Goal: Information Seeking & Learning: Check status

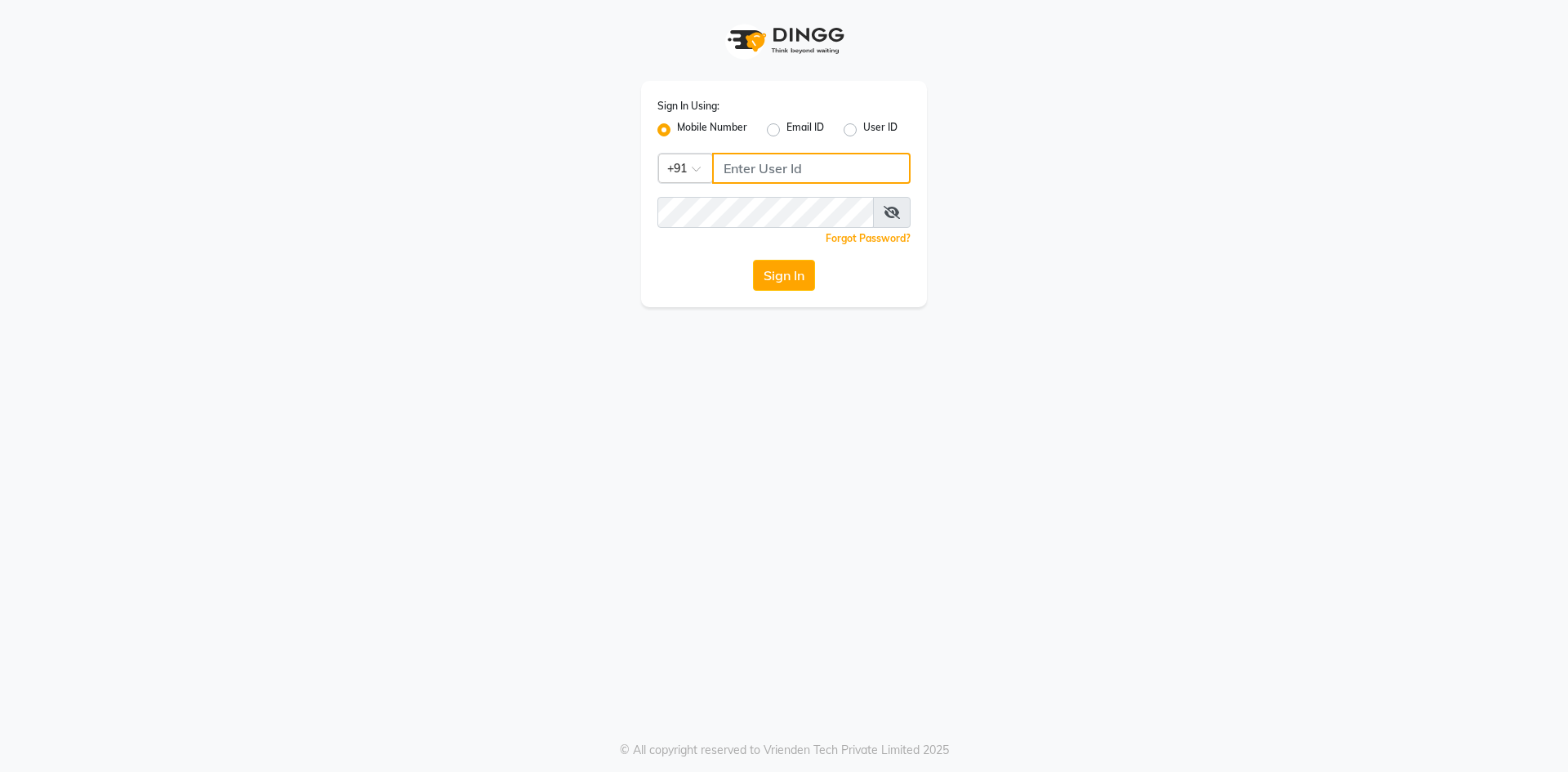
click at [755, 163] on input "Username" at bounding box center [810, 168] width 198 height 31
type input "9381920196"
click at [808, 279] on button "Sign In" at bounding box center [784, 275] width 62 height 31
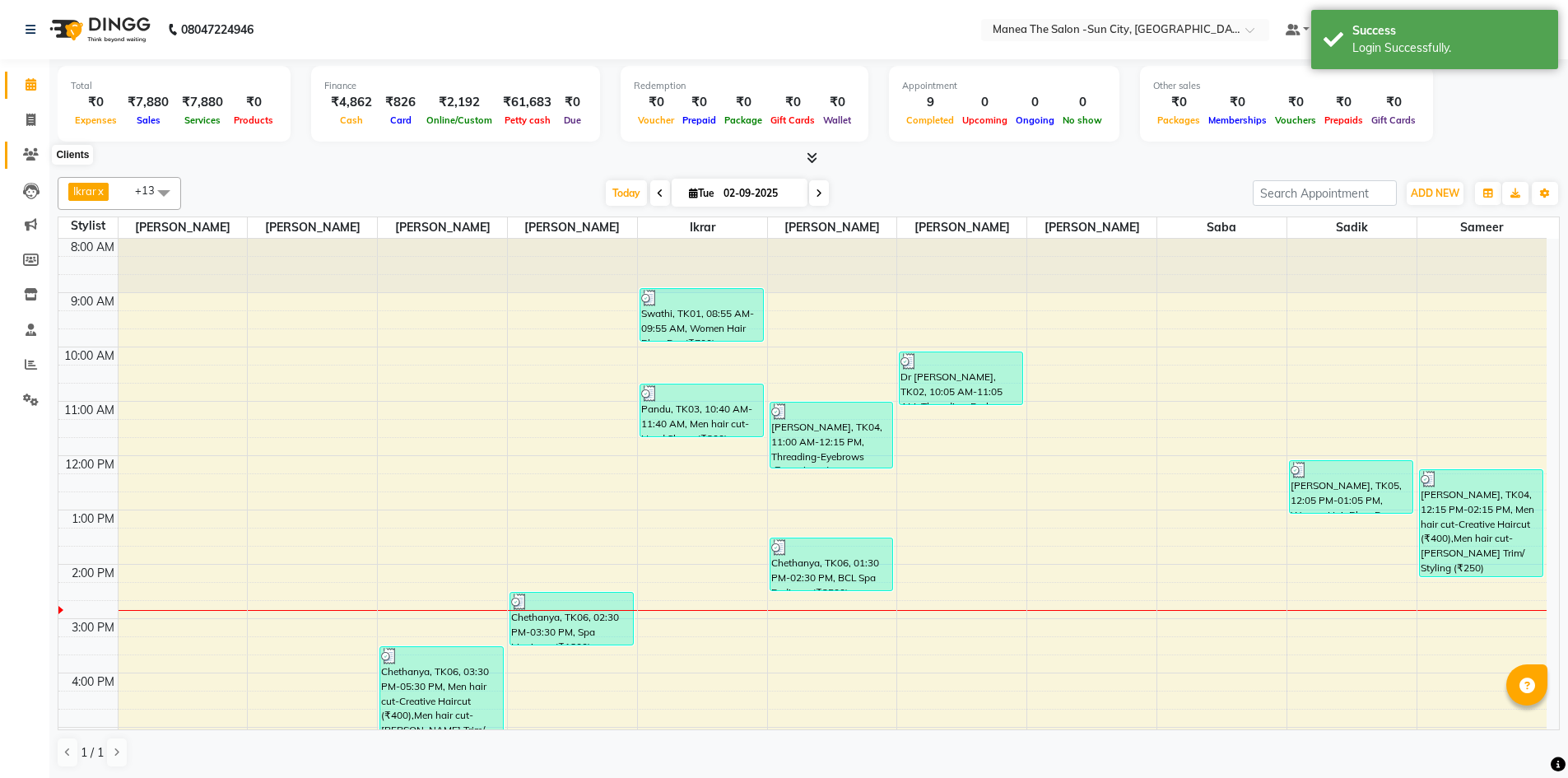
click at [29, 152] on icon at bounding box center [30, 154] width 15 height 13
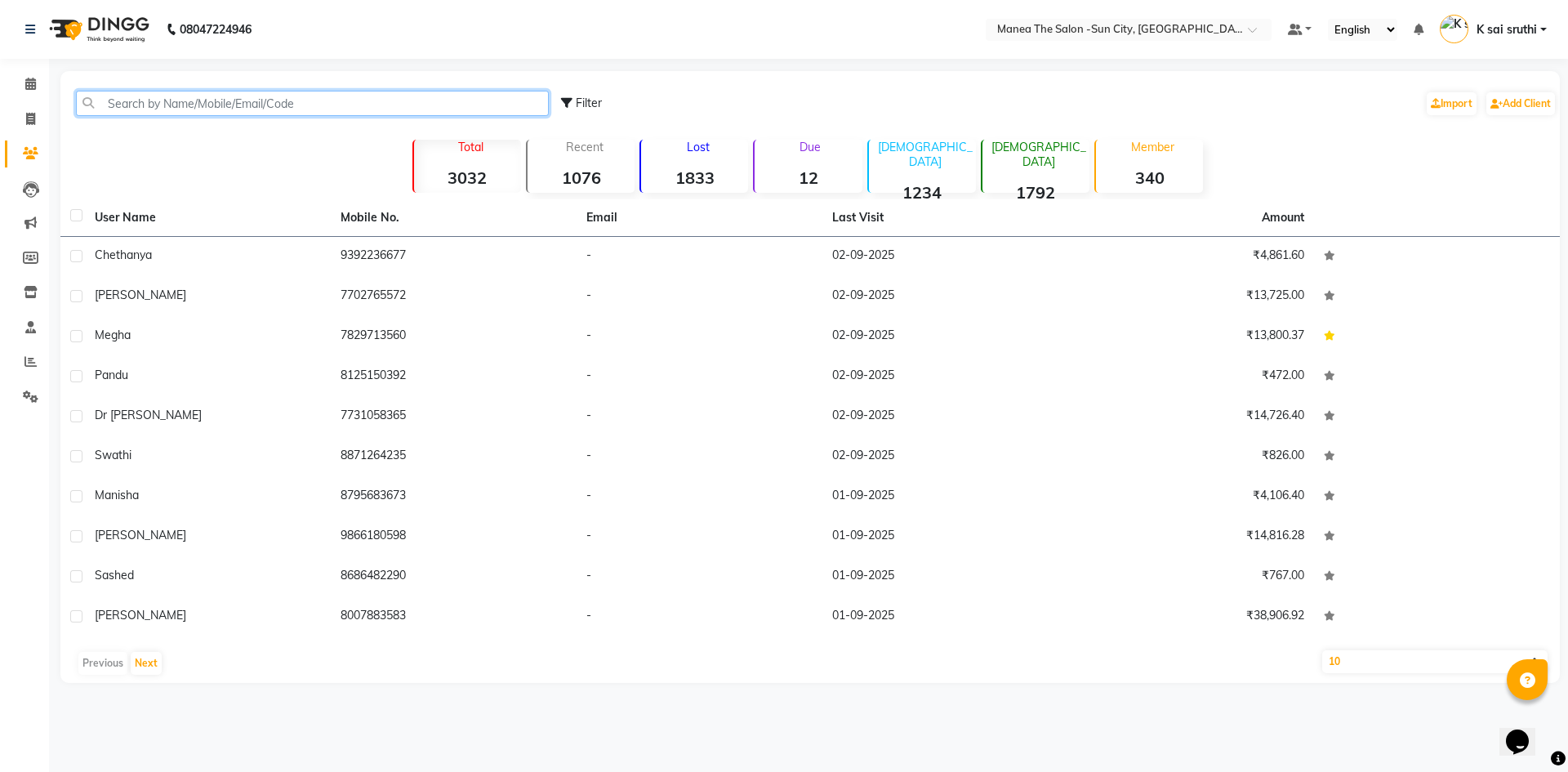
click at [204, 108] on input "text" at bounding box center [312, 103] width 473 height 25
paste input "919908749861"
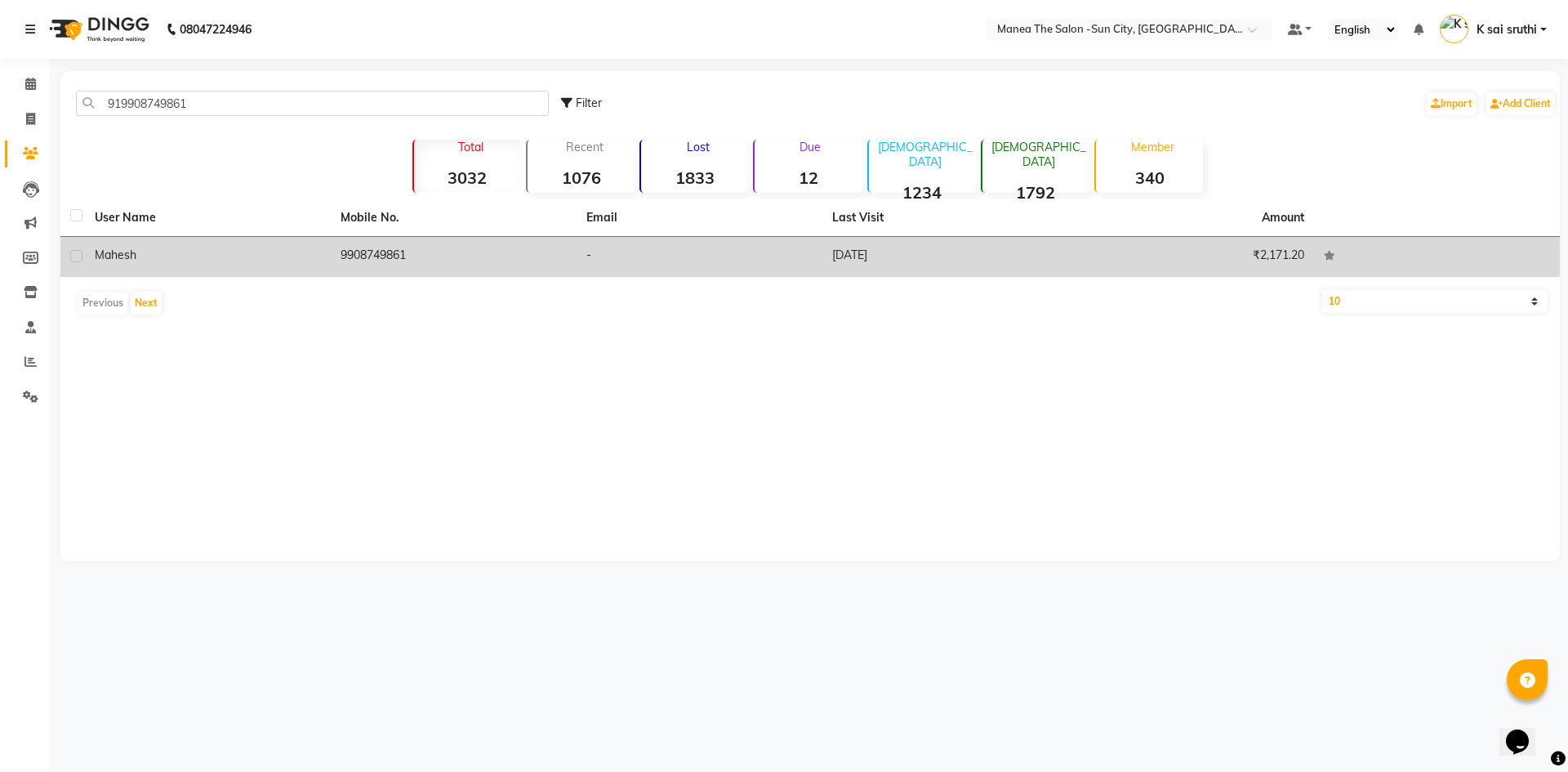
click at [414, 246] on td "9908749861" at bounding box center [453, 257] width 246 height 40
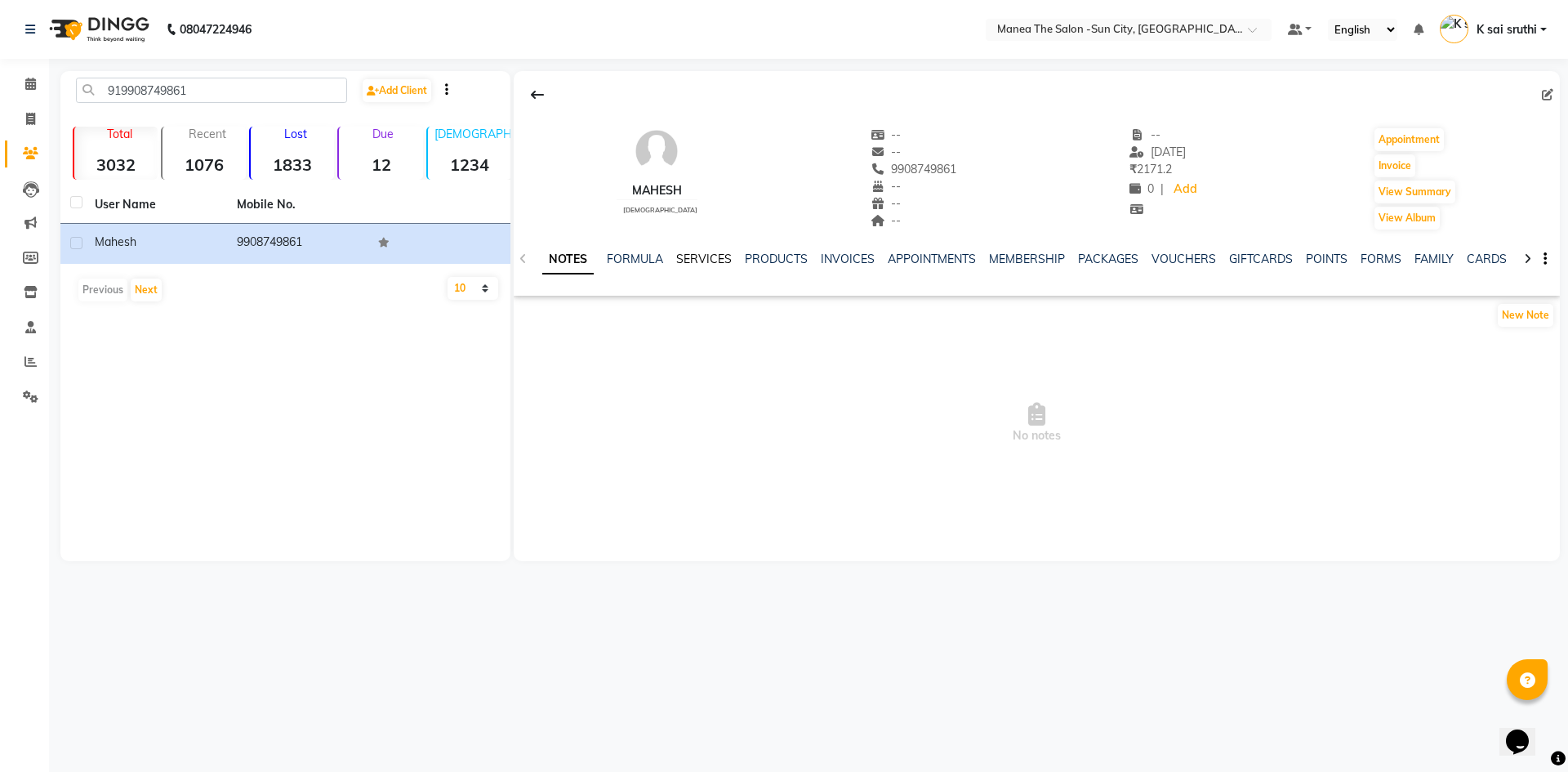
click at [691, 254] on link "SERVICES" at bounding box center [704, 259] width 56 height 15
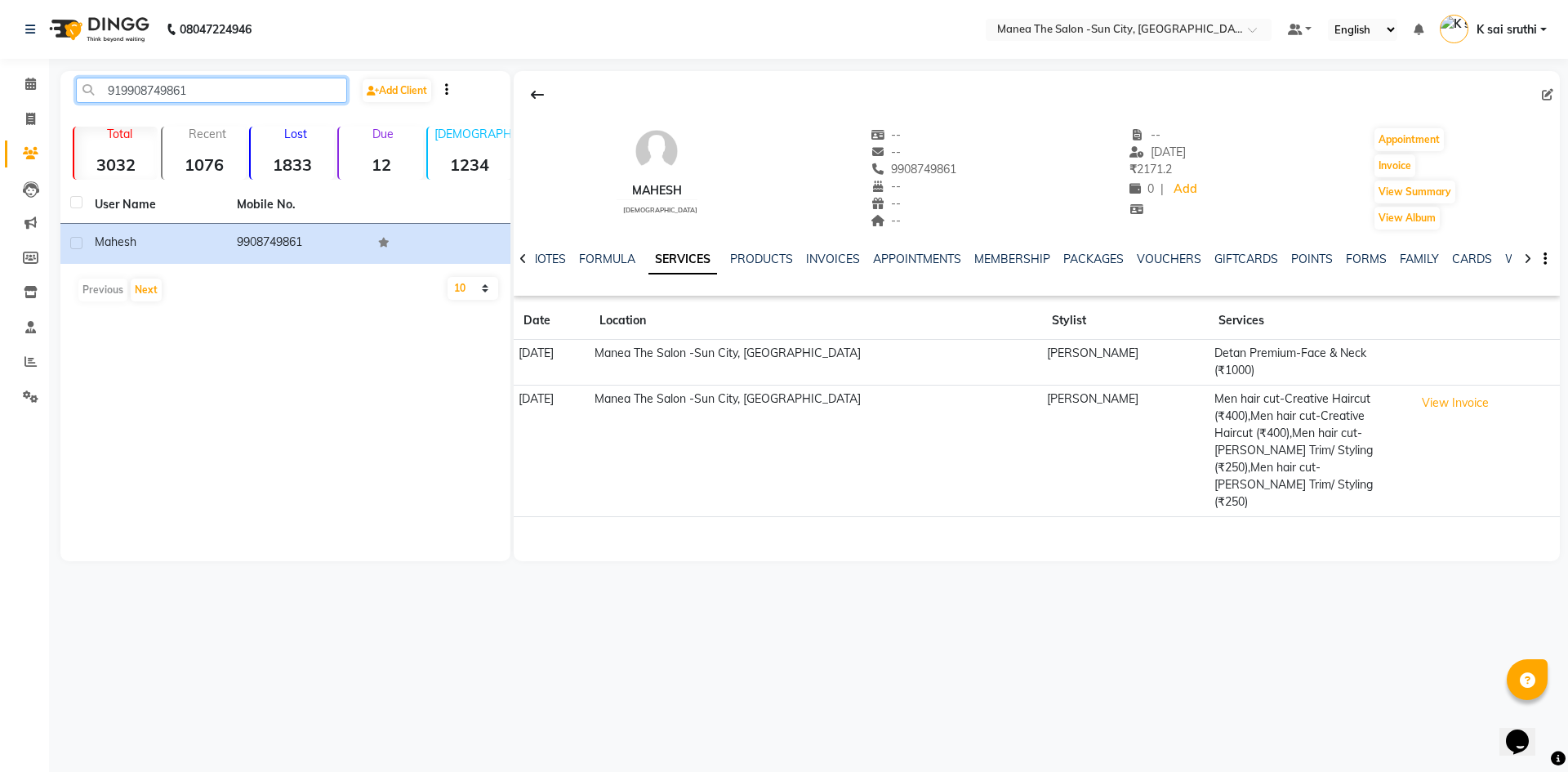
click at [197, 86] on input "919908749861" at bounding box center [211, 90] width 271 height 25
paste input "63099699"
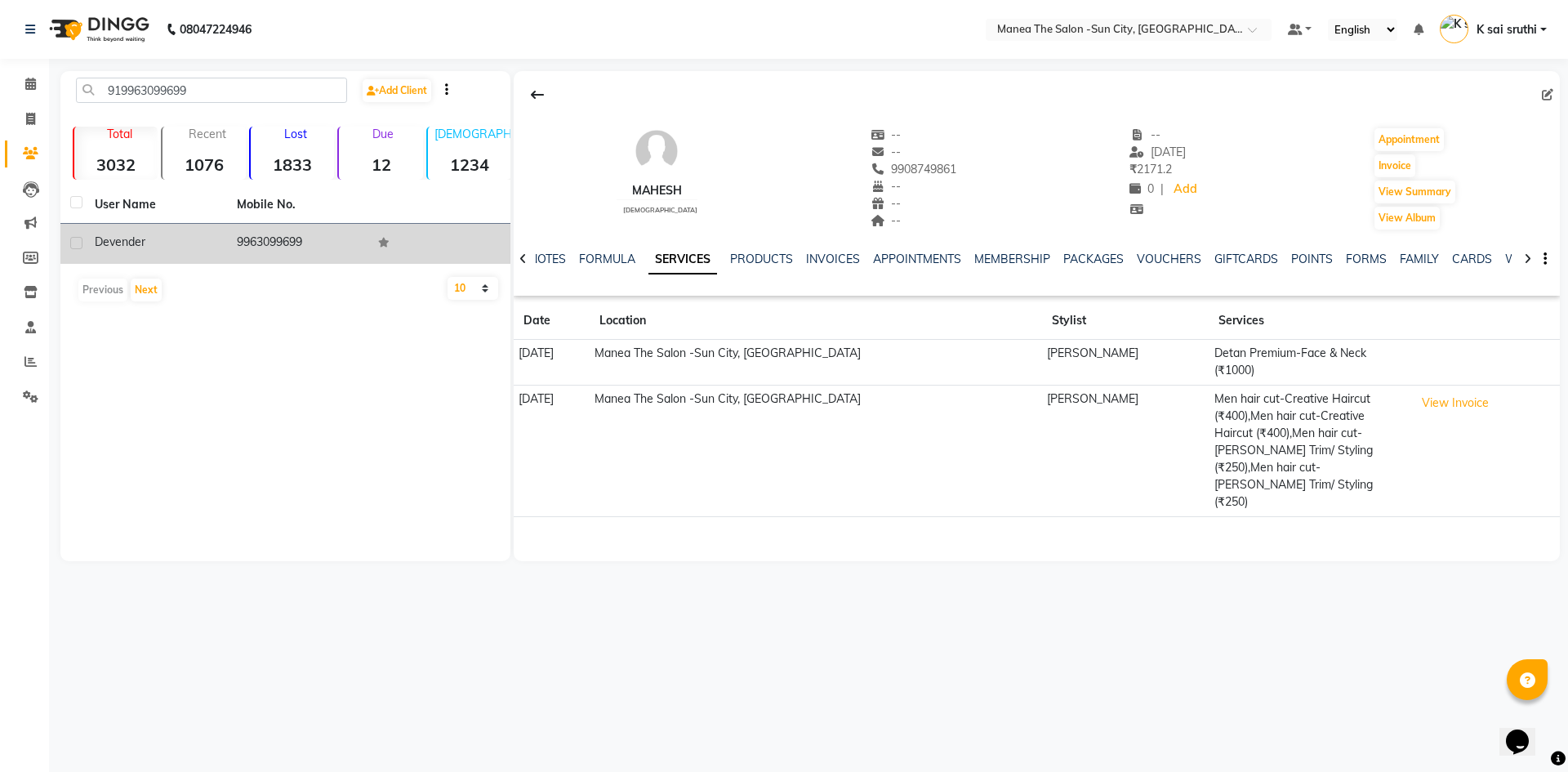
click at [267, 234] on td "9963099699" at bounding box center [298, 243] width 142 height 40
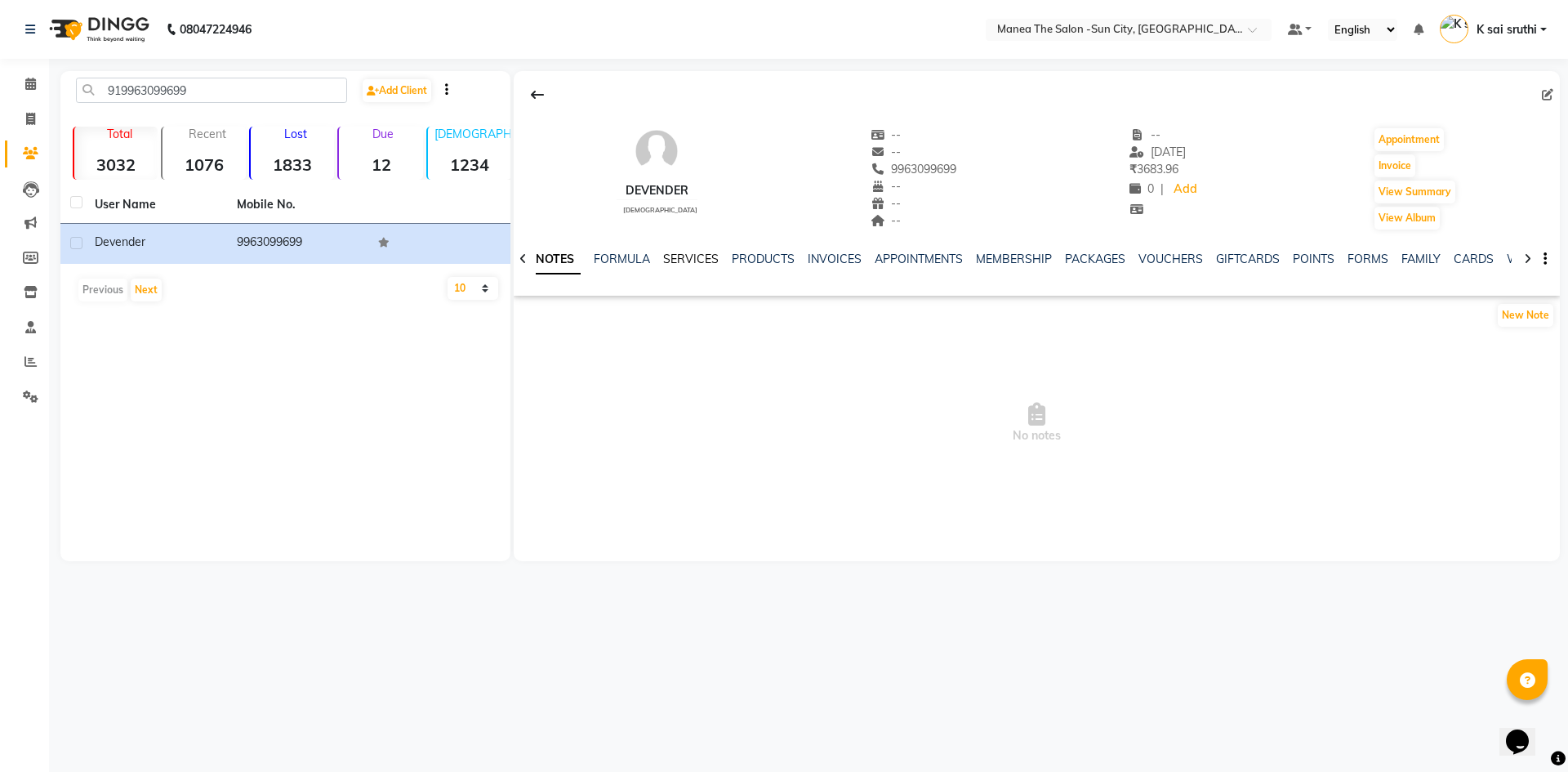
click at [683, 259] on link "SERVICES" at bounding box center [690, 259] width 56 height 15
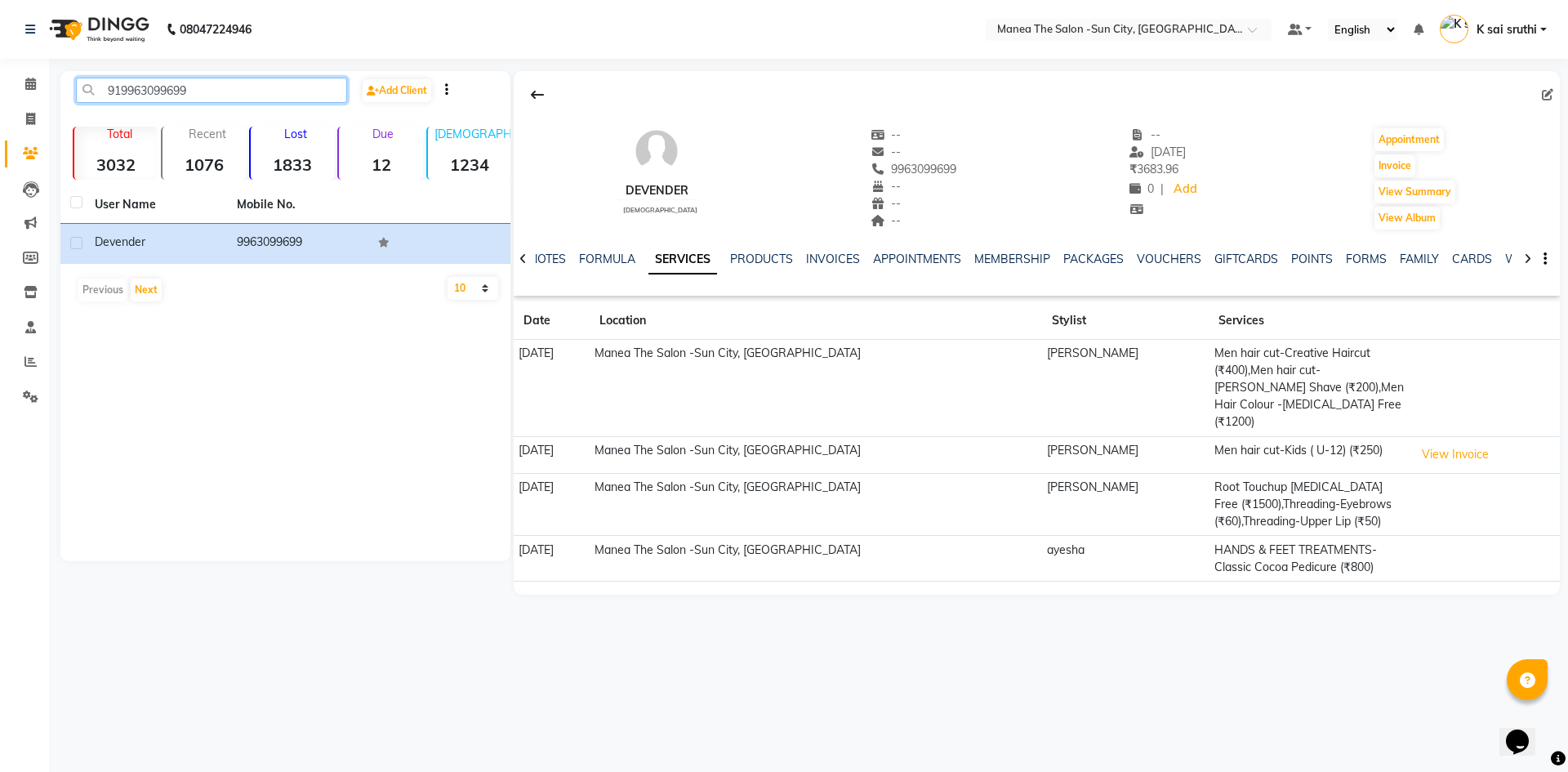
click at [202, 86] on input "919963099699" at bounding box center [211, 90] width 271 height 25
paste input "515118644"
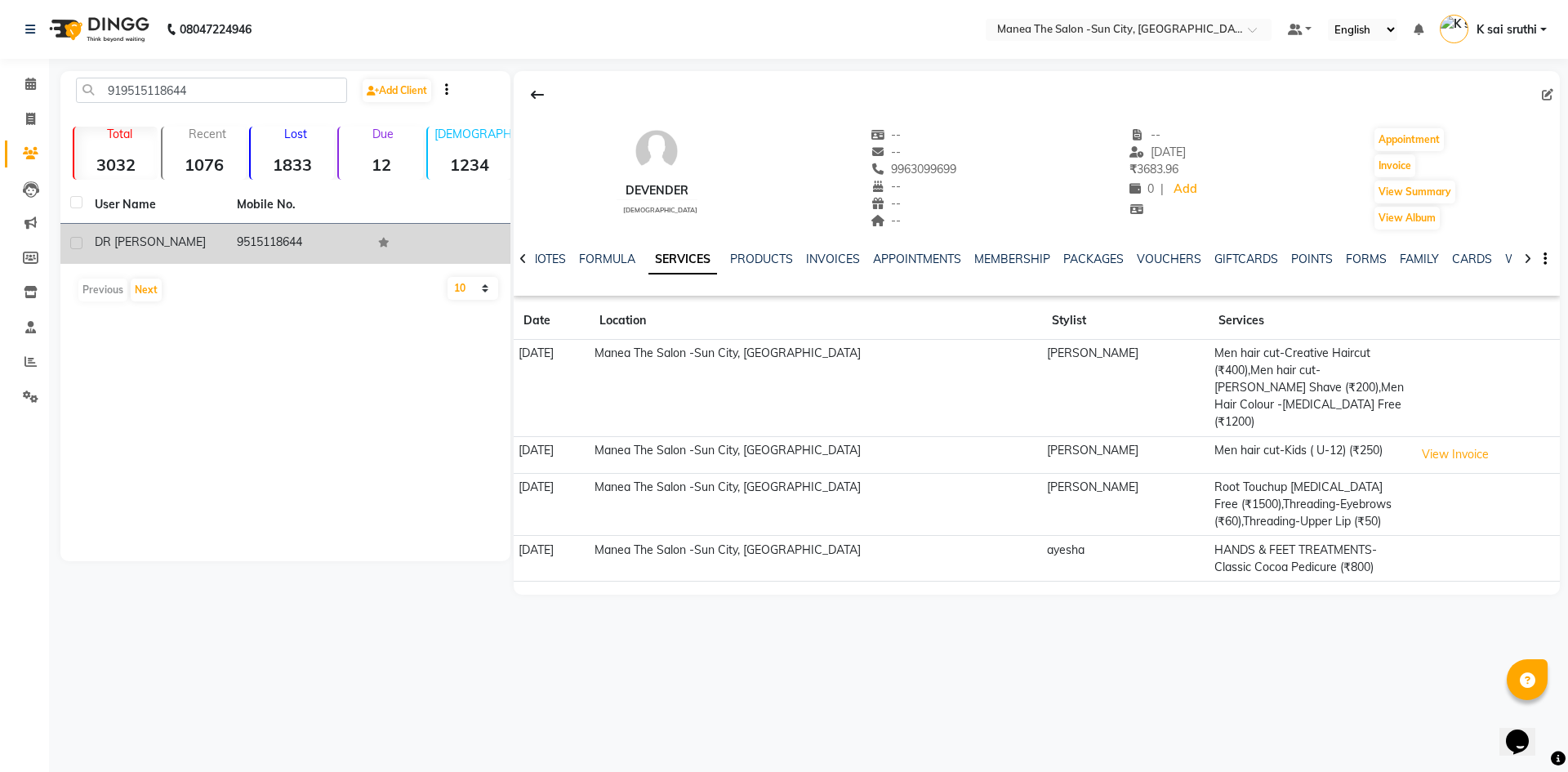
click at [288, 235] on td "9515118644" at bounding box center [298, 243] width 142 height 40
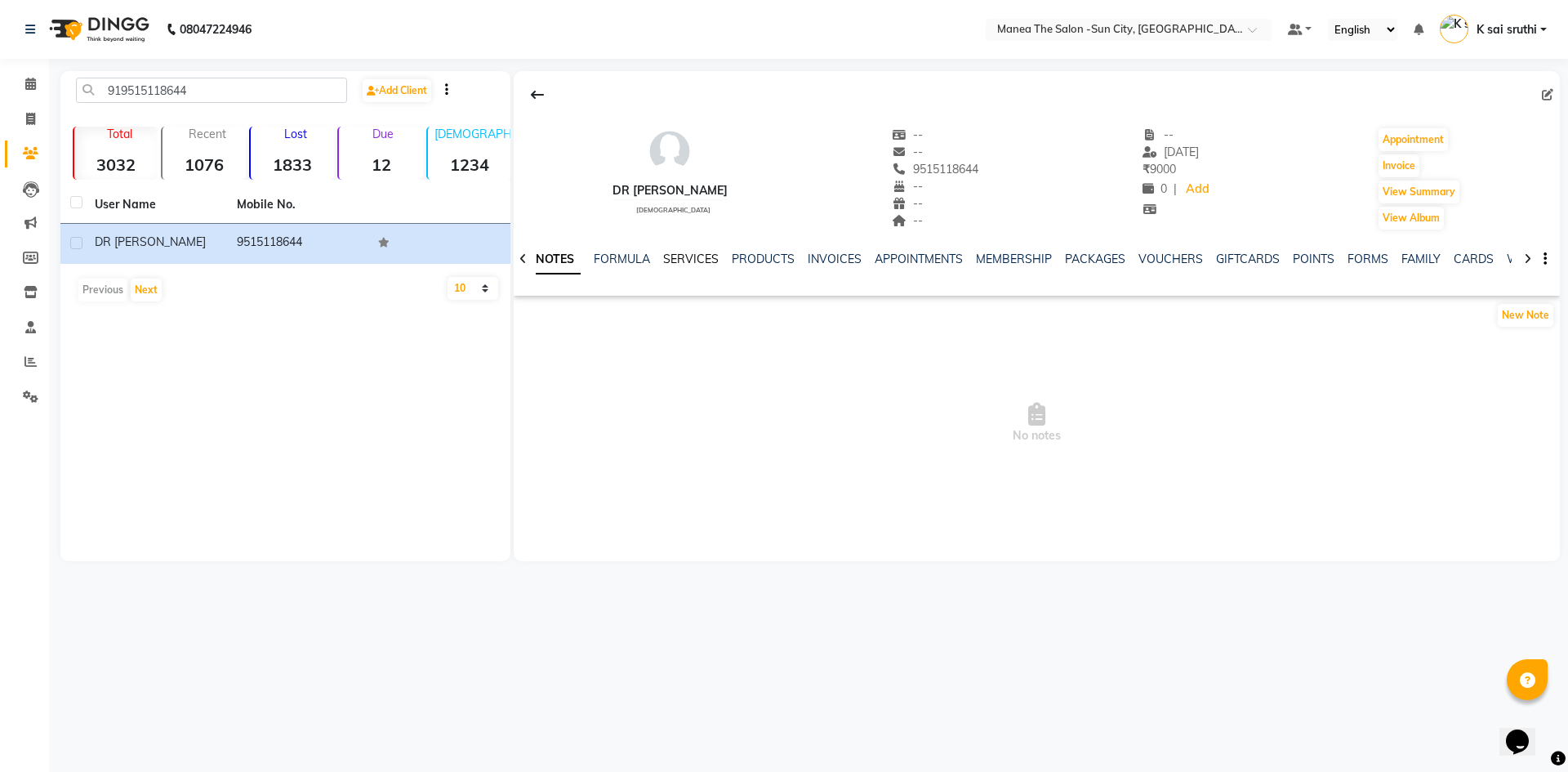
click at [688, 259] on link "SERVICES" at bounding box center [690, 259] width 56 height 15
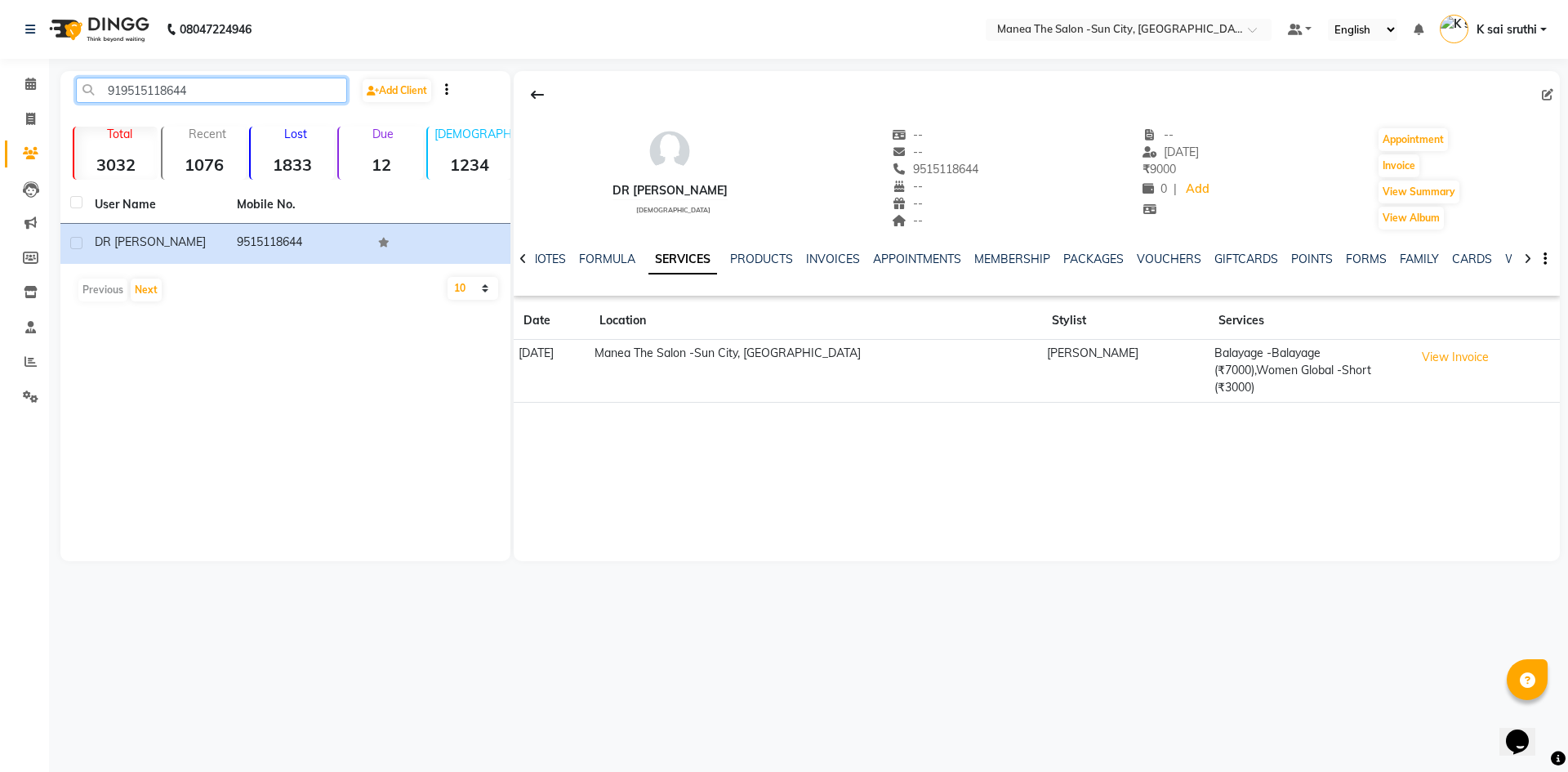
click at [267, 95] on input "919515118644" at bounding box center [211, 90] width 271 height 25
paste input "963327799"
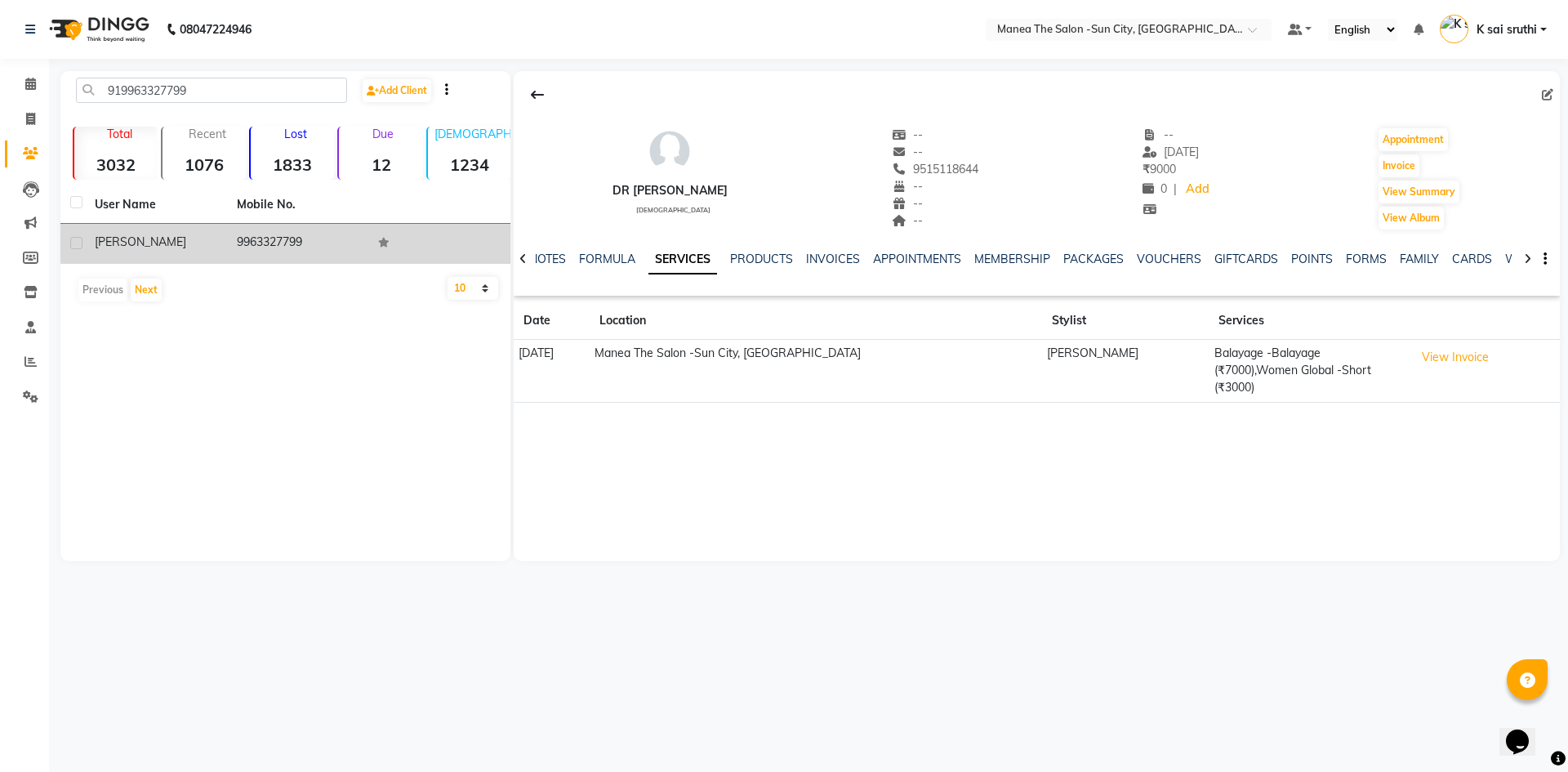
click at [271, 241] on td "9963327799" at bounding box center [298, 243] width 142 height 40
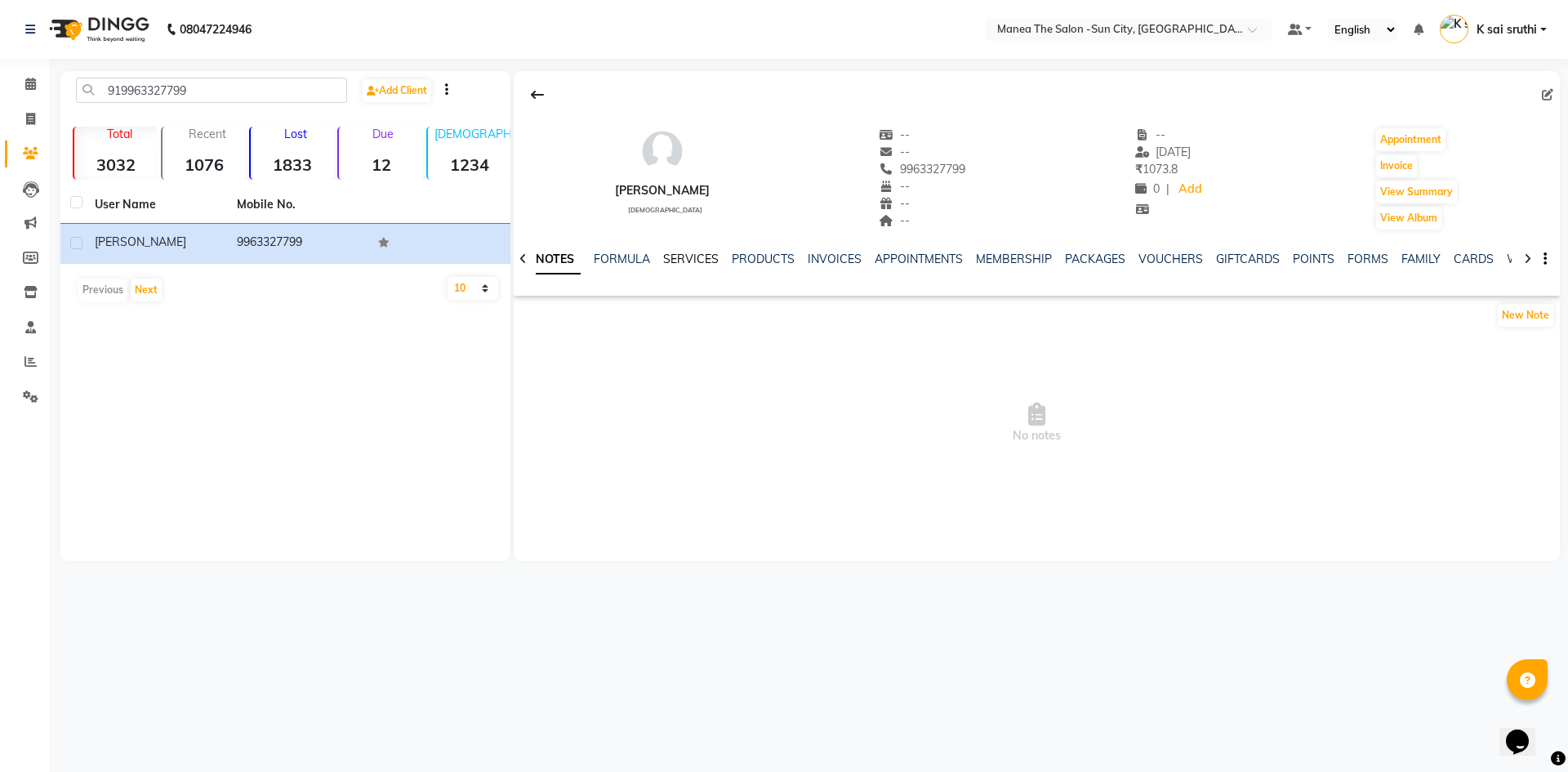
click at [675, 253] on link "SERVICES" at bounding box center [690, 259] width 56 height 15
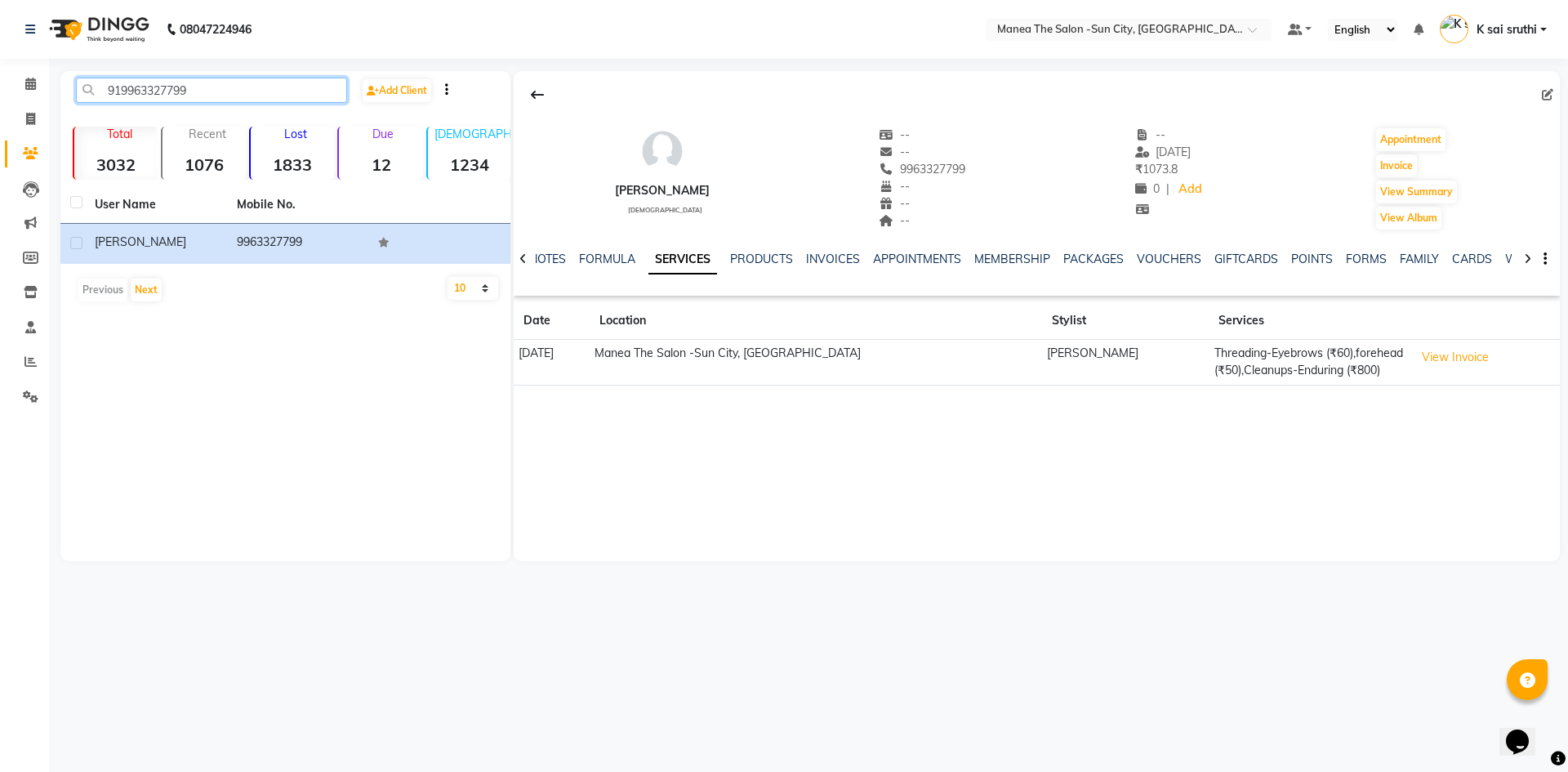
click at [231, 86] on input "919963327799" at bounding box center [211, 90] width 271 height 25
paste input "818720513"
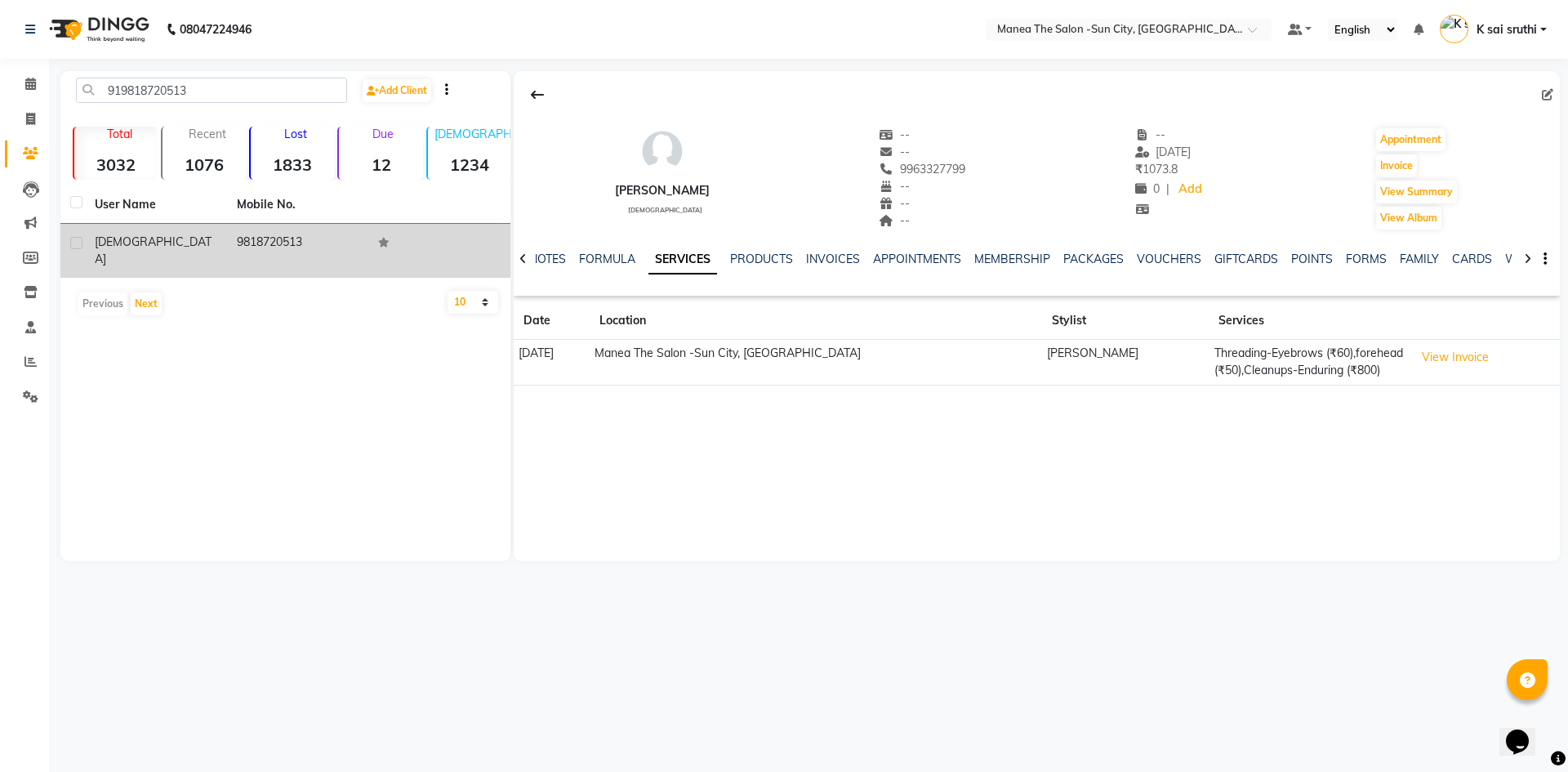
click at [269, 243] on td "9818720513" at bounding box center [298, 251] width 142 height 54
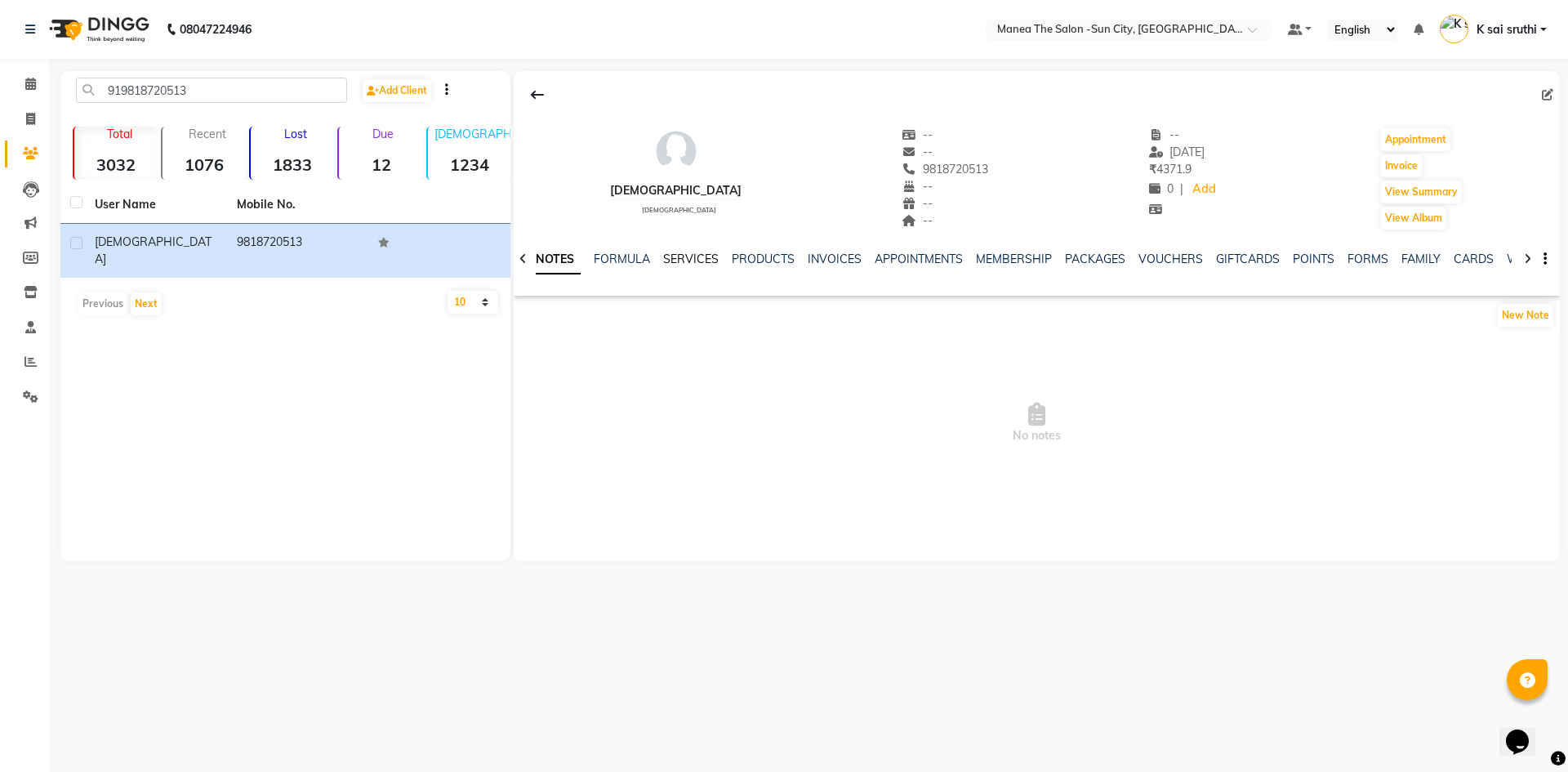
click at [688, 263] on link "SERVICES" at bounding box center [690, 259] width 56 height 15
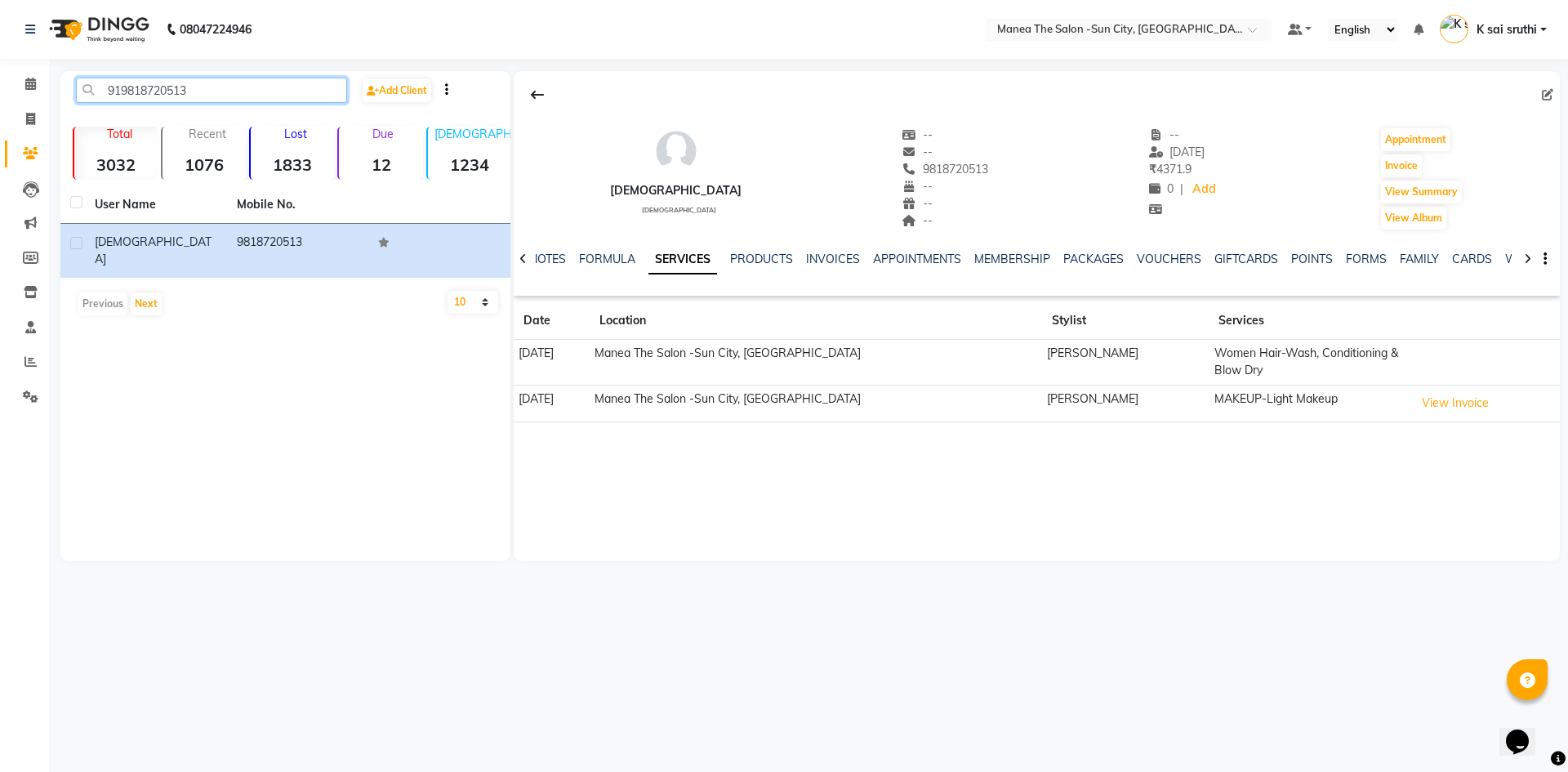
click at [200, 91] on input "919818720513" at bounding box center [211, 90] width 271 height 25
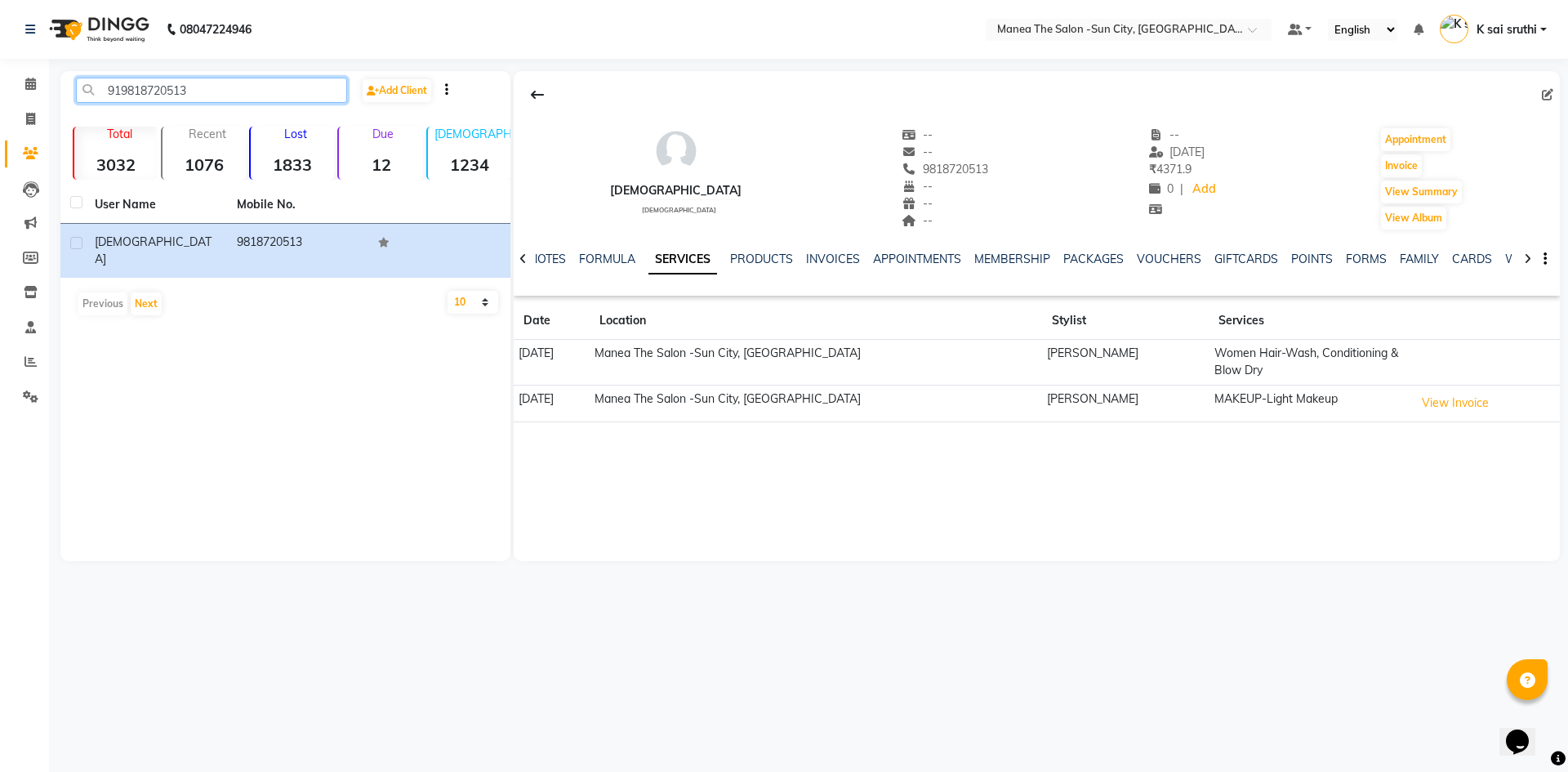
paste input "7989354576"
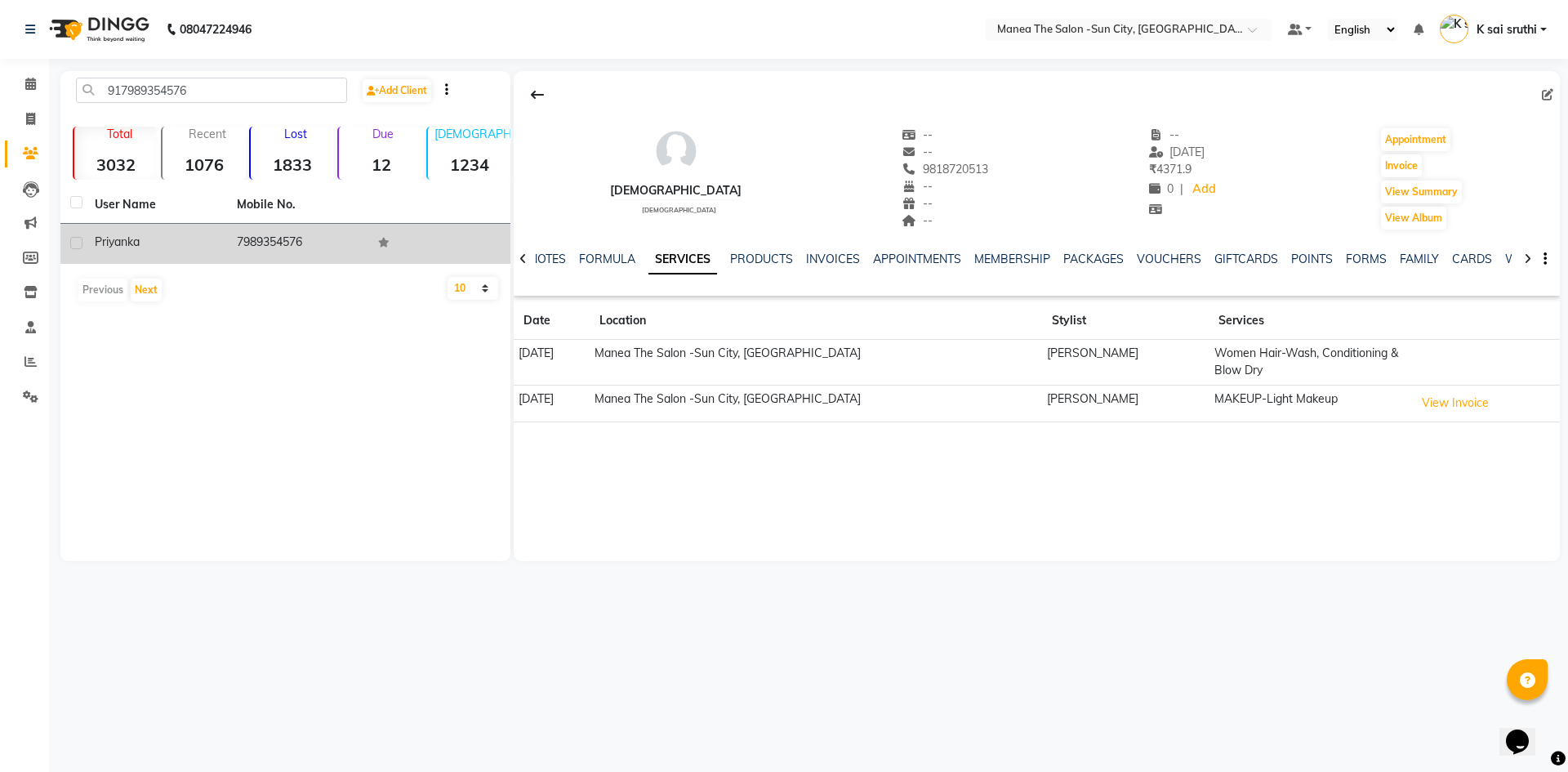
click at [258, 241] on td "7989354576" at bounding box center [298, 243] width 142 height 40
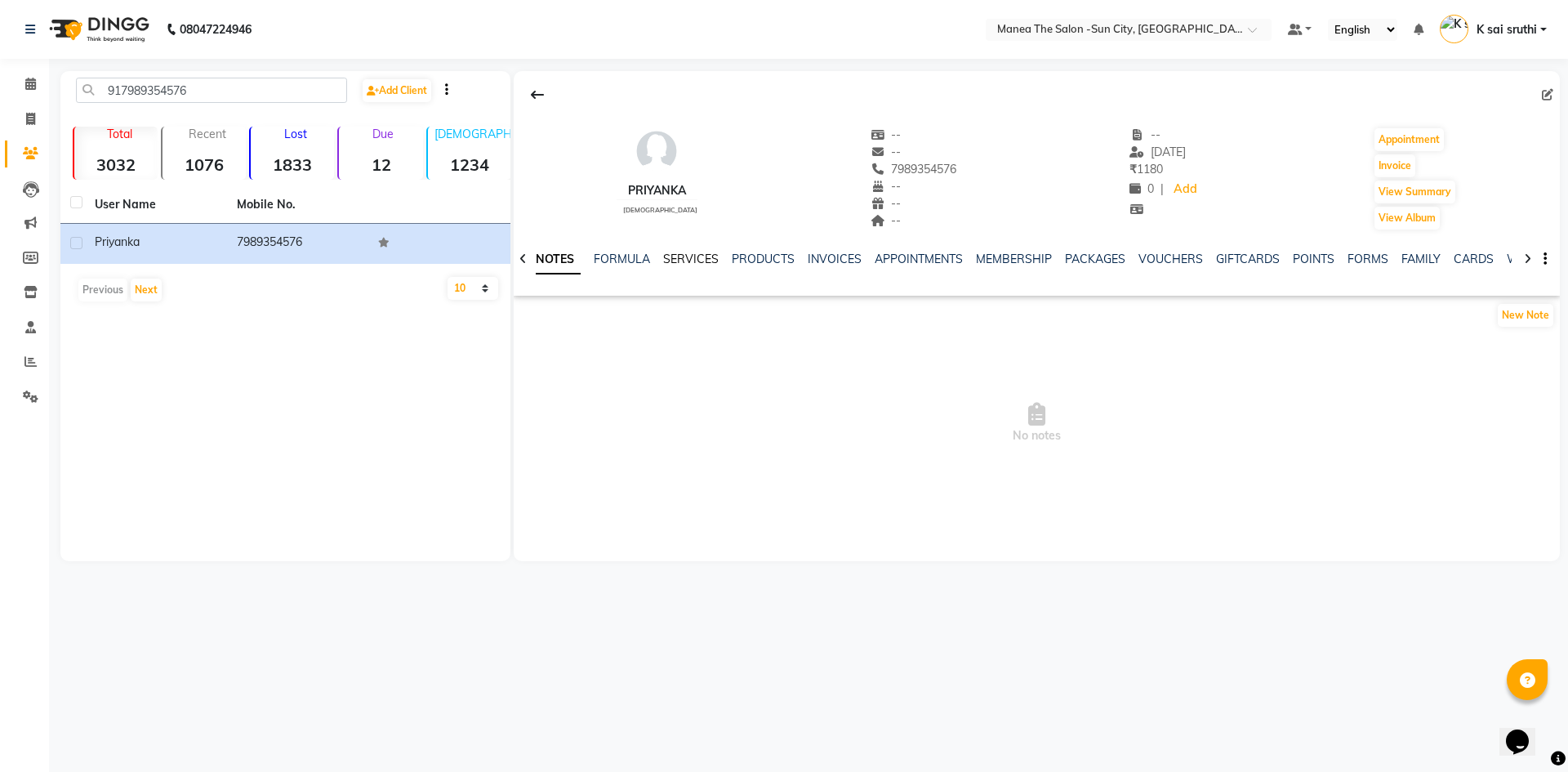
click at [683, 259] on link "SERVICES" at bounding box center [690, 259] width 56 height 15
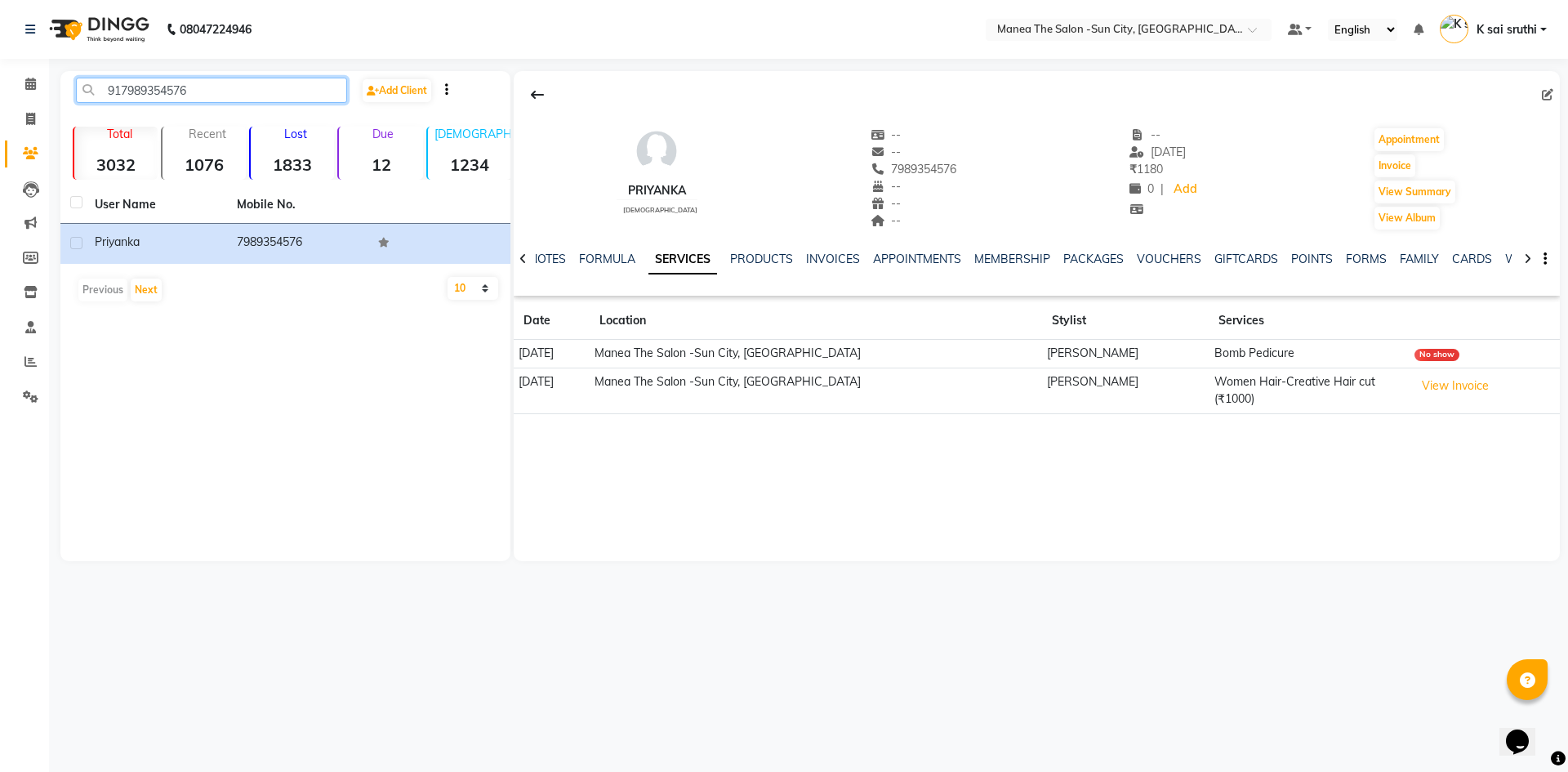
click at [243, 95] on input "917989354576" at bounding box center [211, 90] width 271 height 25
paste input "9372728873"
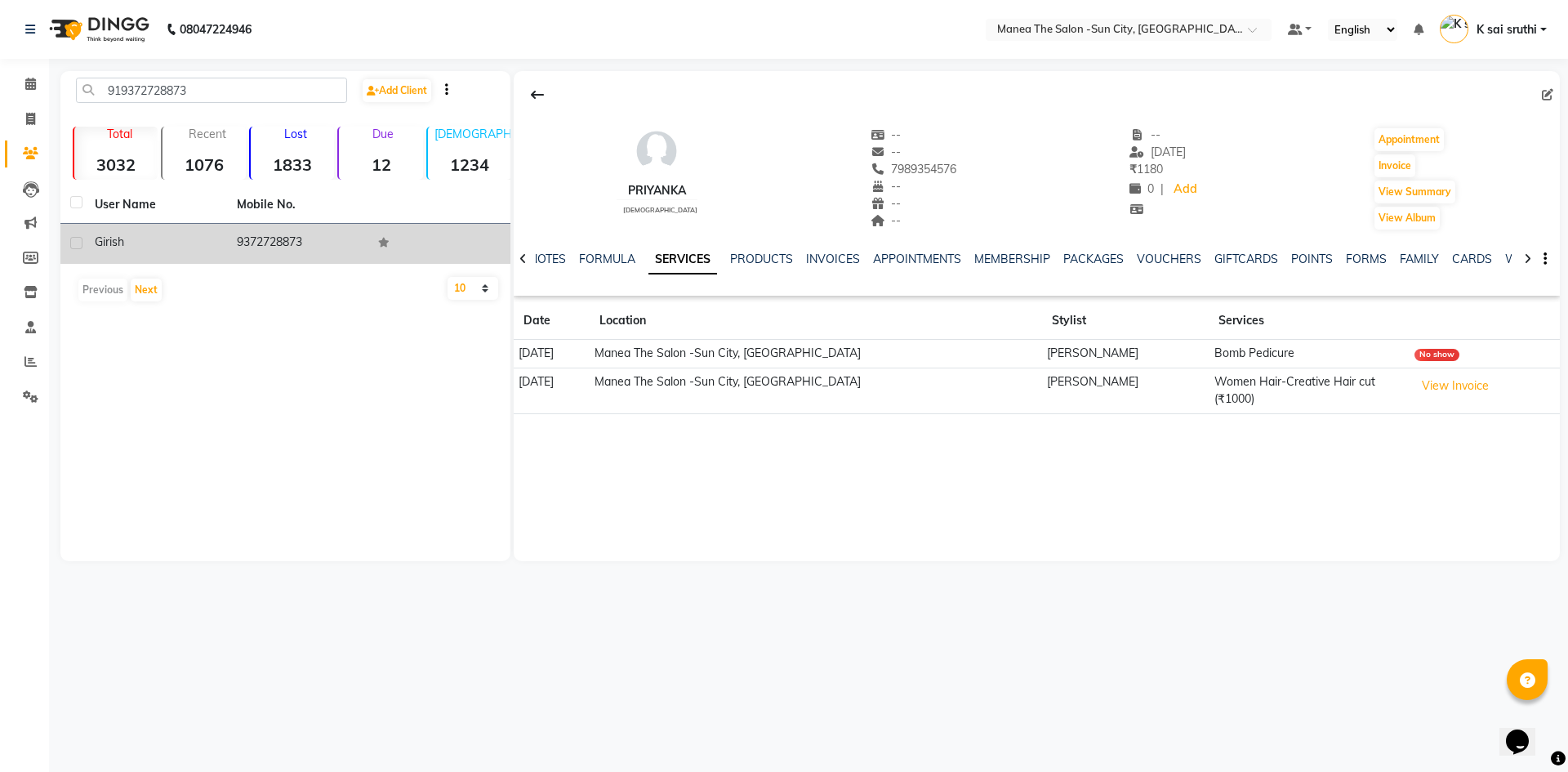
click at [262, 243] on td "9372728873" at bounding box center [298, 243] width 142 height 40
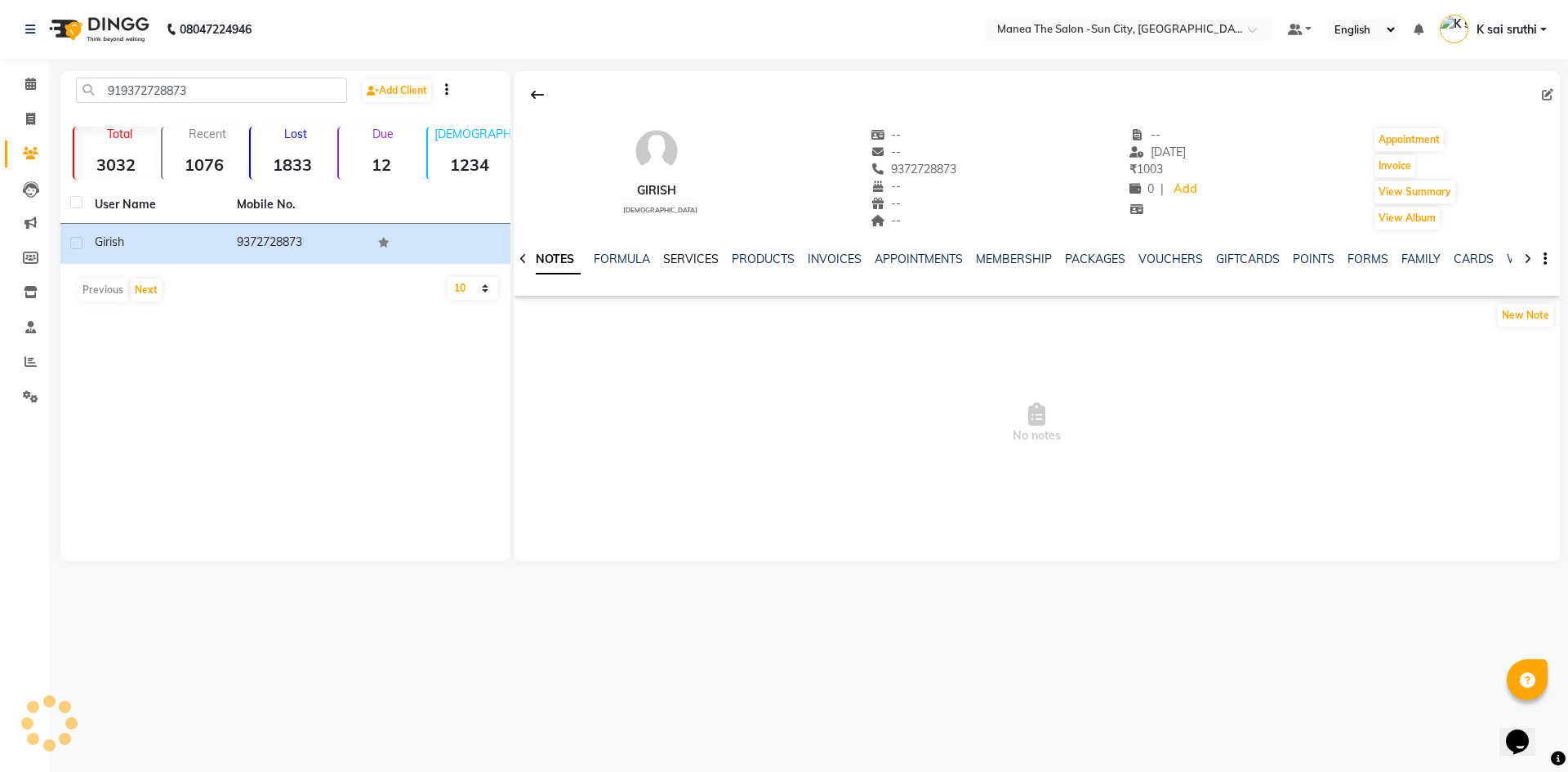
click at [691, 262] on link "SERVICES" at bounding box center [690, 259] width 56 height 15
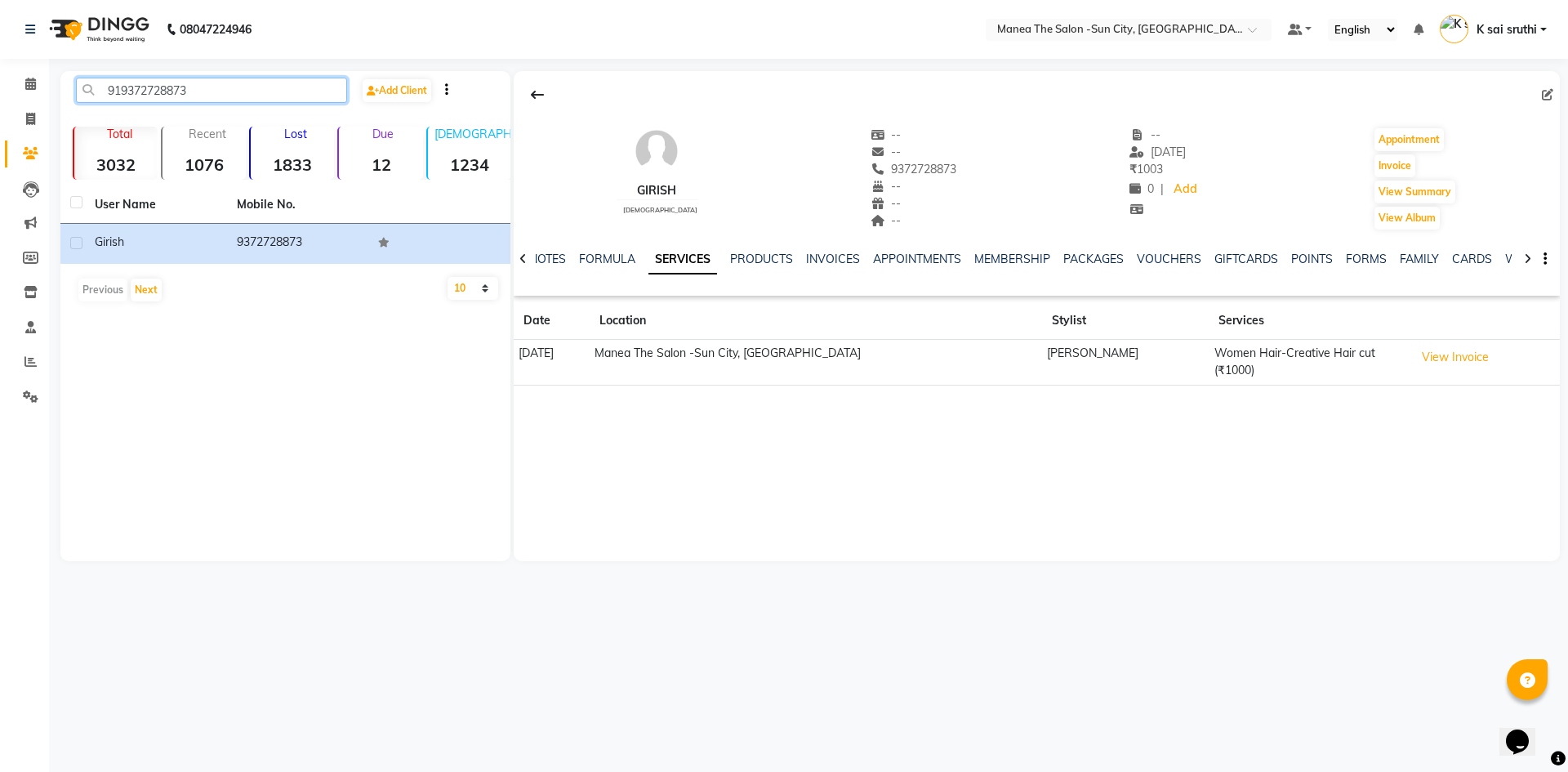
click at [247, 88] on input "919372728873" at bounding box center [211, 90] width 271 height 25
paste input "7569250280"
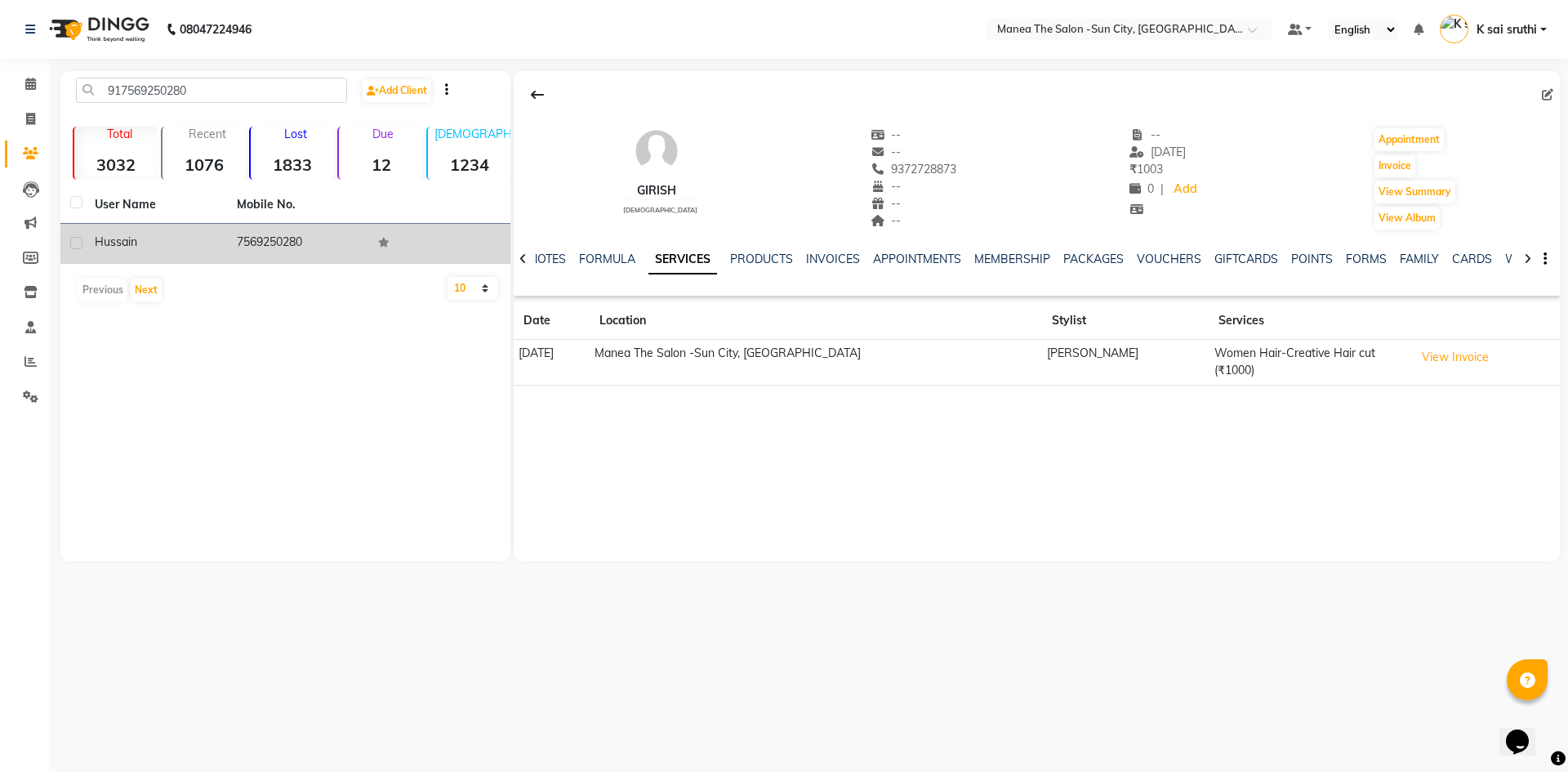
click at [300, 239] on td "7569250280" at bounding box center [298, 243] width 142 height 40
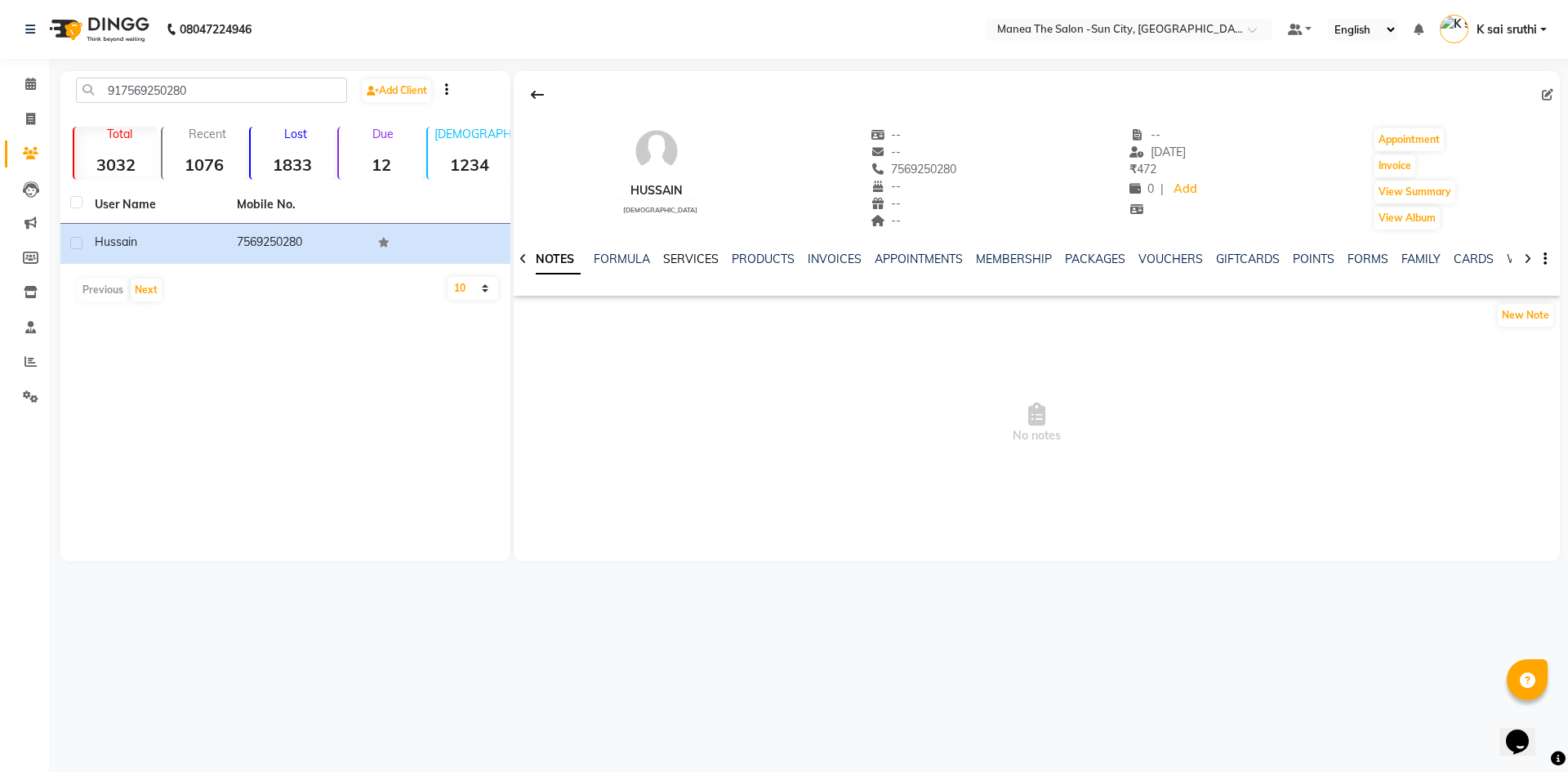
click at [683, 256] on link "SERVICES" at bounding box center [690, 259] width 56 height 15
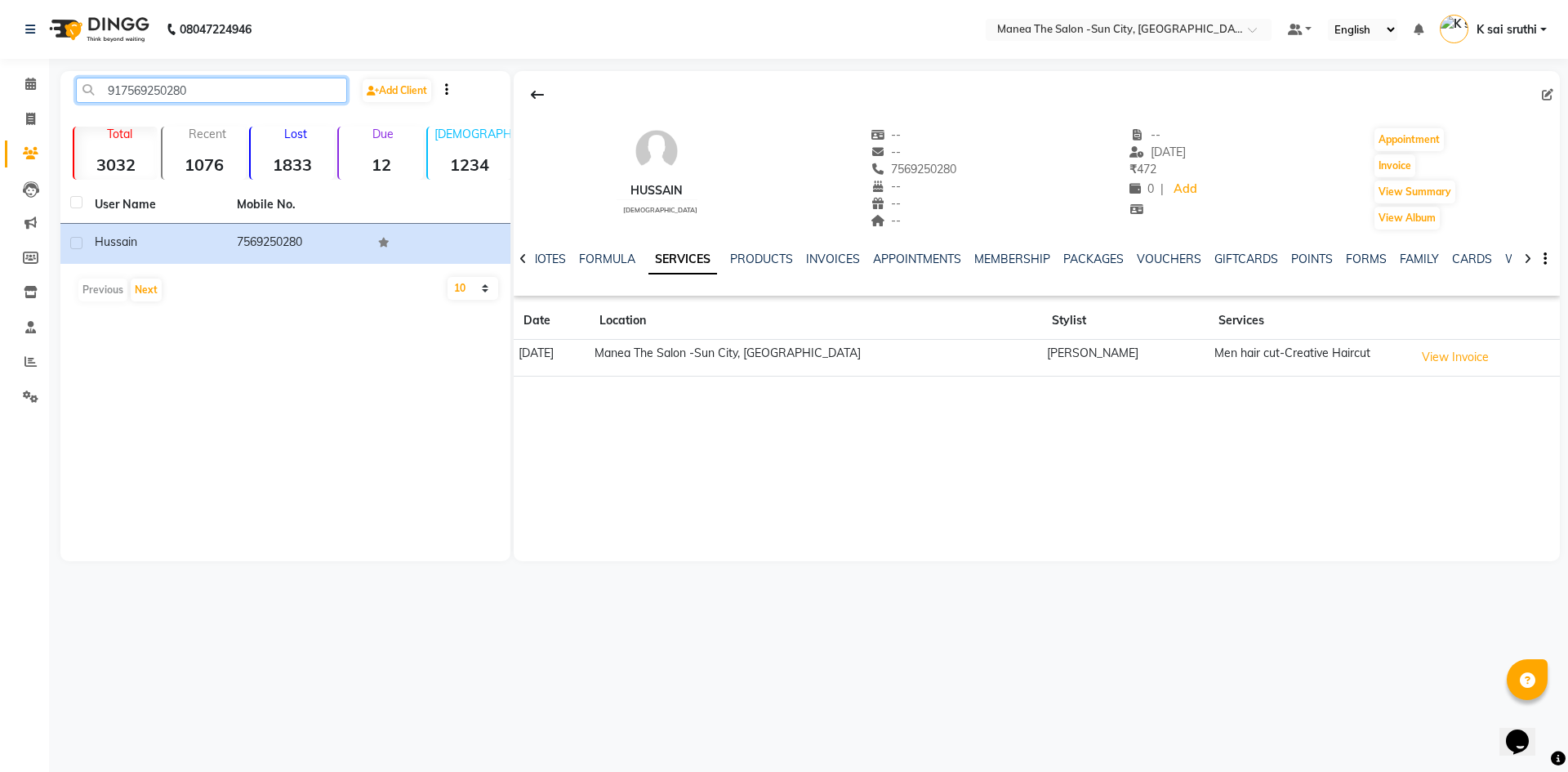
click at [207, 86] on input "917569250280" at bounding box center [211, 90] width 271 height 25
paste input "9789805504"
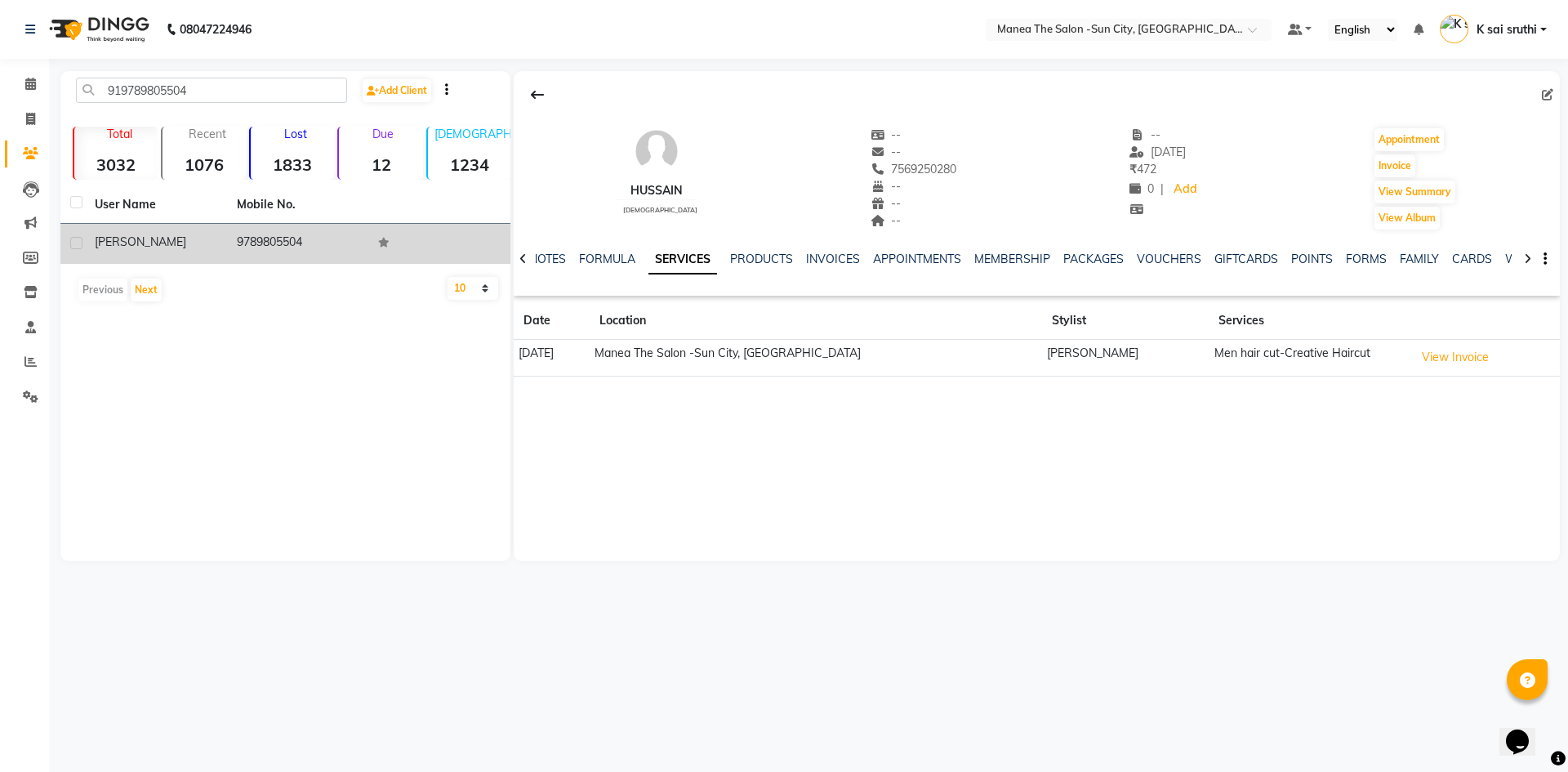
click at [295, 238] on td "9789805504" at bounding box center [298, 243] width 142 height 40
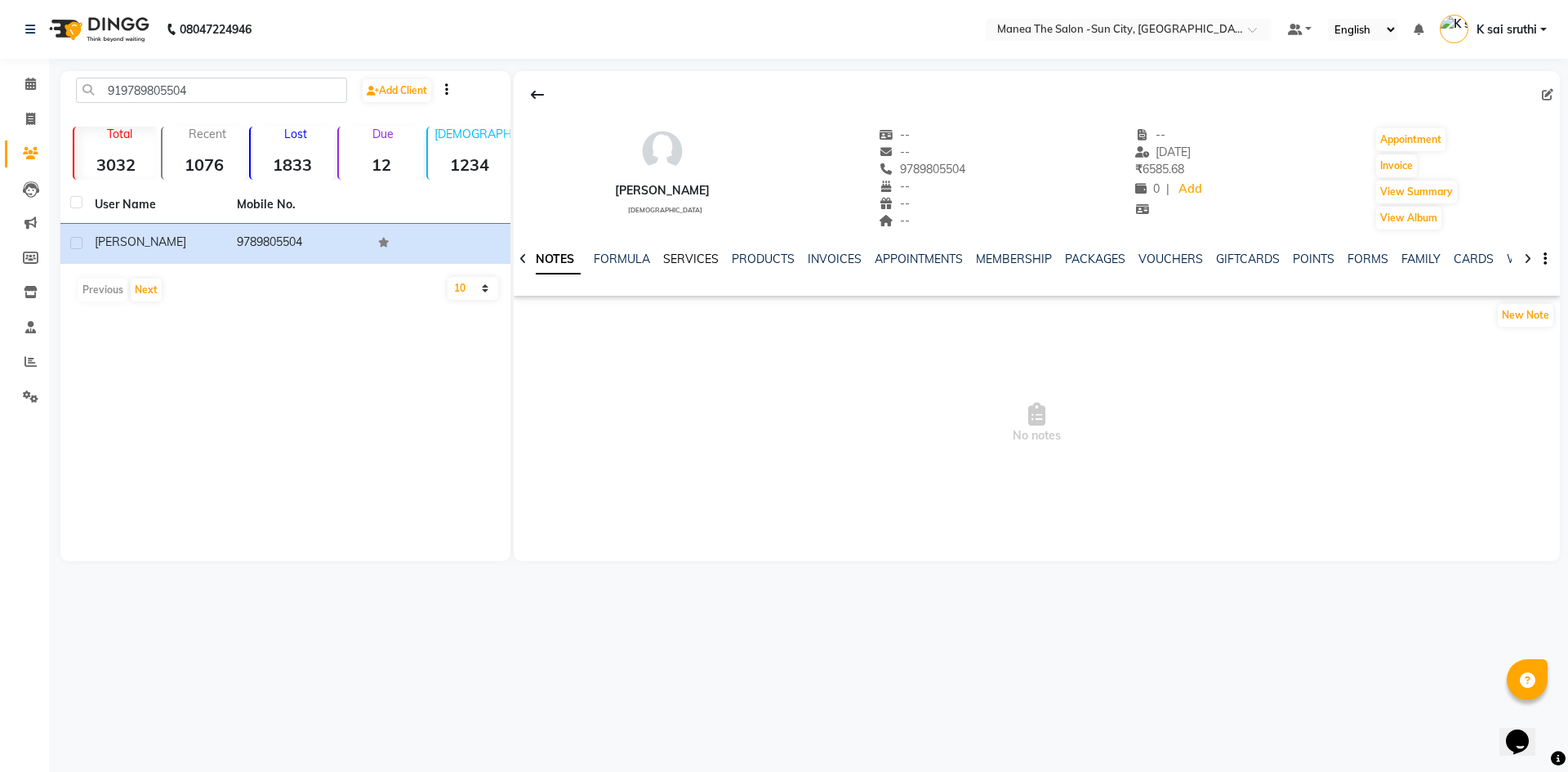
click at [692, 255] on link "SERVICES" at bounding box center [690, 259] width 56 height 15
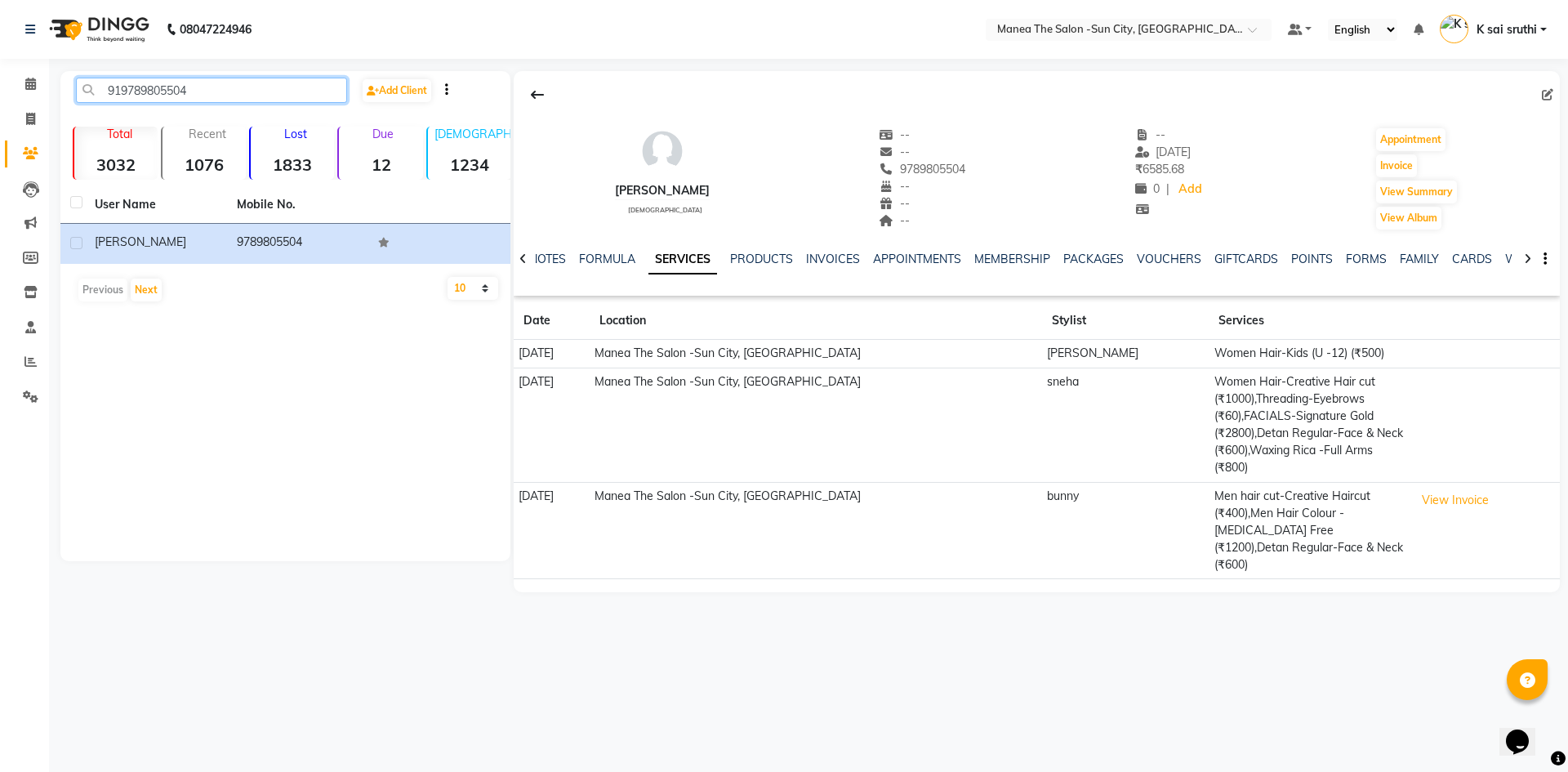
click at [239, 86] on input "919789805504" at bounding box center [211, 90] width 271 height 25
paste input "8686319196"
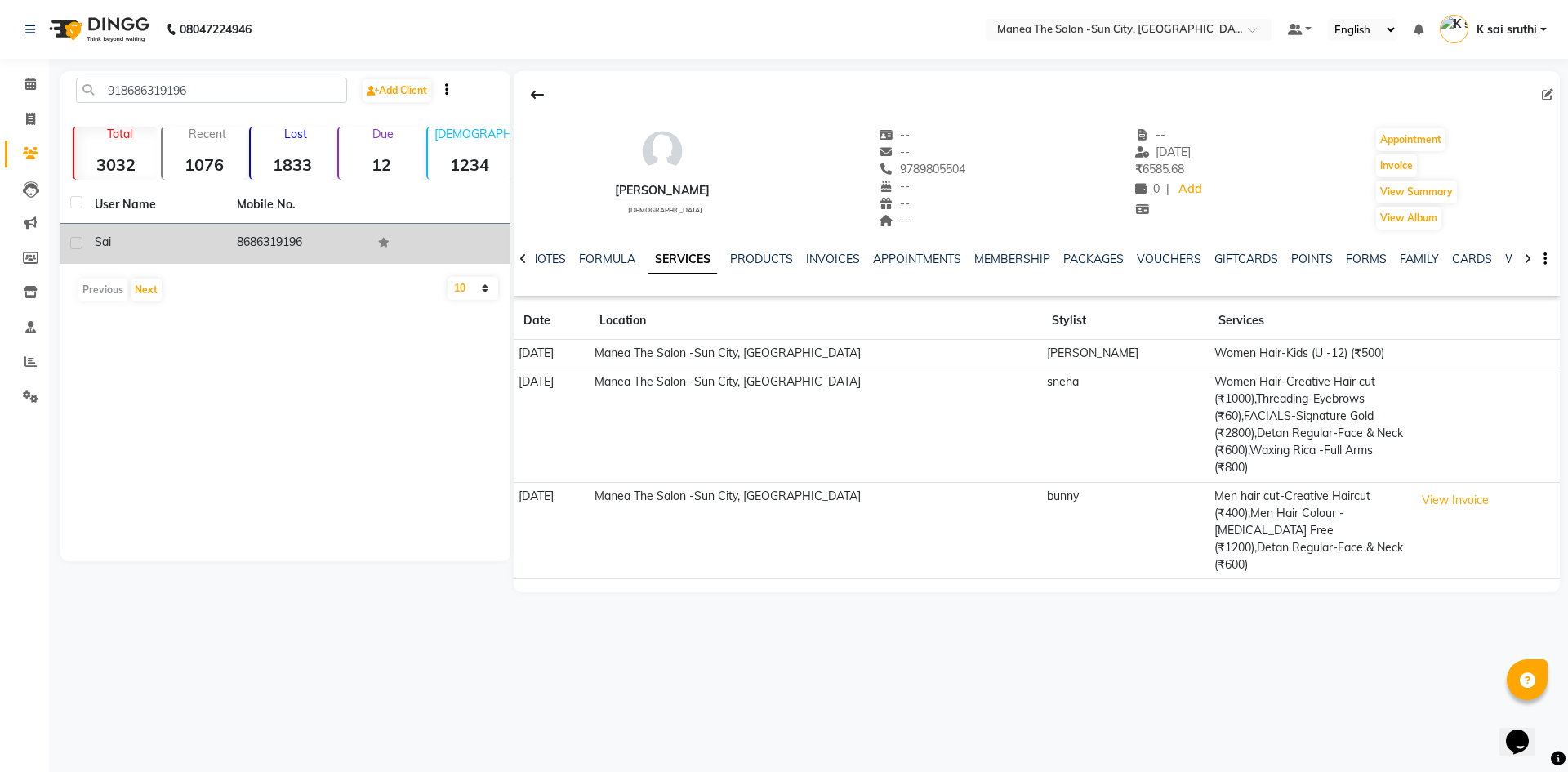
click at [260, 240] on td "8686319196" at bounding box center [298, 243] width 142 height 40
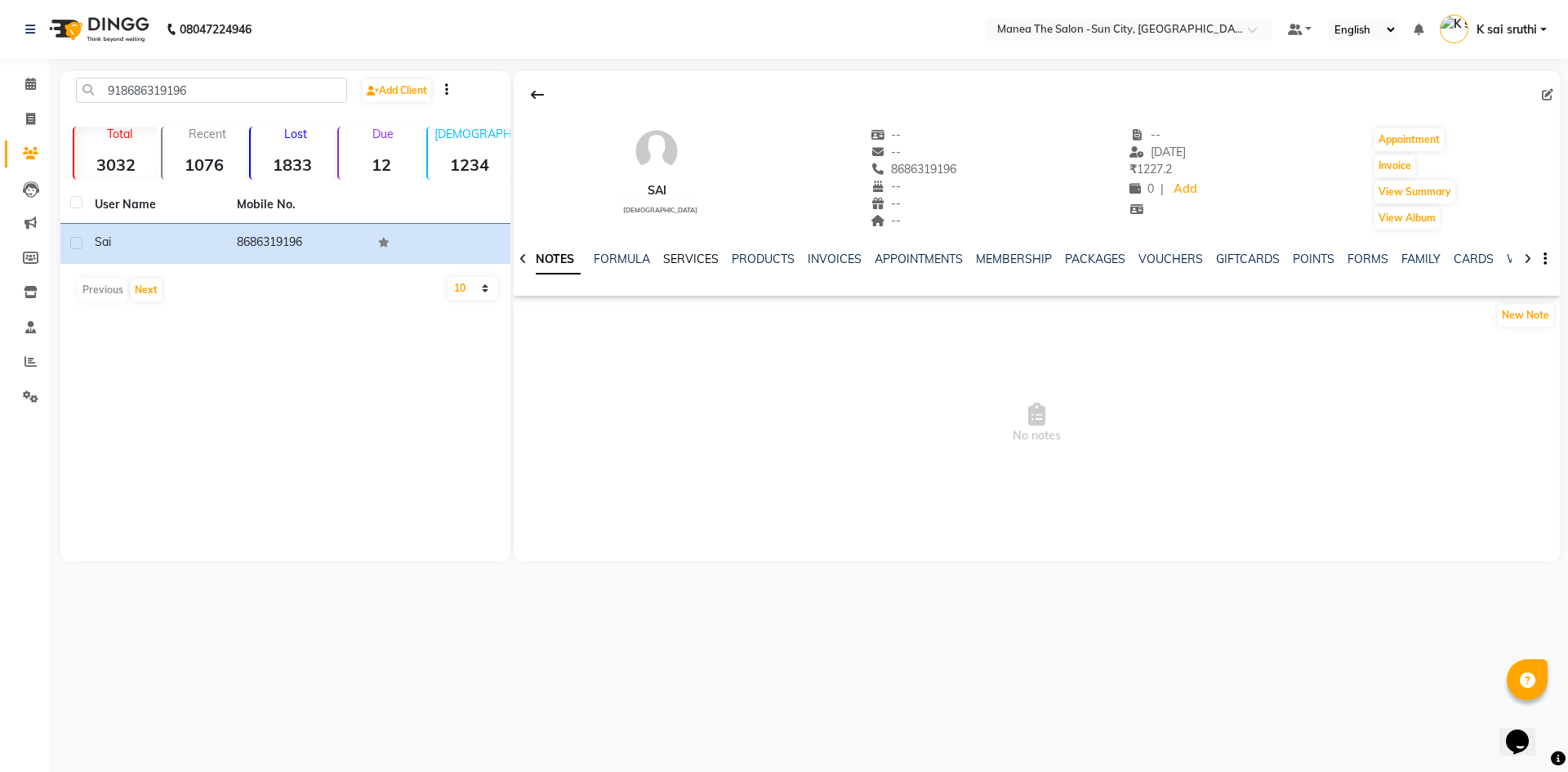
click at [688, 259] on link "SERVICES" at bounding box center [690, 259] width 56 height 15
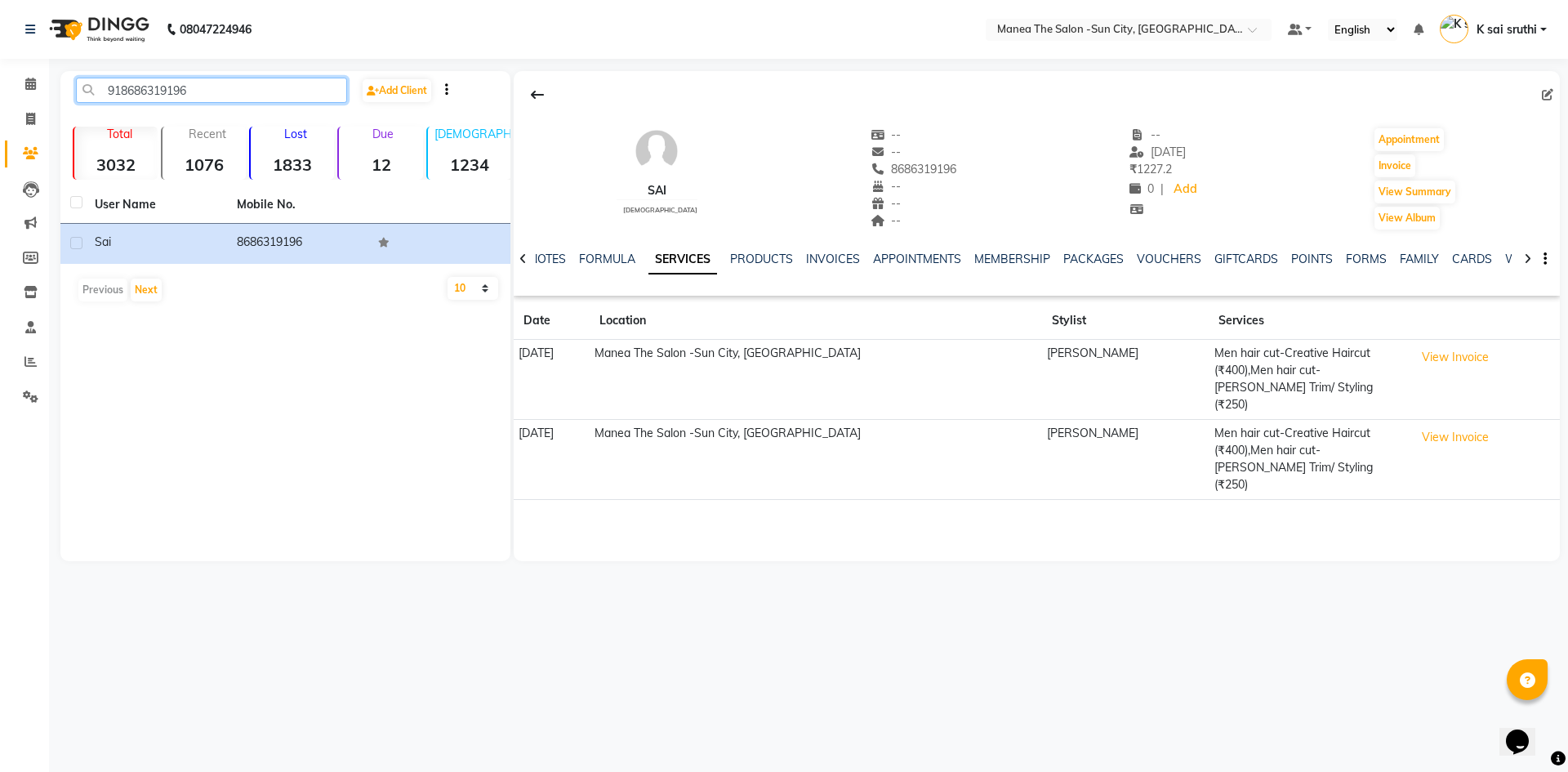
click at [203, 92] on input "918686319196" at bounding box center [211, 90] width 271 height 25
paste input "9515678135"
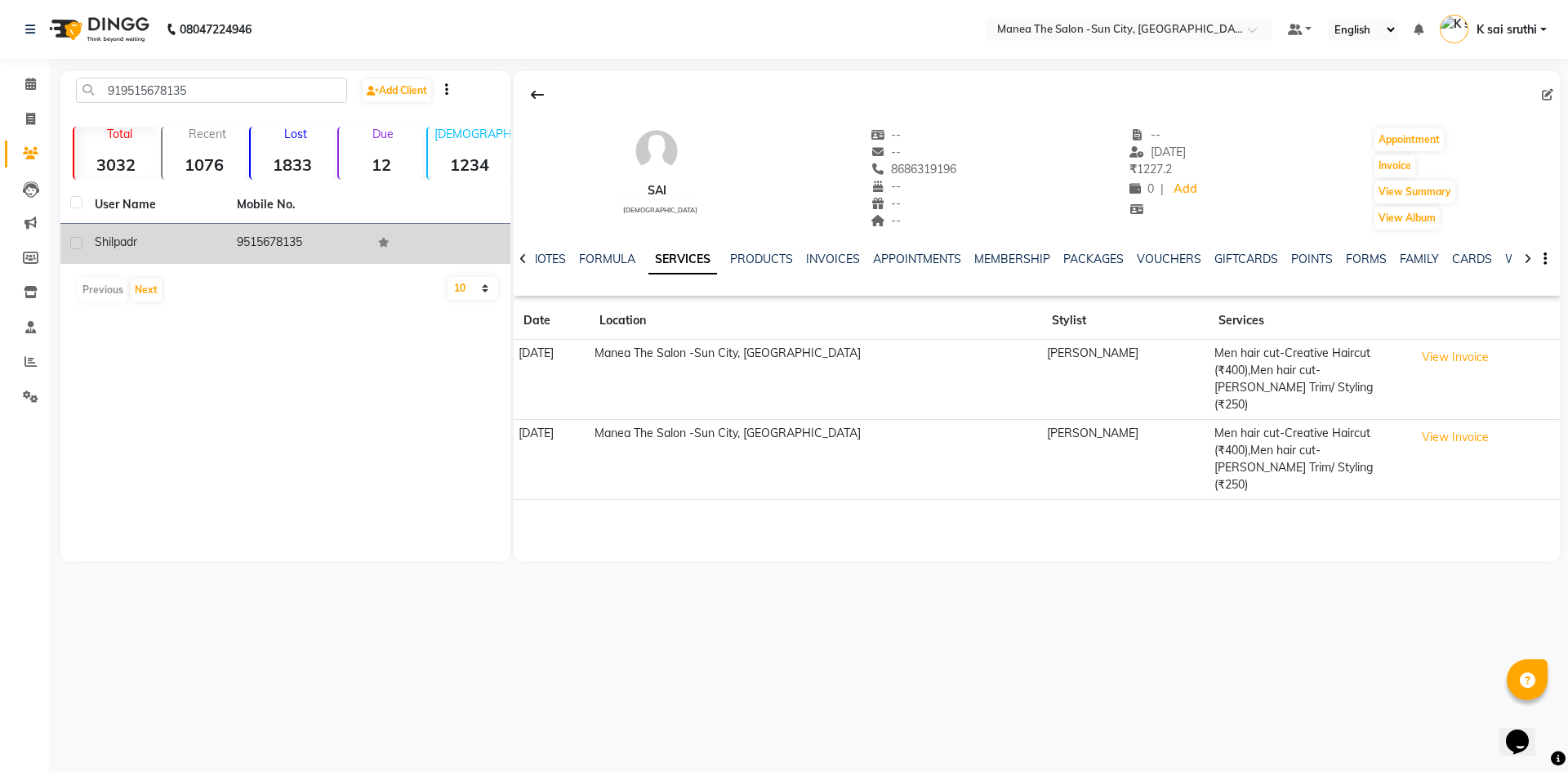
click at [268, 243] on td "9515678135" at bounding box center [298, 243] width 142 height 40
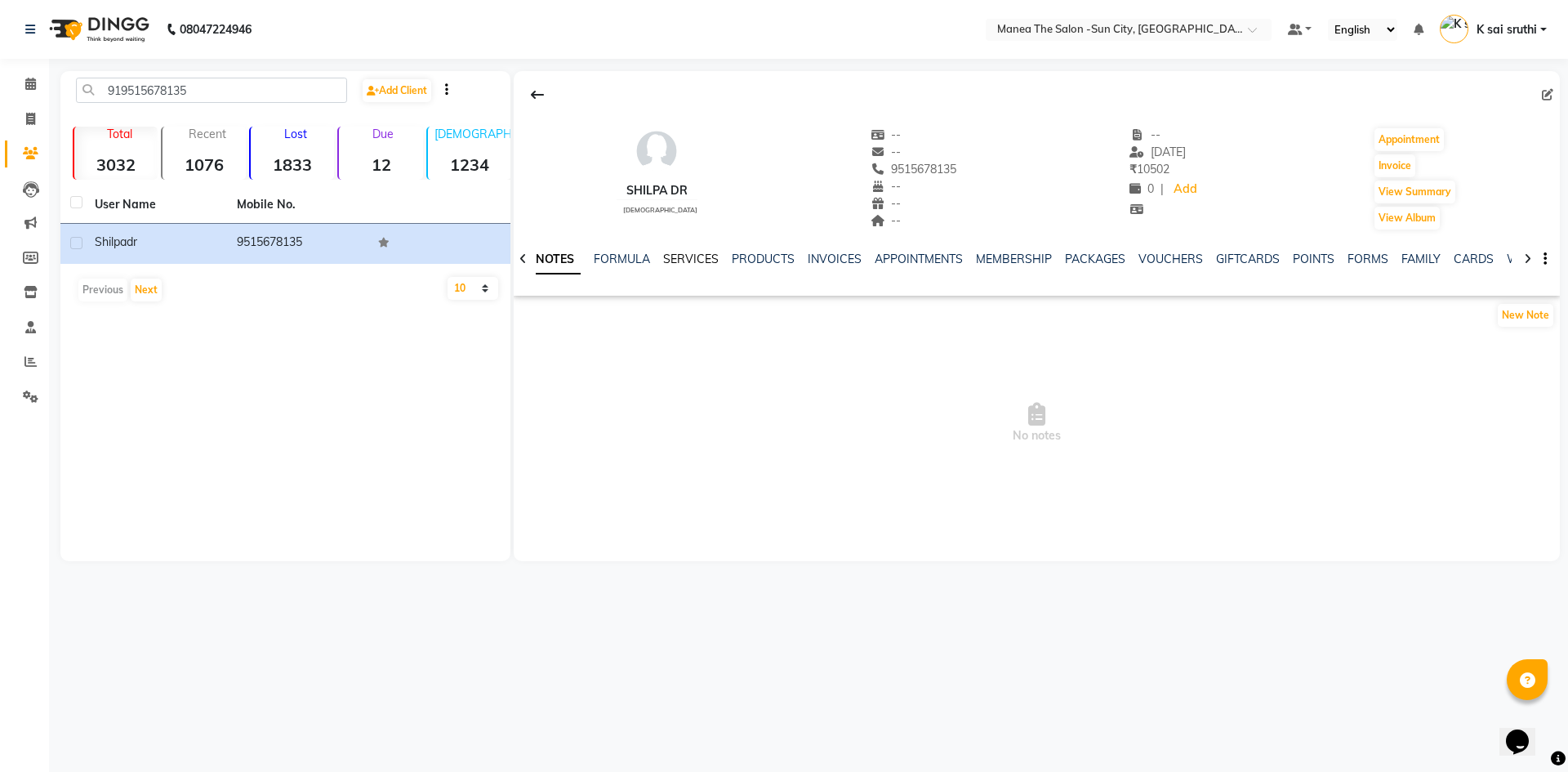
click at [692, 258] on link "SERVICES" at bounding box center [690, 259] width 56 height 15
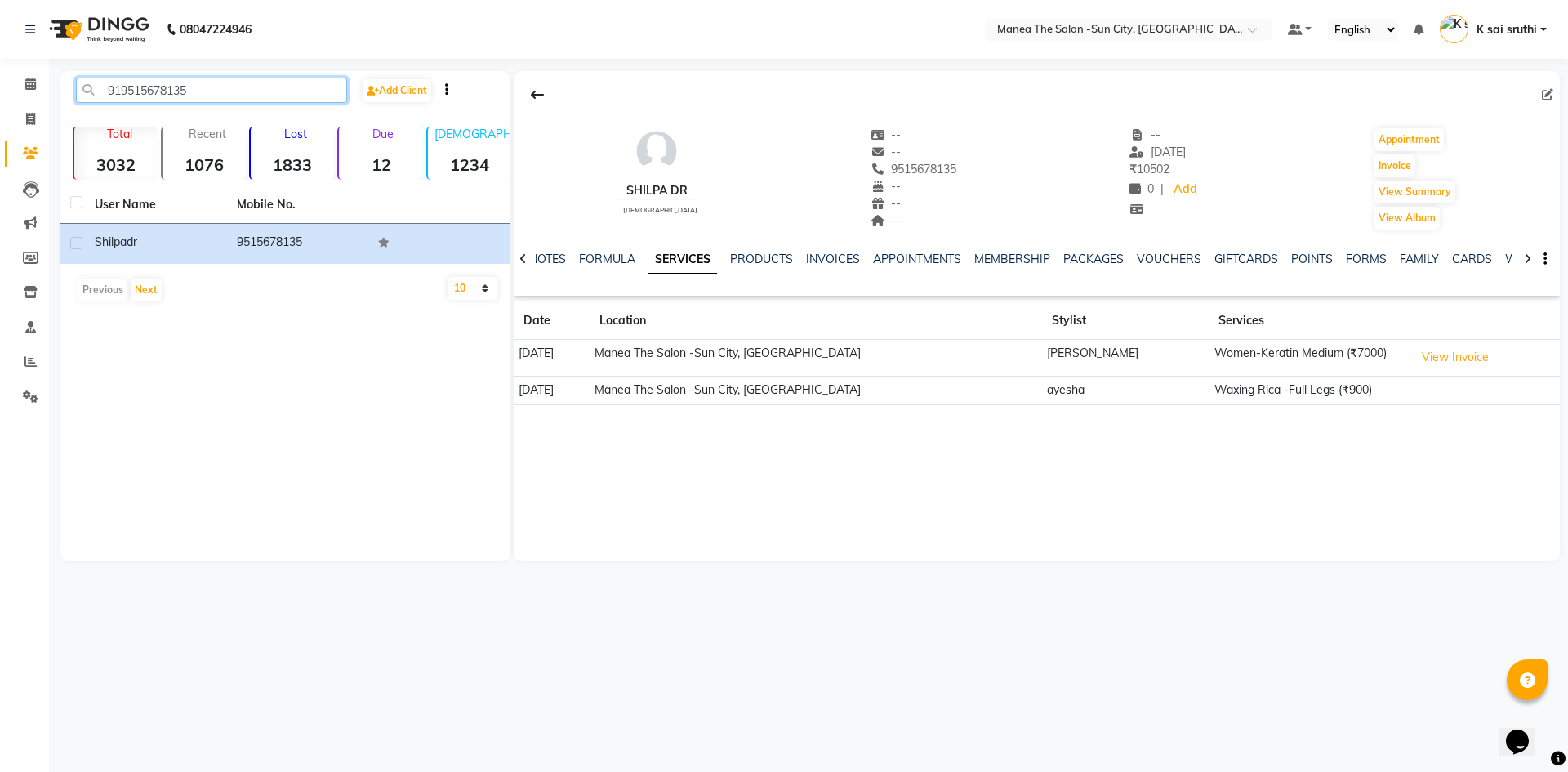
click at [258, 99] on input "919515678135" at bounding box center [211, 90] width 271 height 25
paste input "849997429"
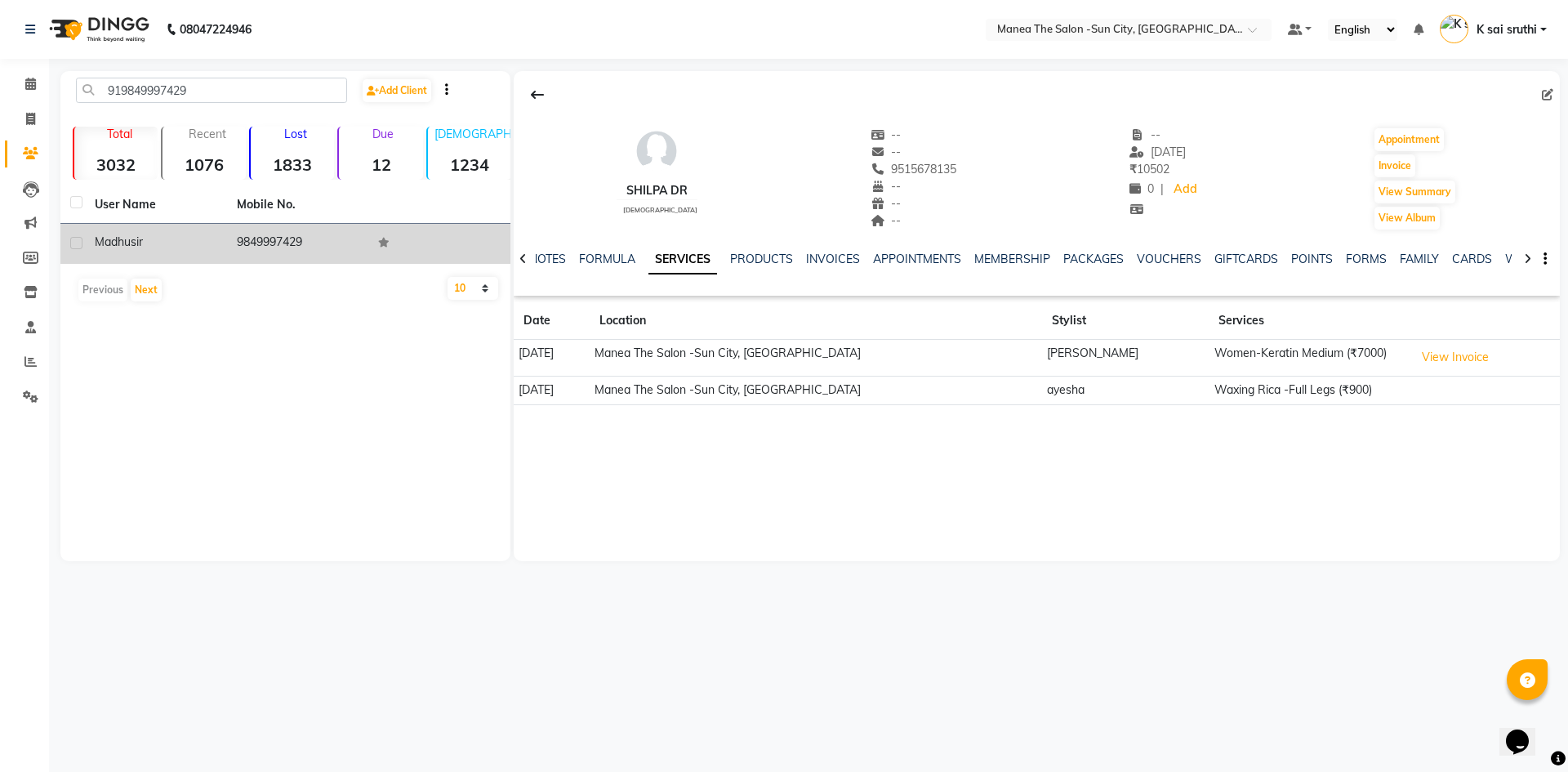
click at [296, 243] on td "9849997429" at bounding box center [298, 243] width 142 height 40
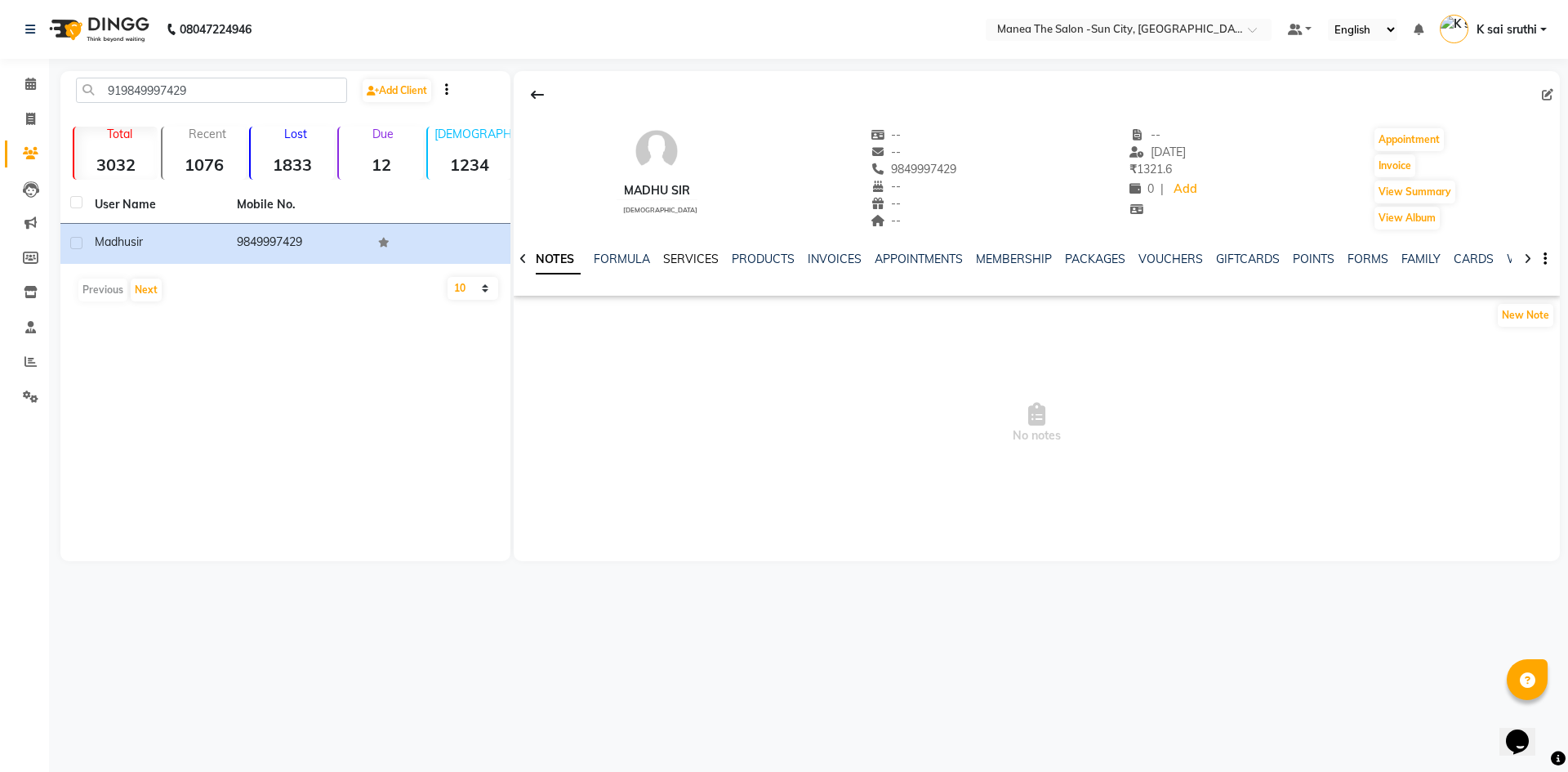
click at [695, 258] on link "SERVICES" at bounding box center [690, 259] width 56 height 15
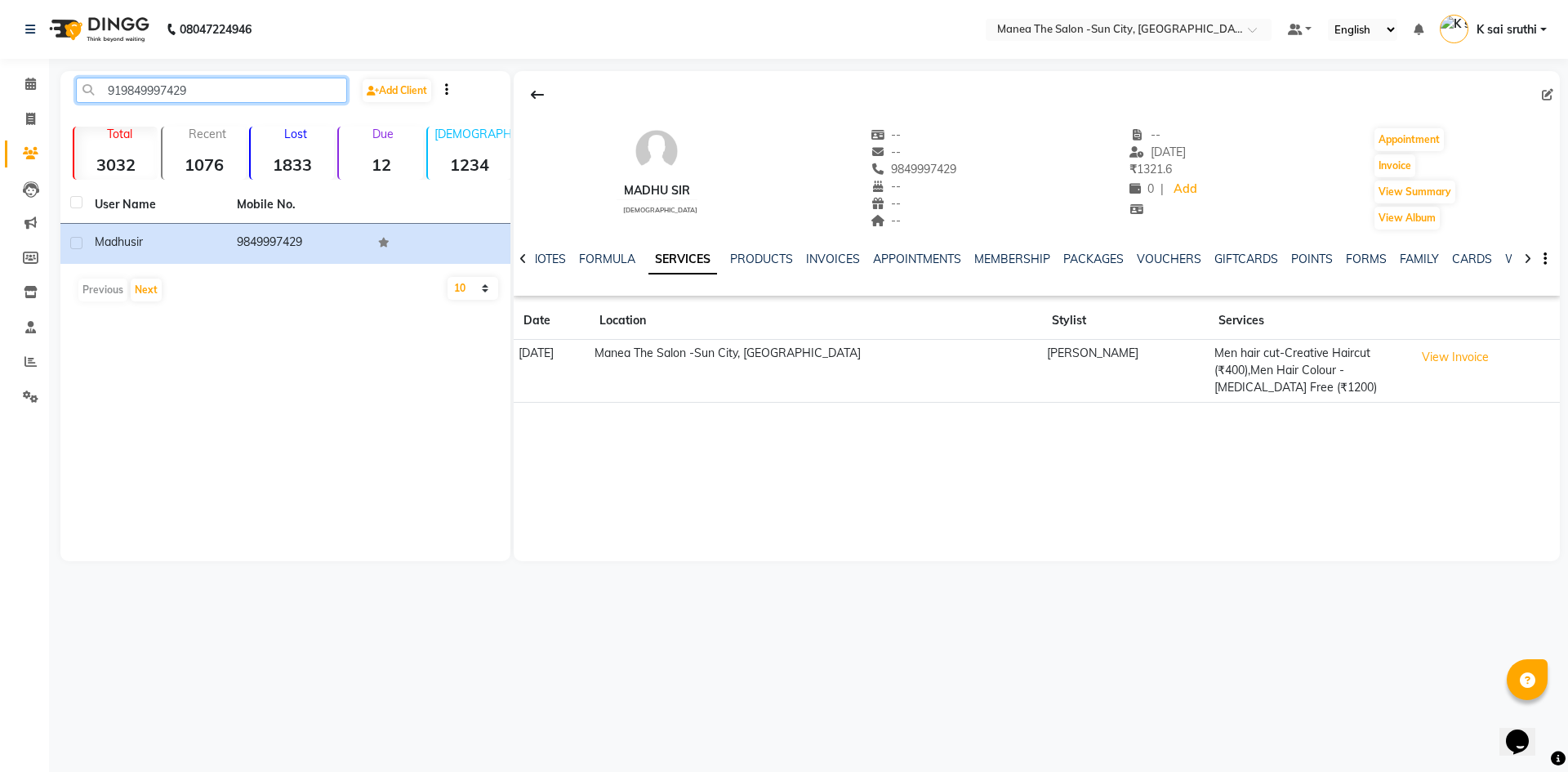
click at [242, 86] on input "919849997429" at bounding box center [211, 90] width 271 height 25
paste input "85938271"
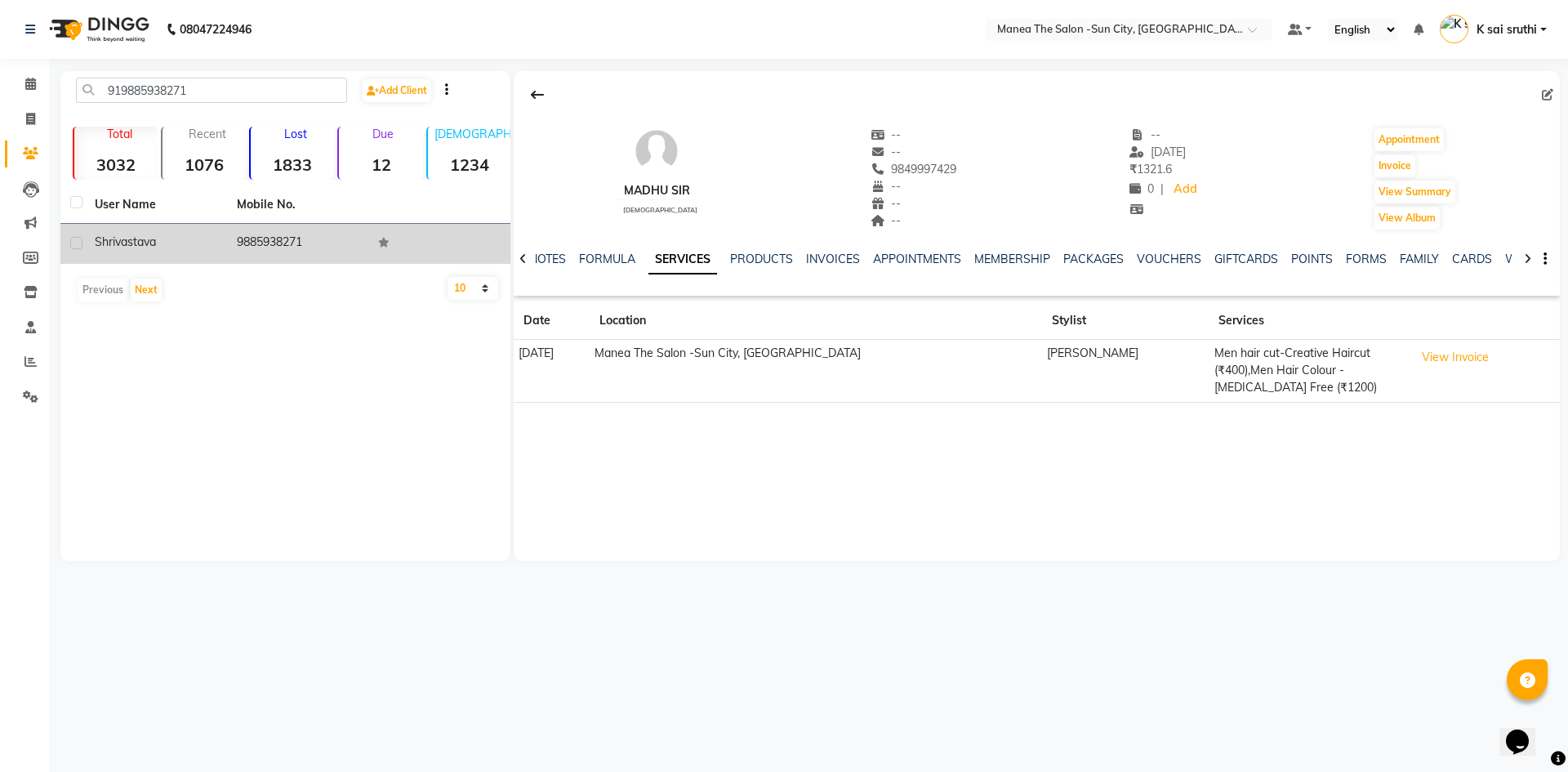
click at [292, 249] on td "9885938271" at bounding box center [298, 243] width 142 height 40
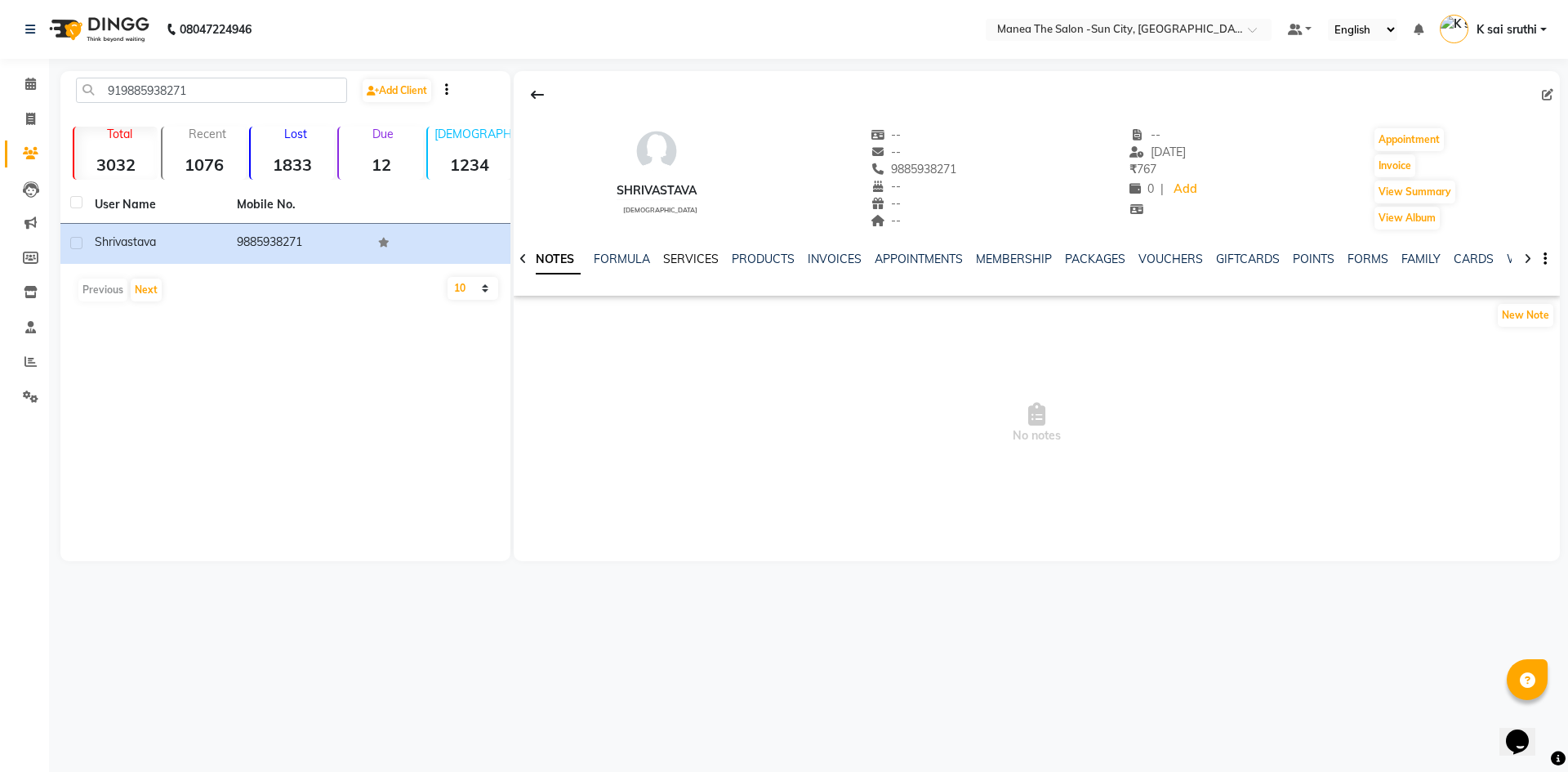
click at [684, 256] on link "SERVICES" at bounding box center [690, 259] width 56 height 15
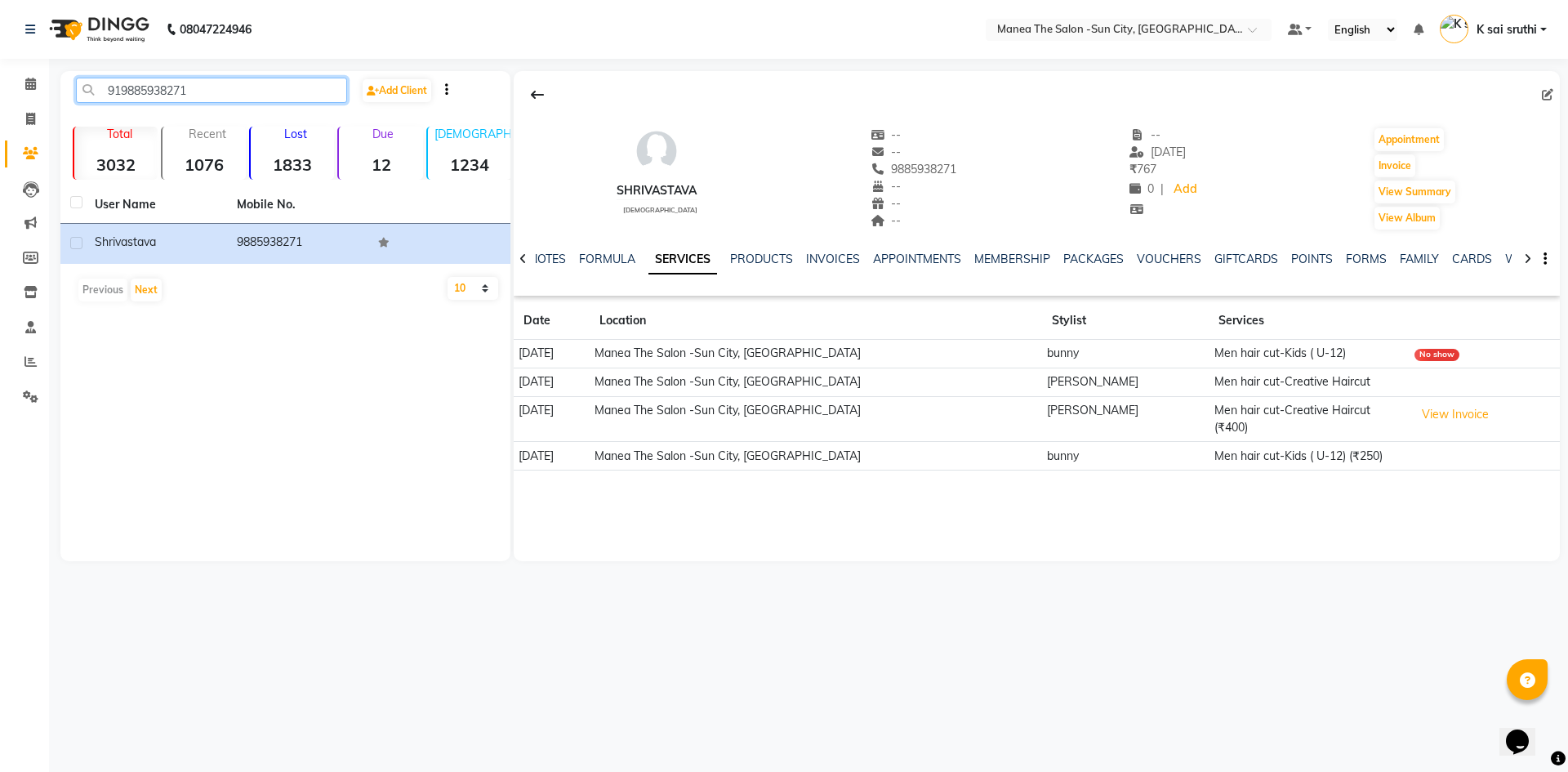
click at [213, 86] on input "919885938271" at bounding box center [211, 90] width 271 height 25
paste input "966663323"
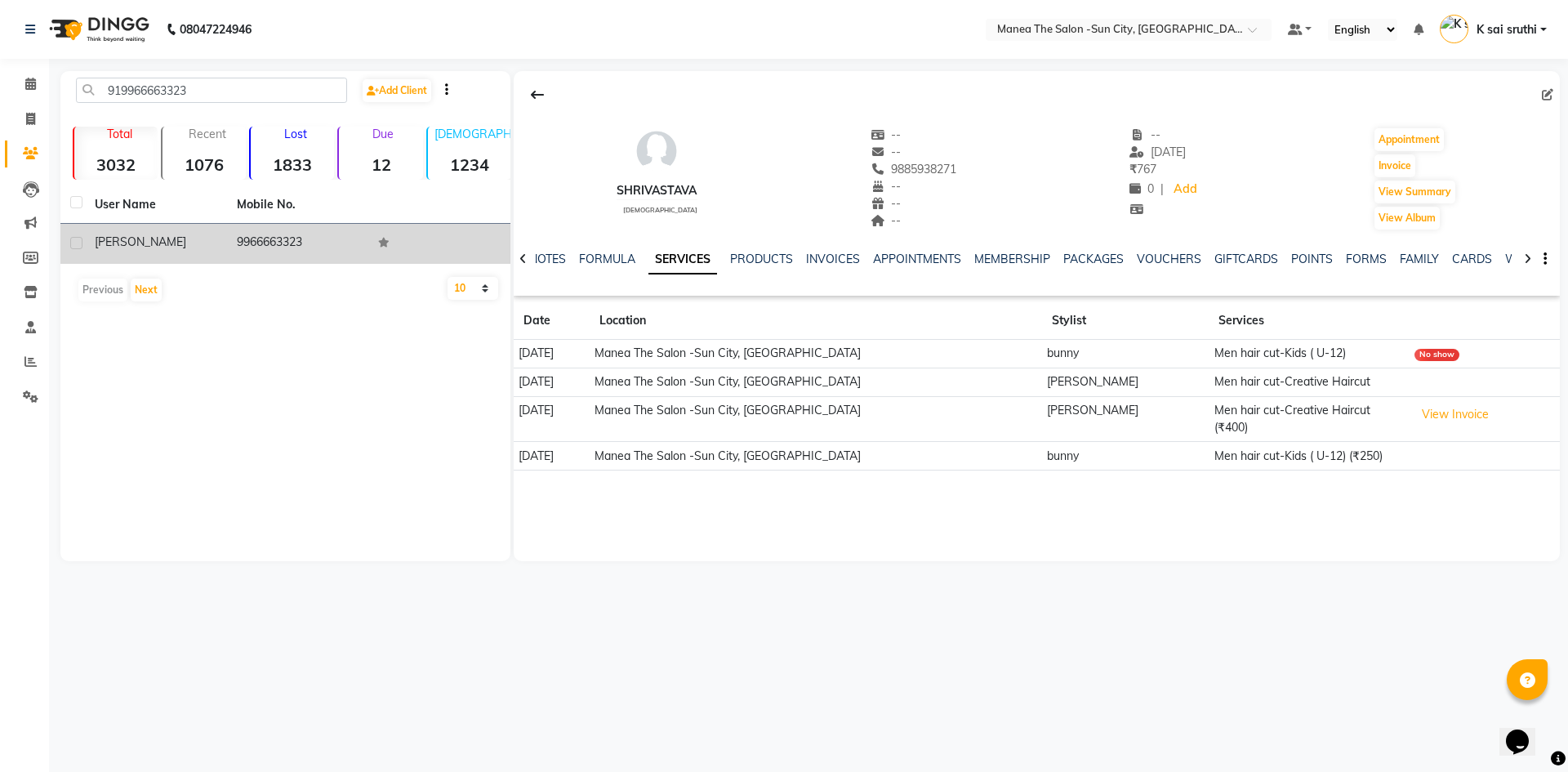
click at [292, 247] on td "9966663323" at bounding box center [298, 243] width 142 height 40
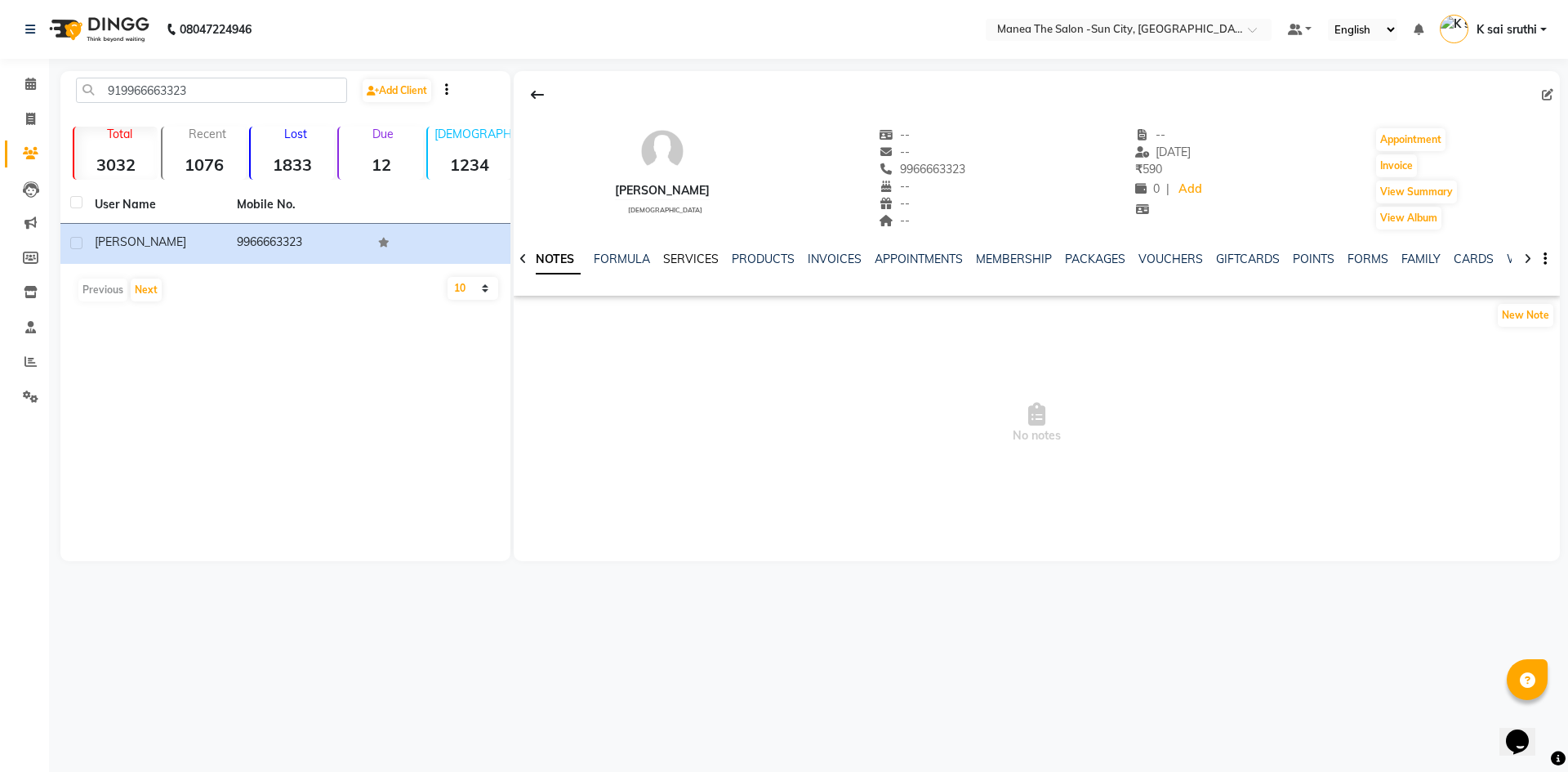
click at [682, 259] on link "SERVICES" at bounding box center [690, 259] width 56 height 15
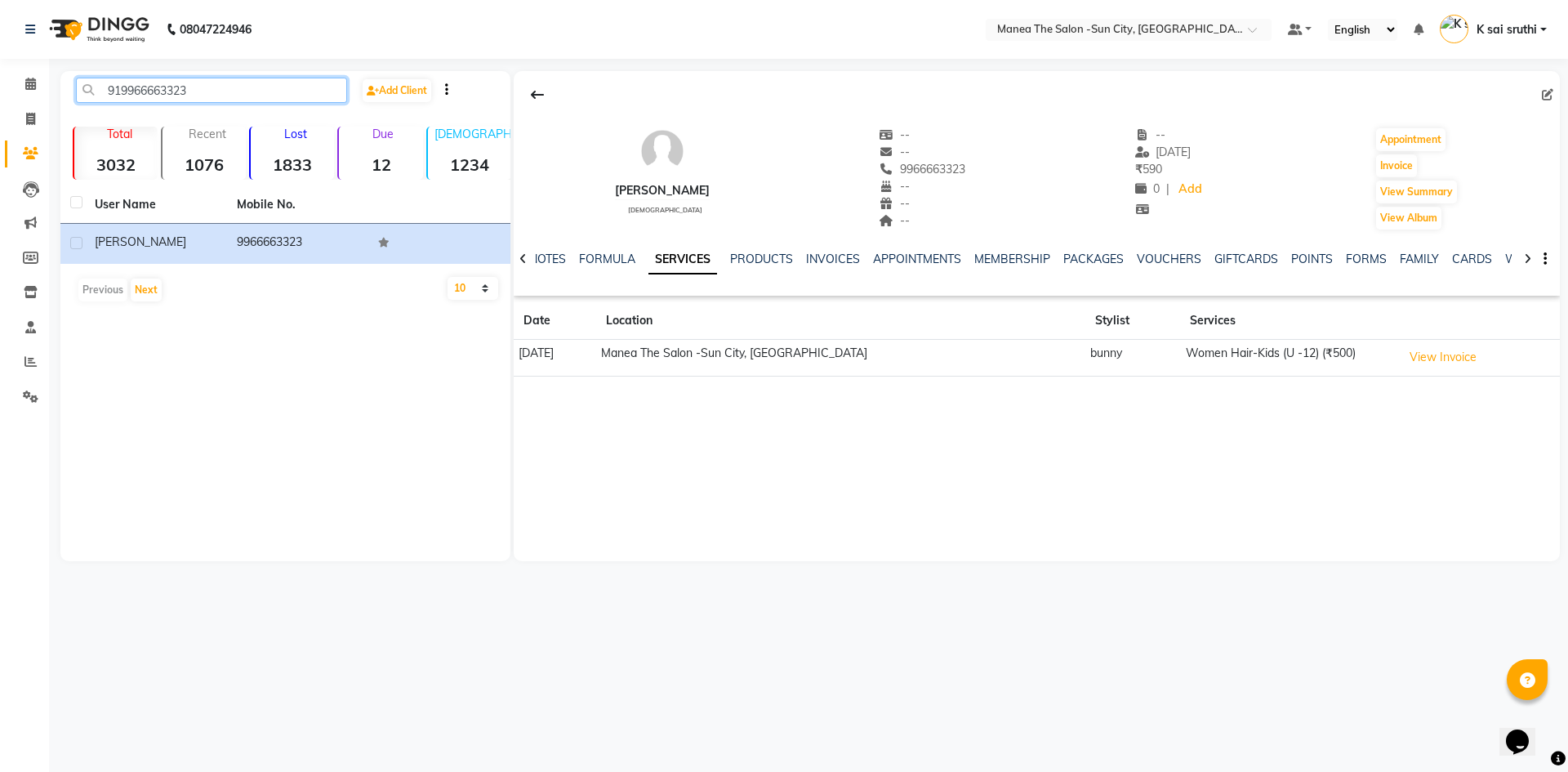
click at [220, 86] on input "919966663323" at bounding box center [211, 90] width 271 height 25
paste input "701046845"
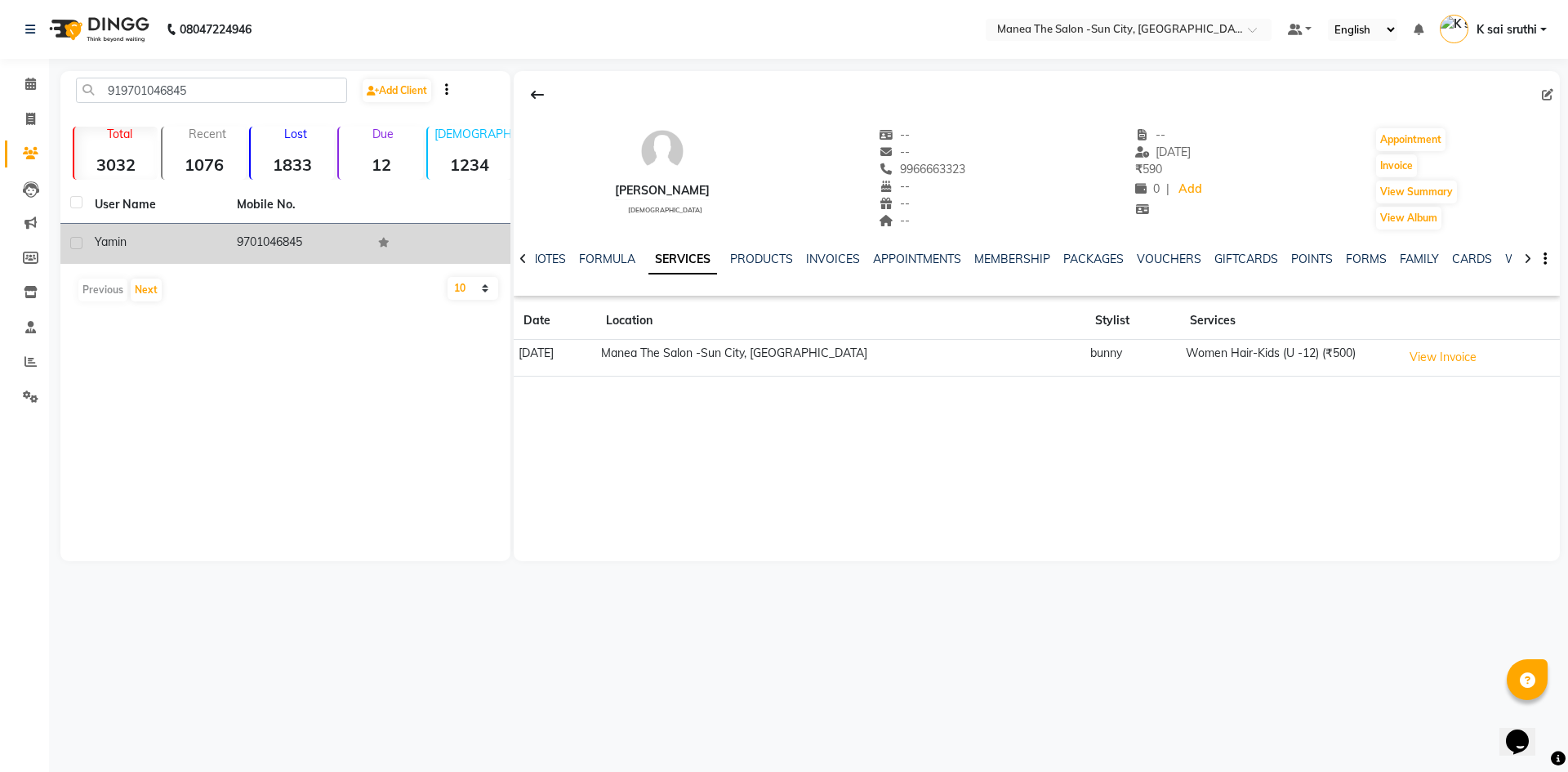
click at [285, 236] on td "9701046845" at bounding box center [298, 243] width 142 height 40
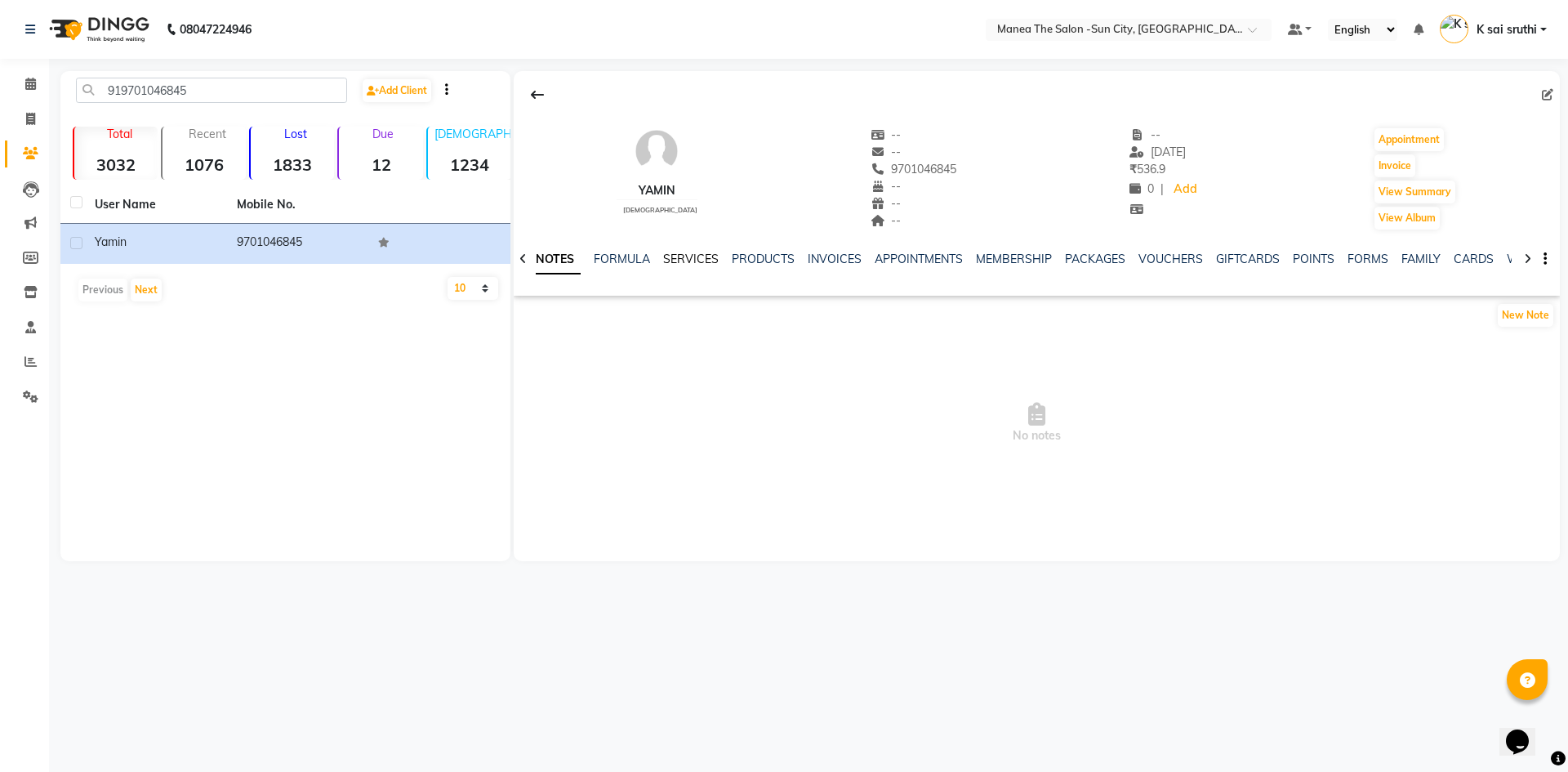
click at [685, 258] on link "SERVICES" at bounding box center [690, 259] width 56 height 15
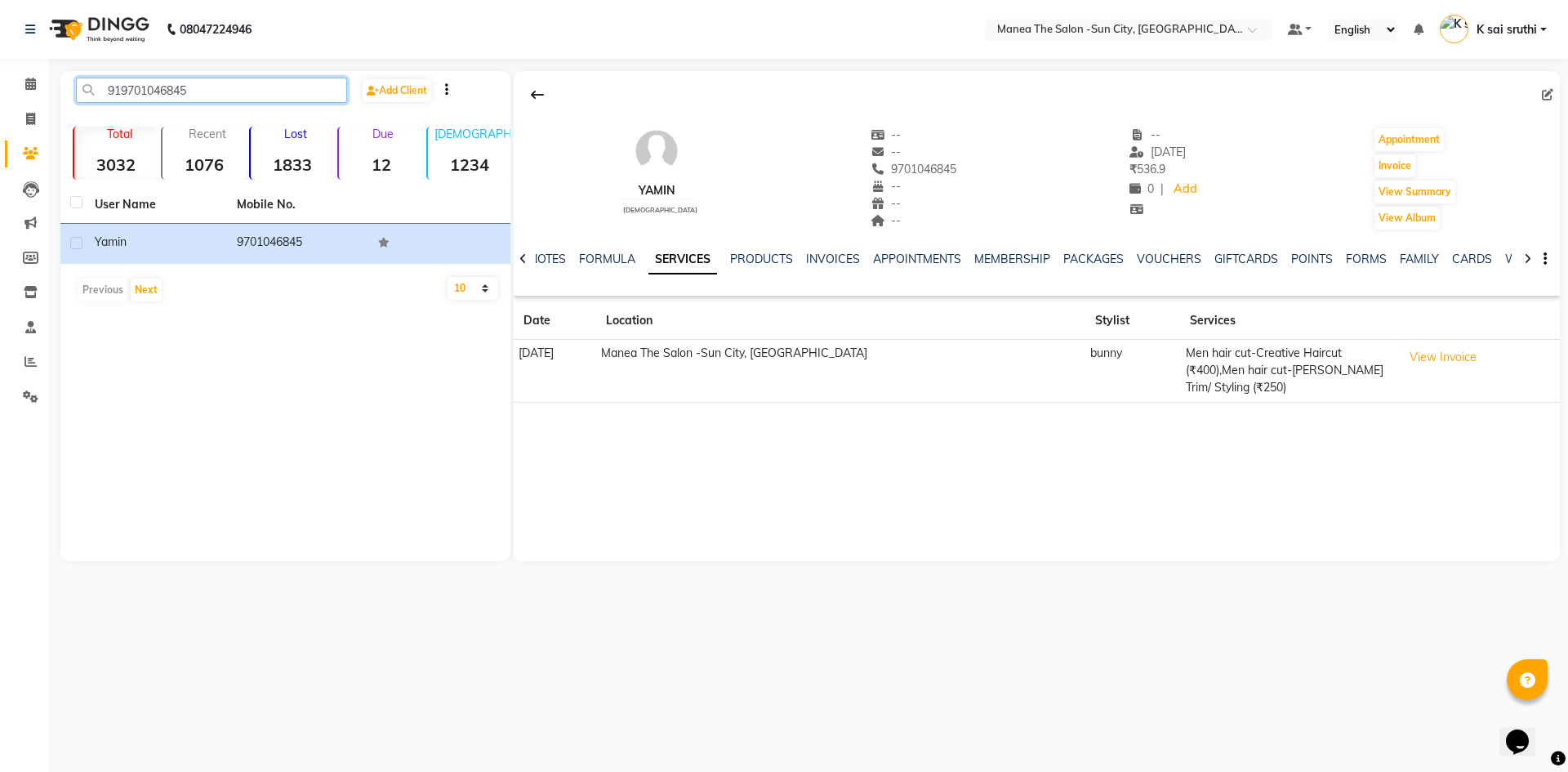
click at [211, 97] on input "919701046845" at bounding box center [211, 90] width 271 height 25
paste input "8328437551"
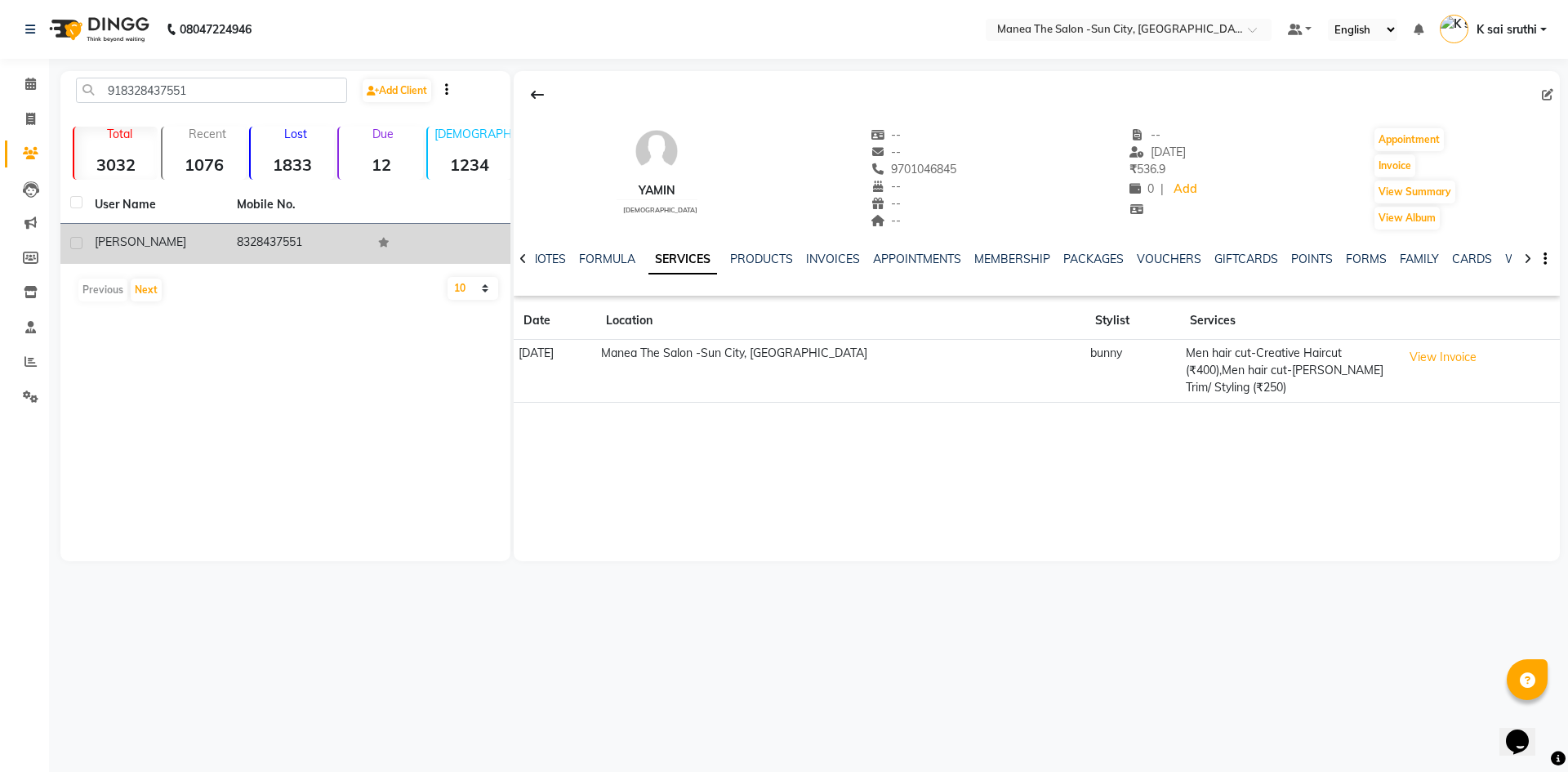
click at [267, 244] on td "8328437551" at bounding box center [298, 243] width 142 height 40
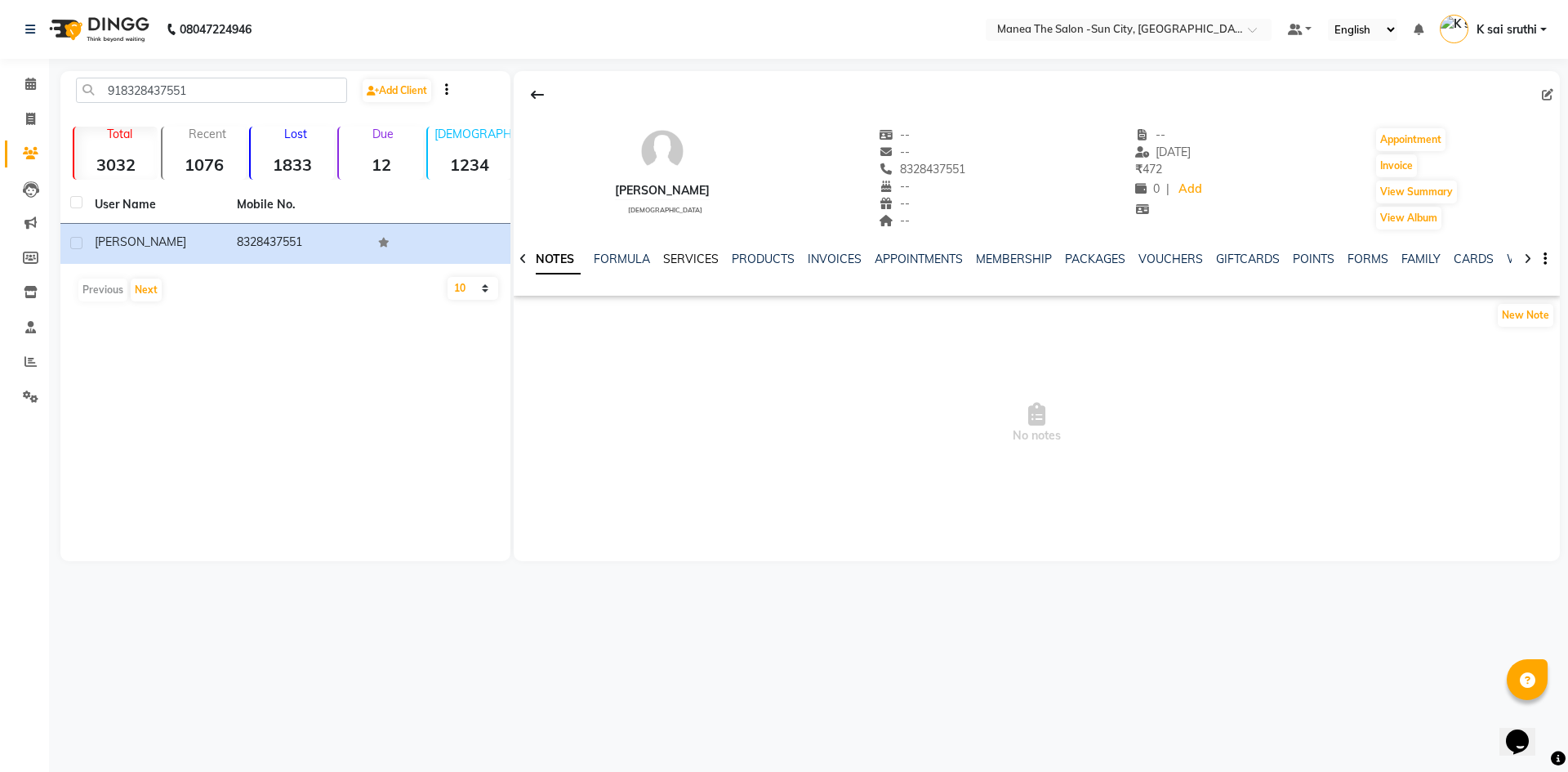
click at [680, 258] on link "SERVICES" at bounding box center [690, 259] width 56 height 15
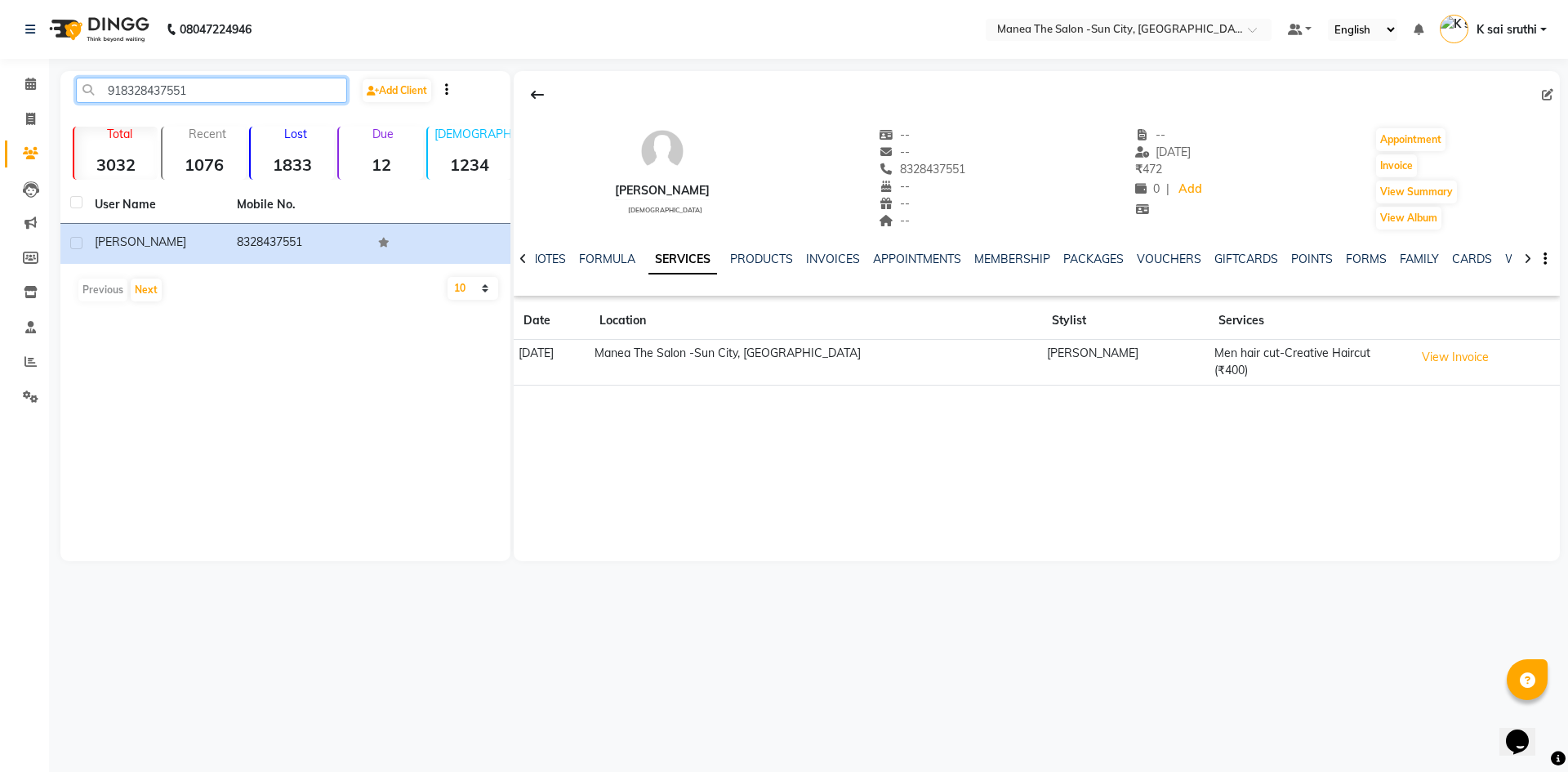
click at [246, 89] on input "918328437551" at bounding box center [211, 90] width 271 height 25
paste input "978650957"
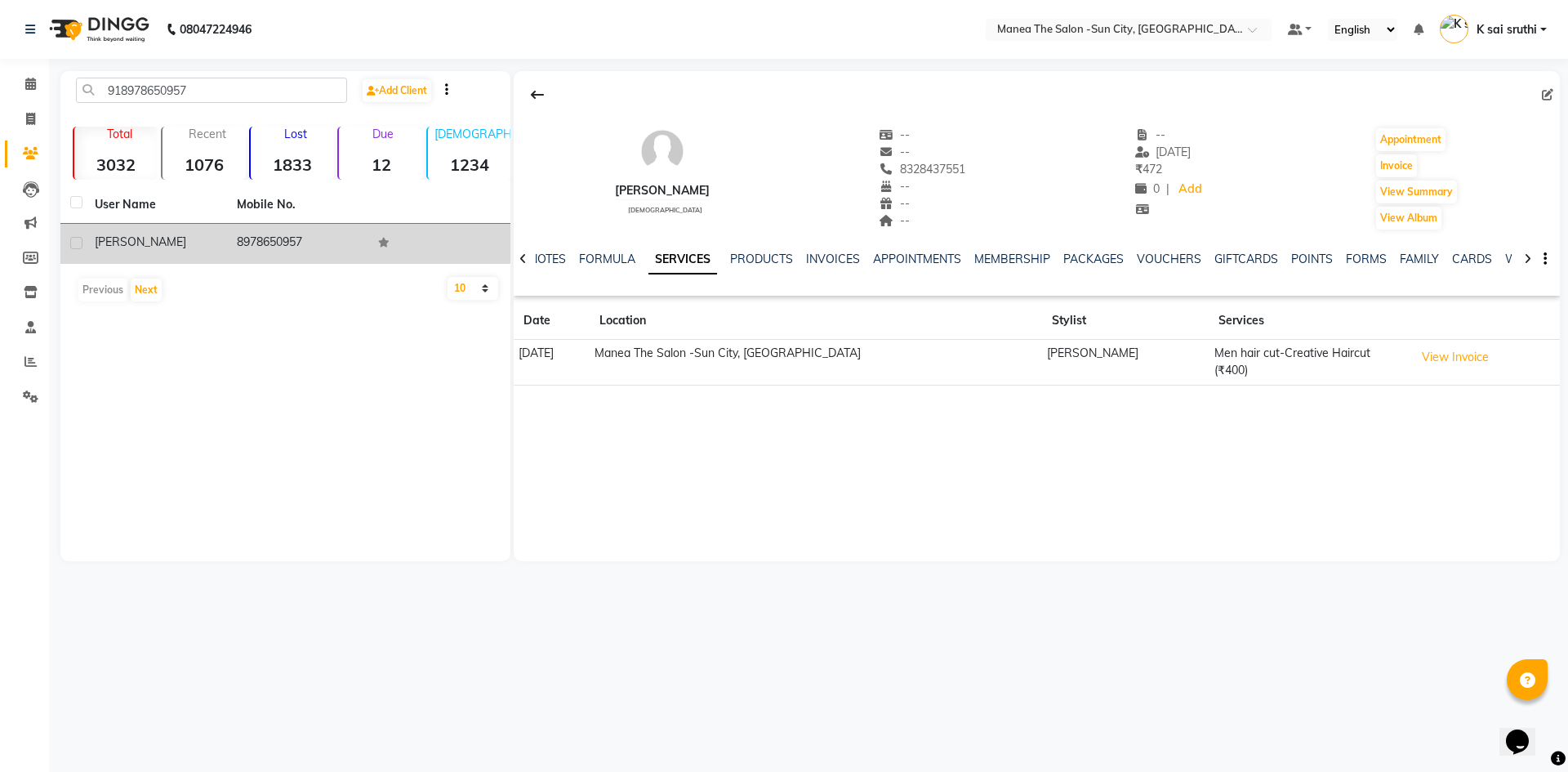
click at [271, 246] on td "8978650957" at bounding box center [298, 243] width 142 height 40
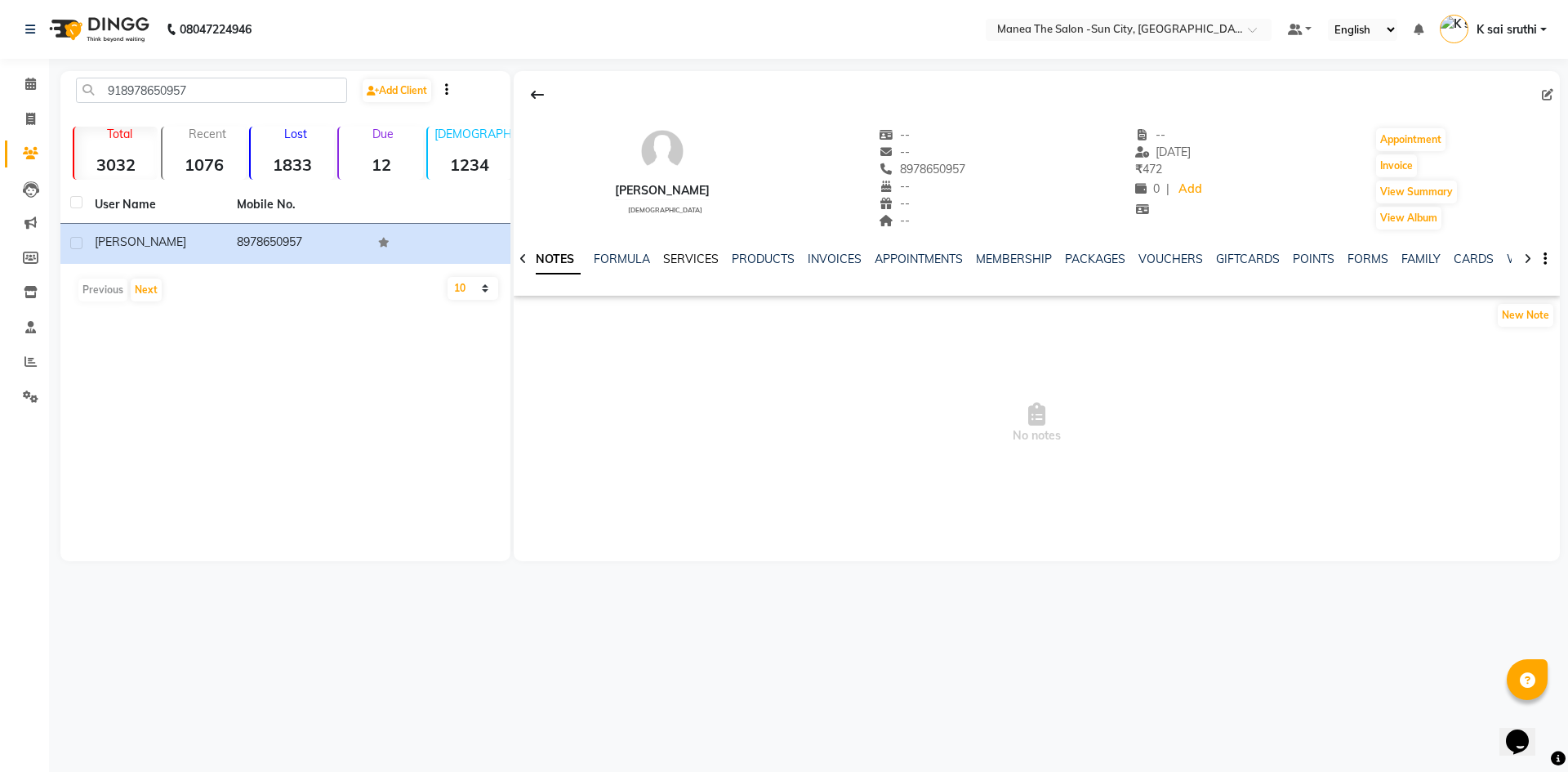
click at [689, 259] on link "SERVICES" at bounding box center [690, 259] width 56 height 15
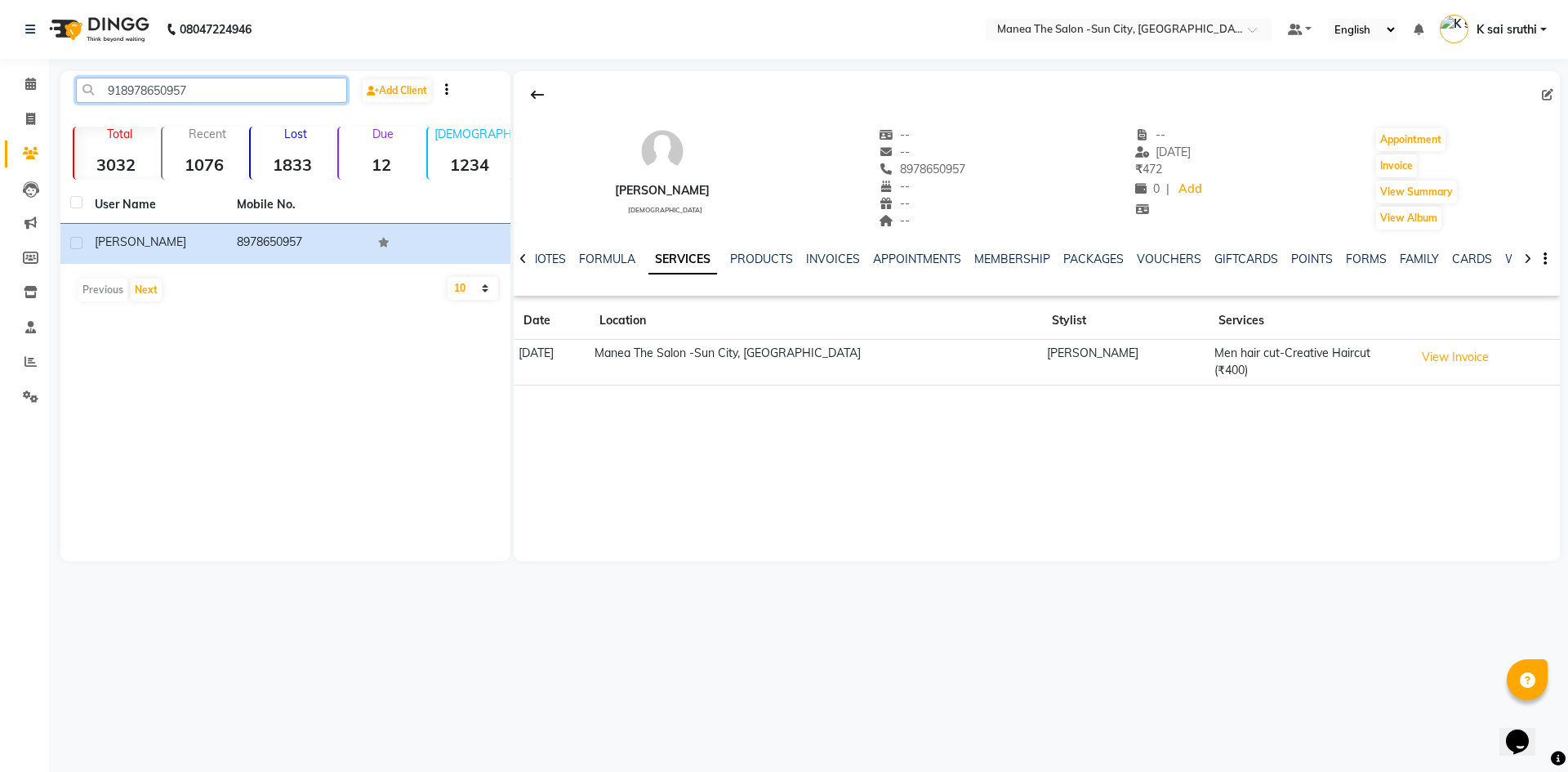
click at [217, 91] on input "918978650957" at bounding box center [211, 90] width 271 height 25
paste input "9502418675"
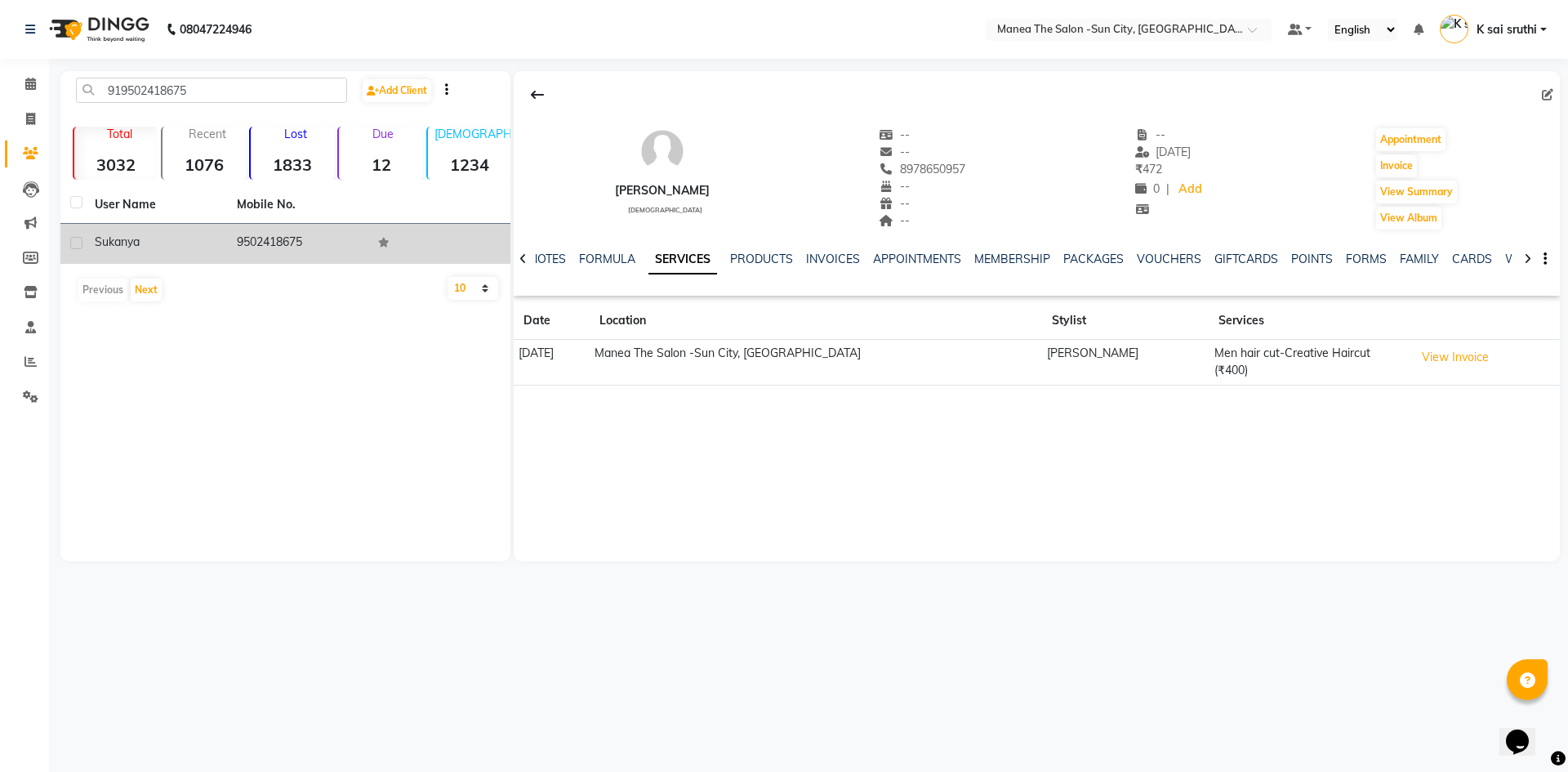
click at [258, 230] on td "9502418675" at bounding box center [298, 243] width 142 height 40
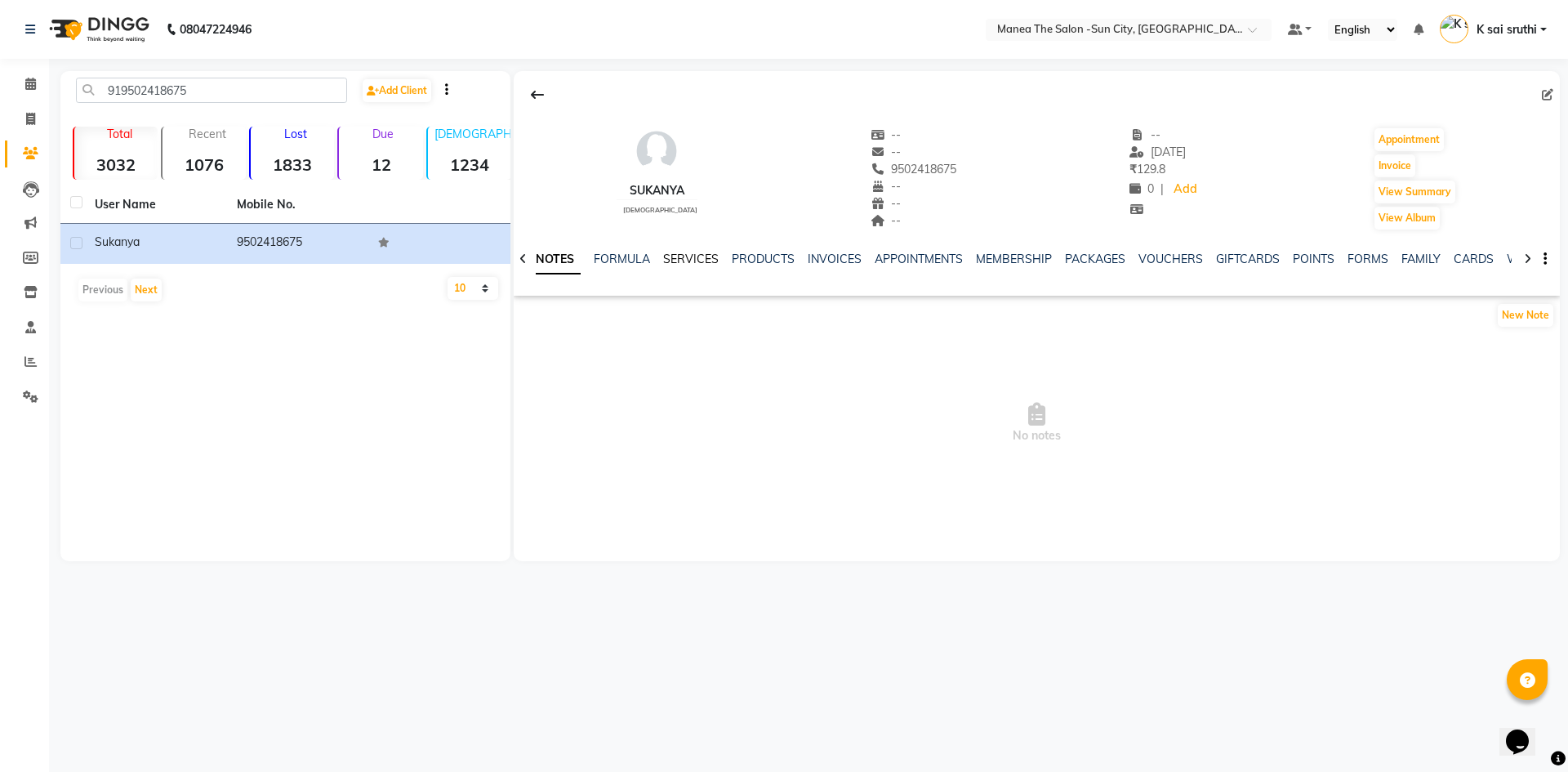
click at [689, 253] on link "SERVICES" at bounding box center [690, 259] width 56 height 15
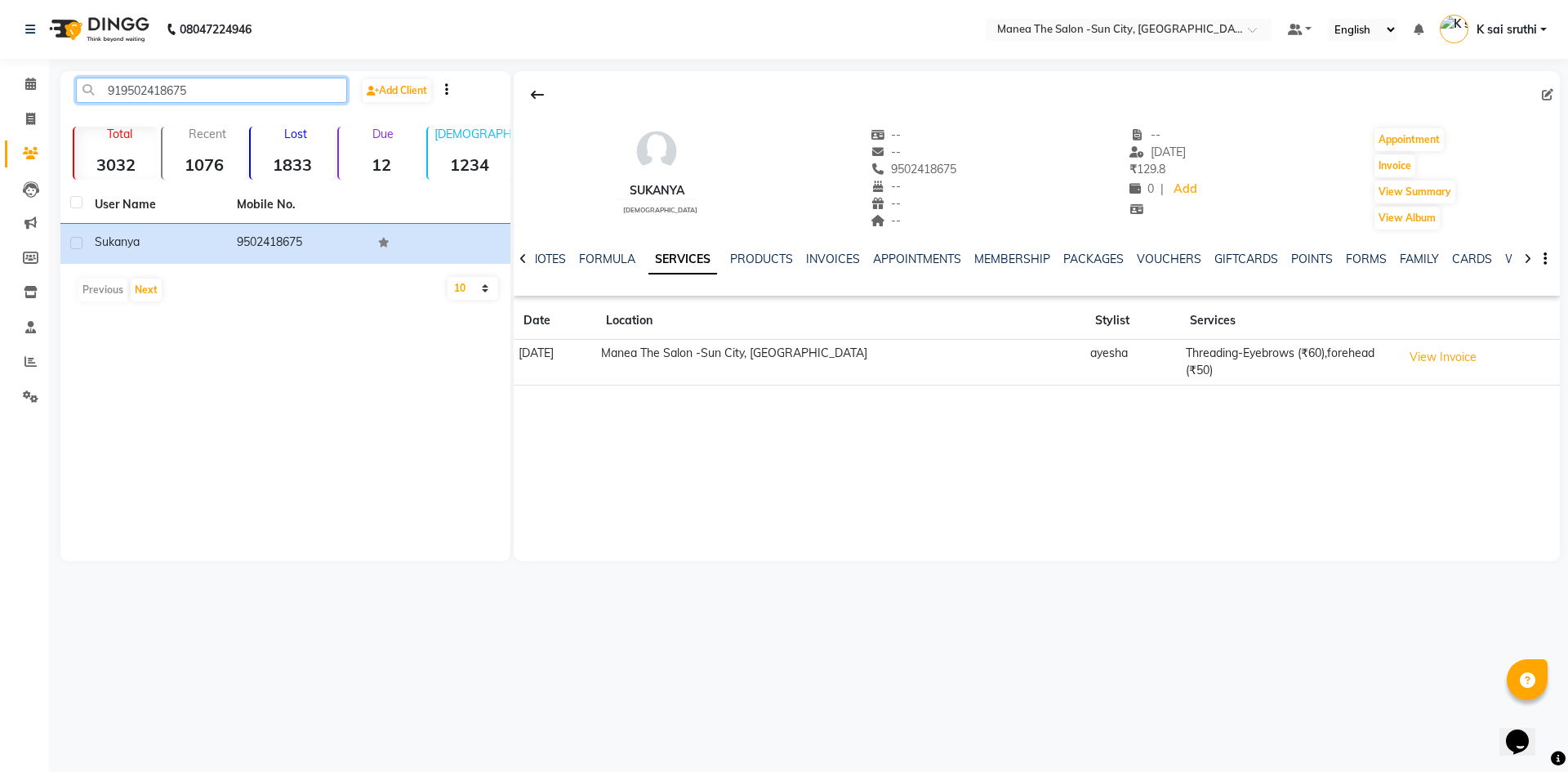
click at [227, 83] on input "919502418675" at bounding box center [211, 90] width 271 height 25
paste input "7993513940"
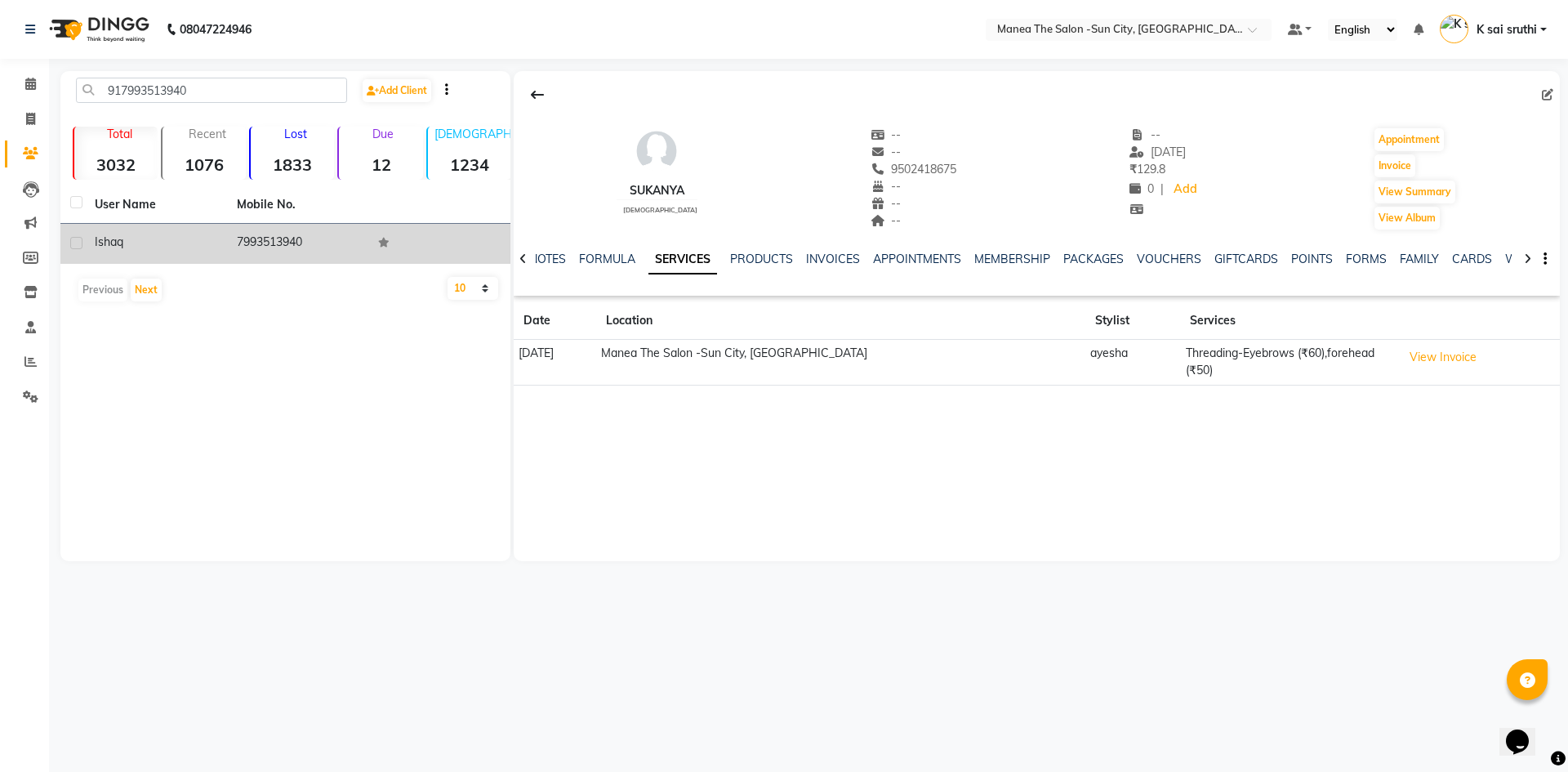
click at [278, 243] on td "7993513940" at bounding box center [298, 243] width 142 height 40
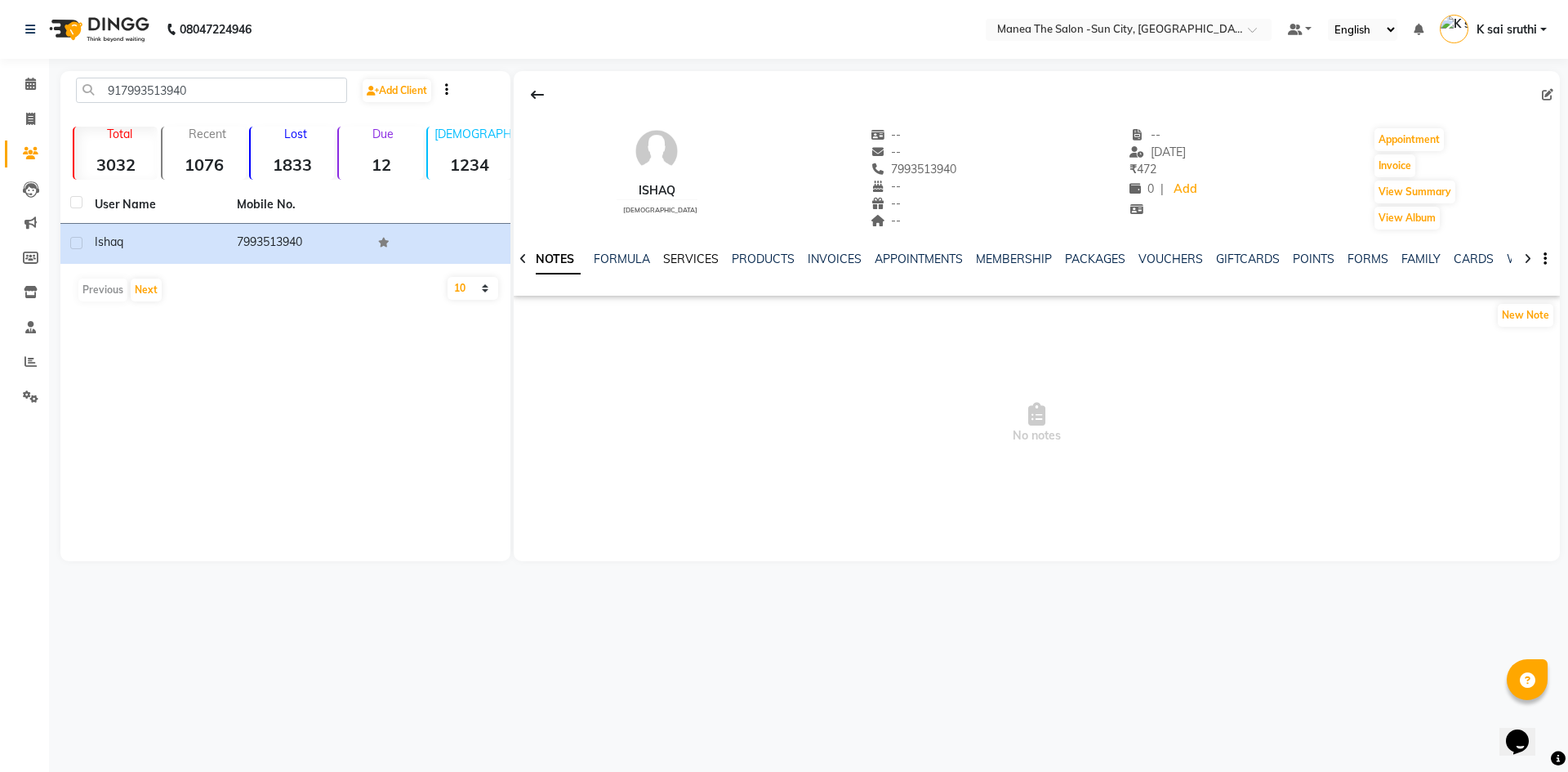
click at [688, 259] on link "SERVICES" at bounding box center [690, 259] width 56 height 15
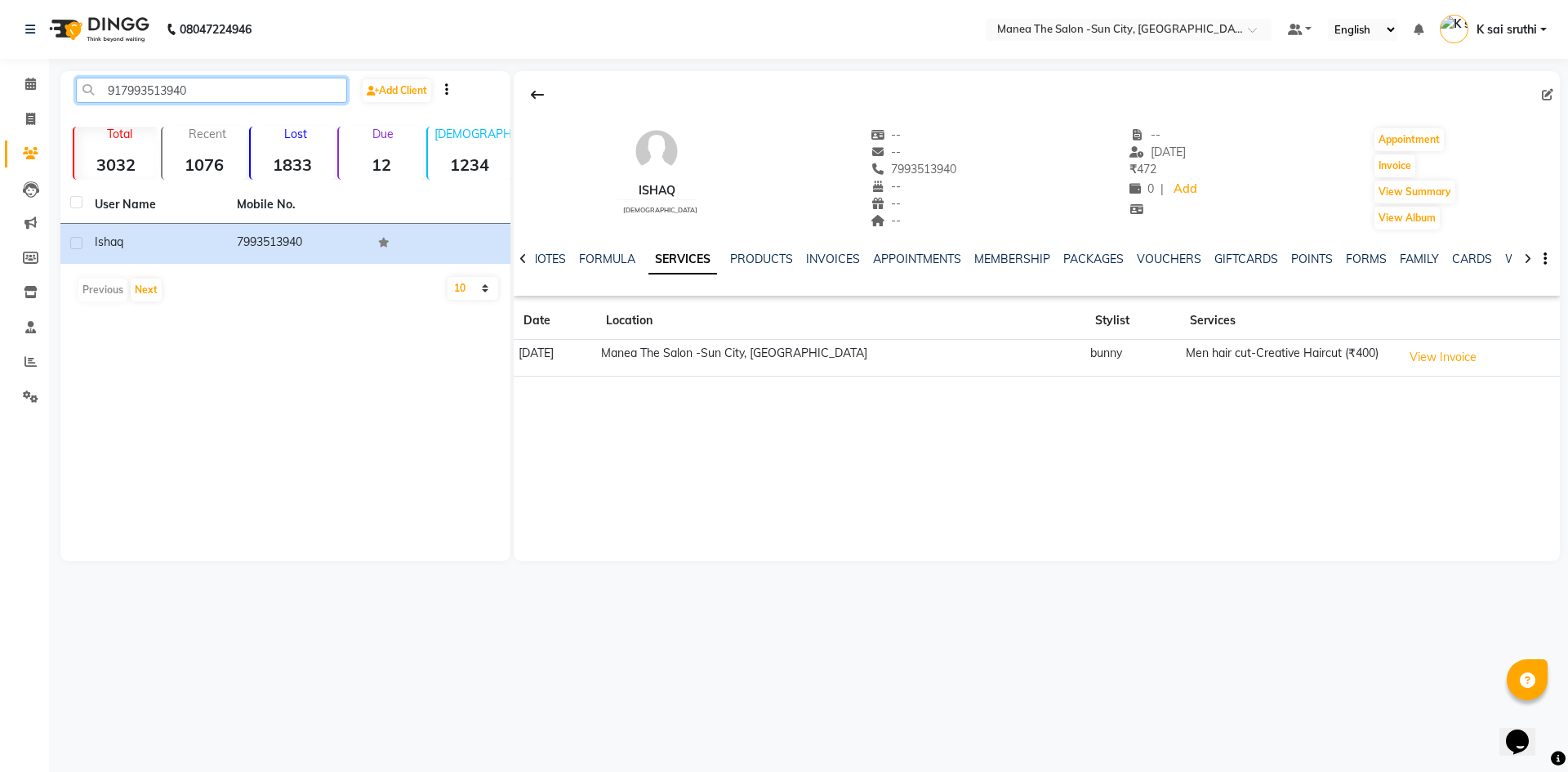
click at [198, 89] on input "917993513940" at bounding box center [211, 90] width 271 height 25
paste input "955076667"
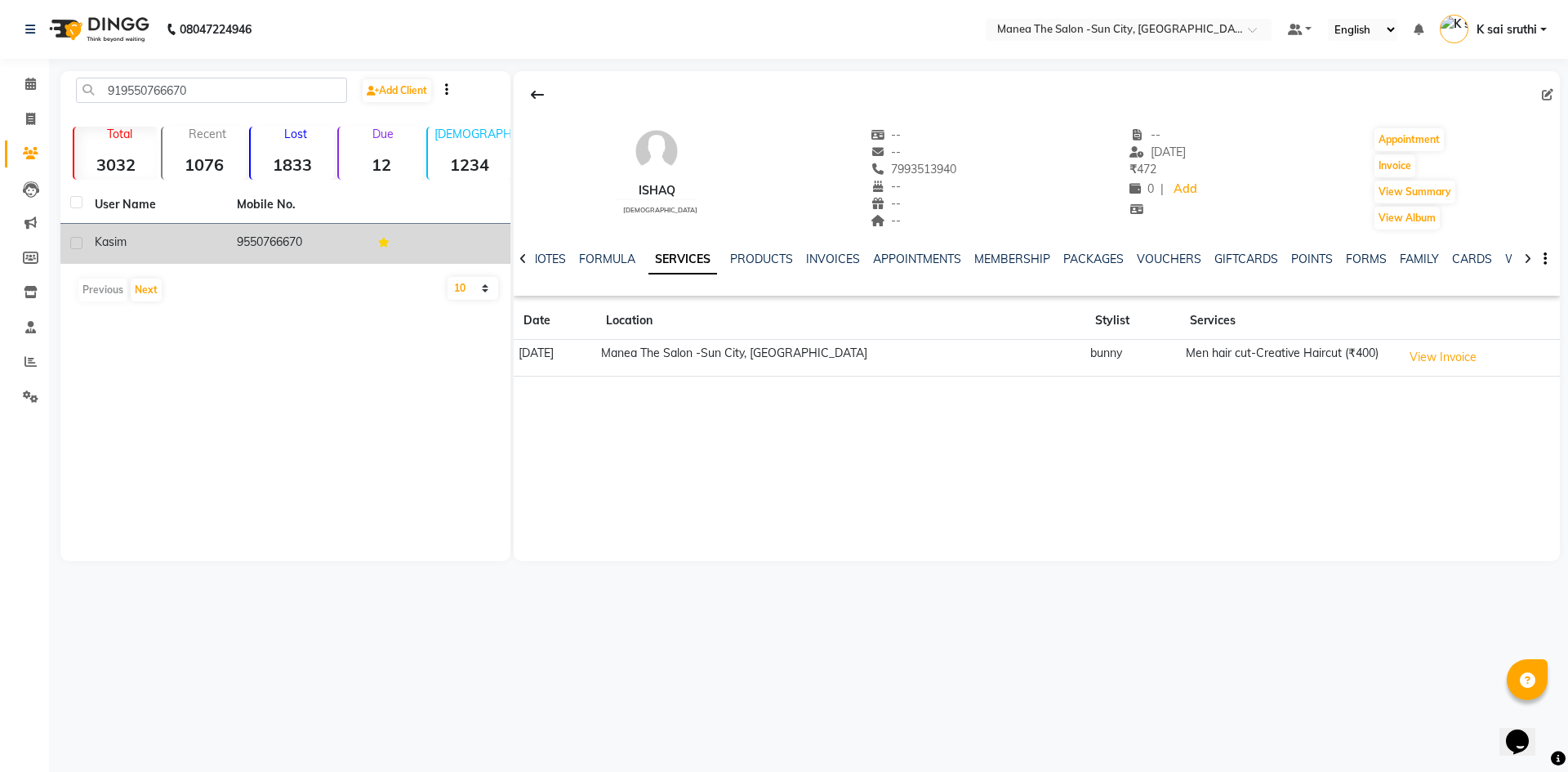
click at [278, 240] on td "9550766670" at bounding box center [298, 243] width 142 height 40
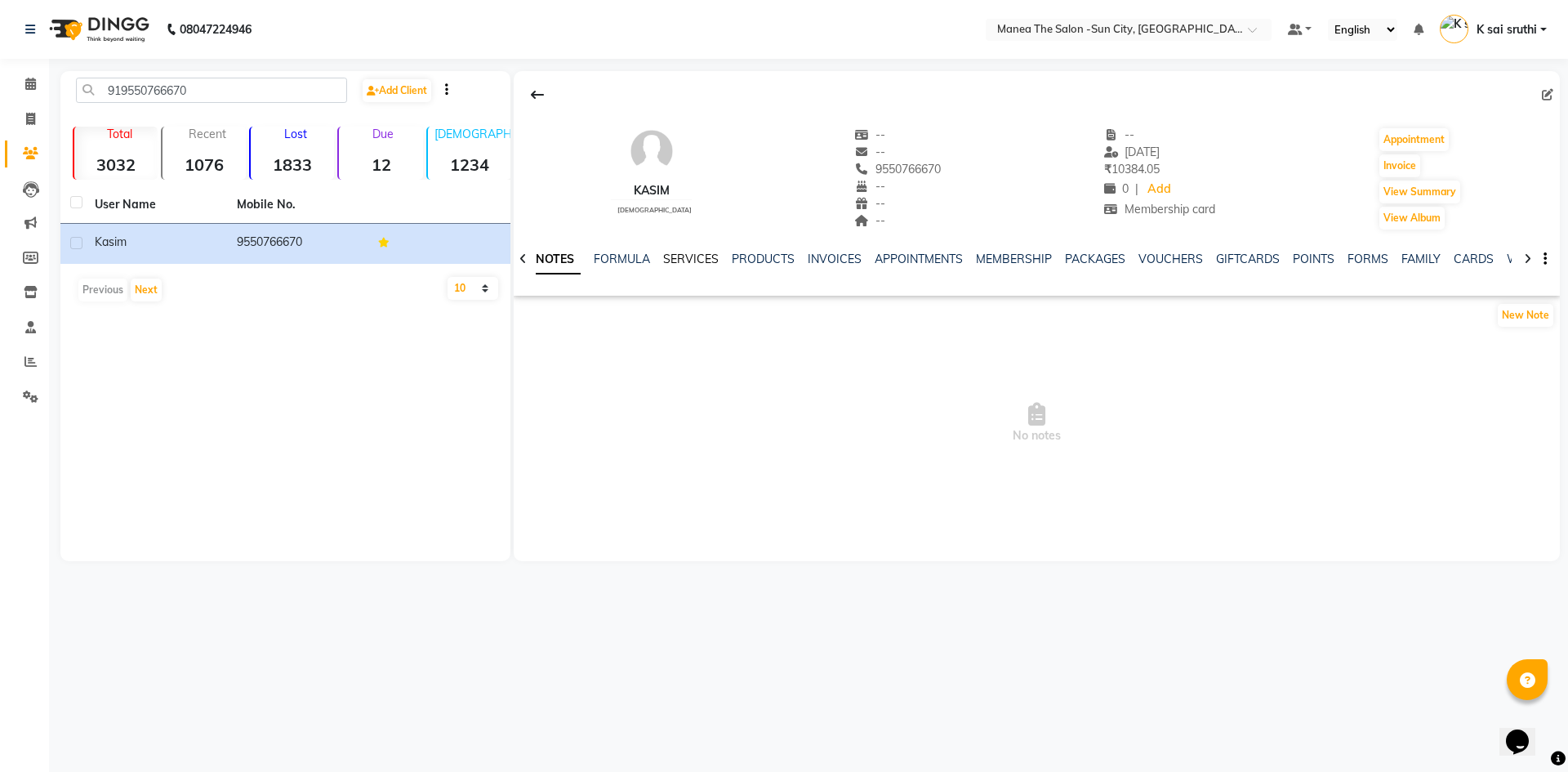
click at [701, 256] on link "SERVICES" at bounding box center [690, 259] width 56 height 15
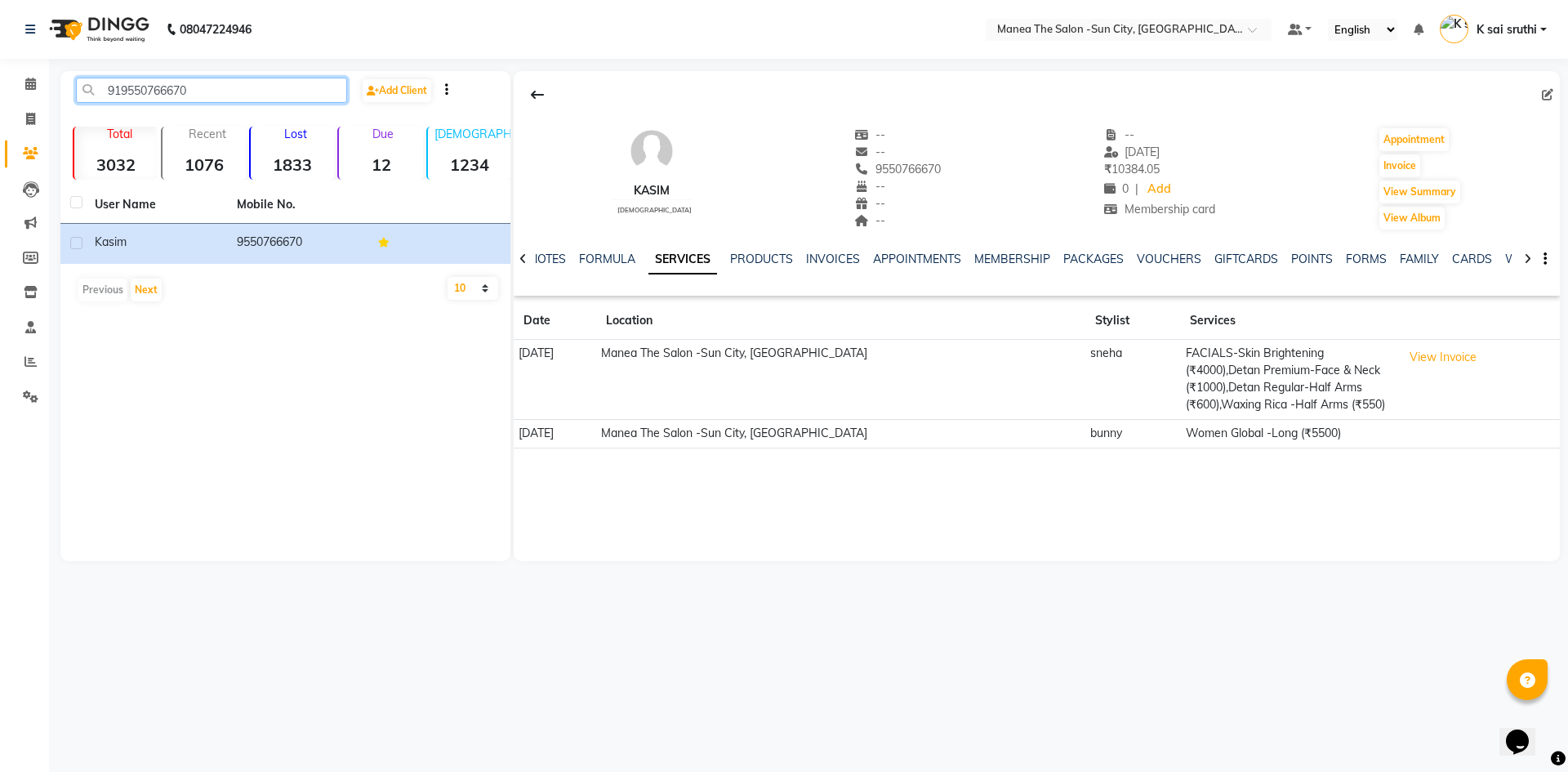
click at [225, 86] on input "919550766670" at bounding box center [211, 90] width 271 height 25
paste input "8885838784"
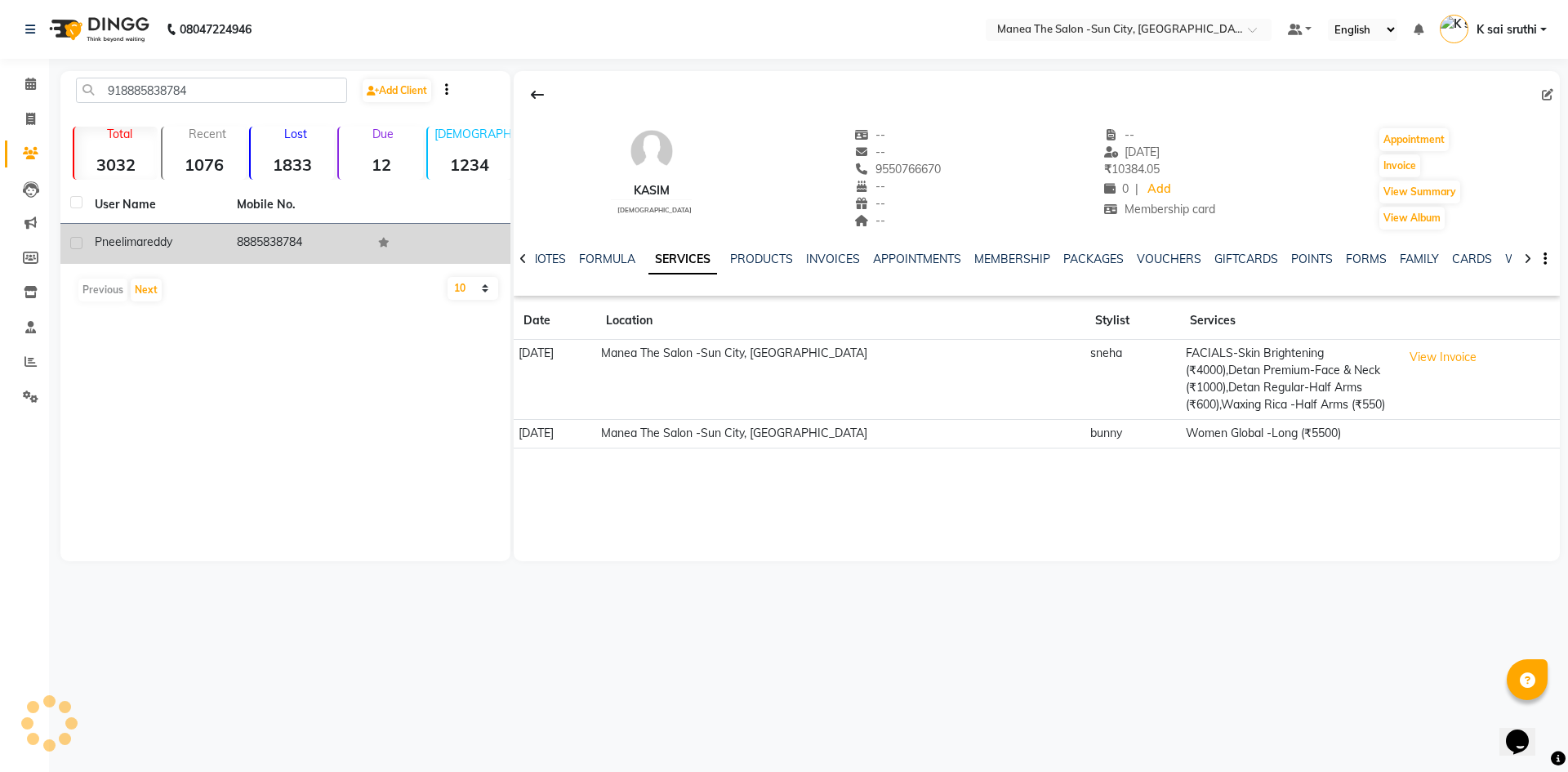
click at [292, 240] on td "8885838784" at bounding box center [298, 243] width 142 height 40
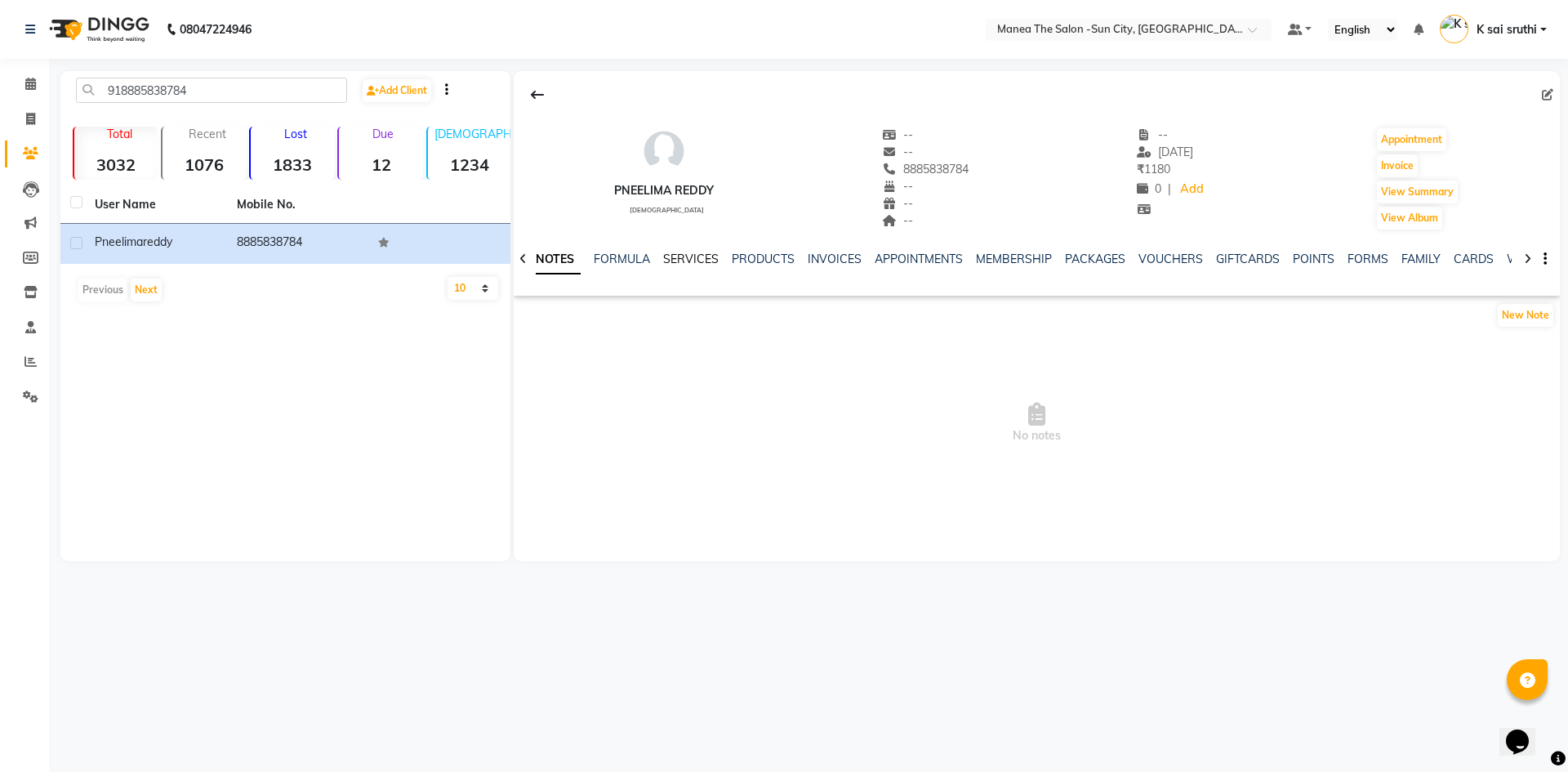
click at [688, 258] on link "SERVICES" at bounding box center [690, 259] width 56 height 15
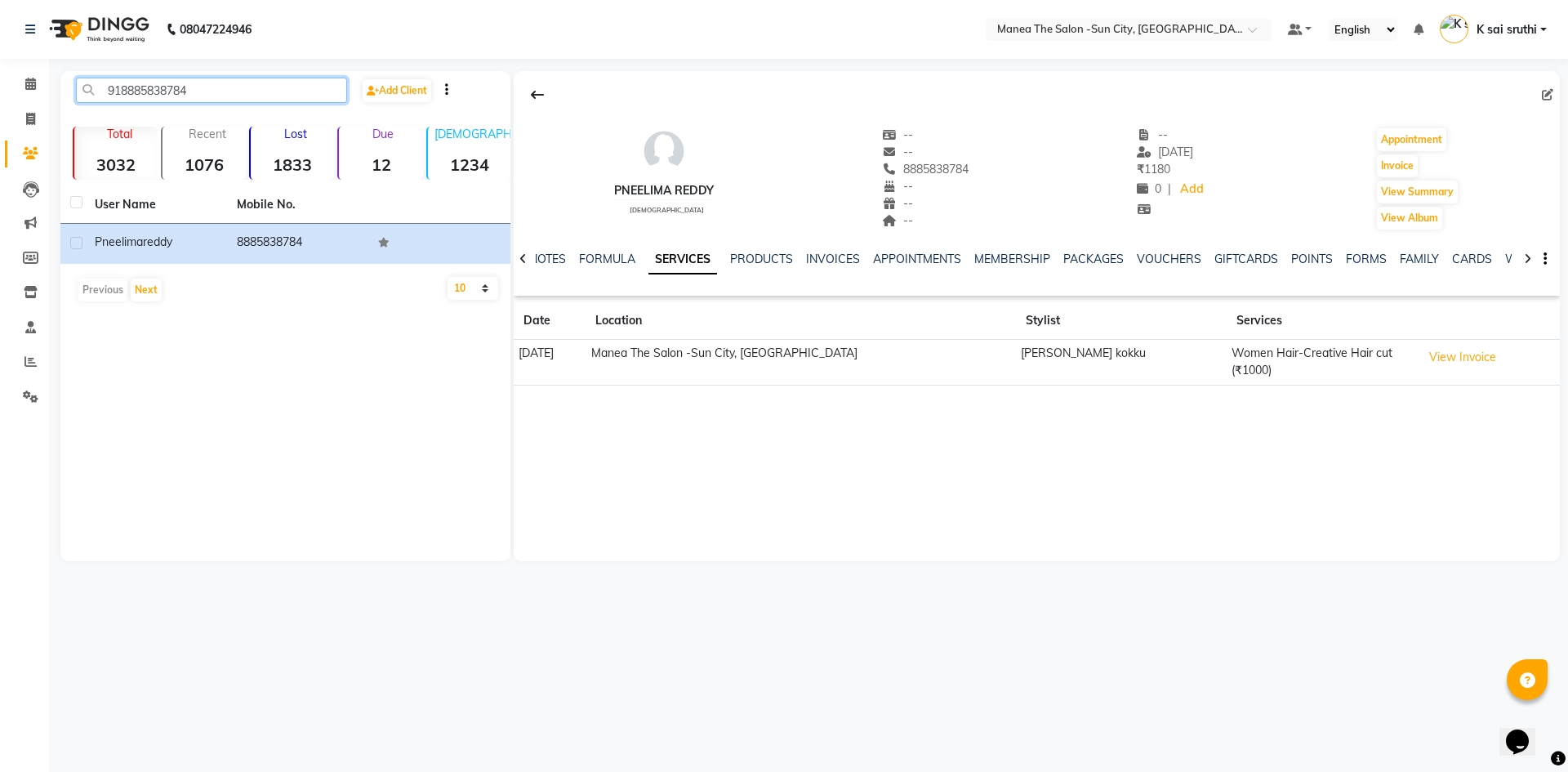
click at [228, 84] on input "918885838784" at bounding box center [211, 90] width 271 height 25
paste input "9230645413"
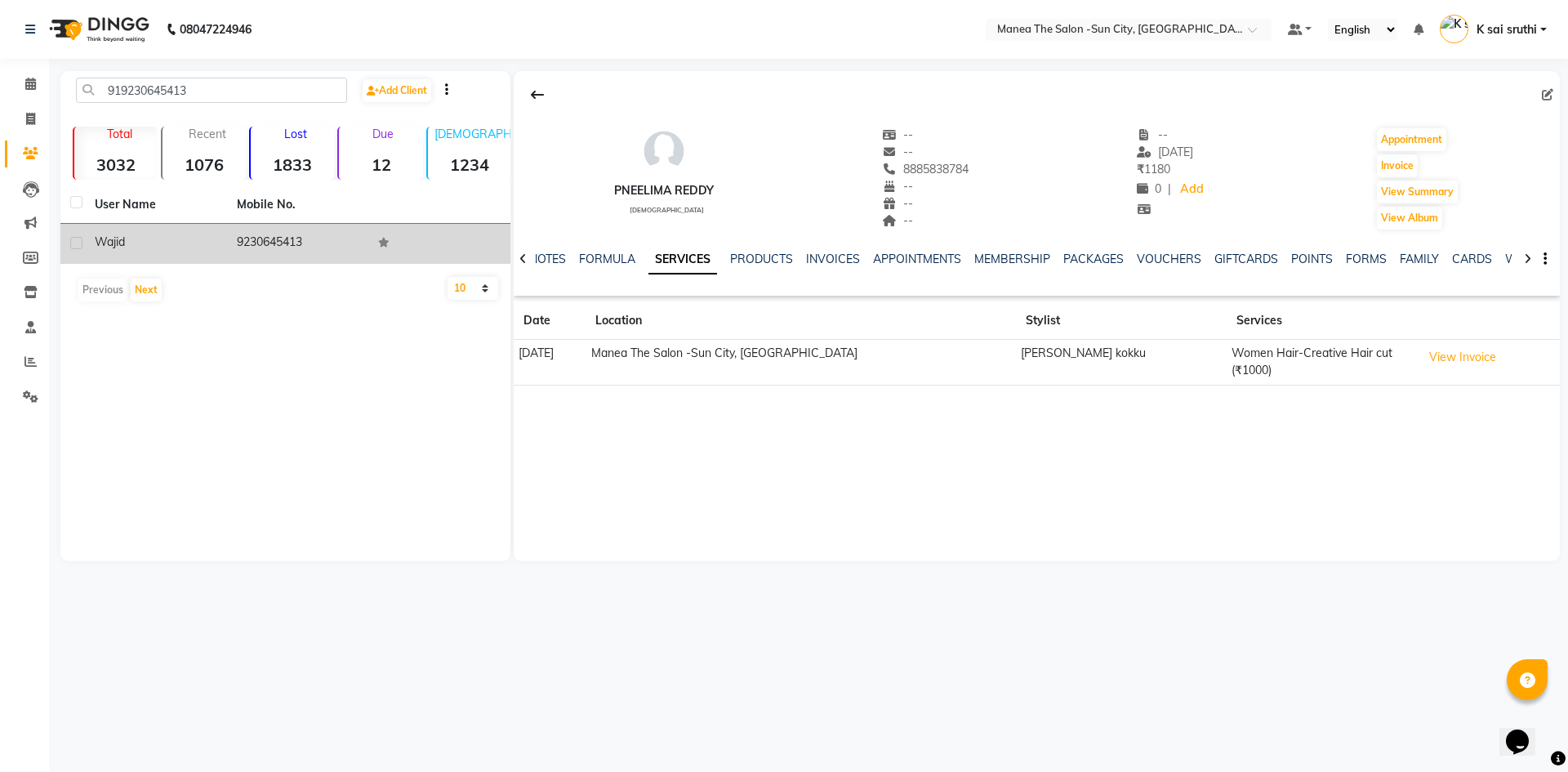
click at [304, 242] on td "9230645413" at bounding box center [298, 243] width 142 height 40
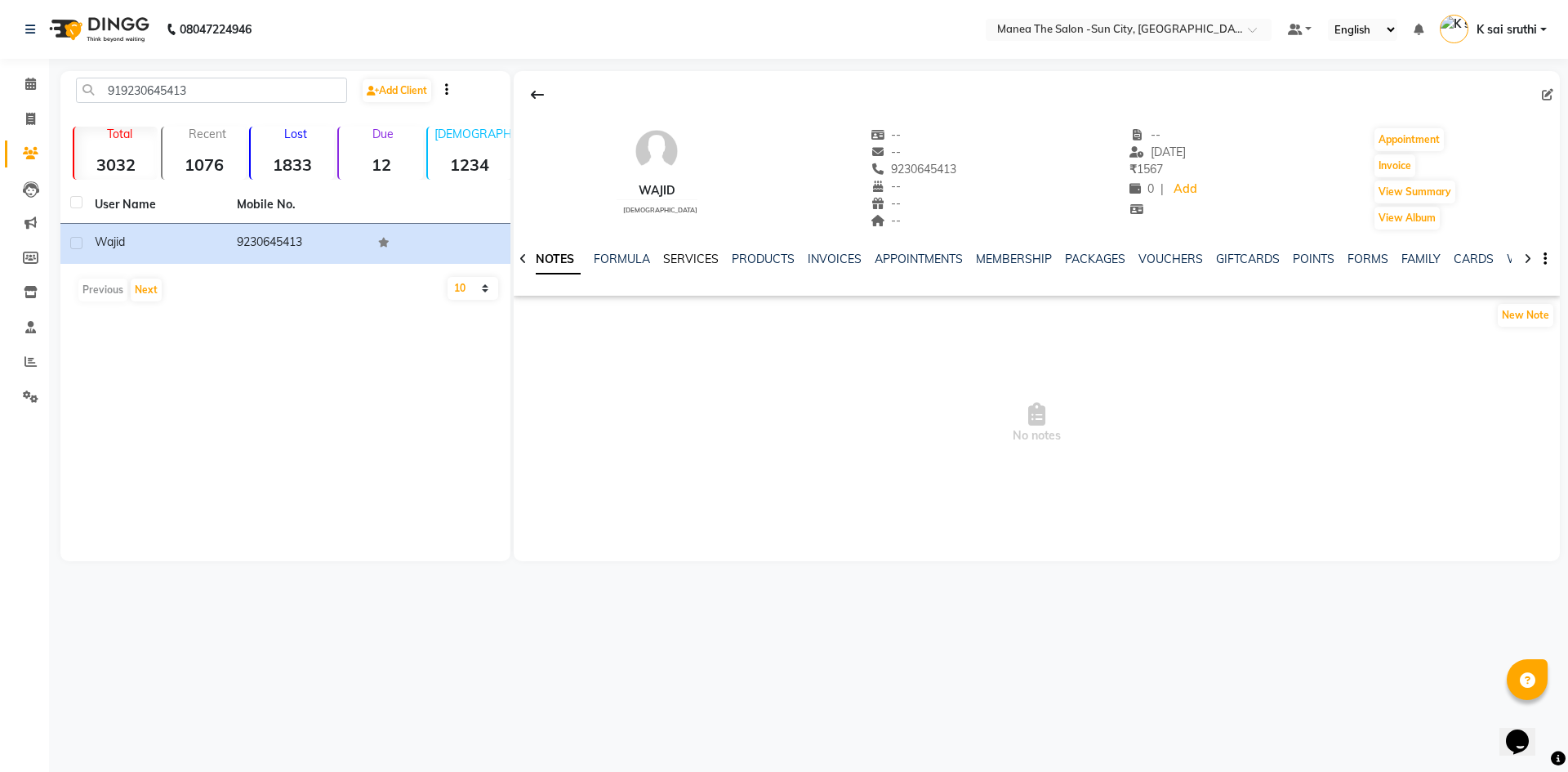
click at [686, 252] on link "SERVICES" at bounding box center [690, 259] width 56 height 15
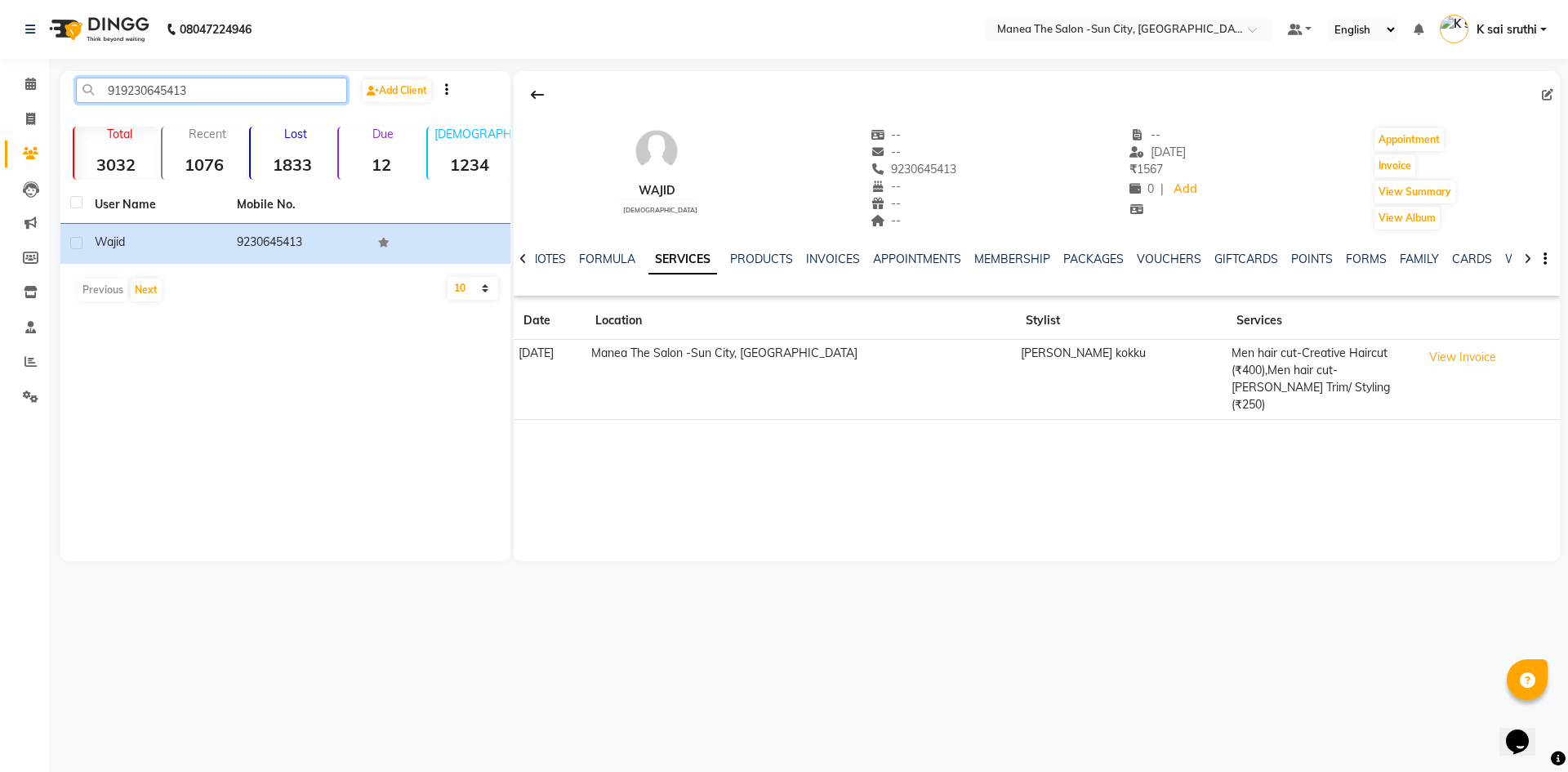
click at [219, 95] on input "919230645413" at bounding box center [211, 90] width 271 height 25
paste input "79955101"
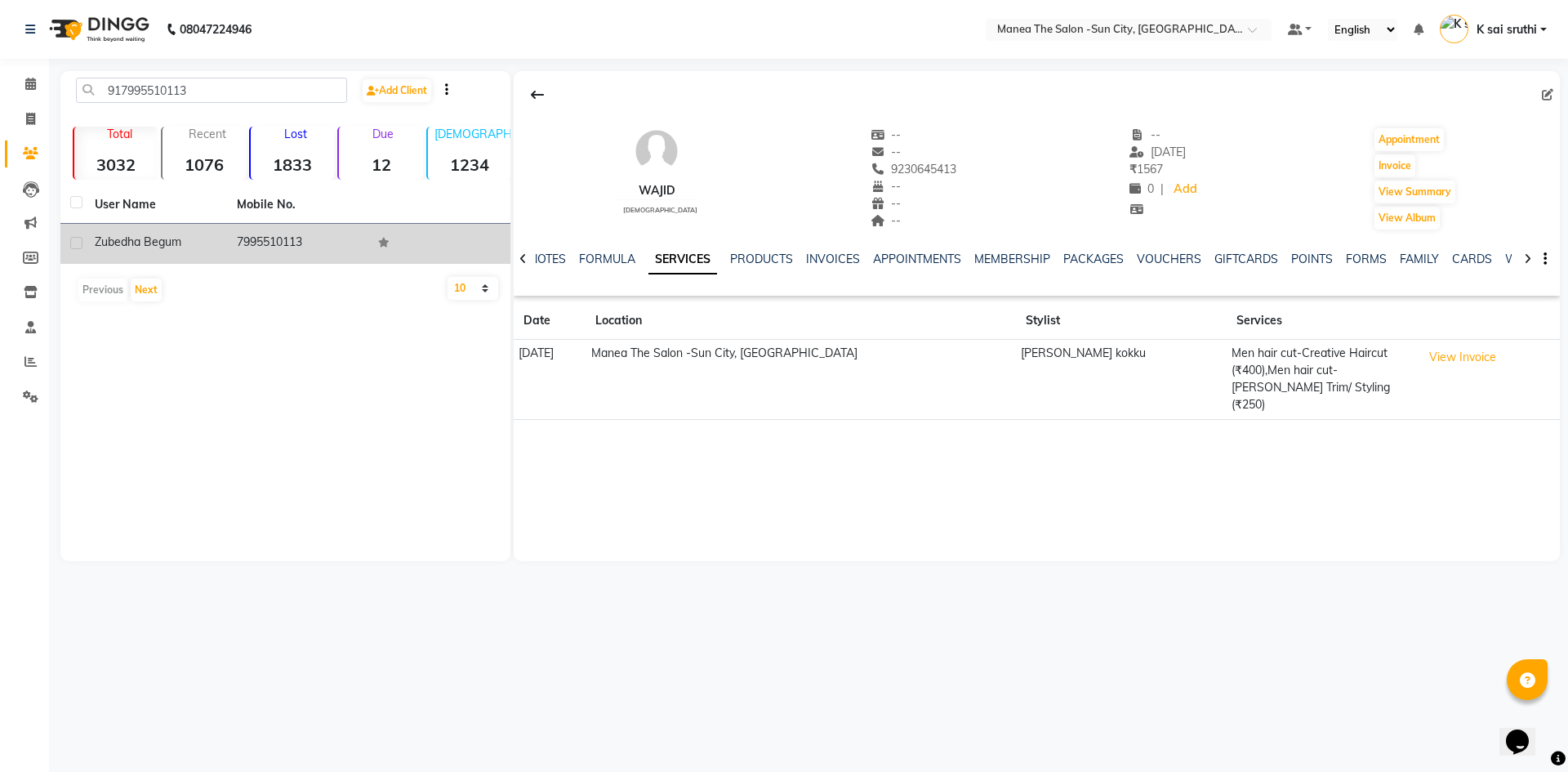
click at [278, 241] on td "7995510113" at bounding box center [298, 243] width 142 height 40
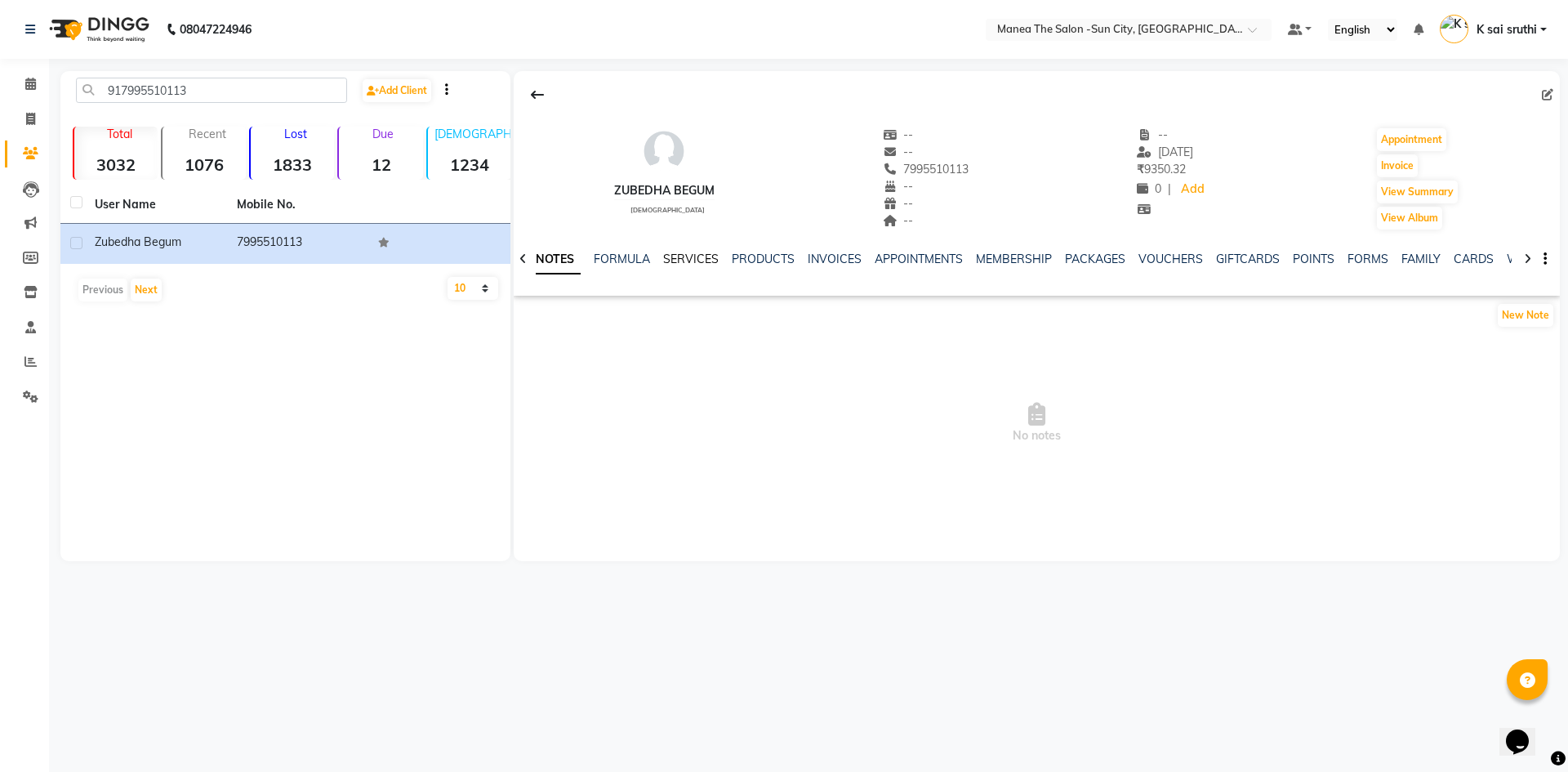
click at [686, 253] on link "SERVICES" at bounding box center [690, 259] width 56 height 15
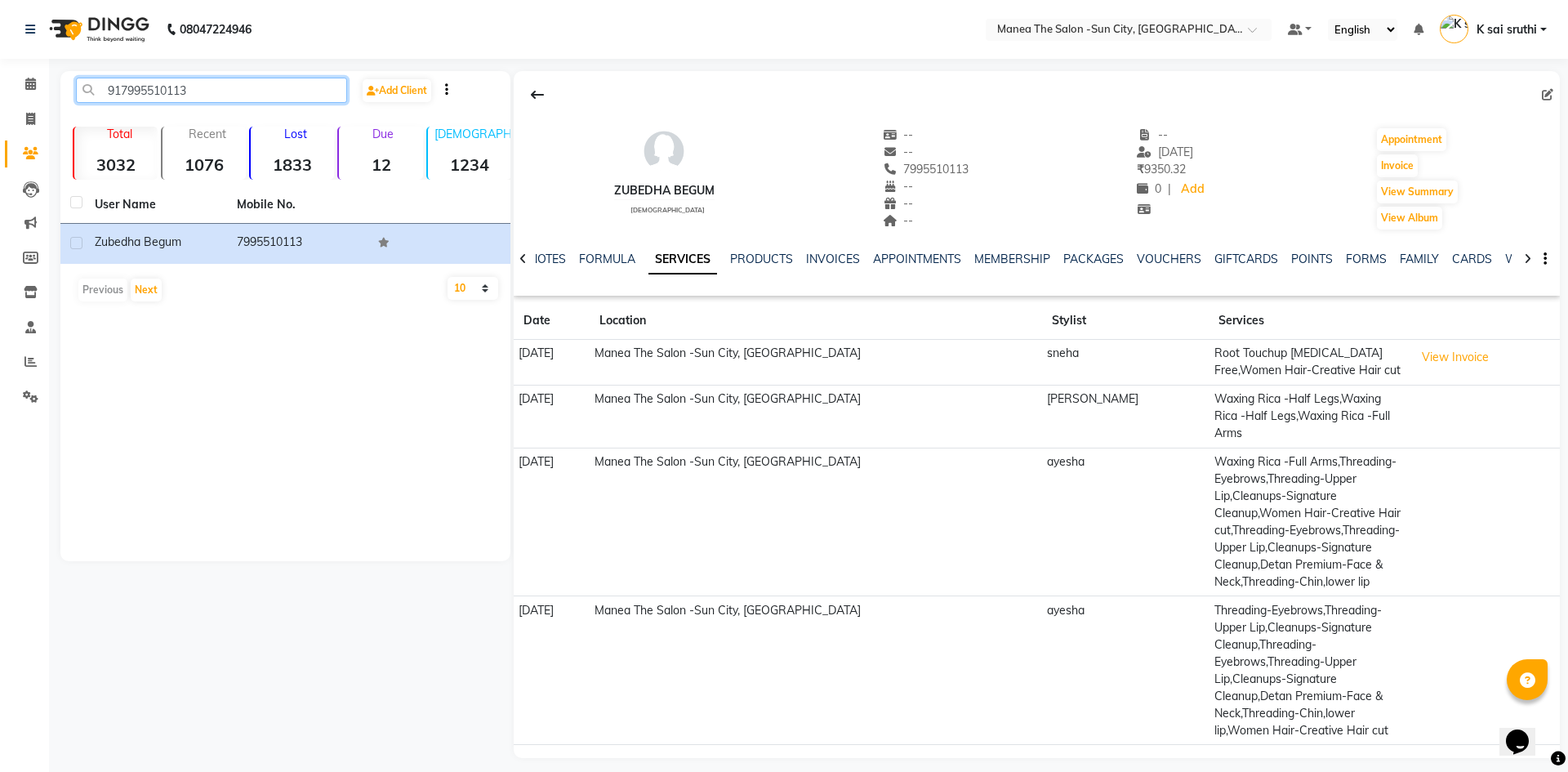
click at [235, 88] on input "917995510113" at bounding box center [211, 90] width 271 height 25
paste input "9000048450"
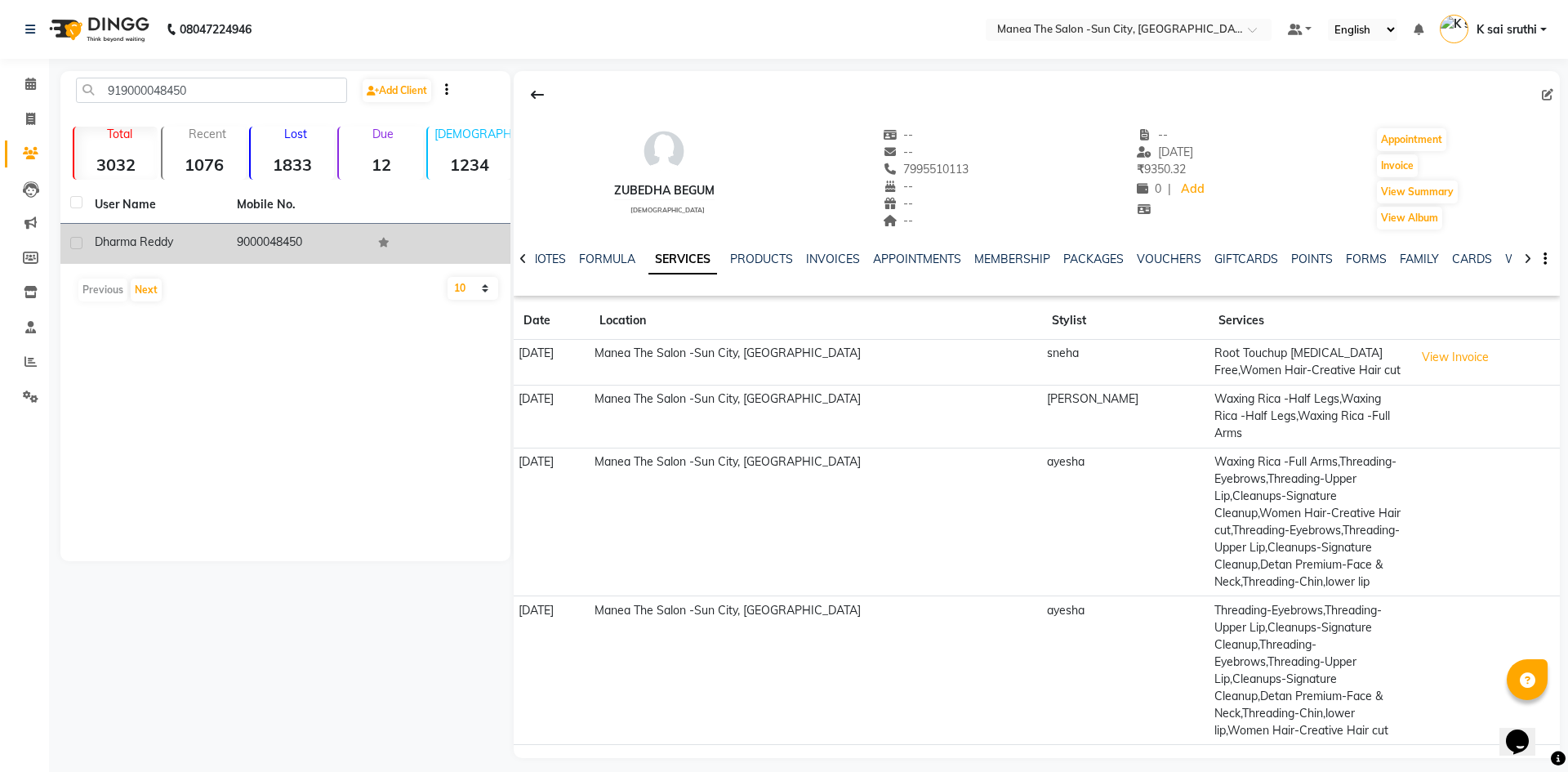
click at [283, 238] on td "9000048450" at bounding box center [298, 243] width 142 height 40
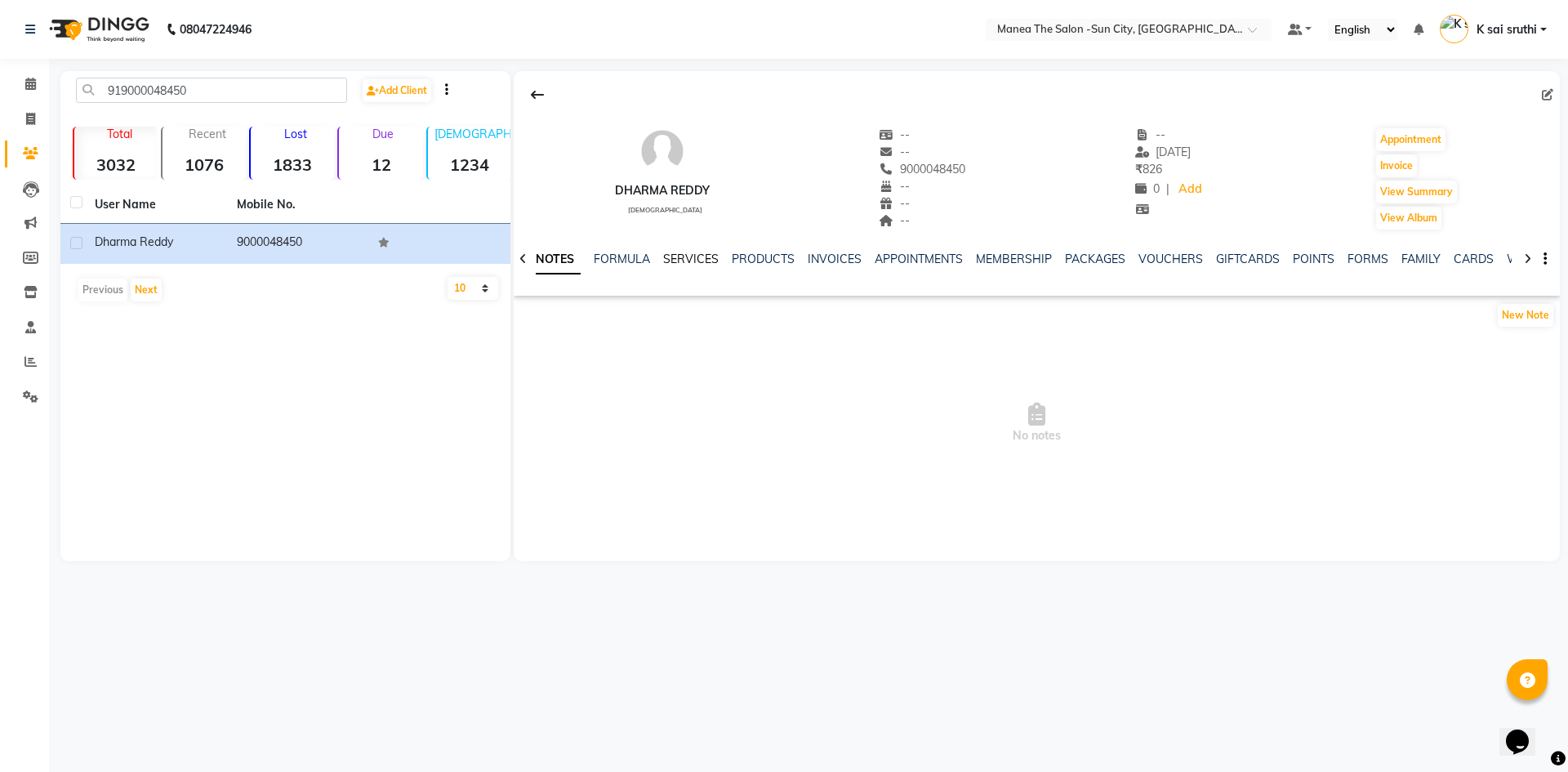
click at [682, 258] on link "SERVICES" at bounding box center [690, 259] width 56 height 15
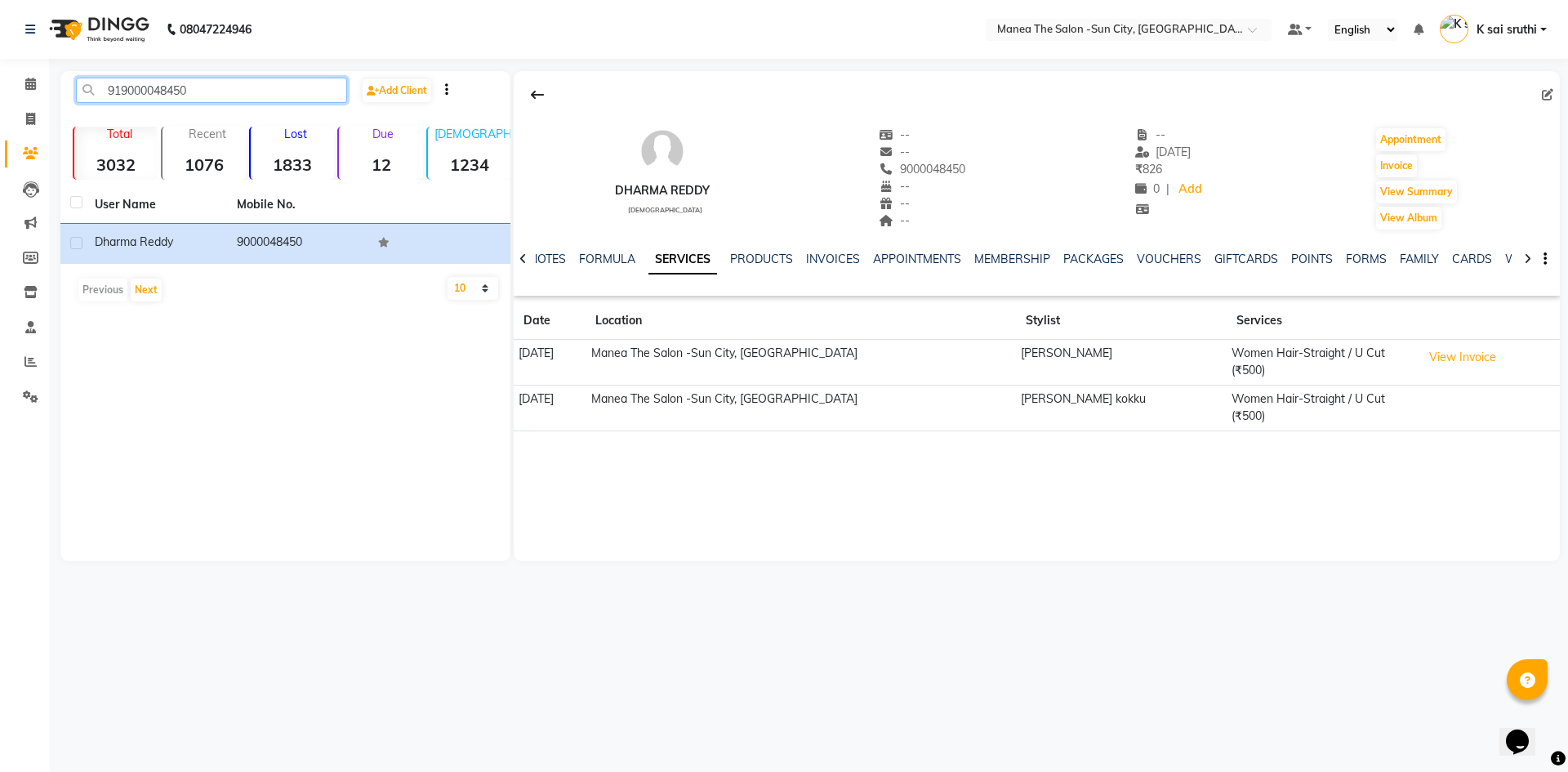
click at [234, 86] on input "919000048450" at bounding box center [211, 90] width 271 height 25
click at [219, 88] on input "919000048450" at bounding box center [211, 90] width 271 height 25
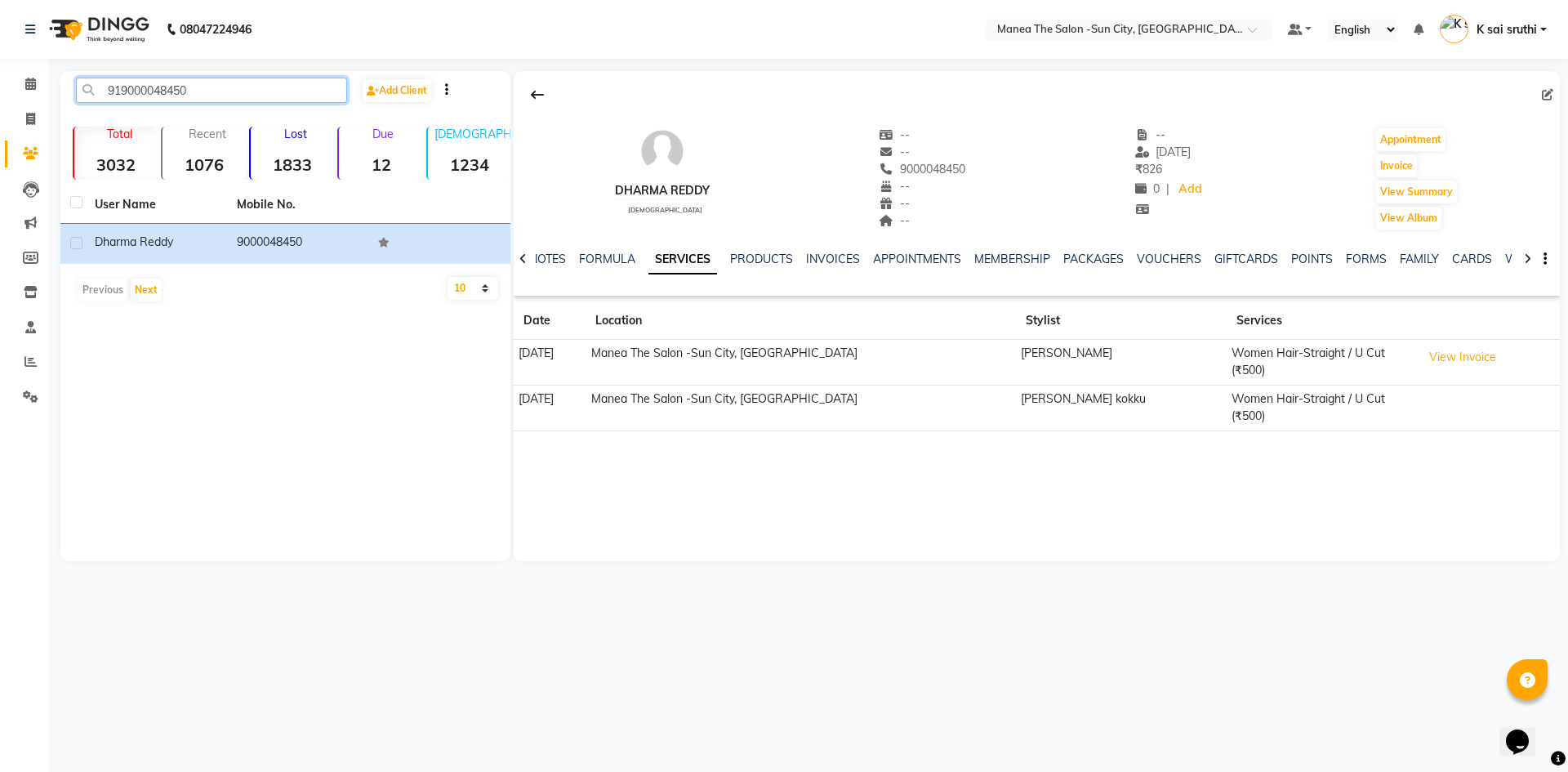
paste input "457839999"
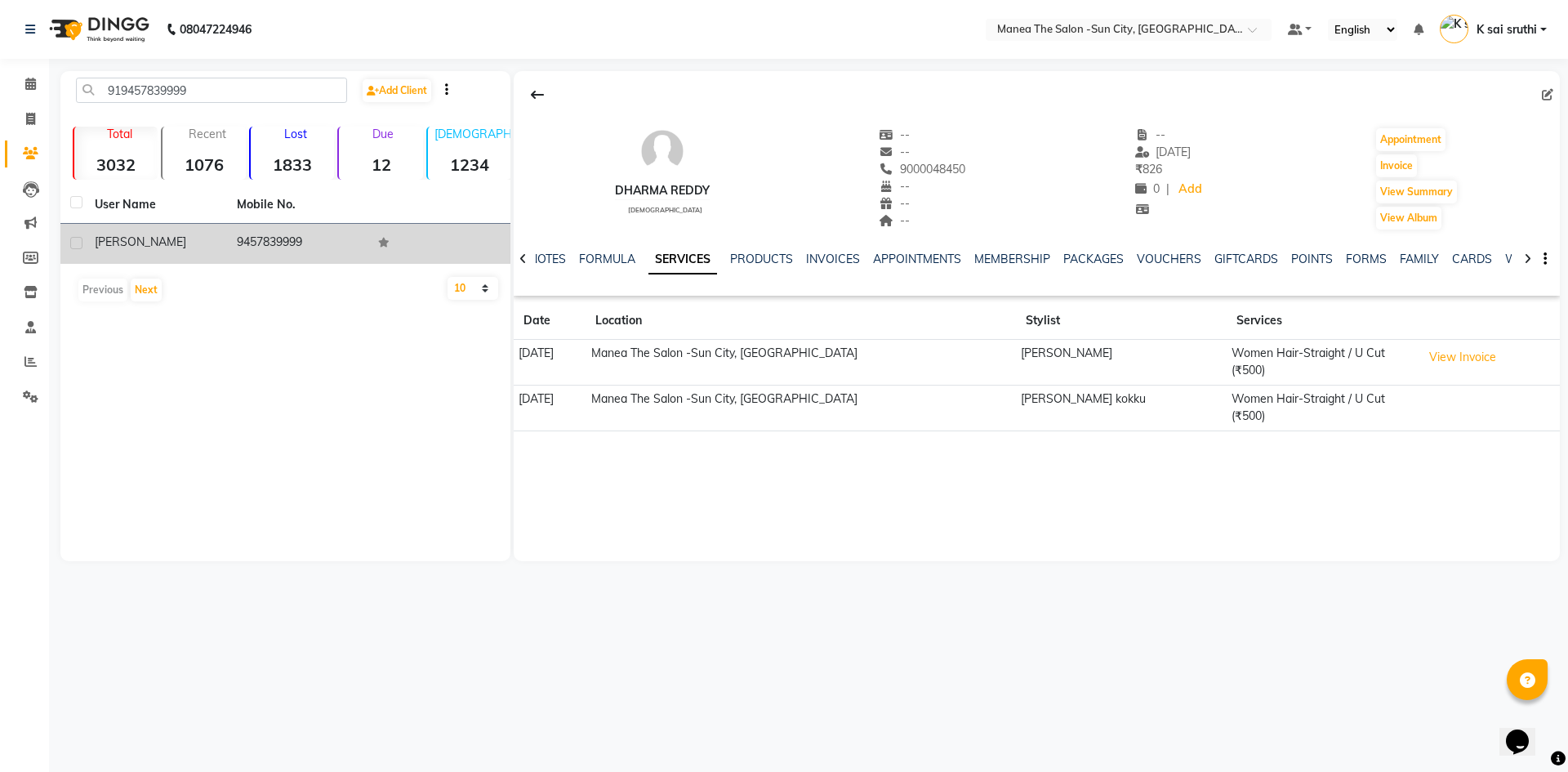
click at [282, 235] on td "9457839999" at bounding box center [298, 243] width 142 height 40
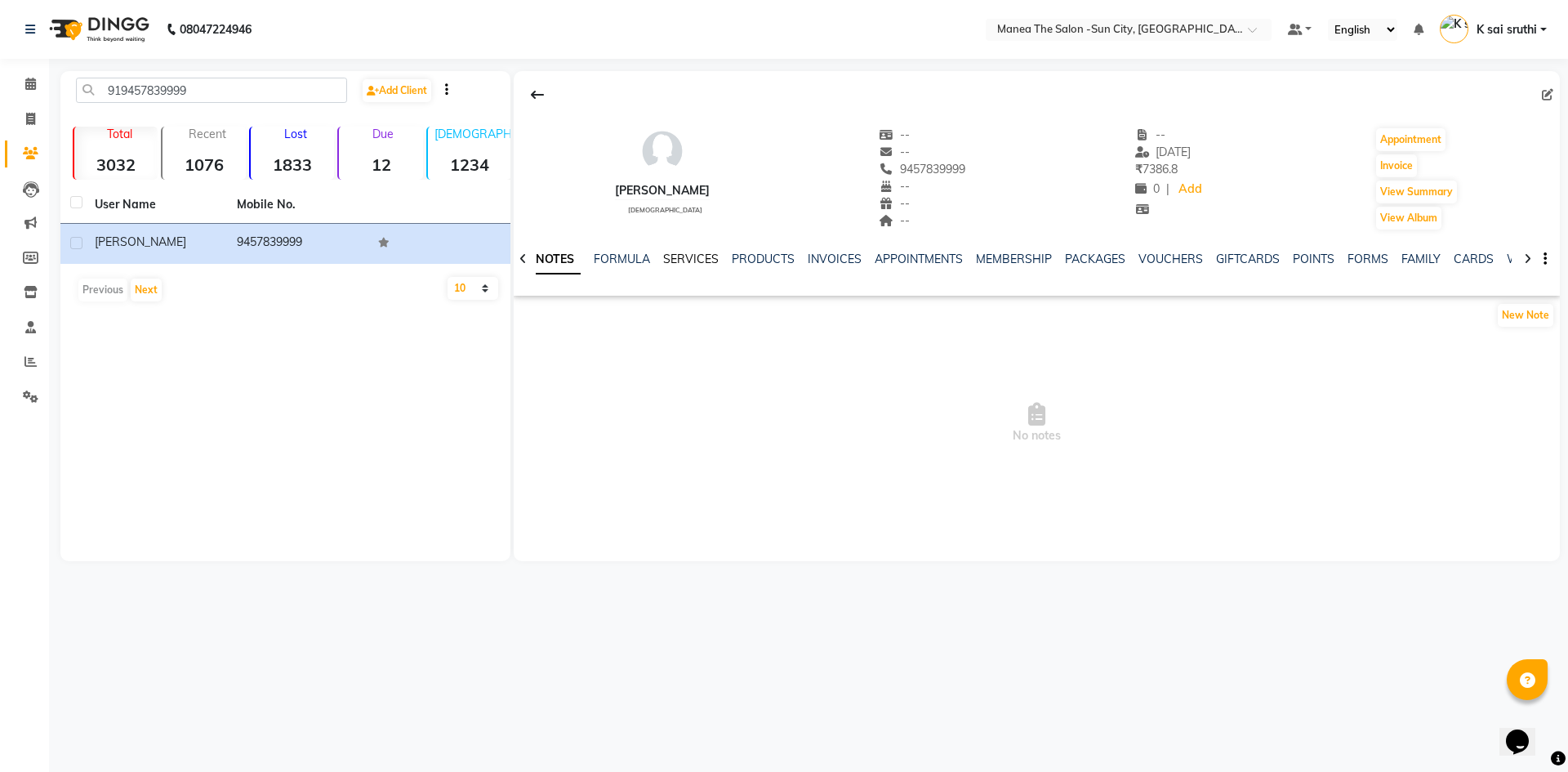
click at [685, 263] on link "SERVICES" at bounding box center [690, 259] width 56 height 15
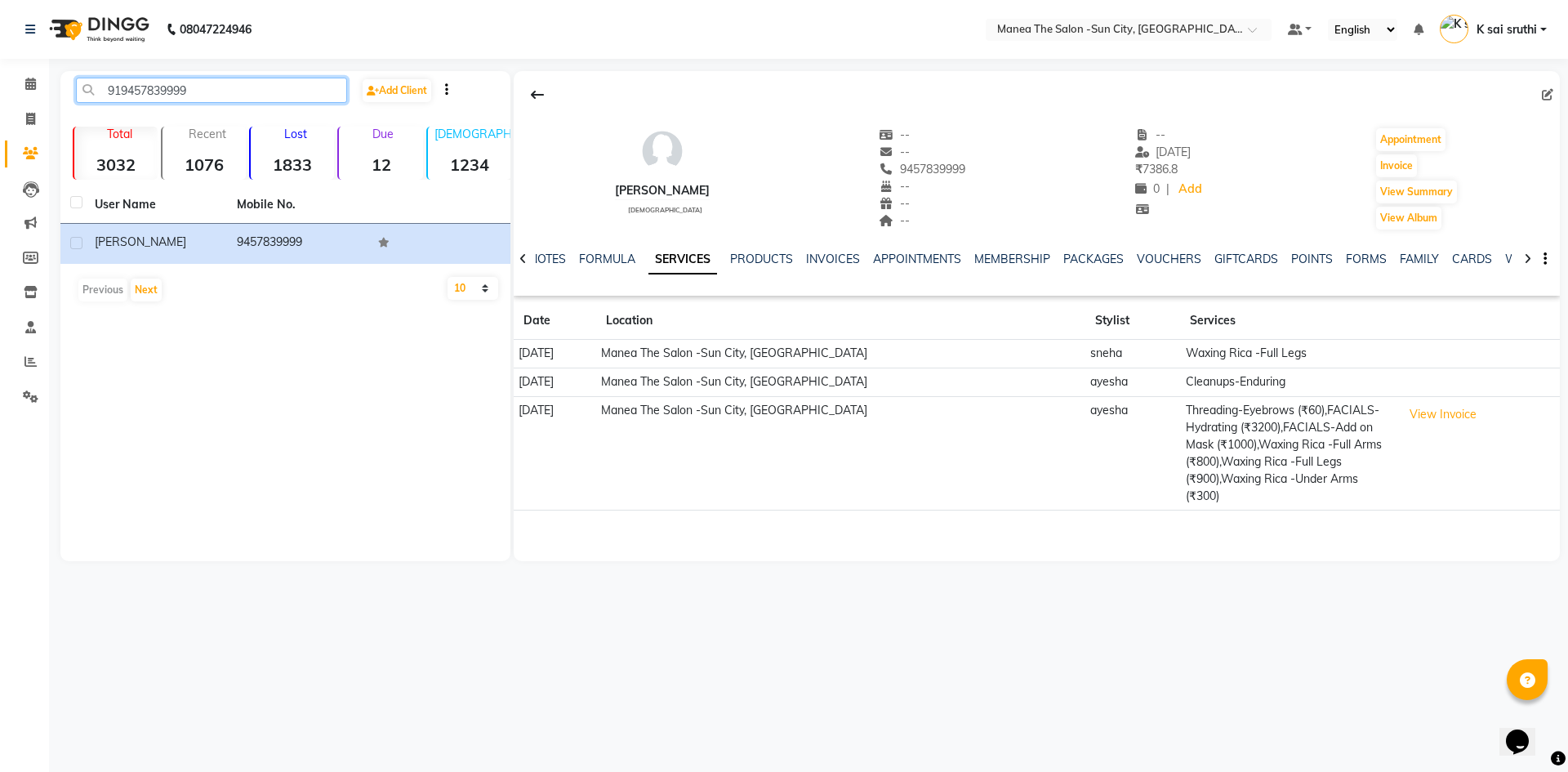
click at [210, 85] on input "919457839999" at bounding box center [211, 90] width 271 height 25
click at [210, 86] on input "919457839999" at bounding box center [211, 90] width 271 height 25
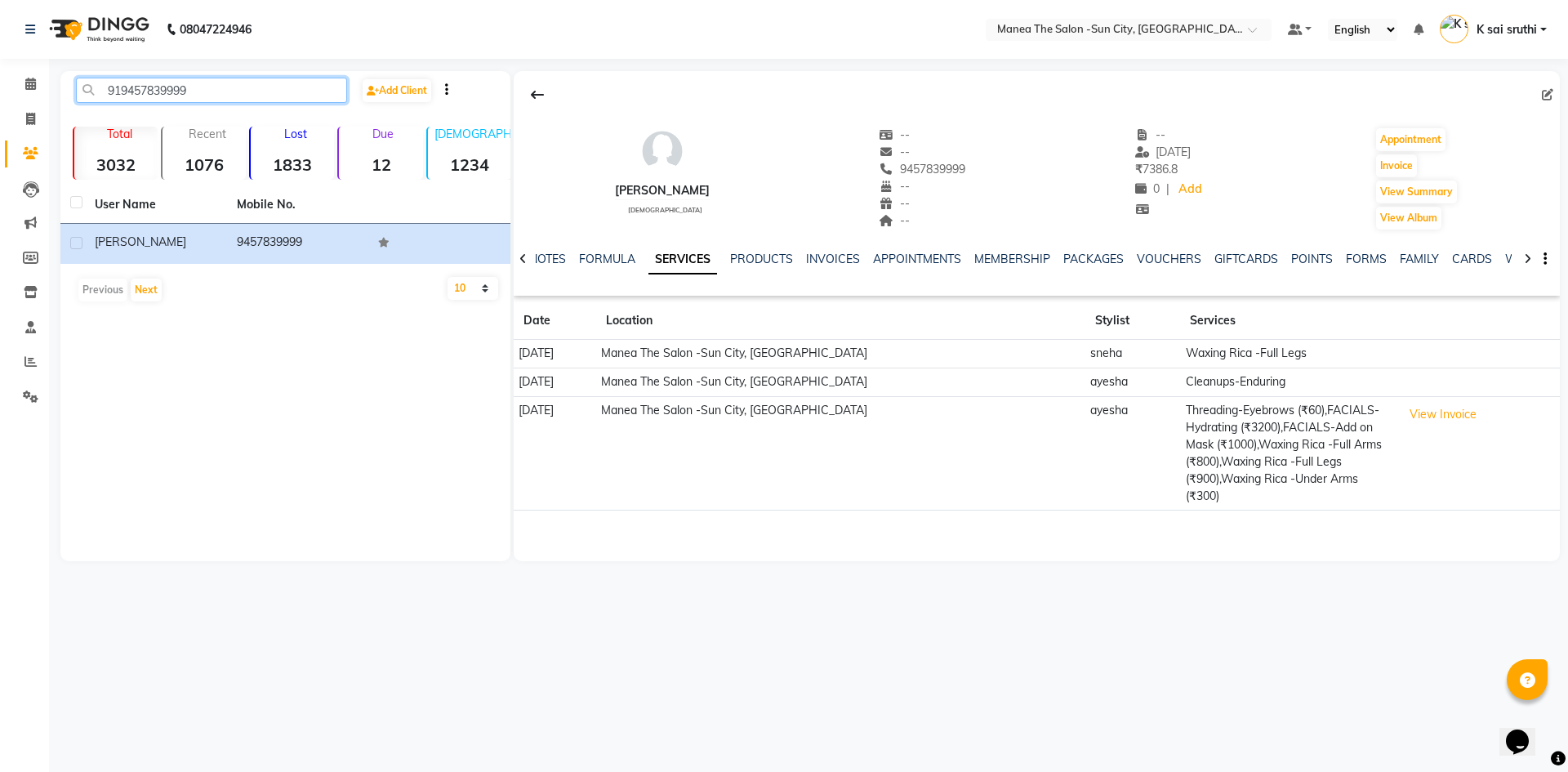
paste input "00056655"
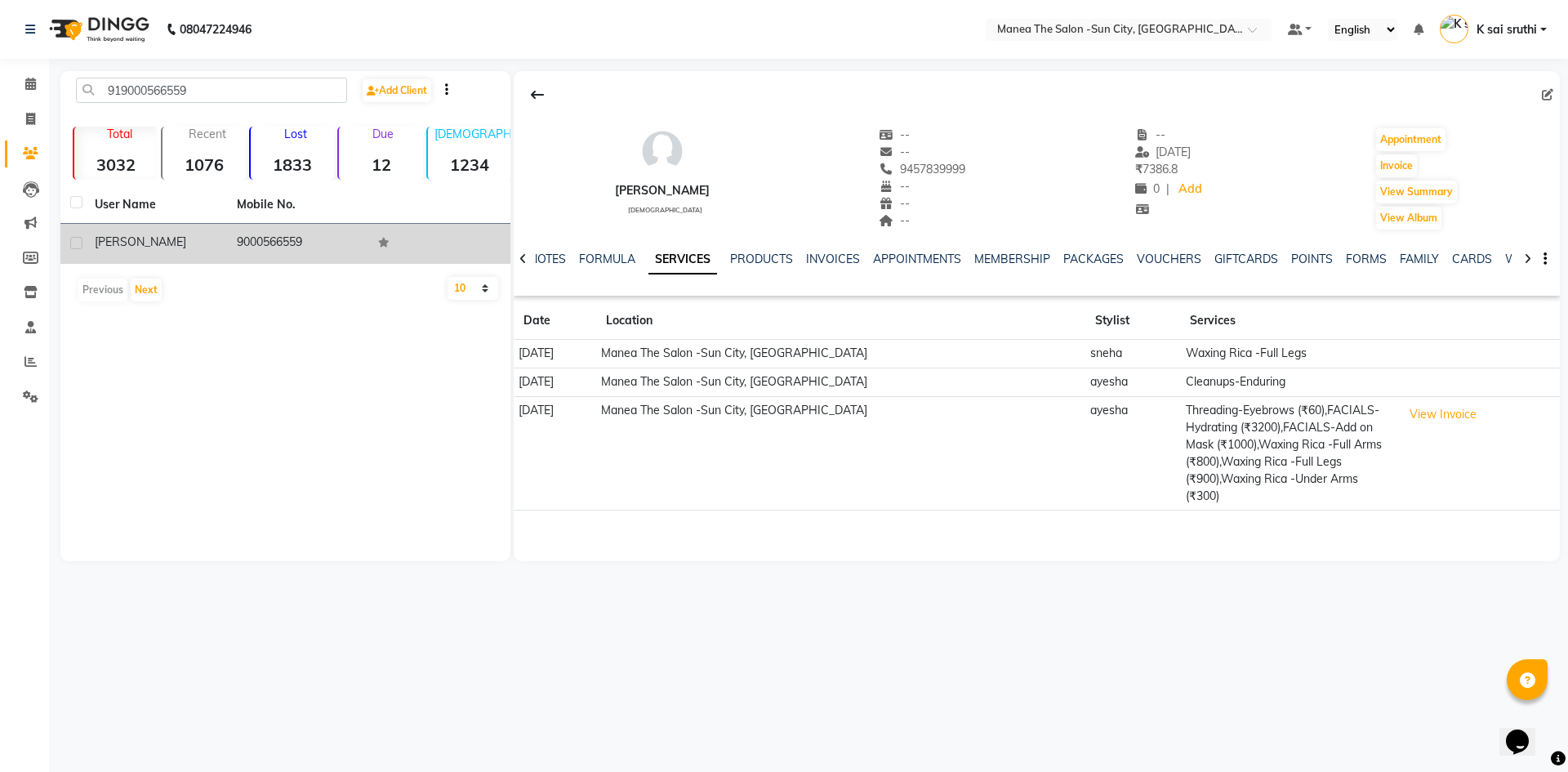
click at [282, 242] on td "9000566559" at bounding box center [298, 243] width 142 height 40
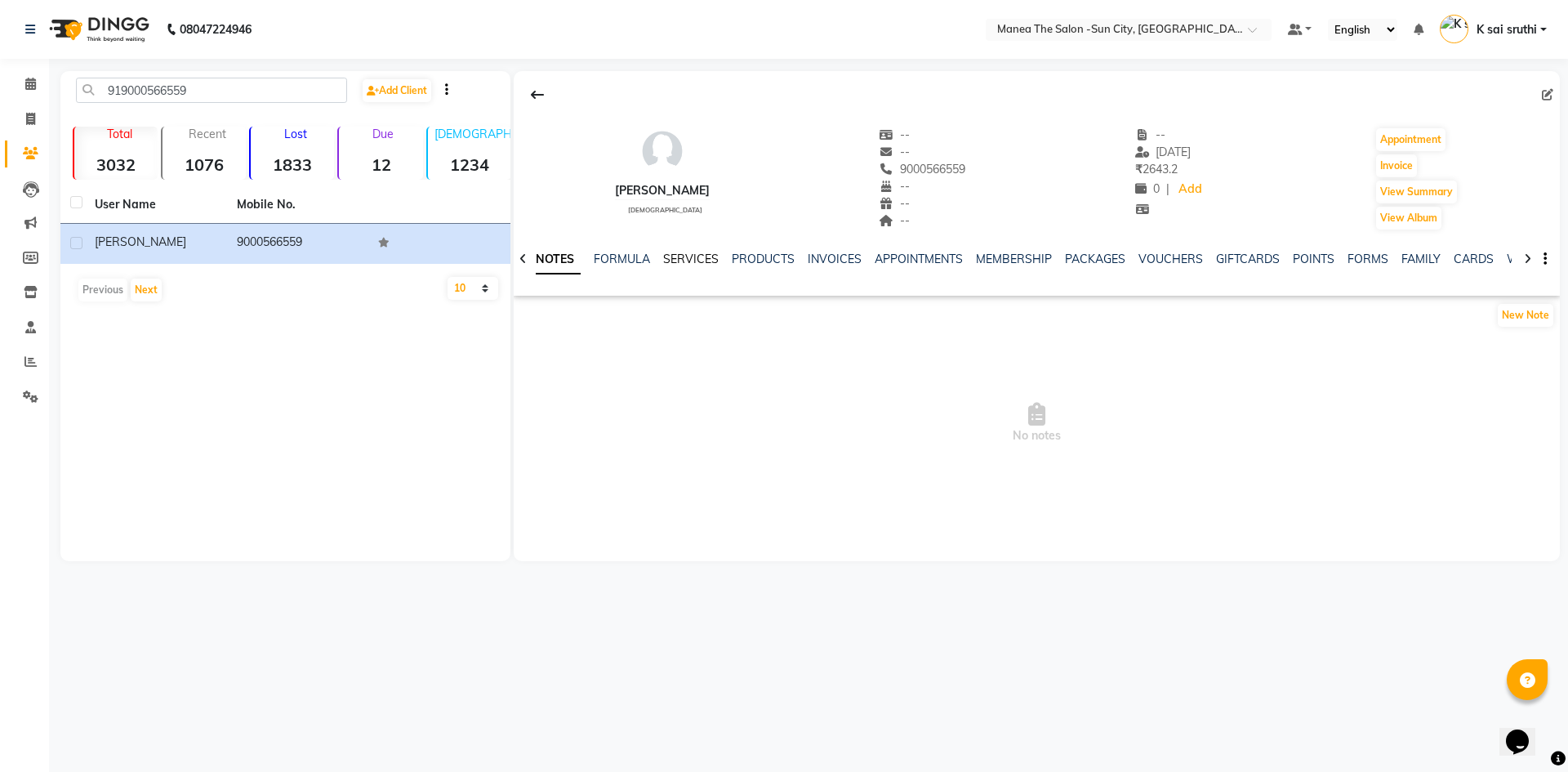
click at [697, 260] on link "SERVICES" at bounding box center [690, 259] width 56 height 15
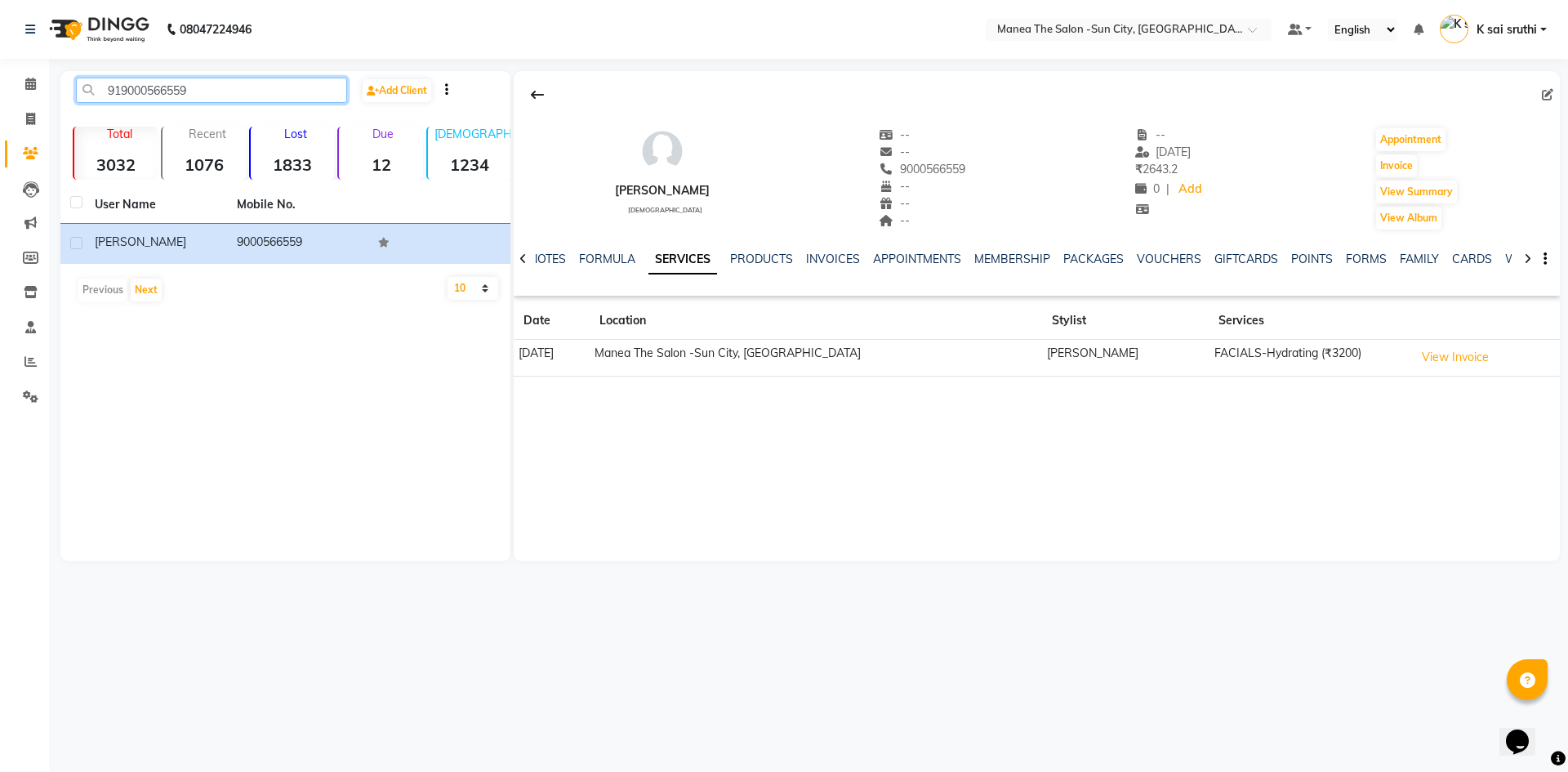
click at [255, 86] on input "919000566559" at bounding box center [211, 90] width 271 height 25
paste input "949790080"
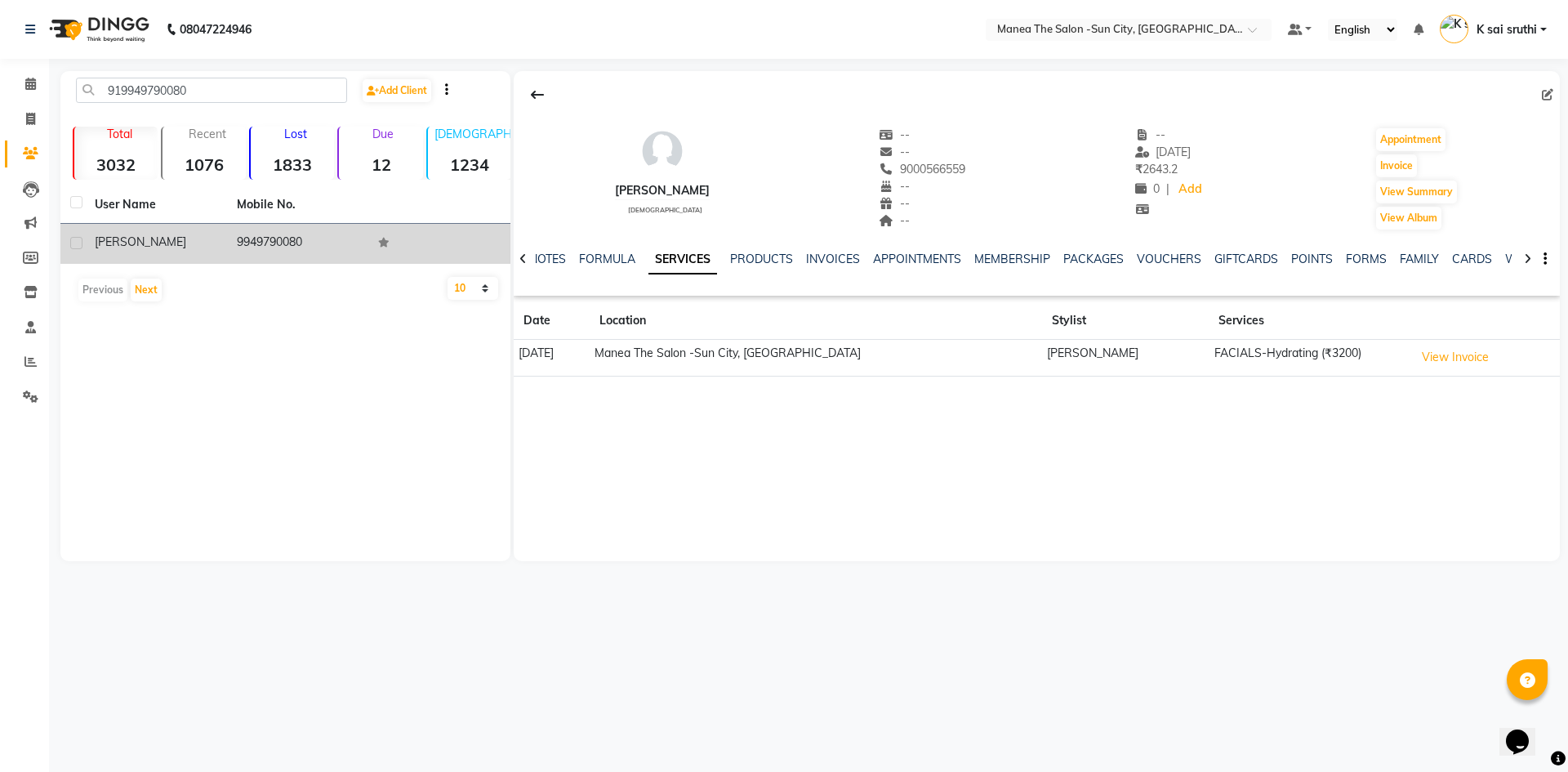
click at [267, 234] on td "9949790080" at bounding box center [298, 243] width 142 height 40
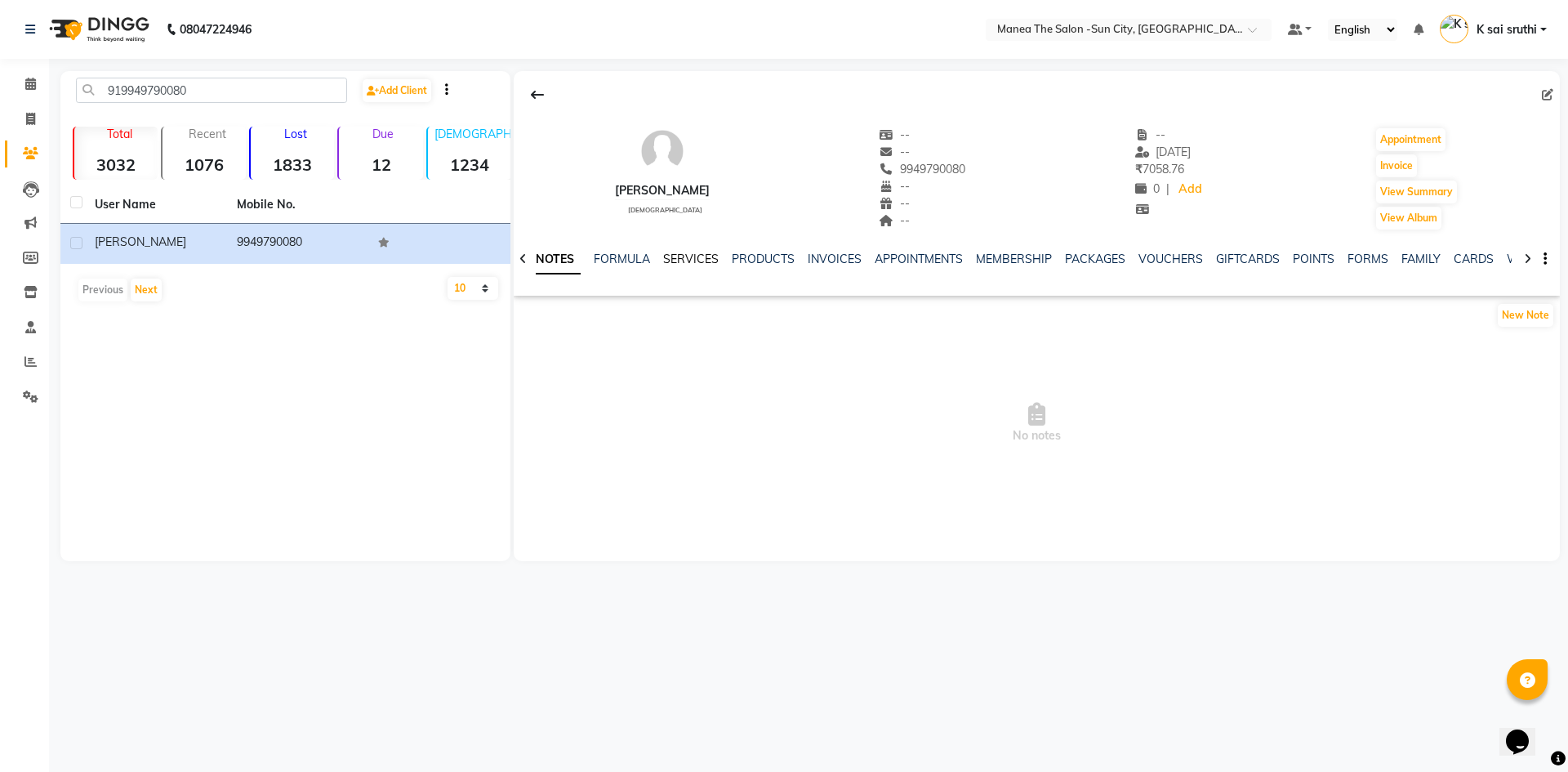
click at [699, 255] on link "SERVICES" at bounding box center [690, 259] width 56 height 15
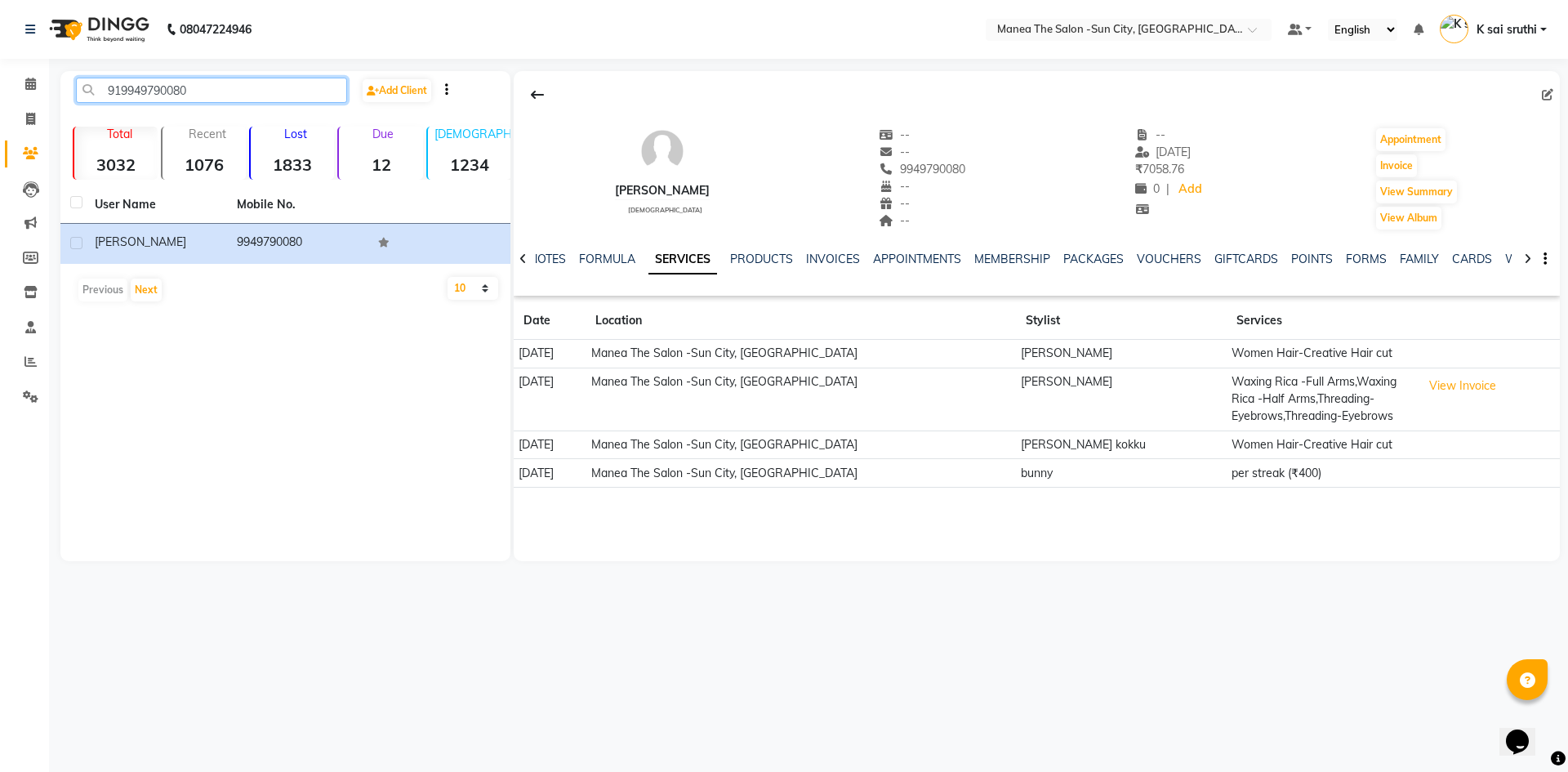
click at [240, 86] on input "919949790080" at bounding box center [211, 90] width 271 height 25
paste input "8095490777"
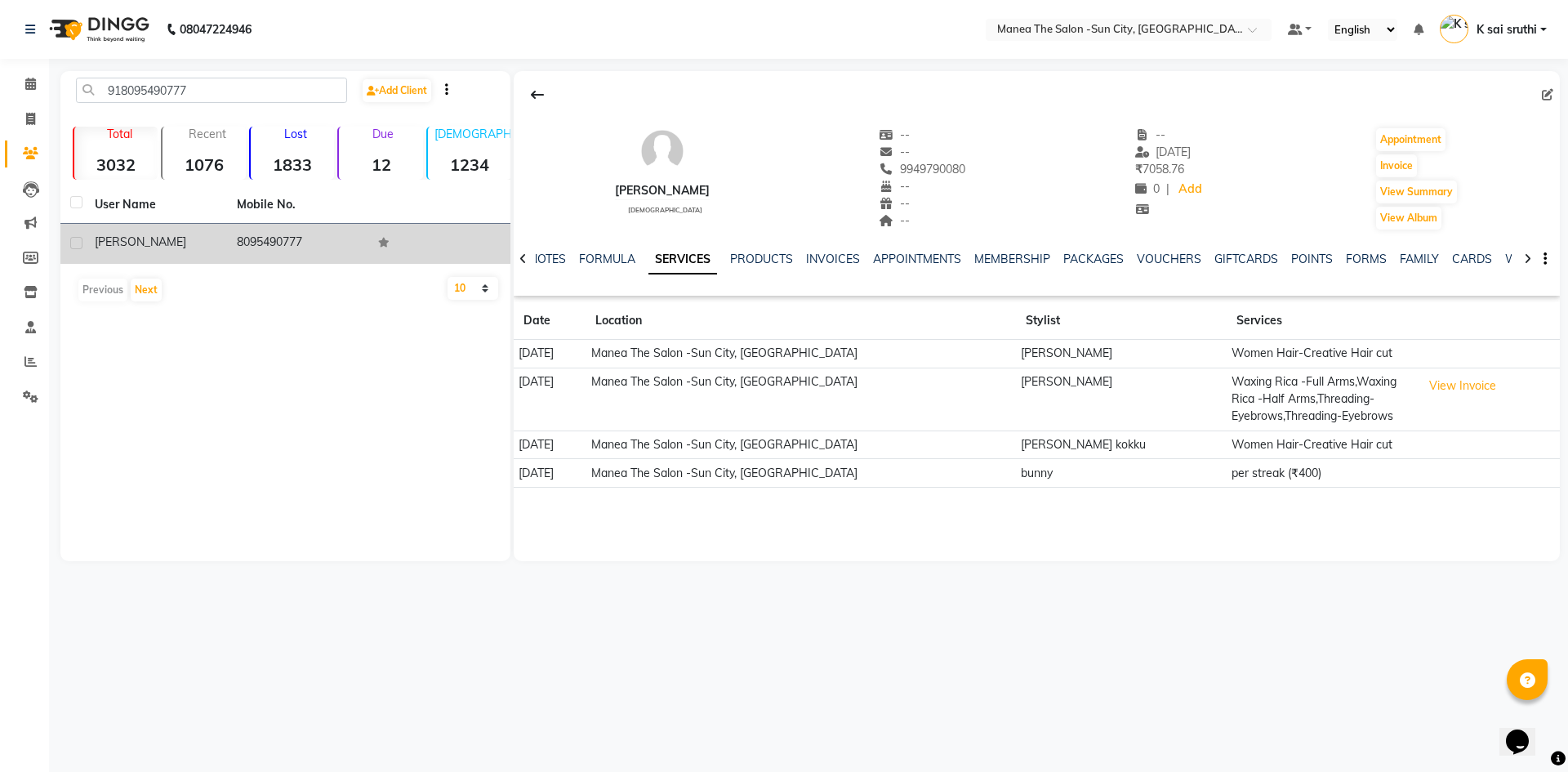
click at [279, 244] on td "8095490777" at bounding box center [298, 243] width 142 height 40
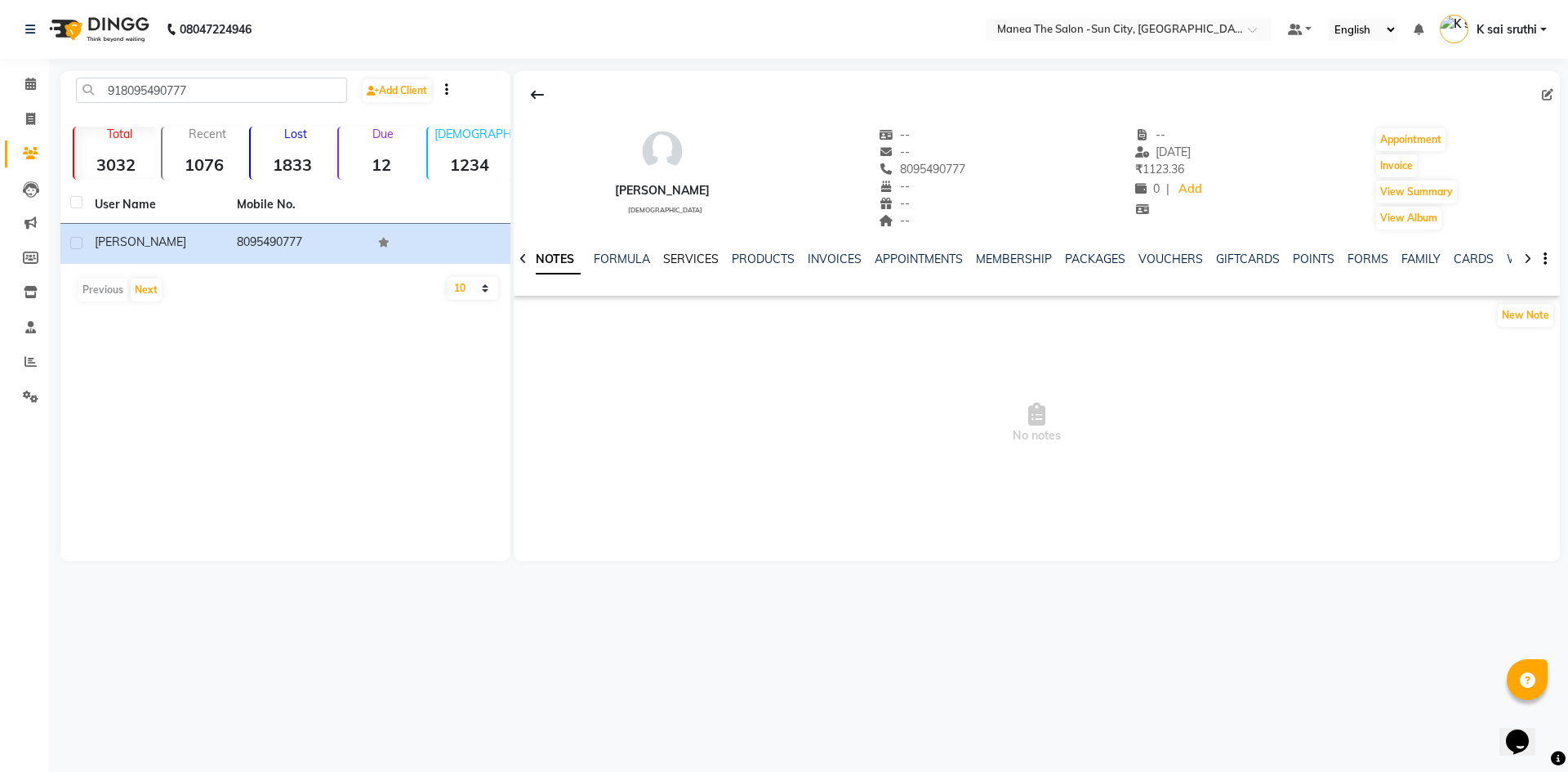
click at [698, 262] on link "SERVICES" at bounding box center [690, 259] width 56 height 15
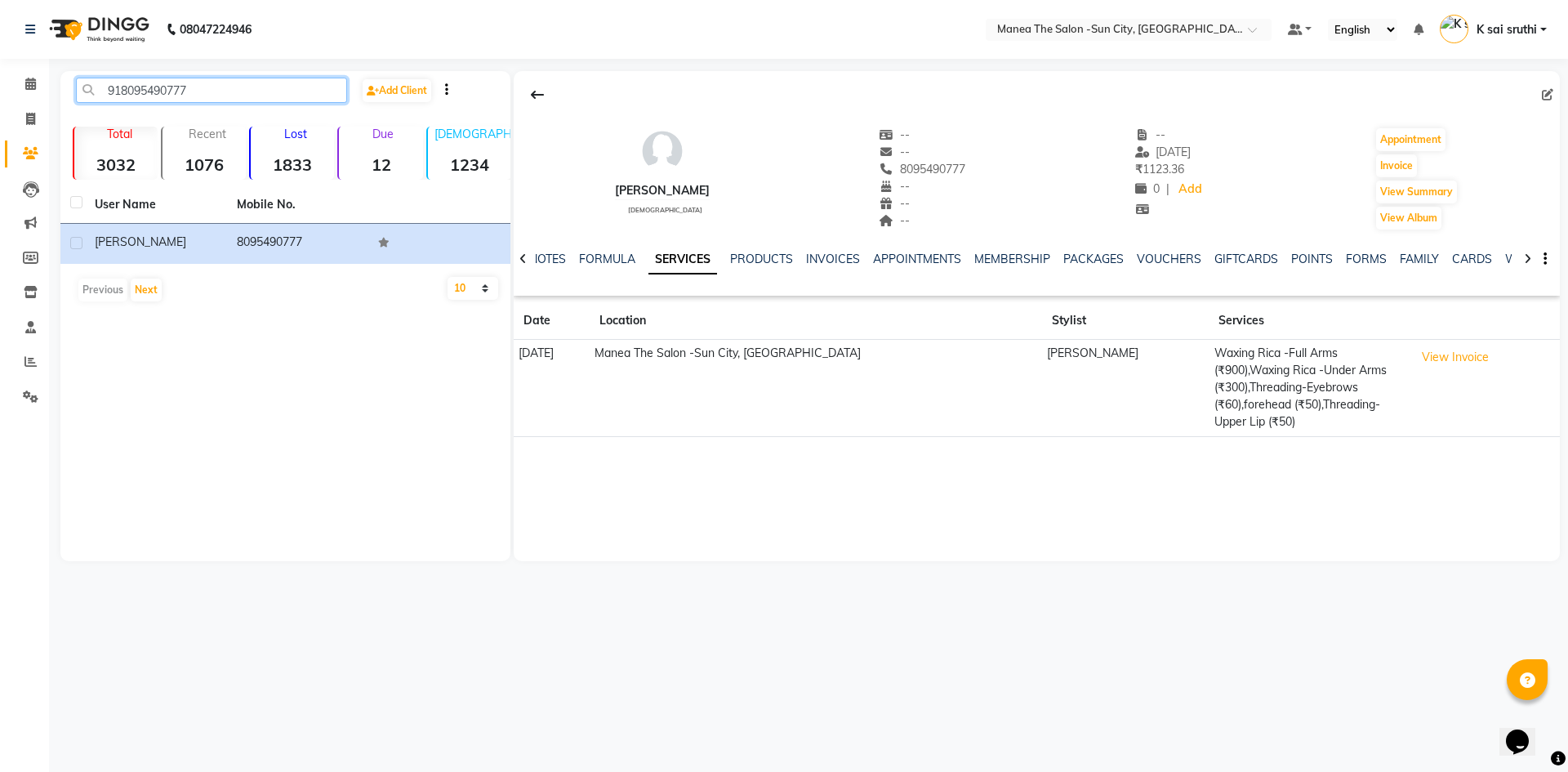
click at [227, 92] on input "918095490777" at bounding box center [211, 90] width 271 height 25
paste input "7899923878"
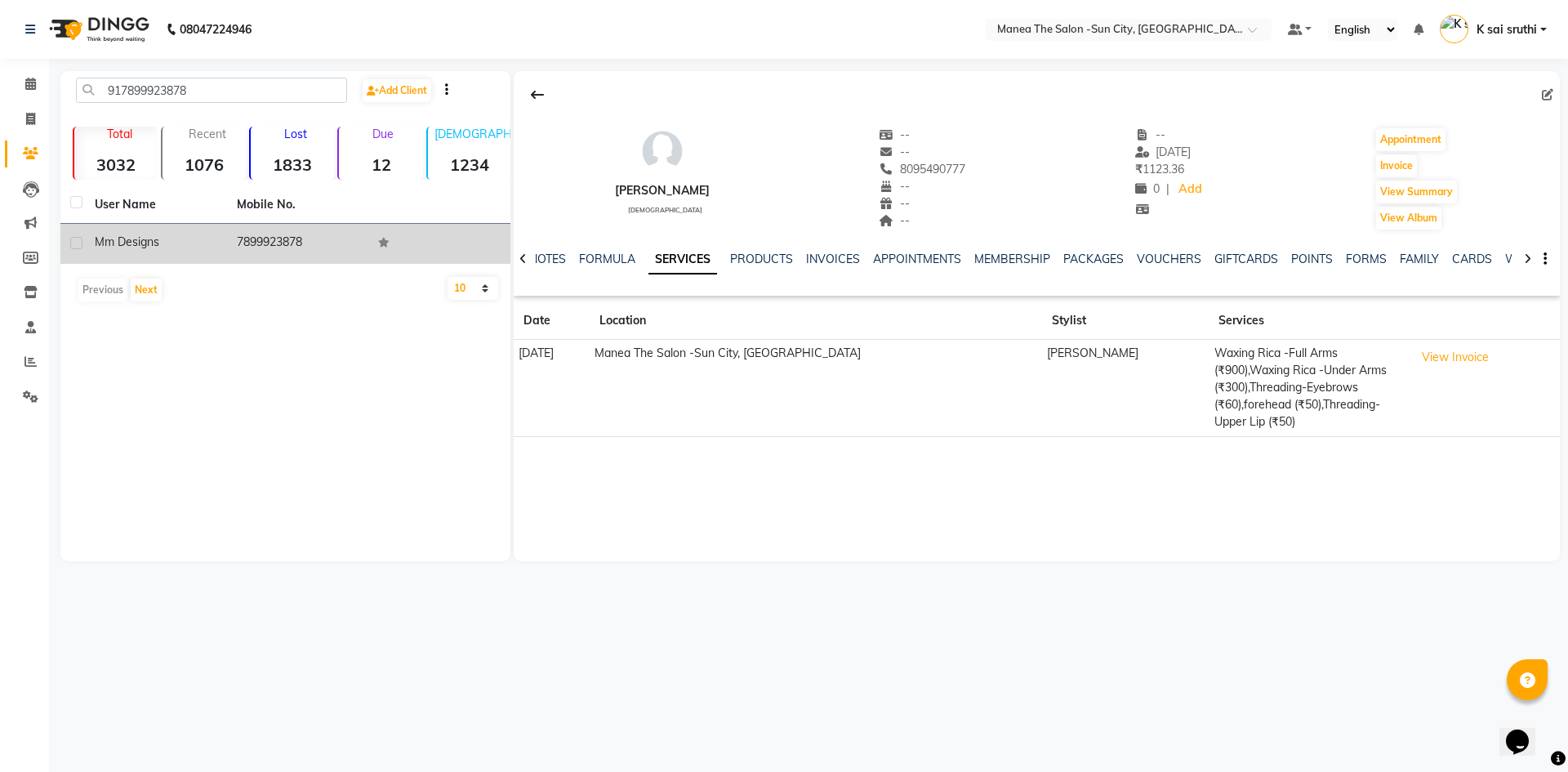
click at [261, 235] on td "7899923878" at bounding box center [298, 243] width 142 height 40
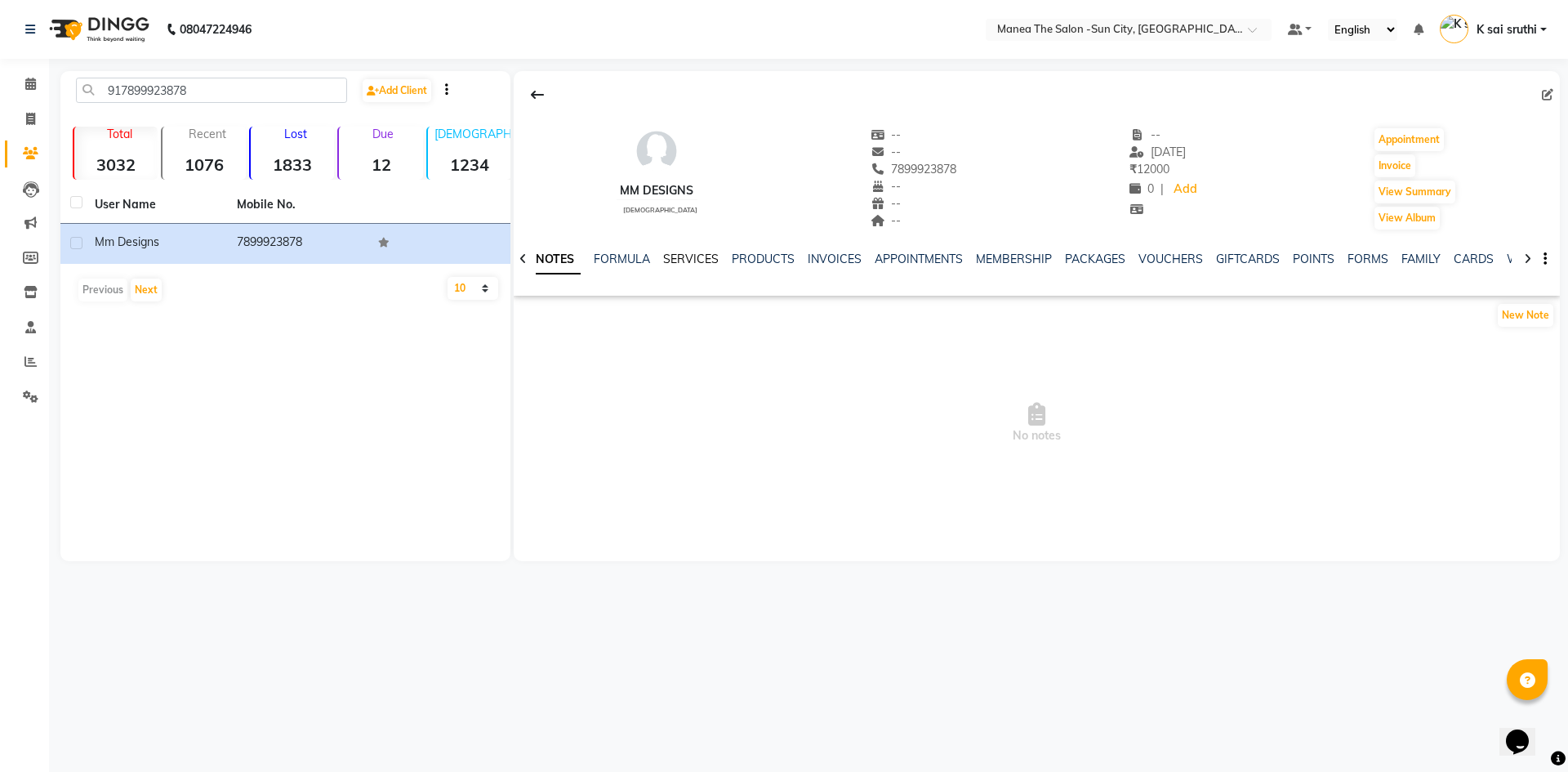
click at [696, 254] on link "SERVICES" at bounding box center [690, 259] width 56 height 15
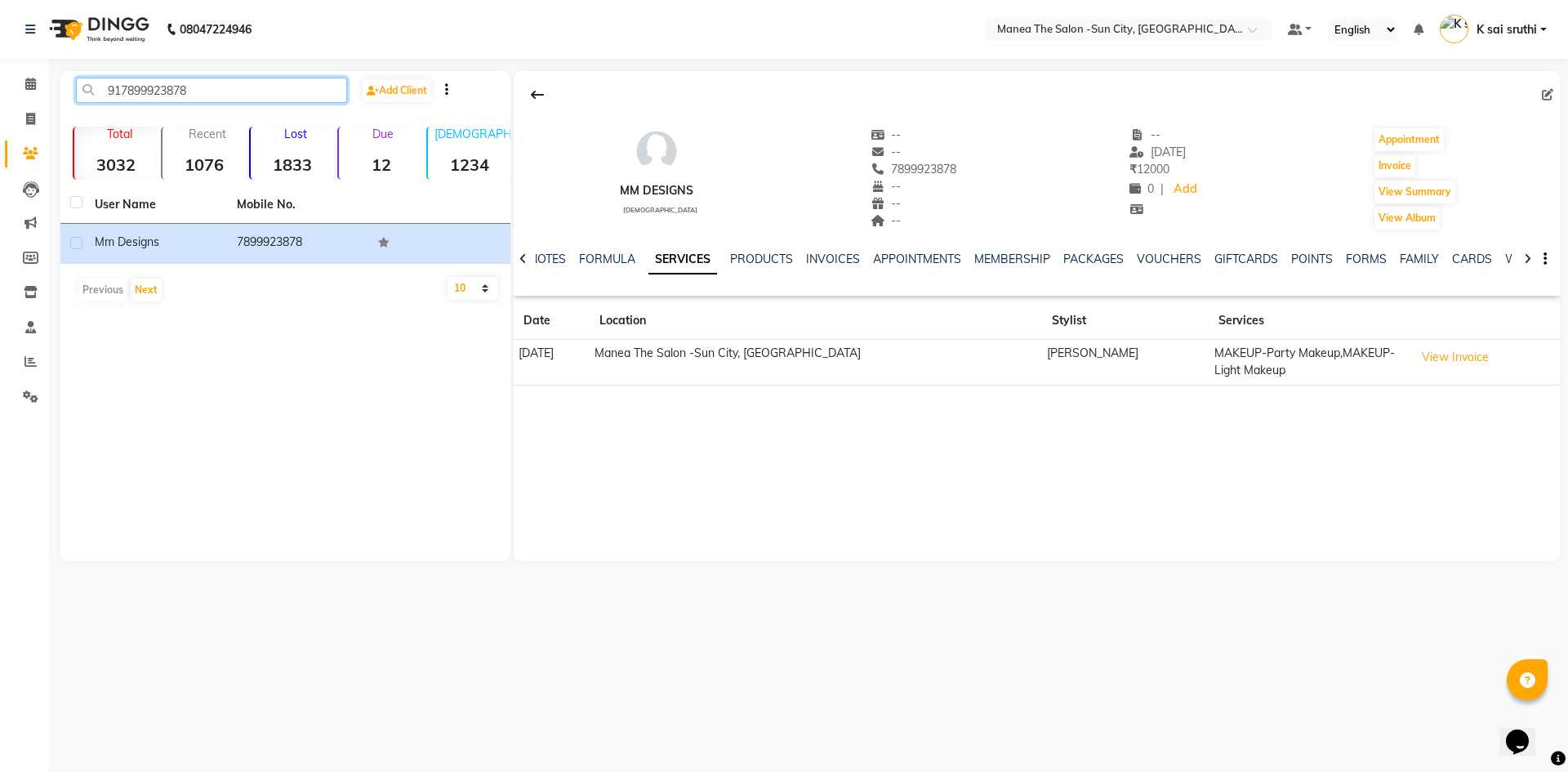
click at [267, 92] on input "917899923878" at bounding box center [211, 90] width 271 height 25
paste input "9032213939"
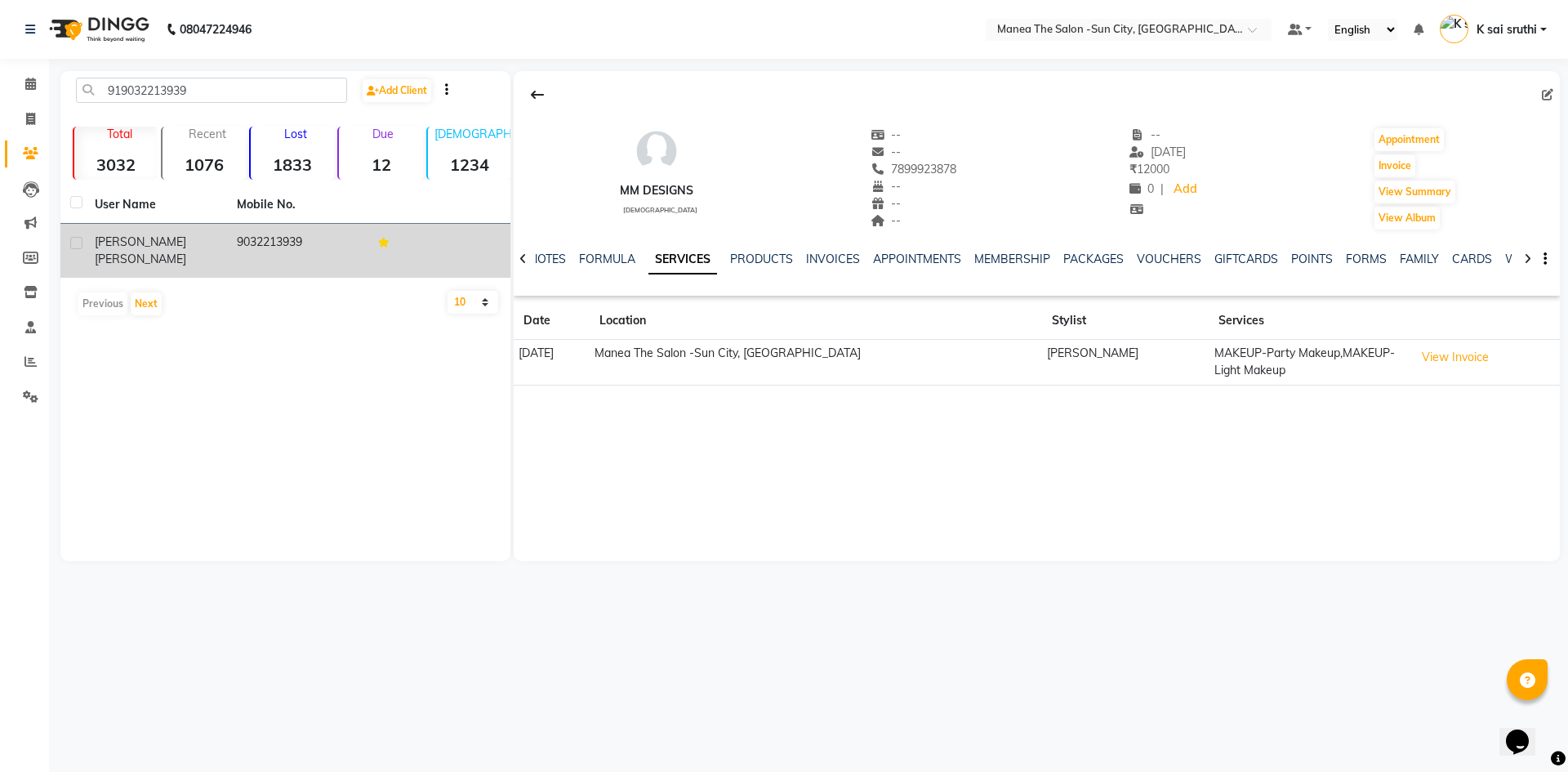
click at [262, 240] on td "9032213939" at bounding box center [298, 251] width 142 height 54
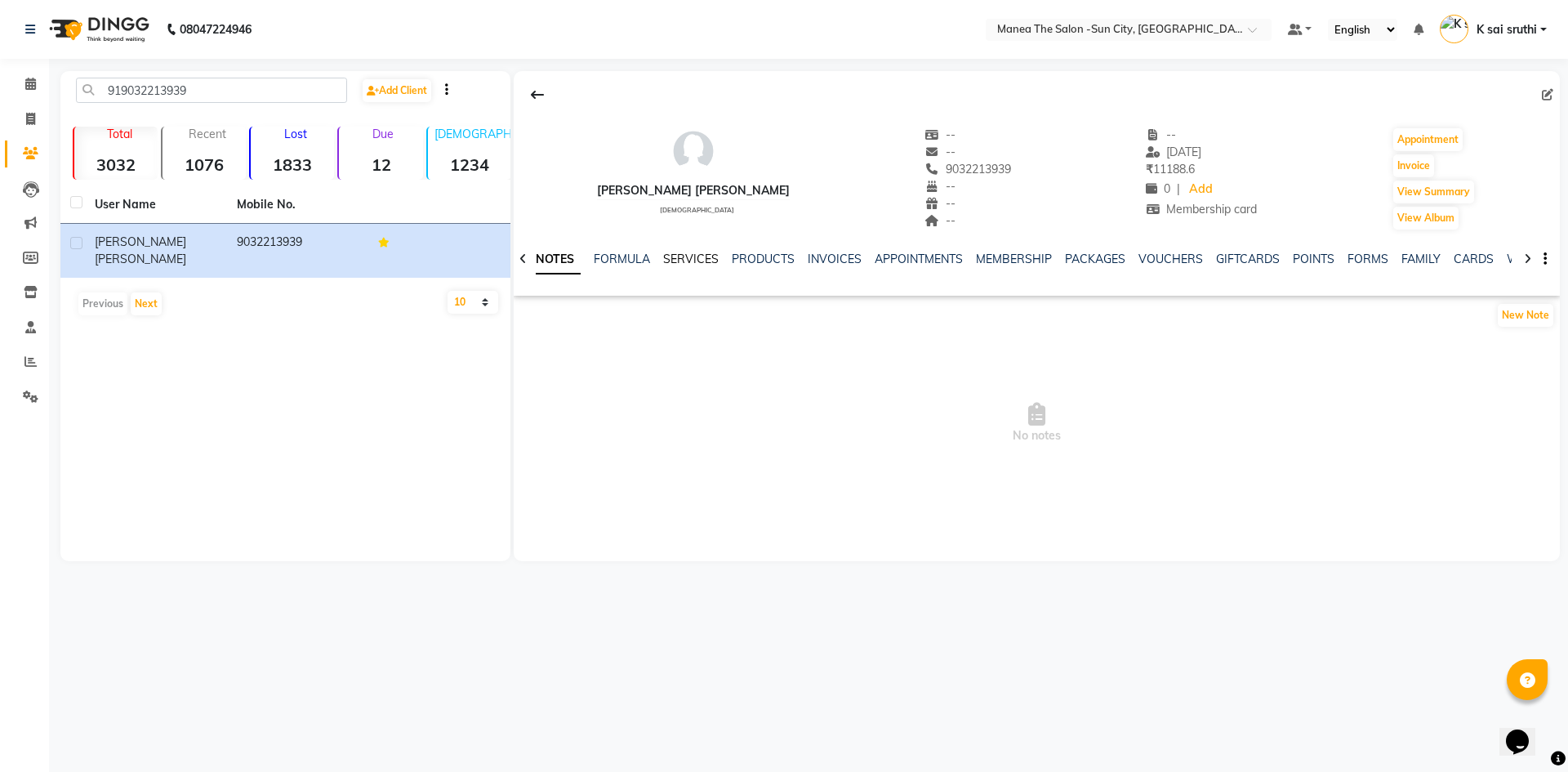
click at [677, 262] on link "SERVICES" at bounding box center [690, 259] width 56 height 15
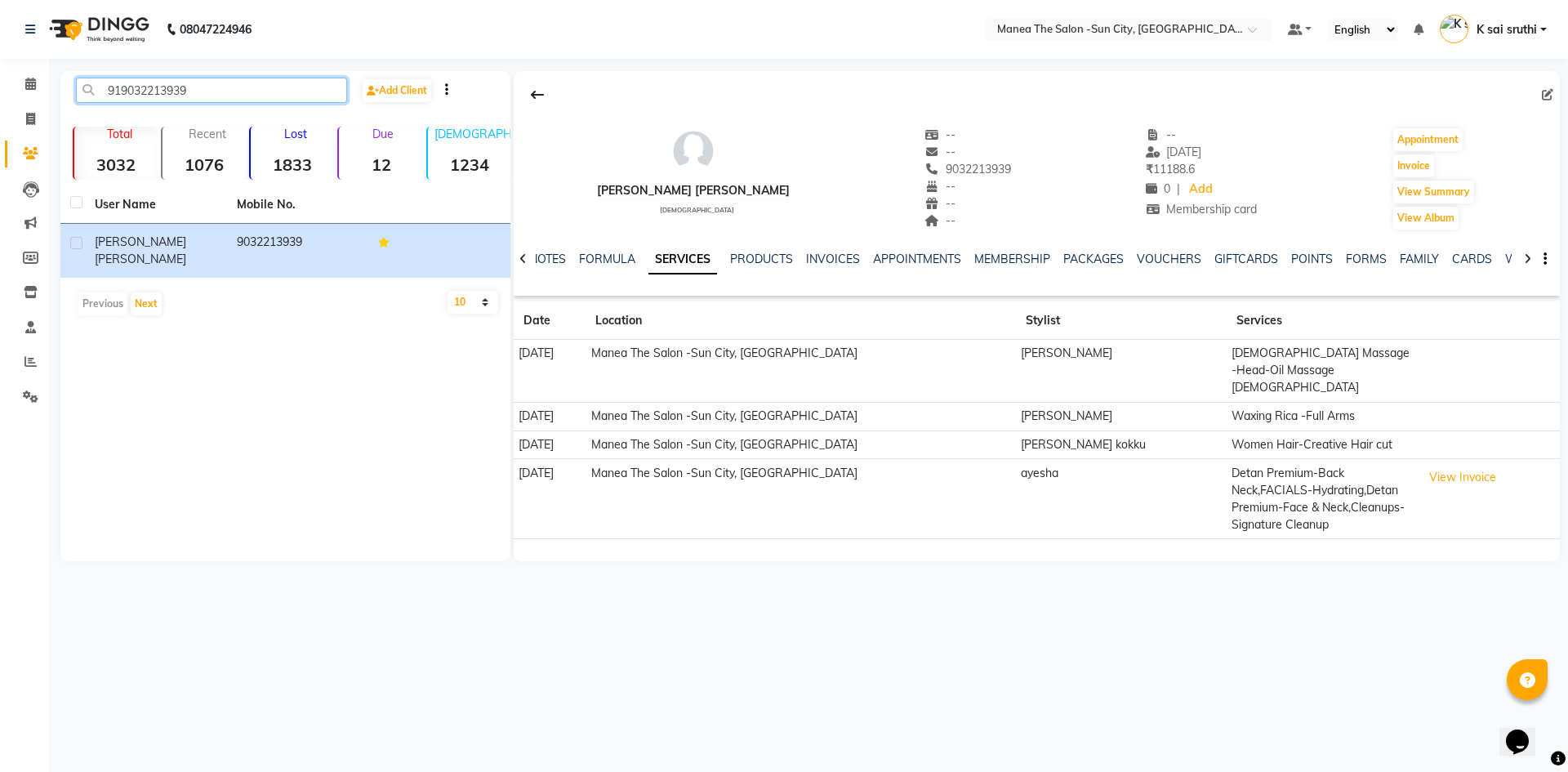
click at [247, 91] on input "919032213939" at bounding box center [211, 90] width 271 height 25
paste input "8096522017"
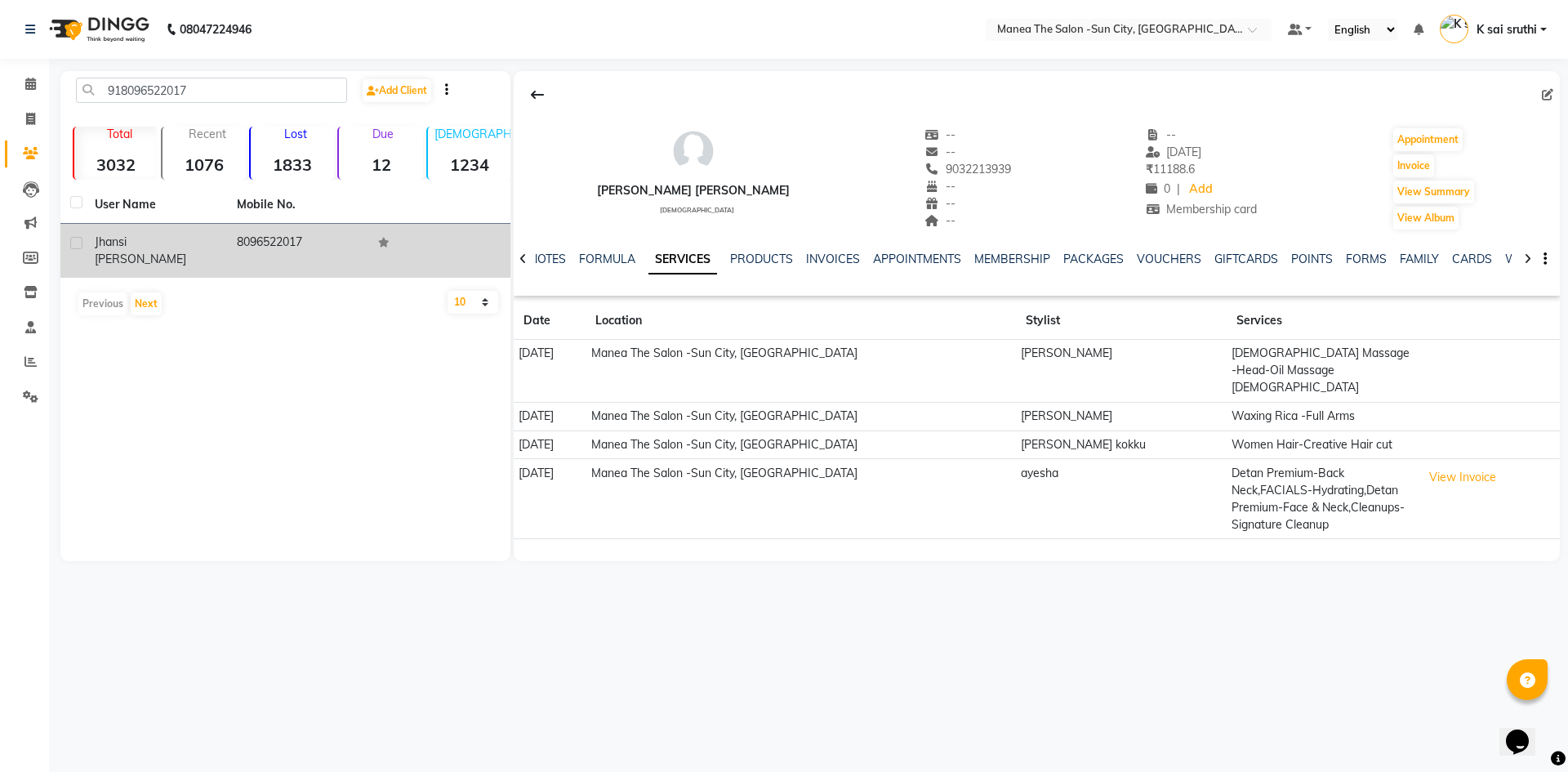
click at [306, 238] on td "8096522017" at bounding box center [298, 251] width 142 height 54
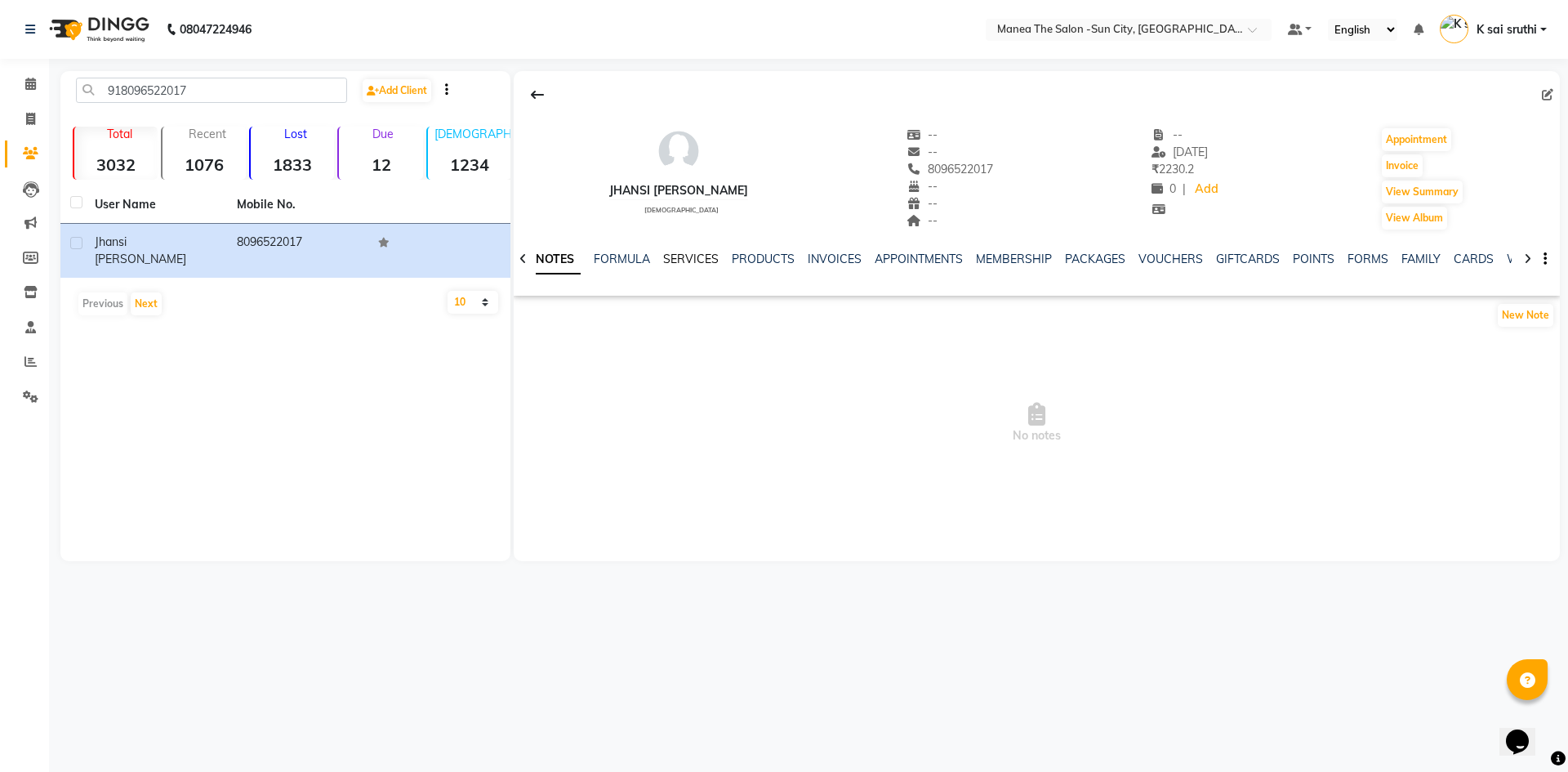
click at [681, 258] on link "SERVICES" at bounding box center [690, 259] width 56 height 15
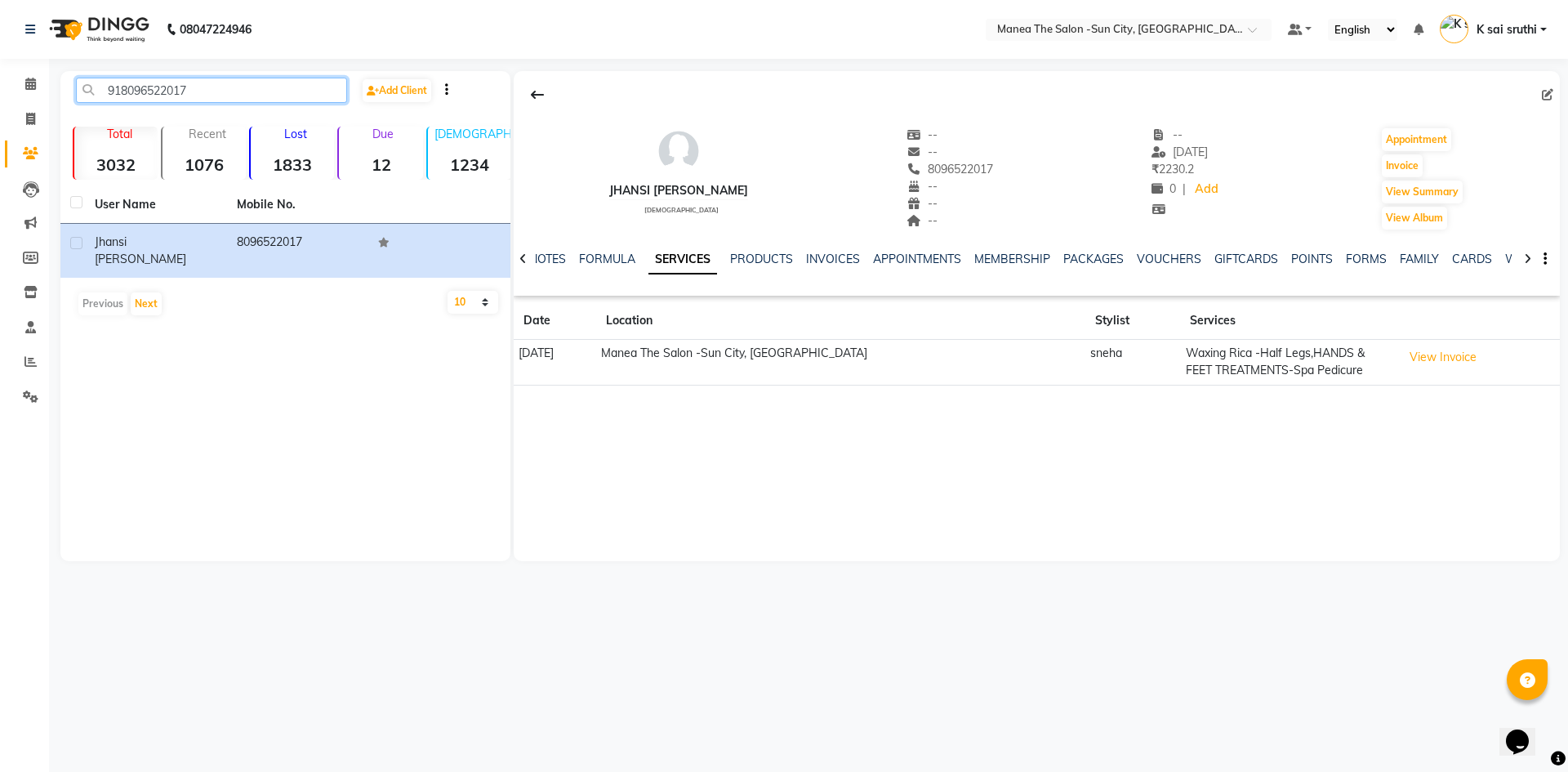
click at [227, 86] on input "918096522017" at bounding box center [211, 90] width 271 height 25
paste input "6302590029"
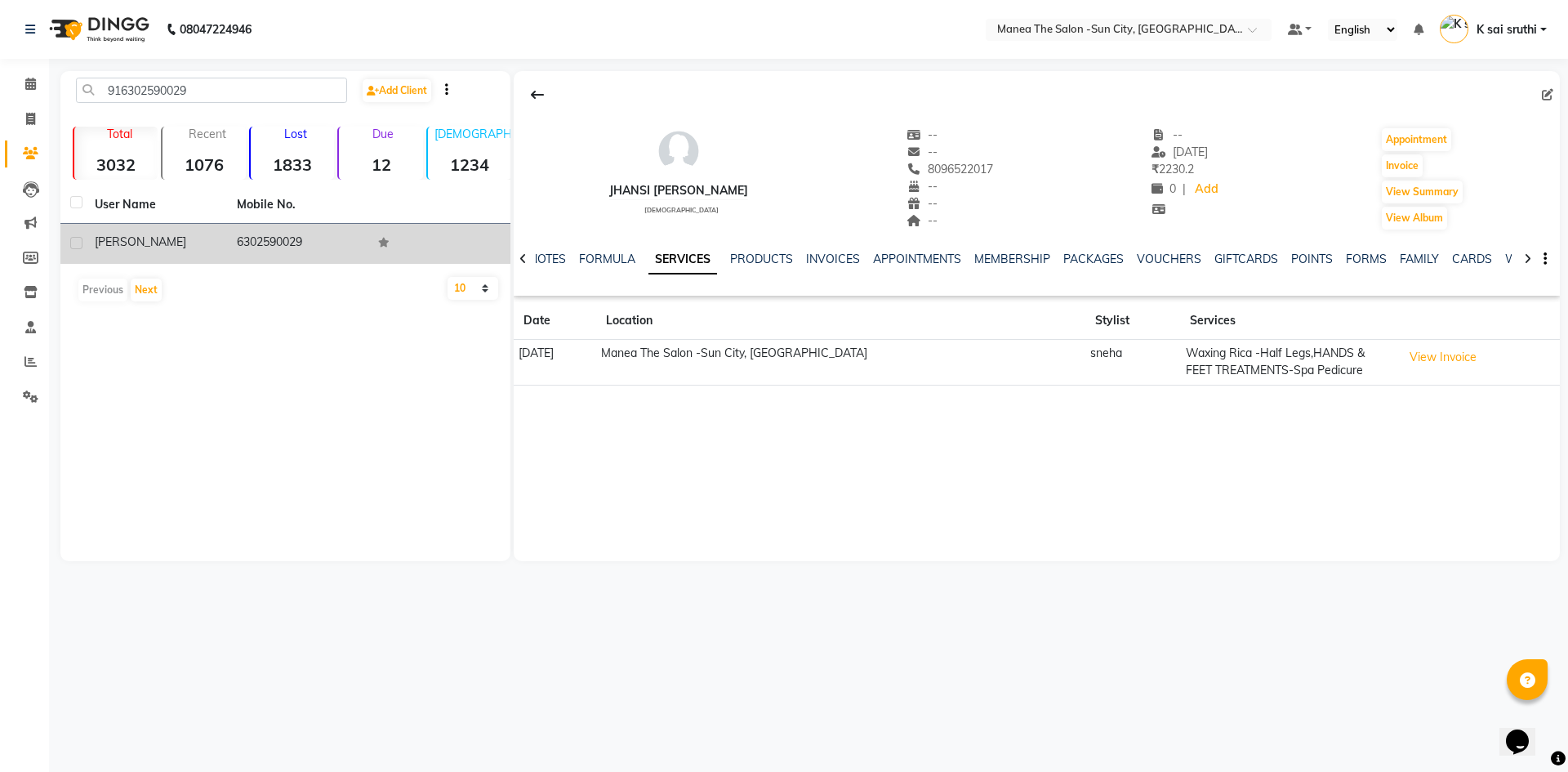
click at [279, 239] on td "6302590029" at bounding box center [298, 243] width 142 height 40
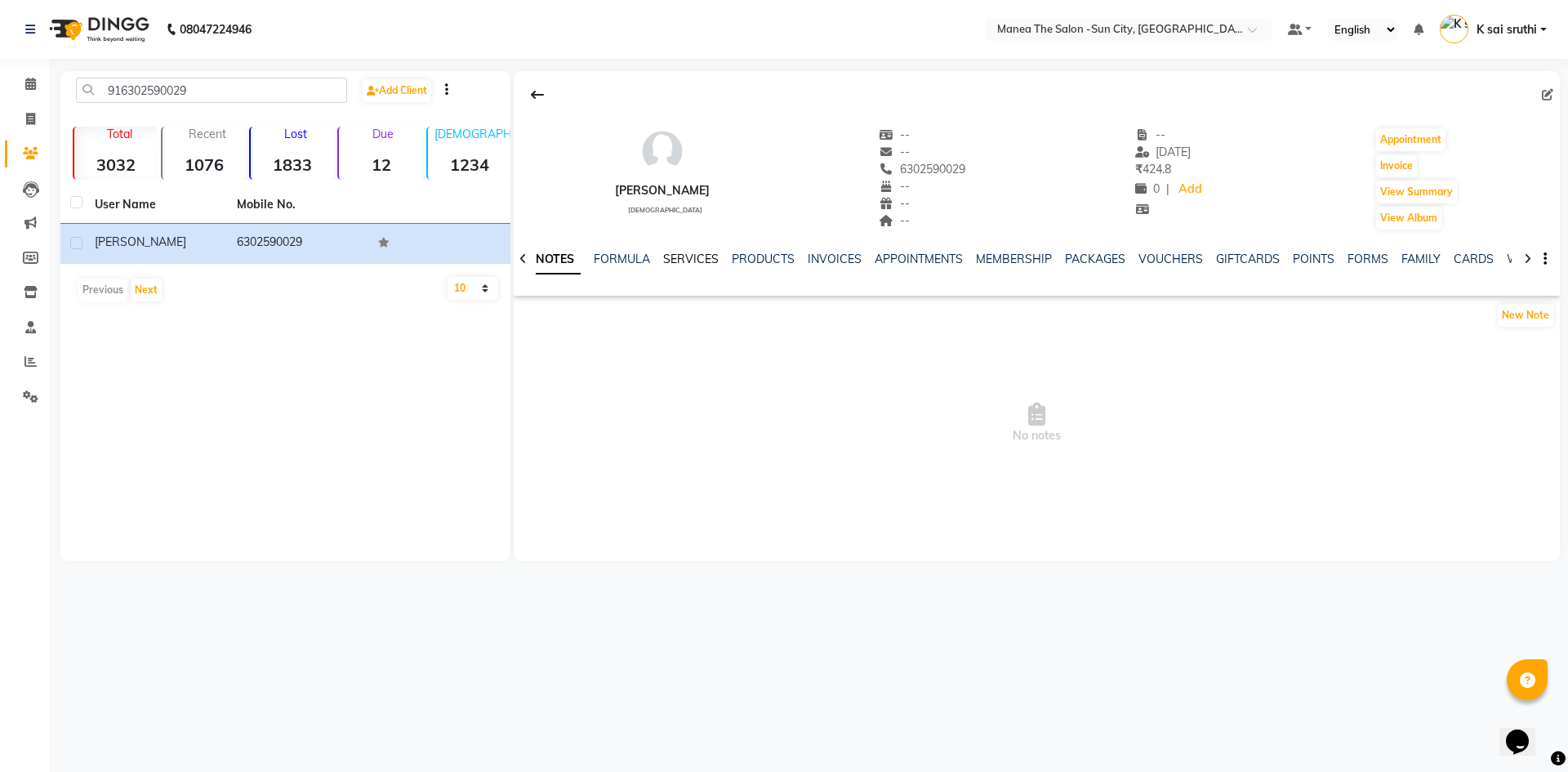
click at [667, 252] on link "SERVICES" at bounding box center [690, 259] width 56 height 15
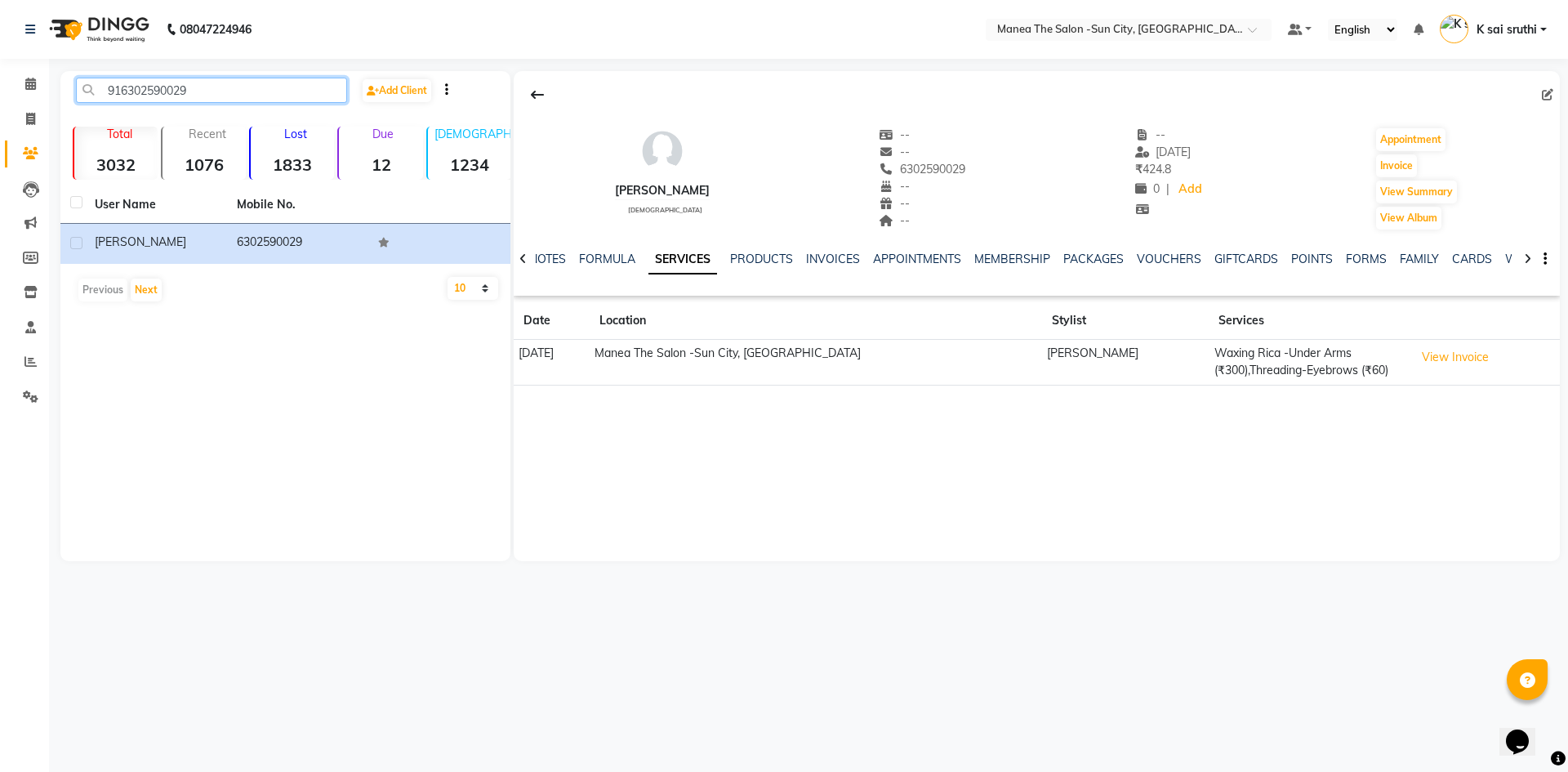
click at [211, 83] on input "916302590029" at bounding box center [211, 90] width 271 height 25
paste input "7799693576"
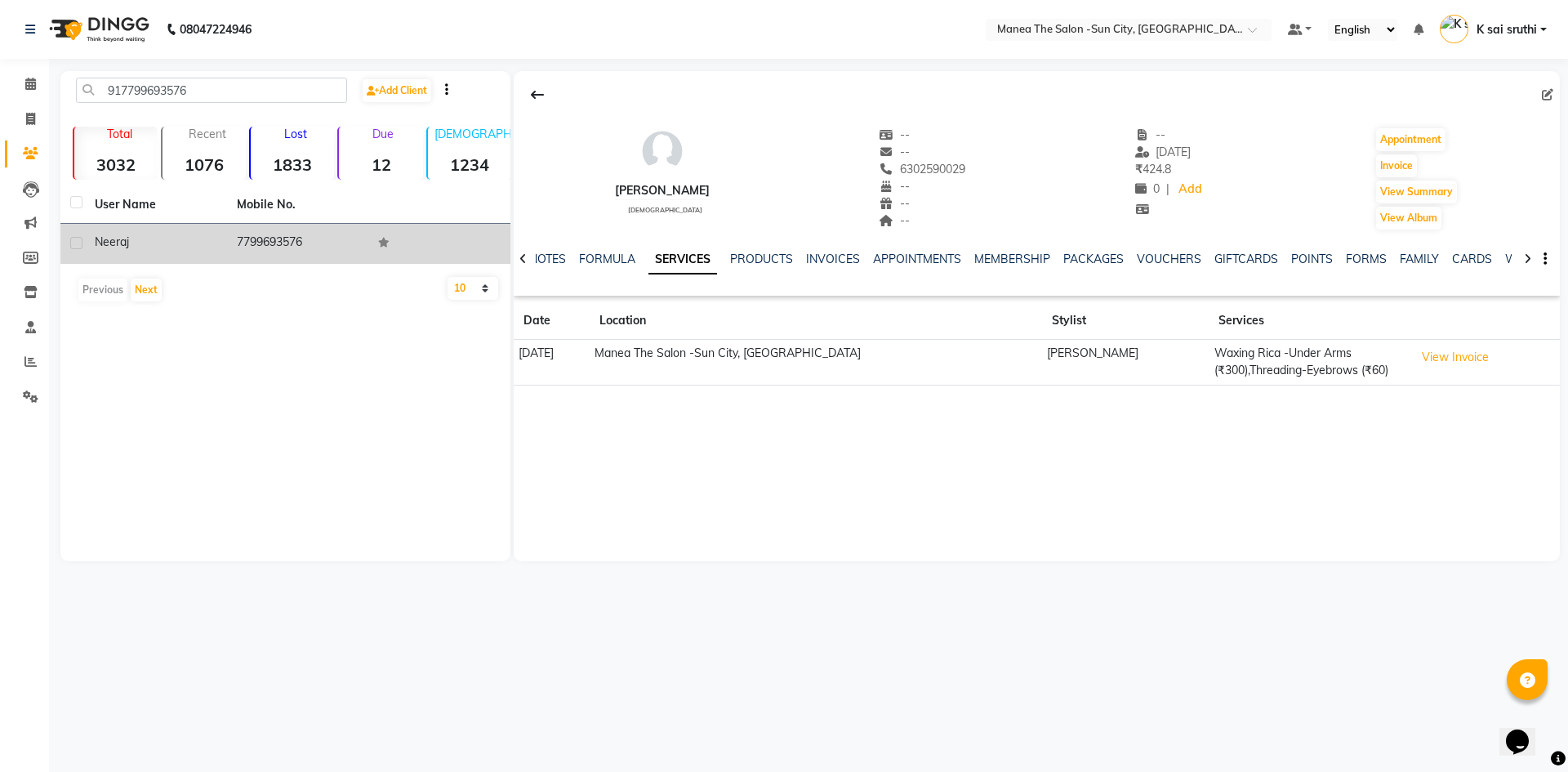
click at [264, 230] on td "7799693576" at bounding box center [298, 243] width 142 height 40
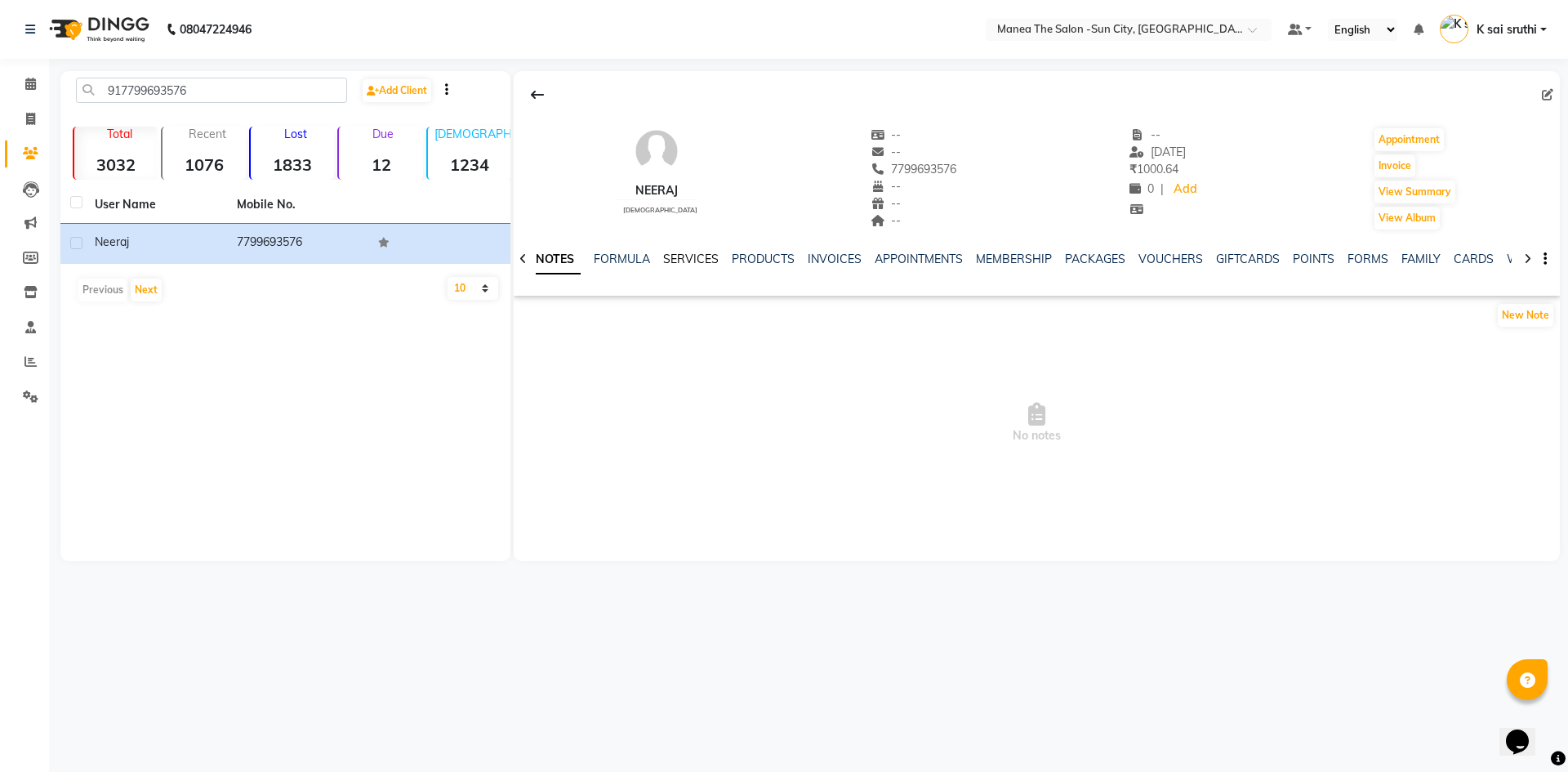
click at [686, 258] on link "SERVICES" at bounding box center [690, 259] width 56 height 15
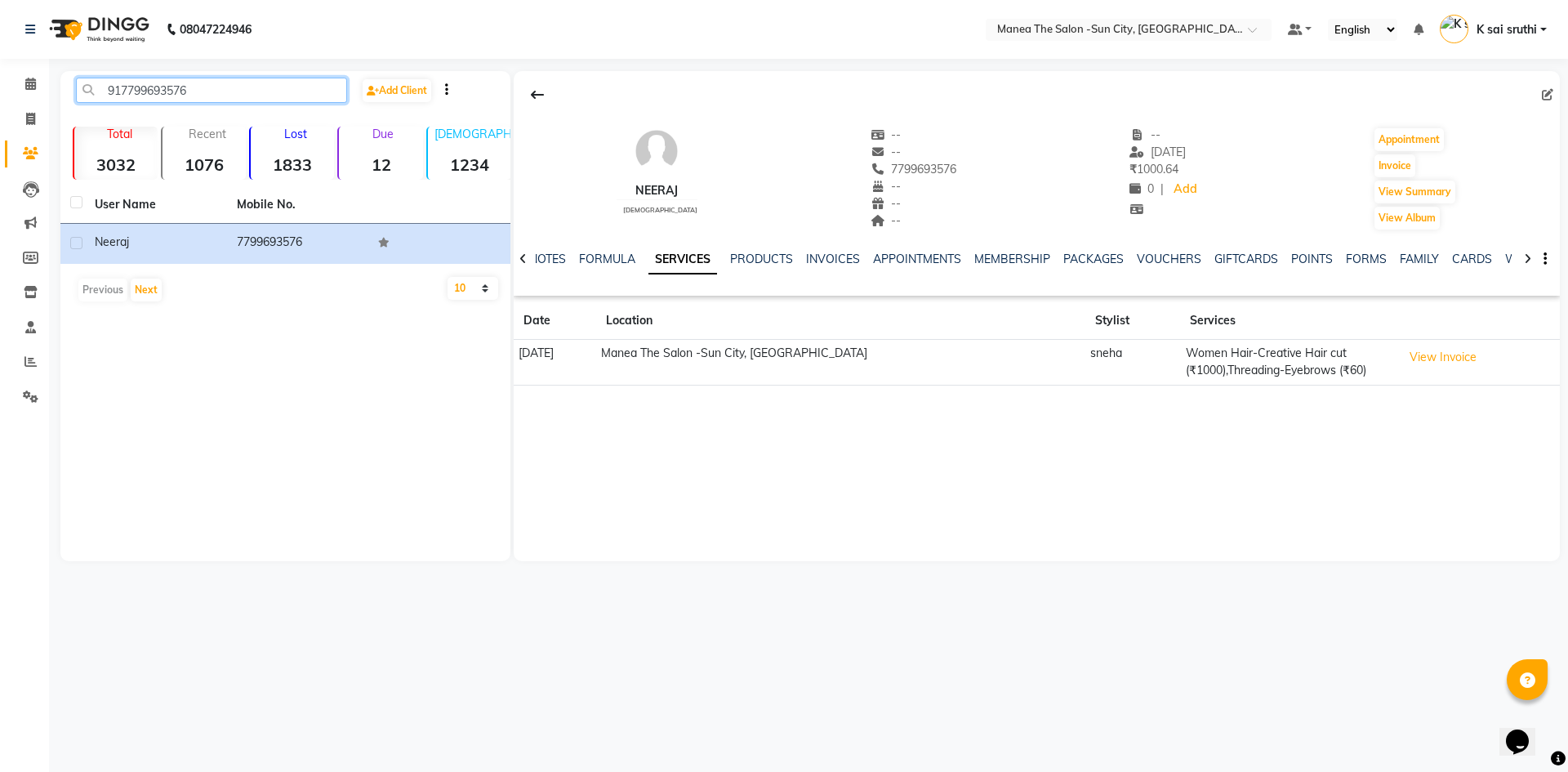
click at [209, 86] on input "917799693576" at bounding box center [211, 90] width 271 height 25
paste input "9006740100"
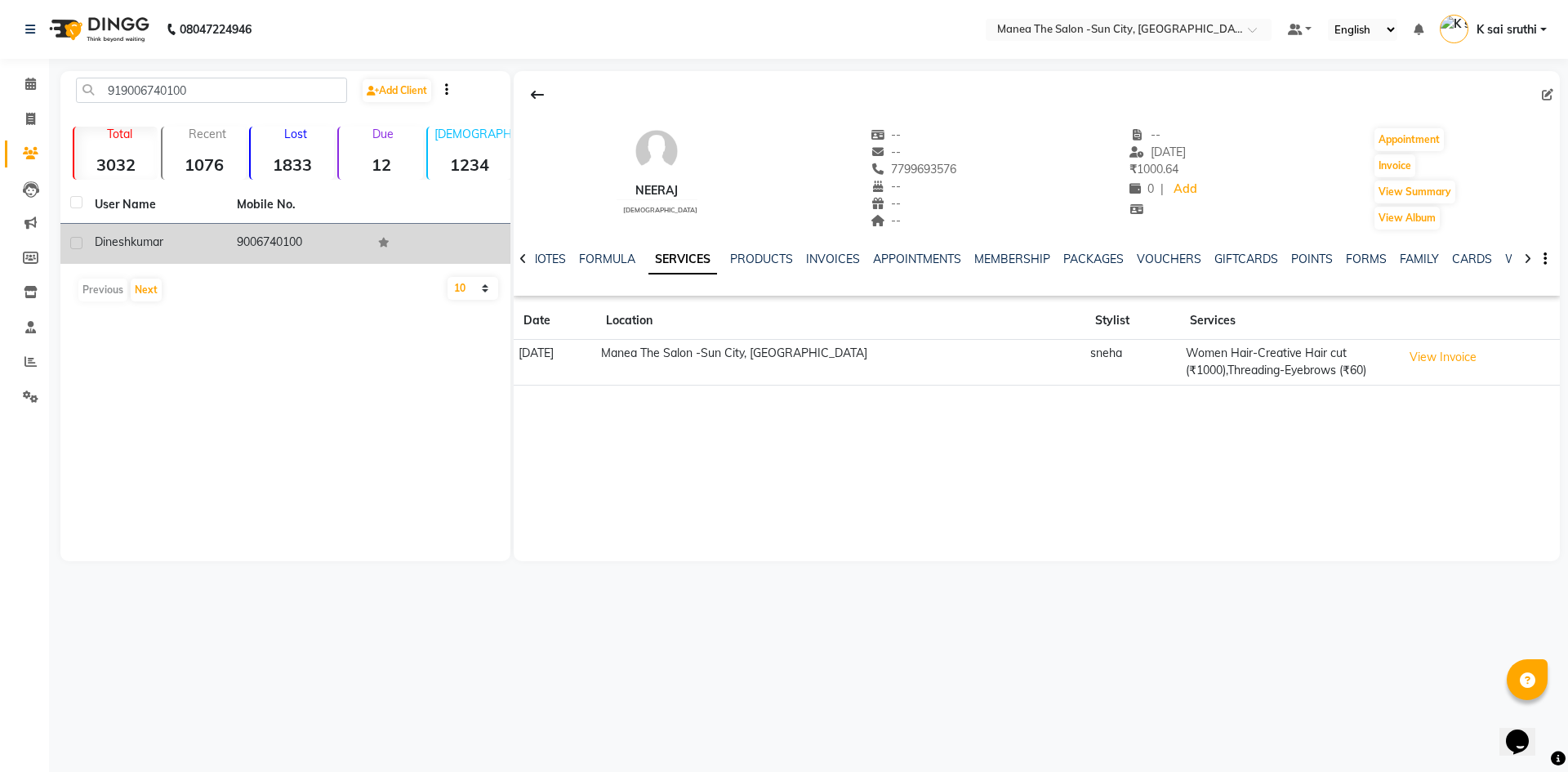
click at [278, 243] on td "9006740100" at bounding box center [298, 243] width 142 height 40
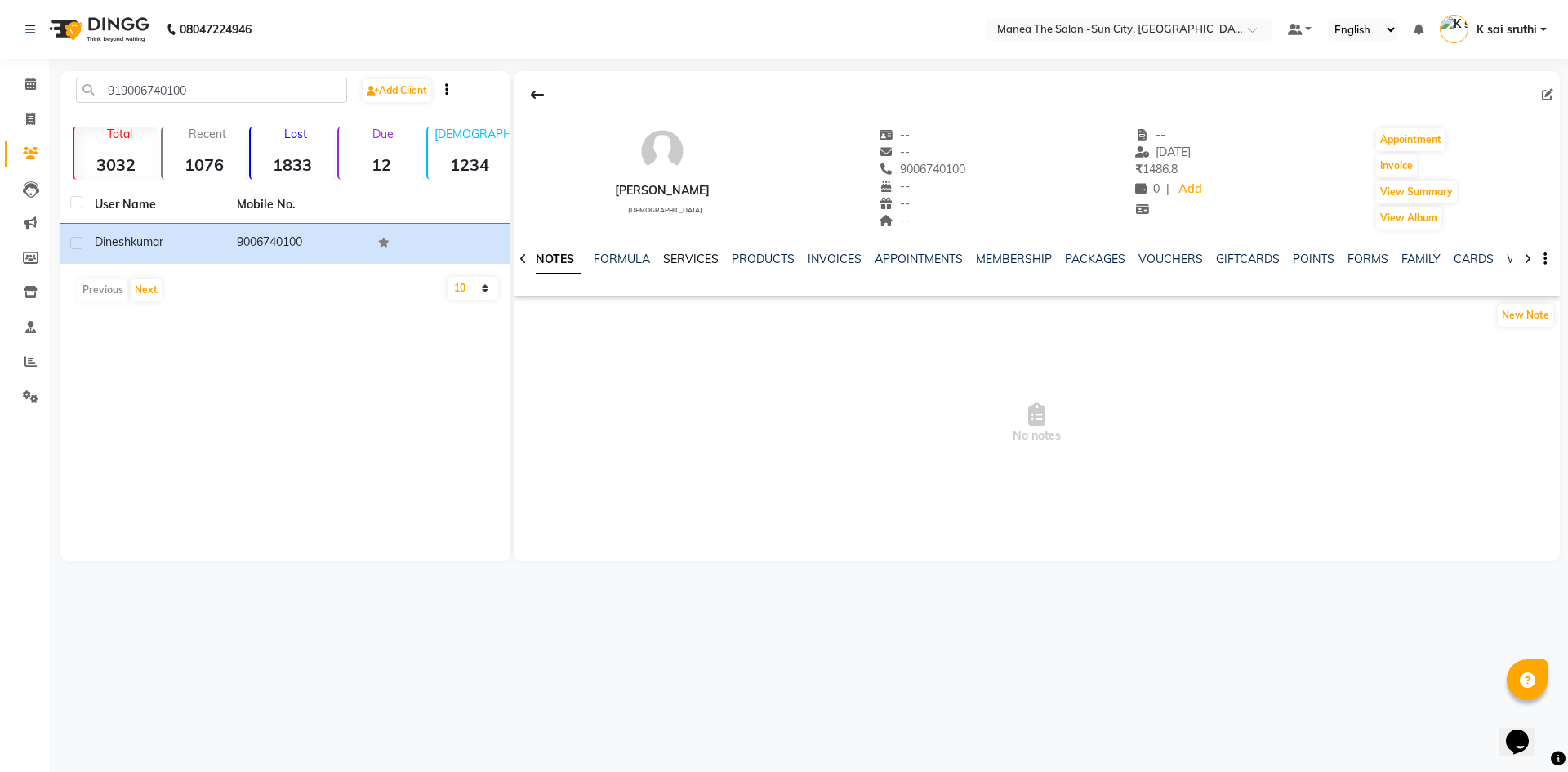
click at [681, 259] on link "SERVICES" at bounding box center [690, 259] width 56 height 15
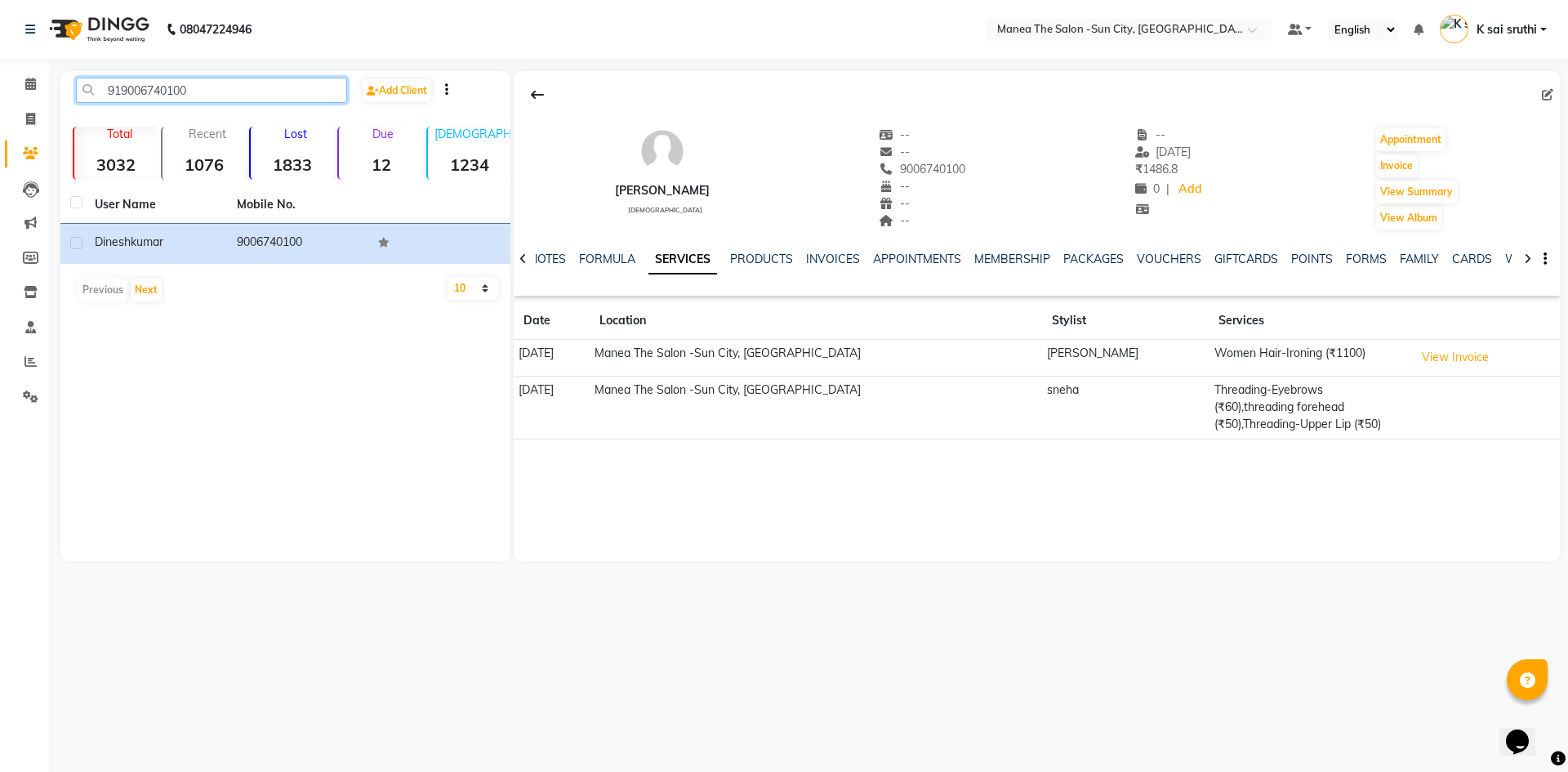
click at [248, 89] on input "919006740100" at bounding box center [211, 90] width 271 height 25
paste input "800825368"
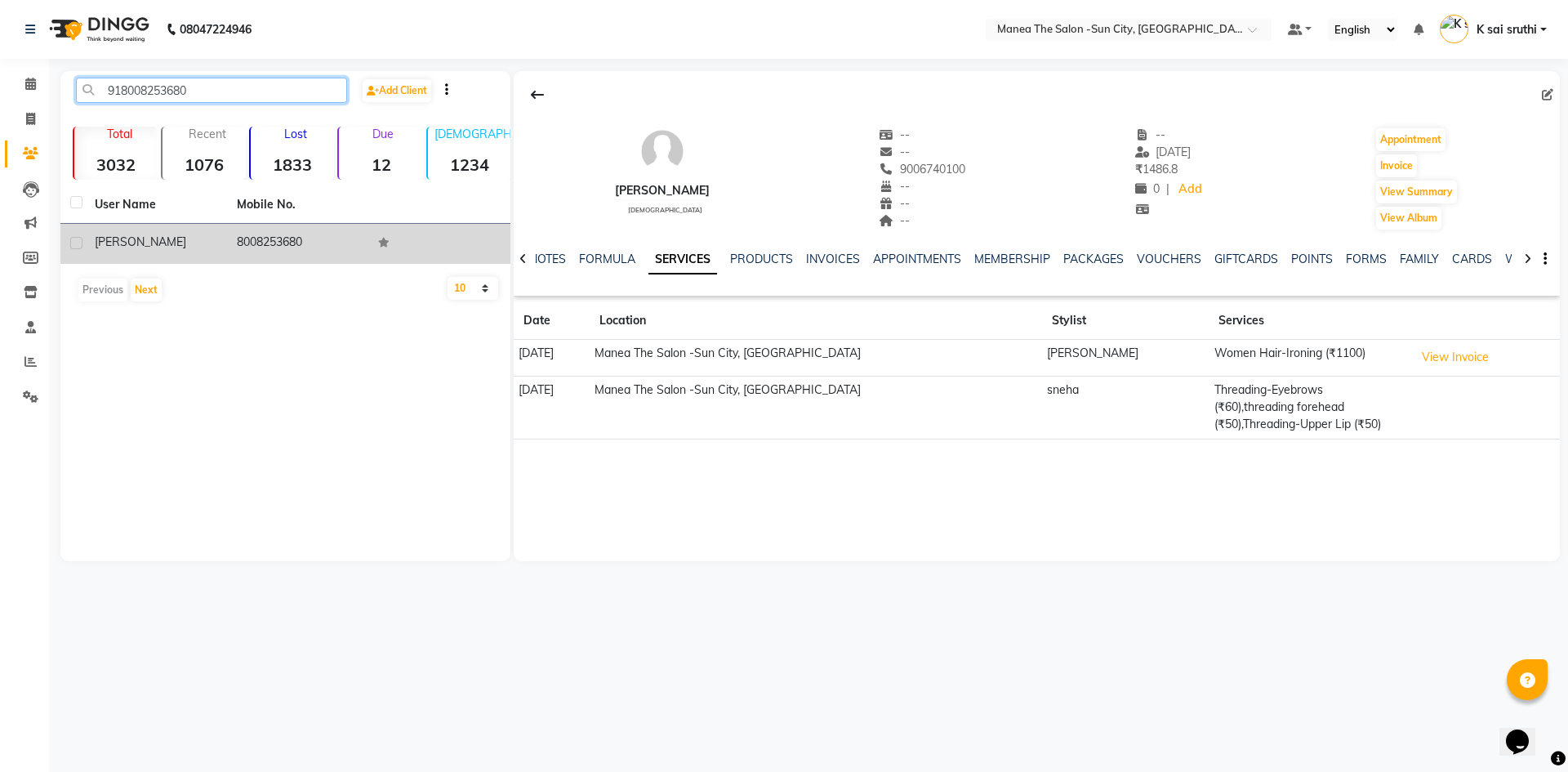
type input "918008253680"
click at [278, 234] on td "8008253680" at bounding box center [298, 243] width 142 height 40
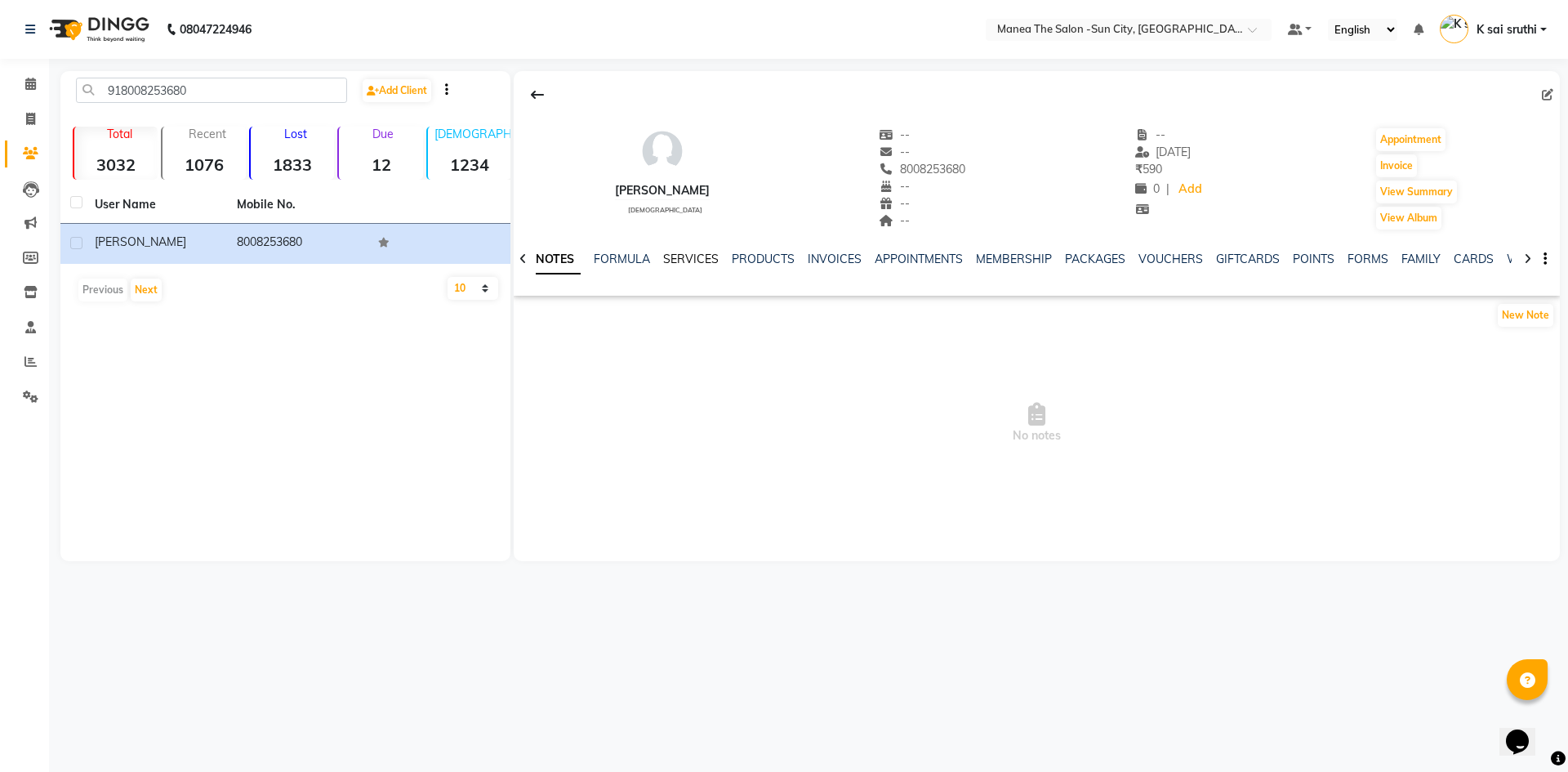
click at [691, 251] on link "SERVICES" at bounding box center [690, 259] width 56 height 15
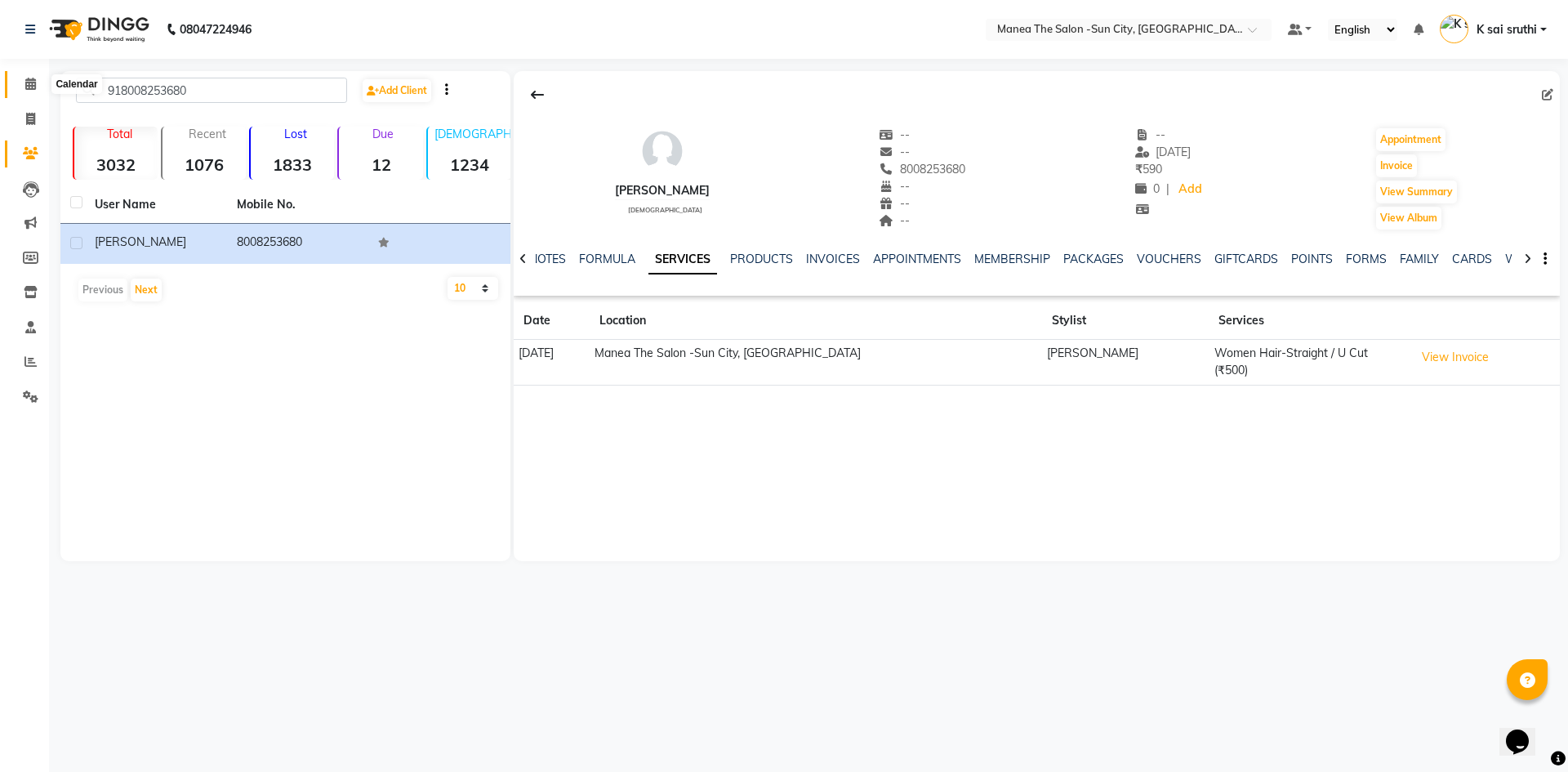
click at [34, 76] on span at bounding box center [30, 84] width 28 height 19
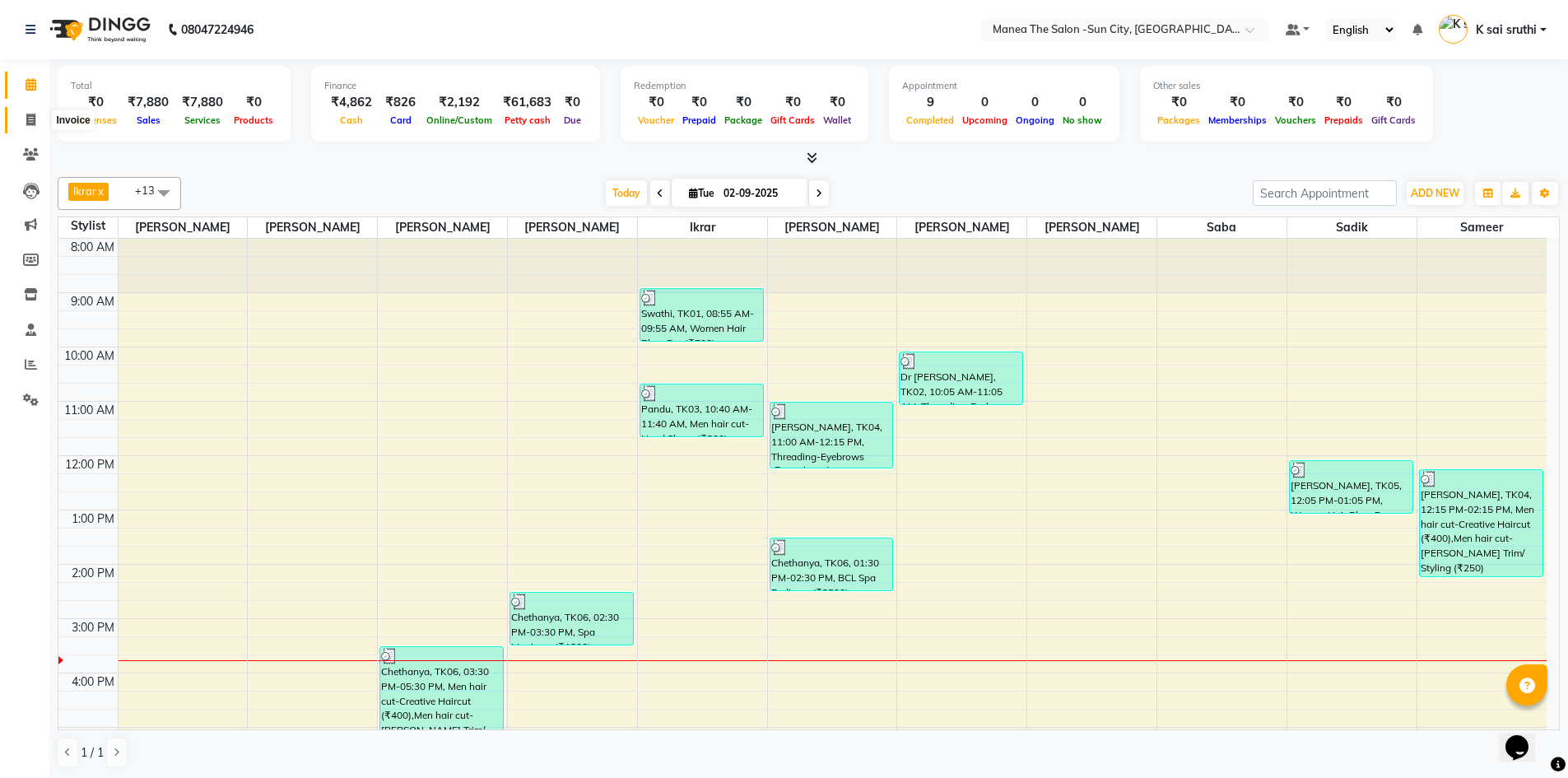
click at [39, 118] on span at bounding box center [30, 120] width 29 height 19
select select "service"
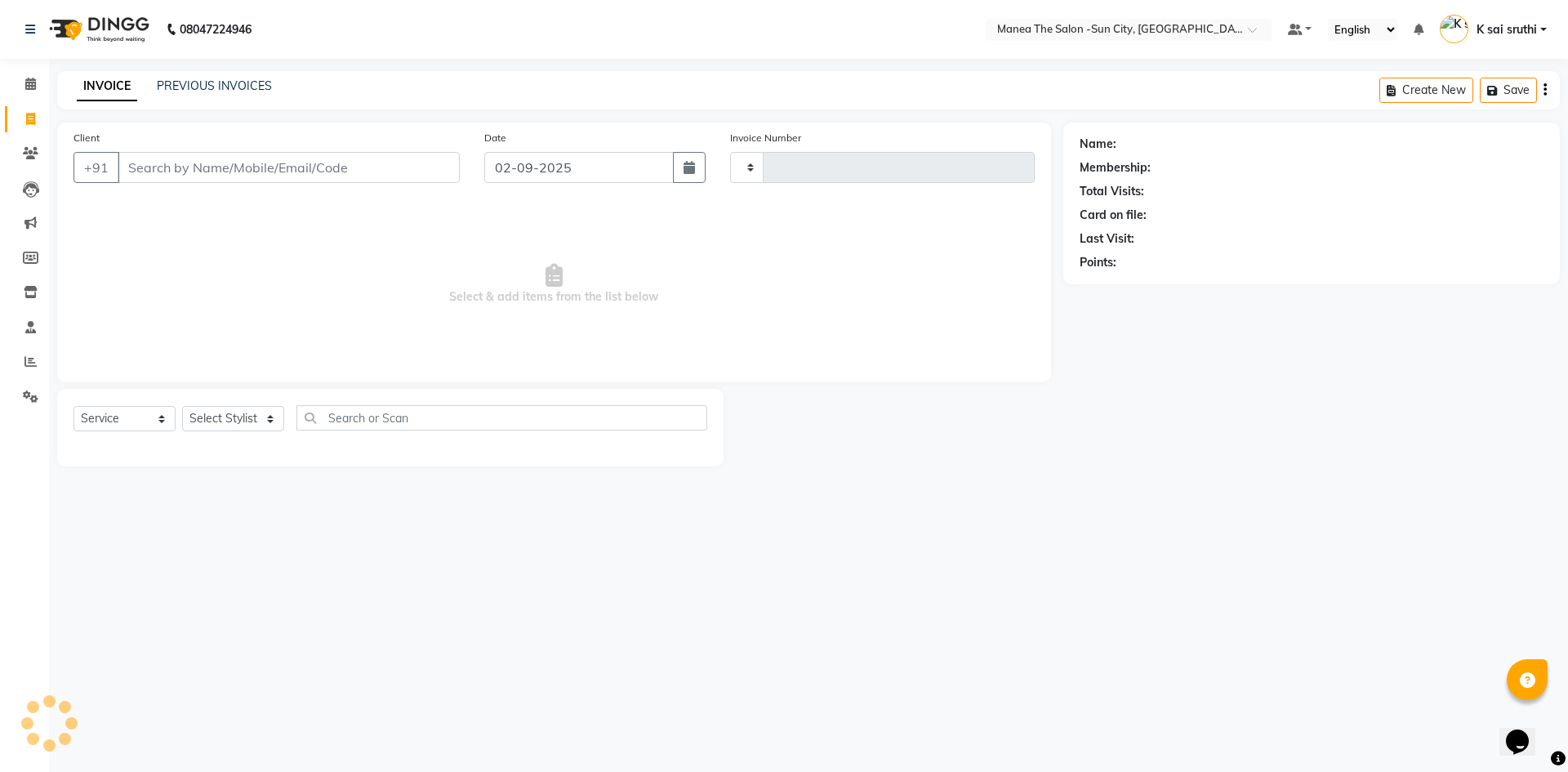
type input "3118"
select select "5822"
click at [251, 86] on link "PREVIOUS INVOICES" at bounding box center [214, 85] width 115 height 15
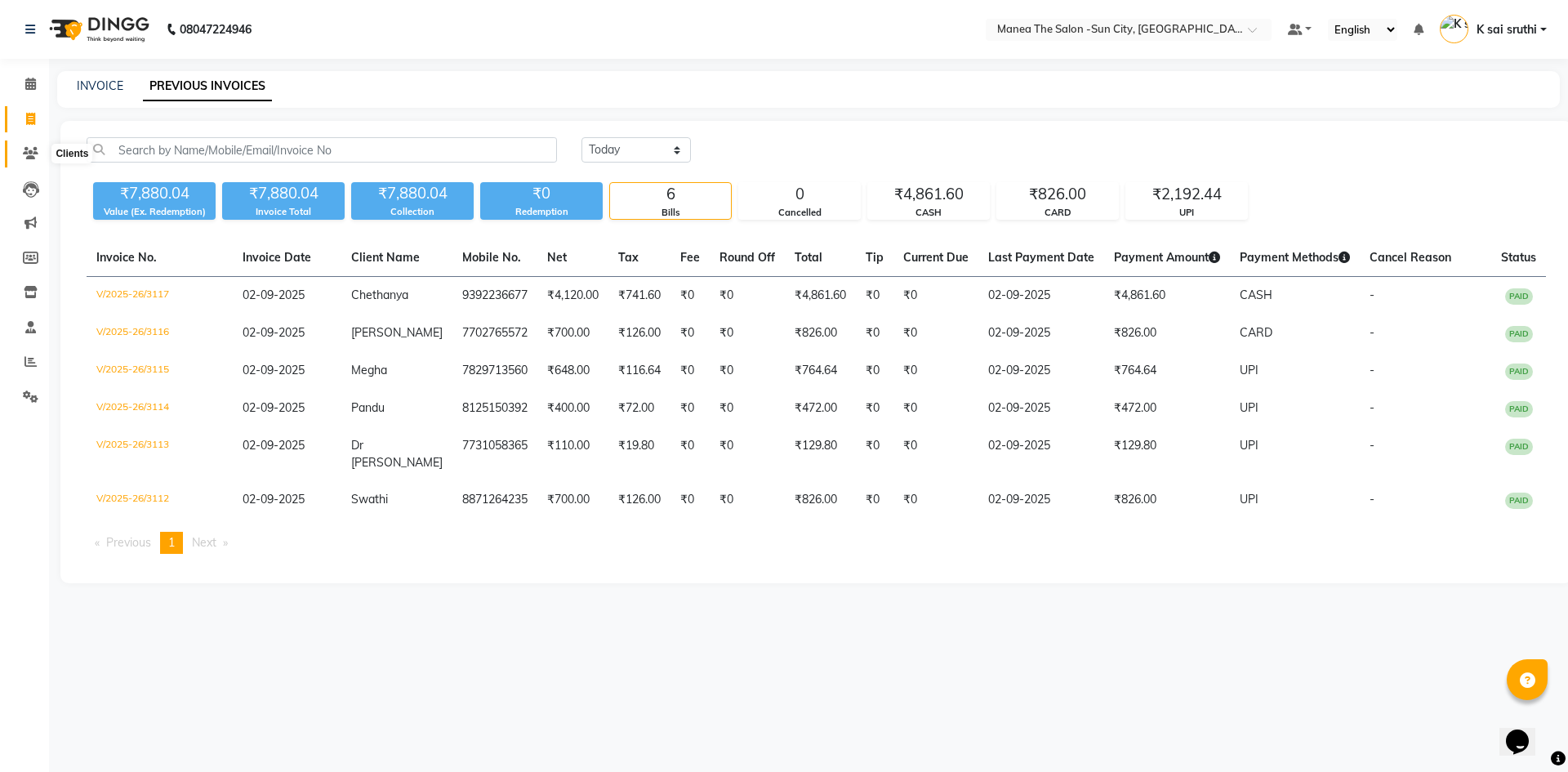
click at [33, 147] on icon at bounding box center [30, 153] width 15 height 12
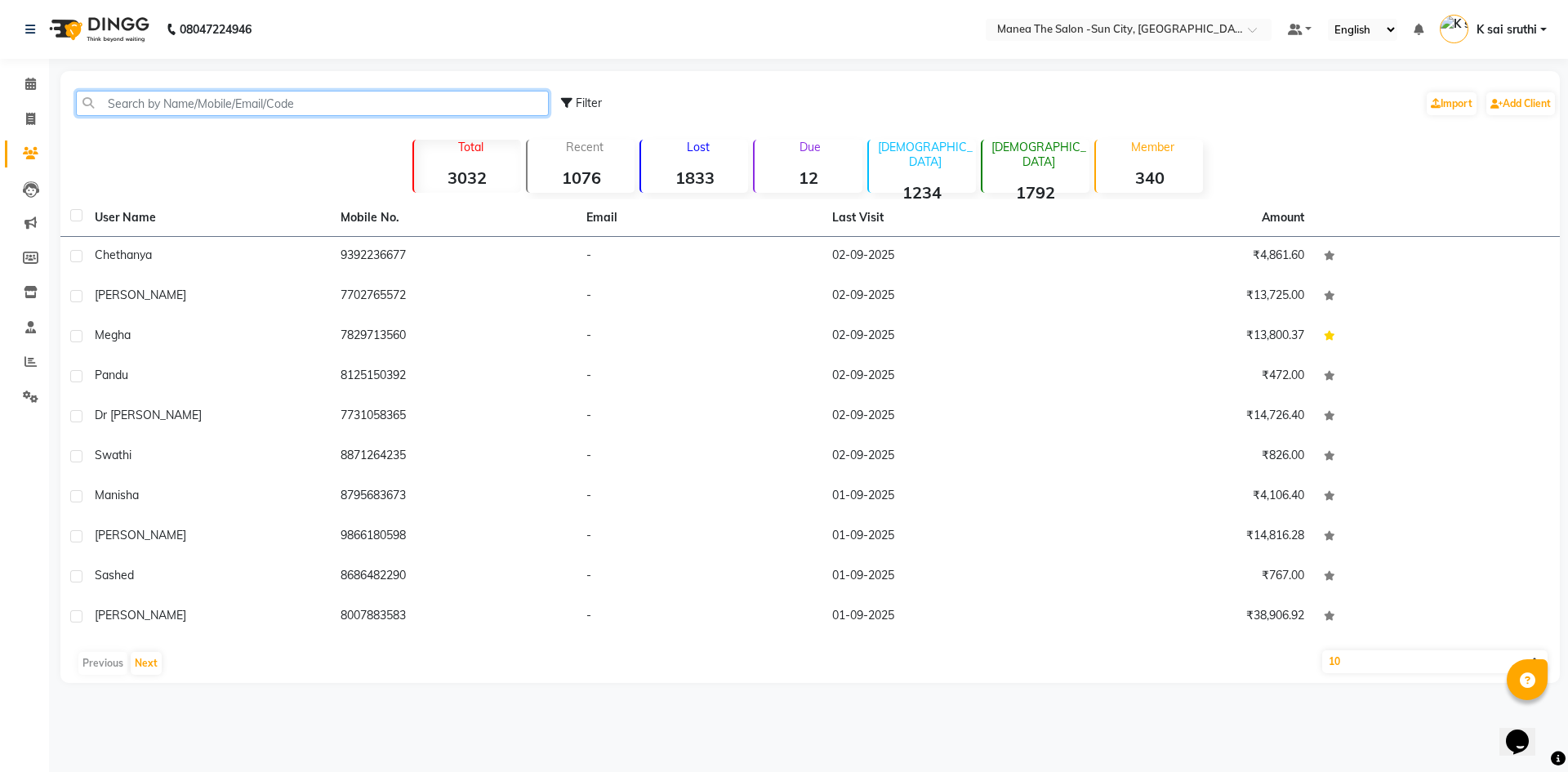
click at [181, 104] on input "text" at bounding box center [312, 103] width 473 height 25
paste input "918074993972"
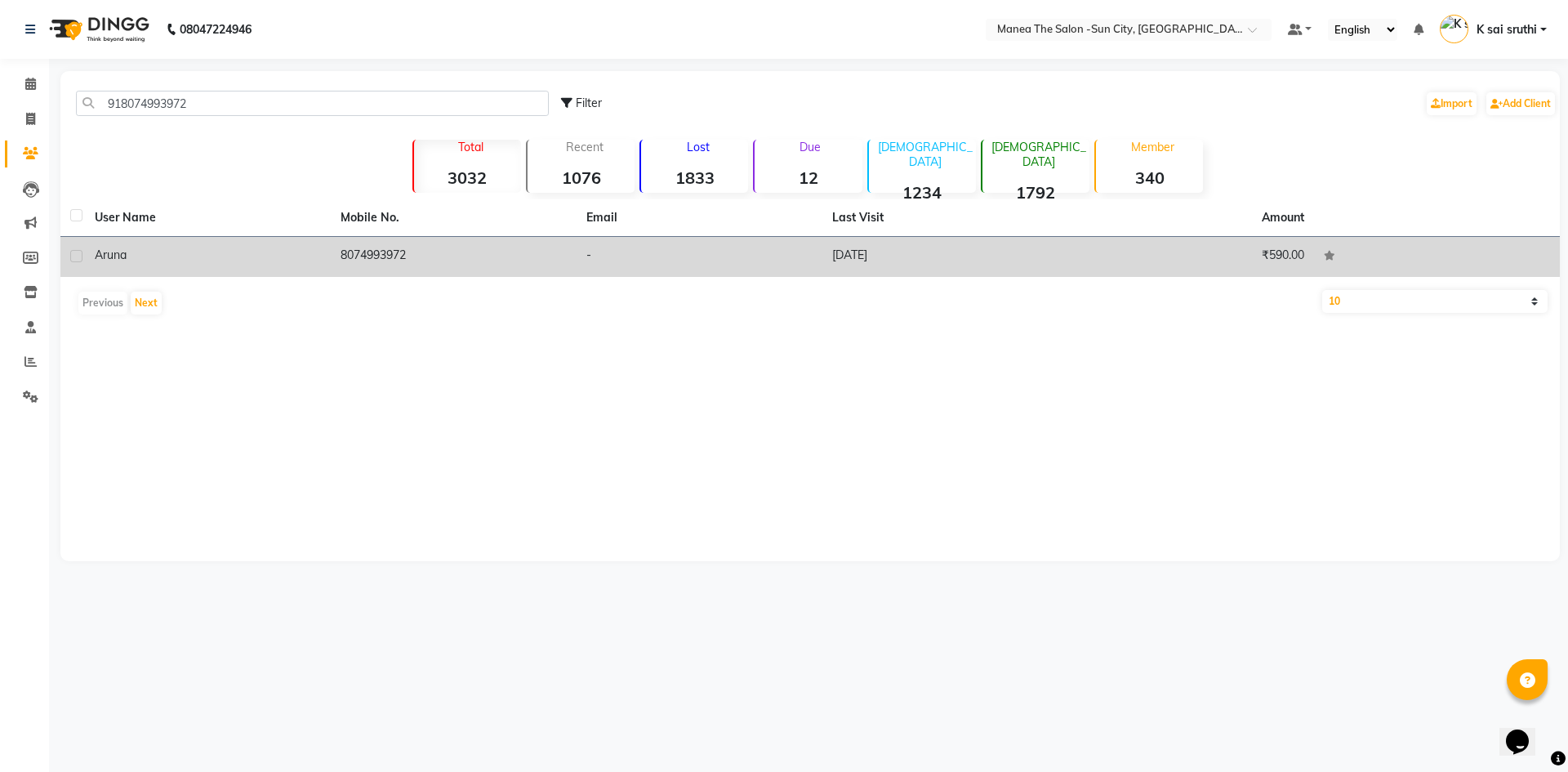
click at [380, 243] on td "8074993972" at bounding box center [453, 257] width 246 height 40
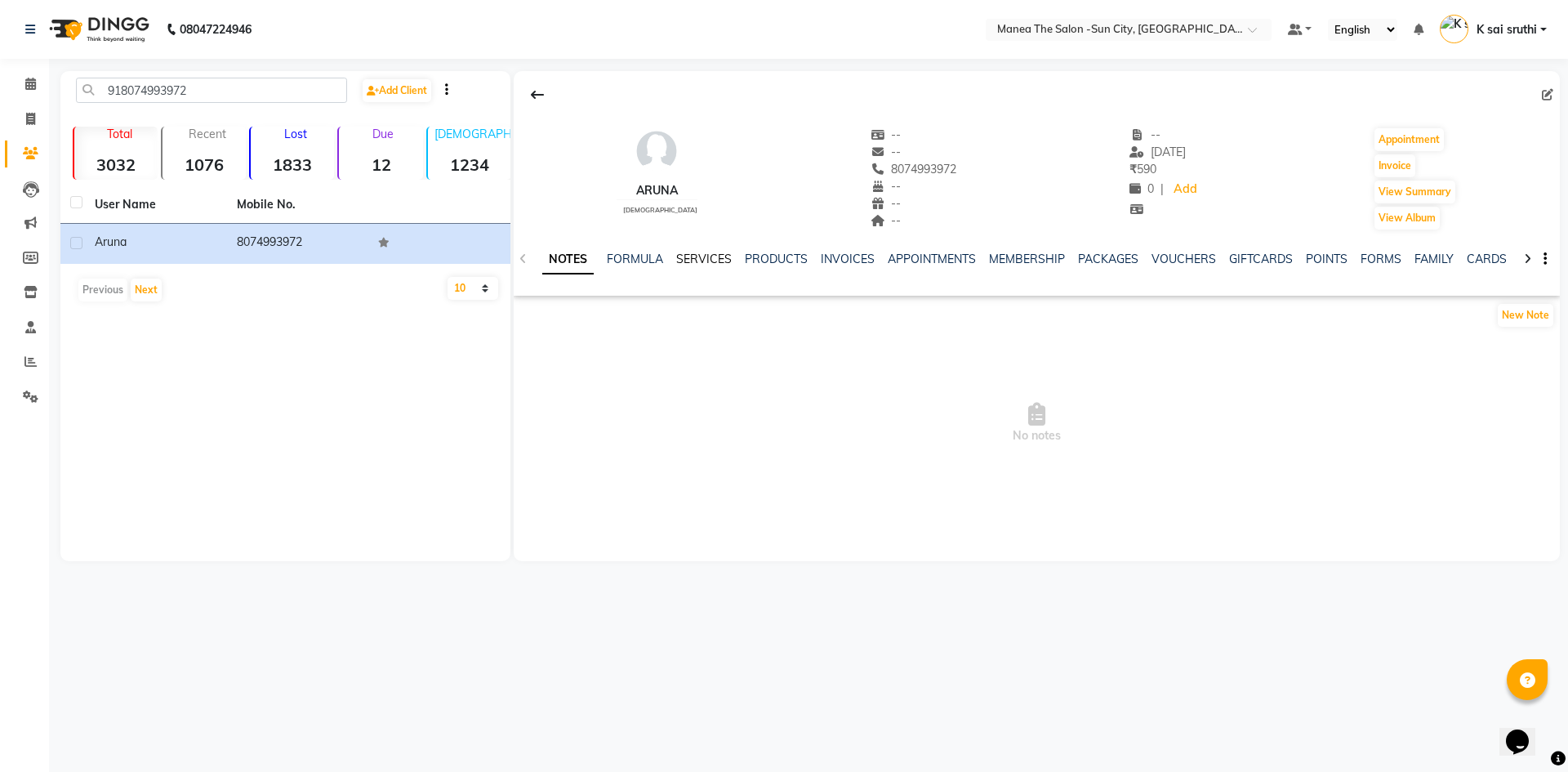
click at [691, 258] on link "SERVICES" at bounding box center [704, 259] width 56 height 15
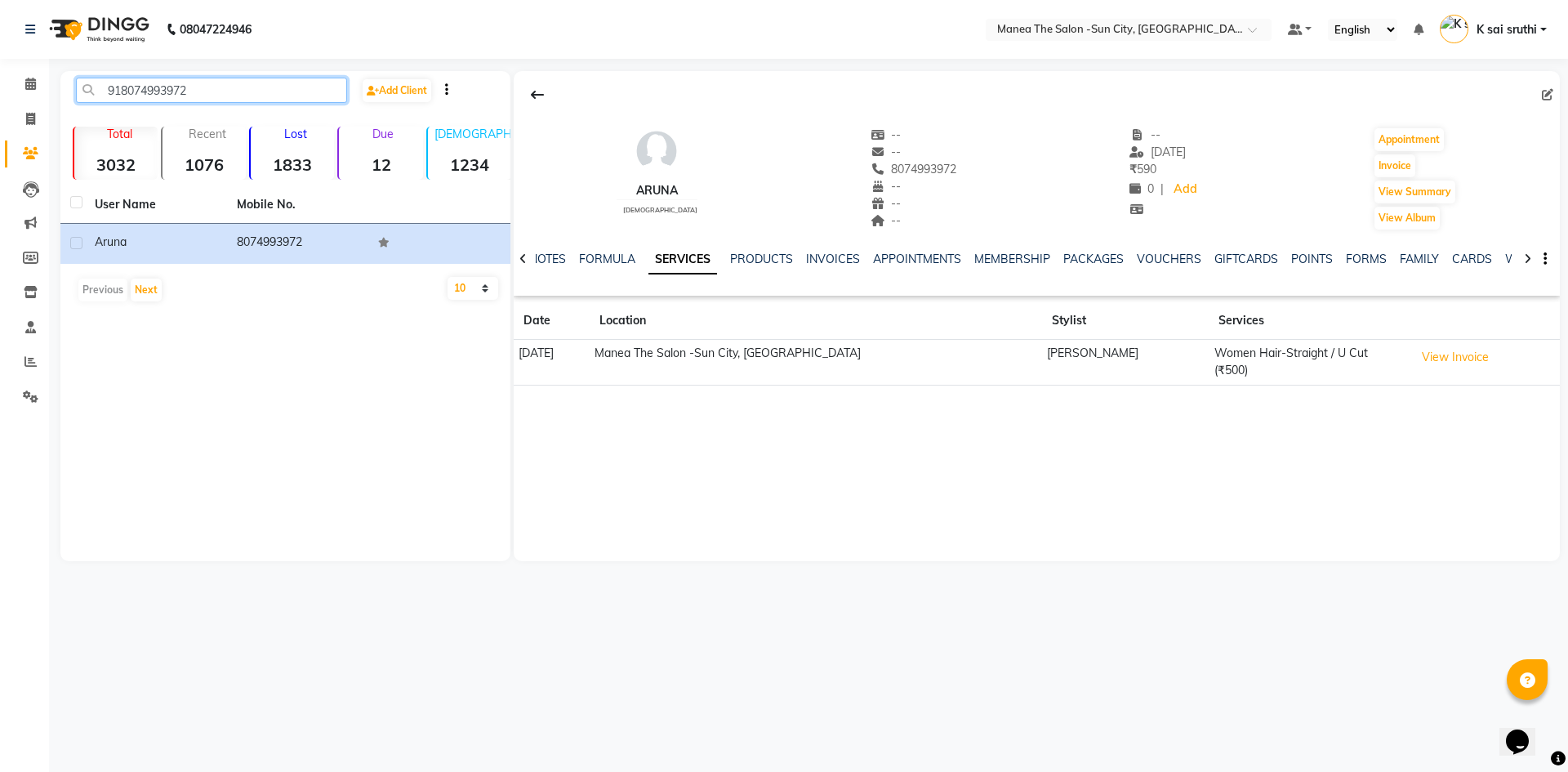
click at [217, 86] on input "918074993972" at bounding box center [211, 90] width 271 height 25
paste input "9675793914"
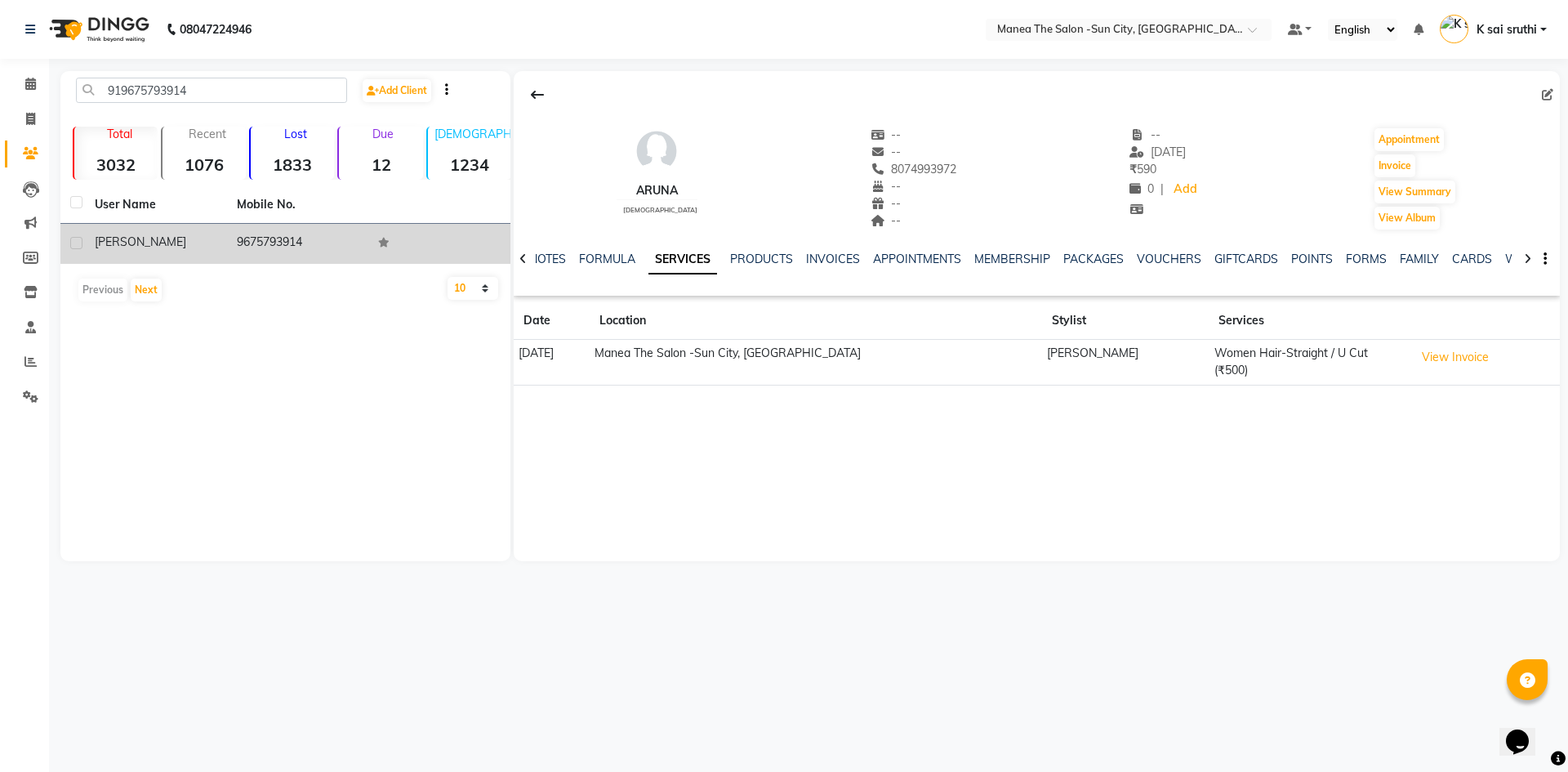
click at [267, 236] on td "9675793914" at bounding box center [298, 243] width 142 height 40
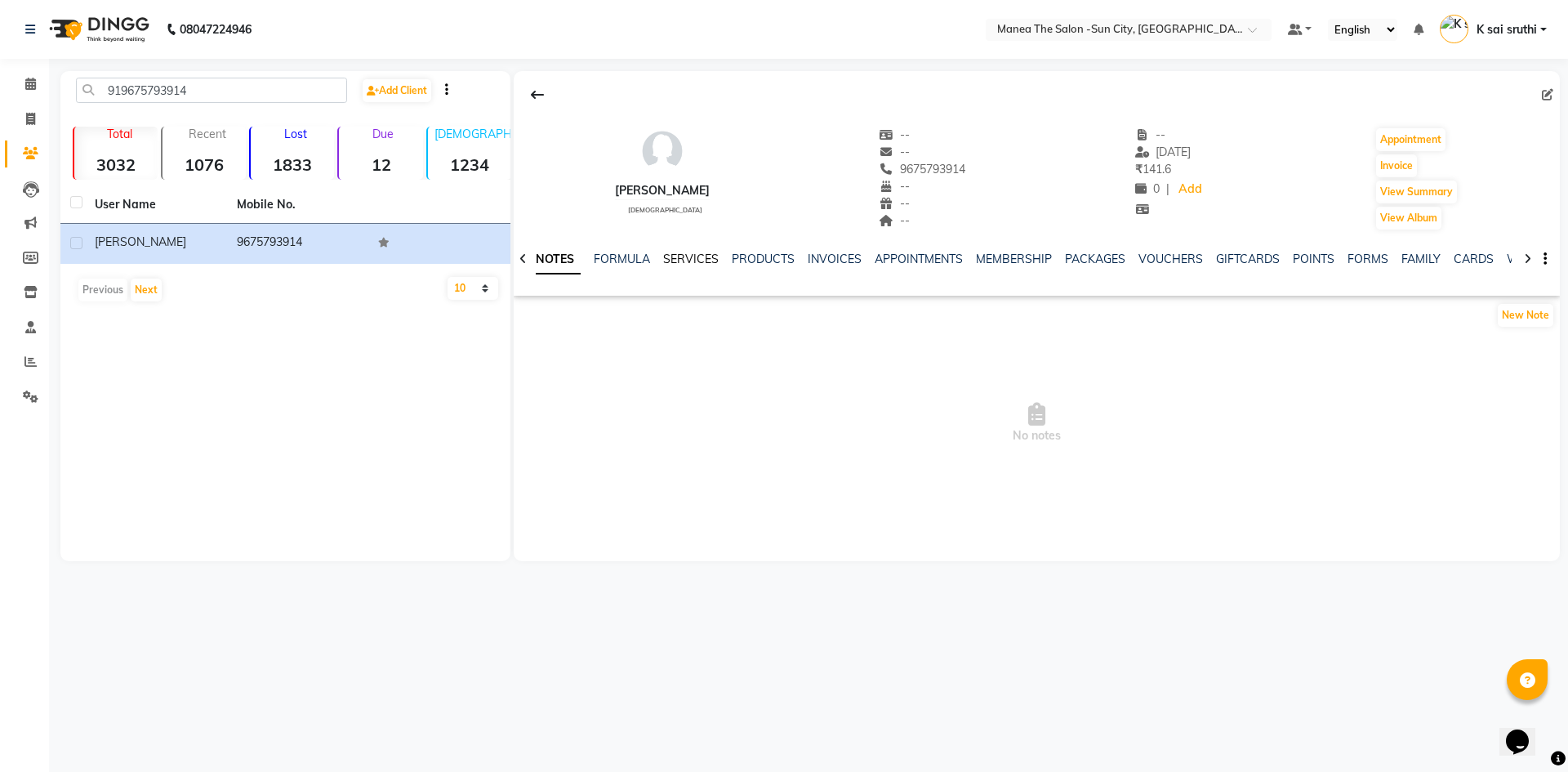
click at [686, 256] on link "SERVICES" at bounding box center [690, 259] width 56 height 15
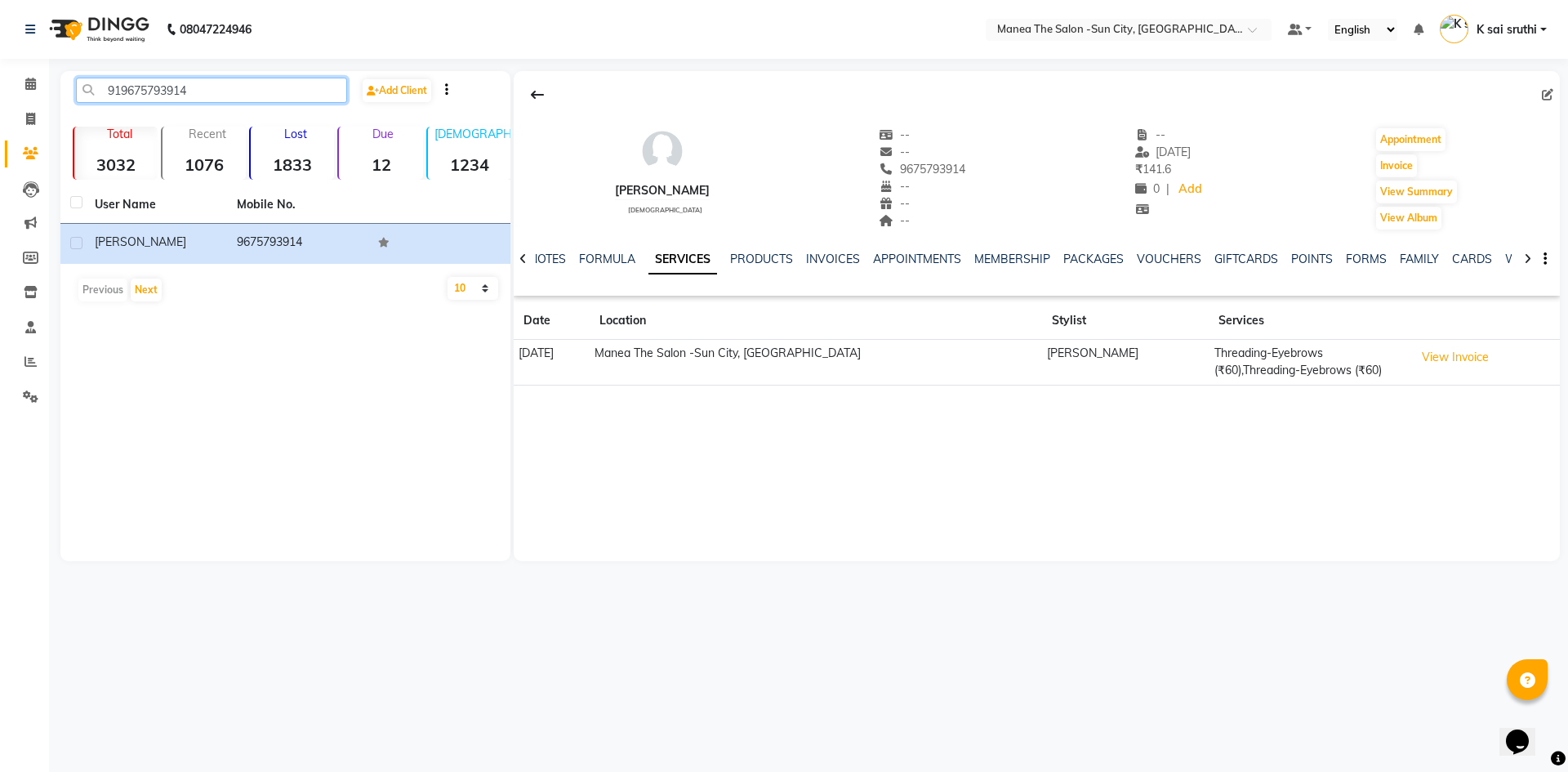
click at [212, 78] on input "919675793914" at bounding box center [211, 90] width 271 height 25
paste input "57387006"
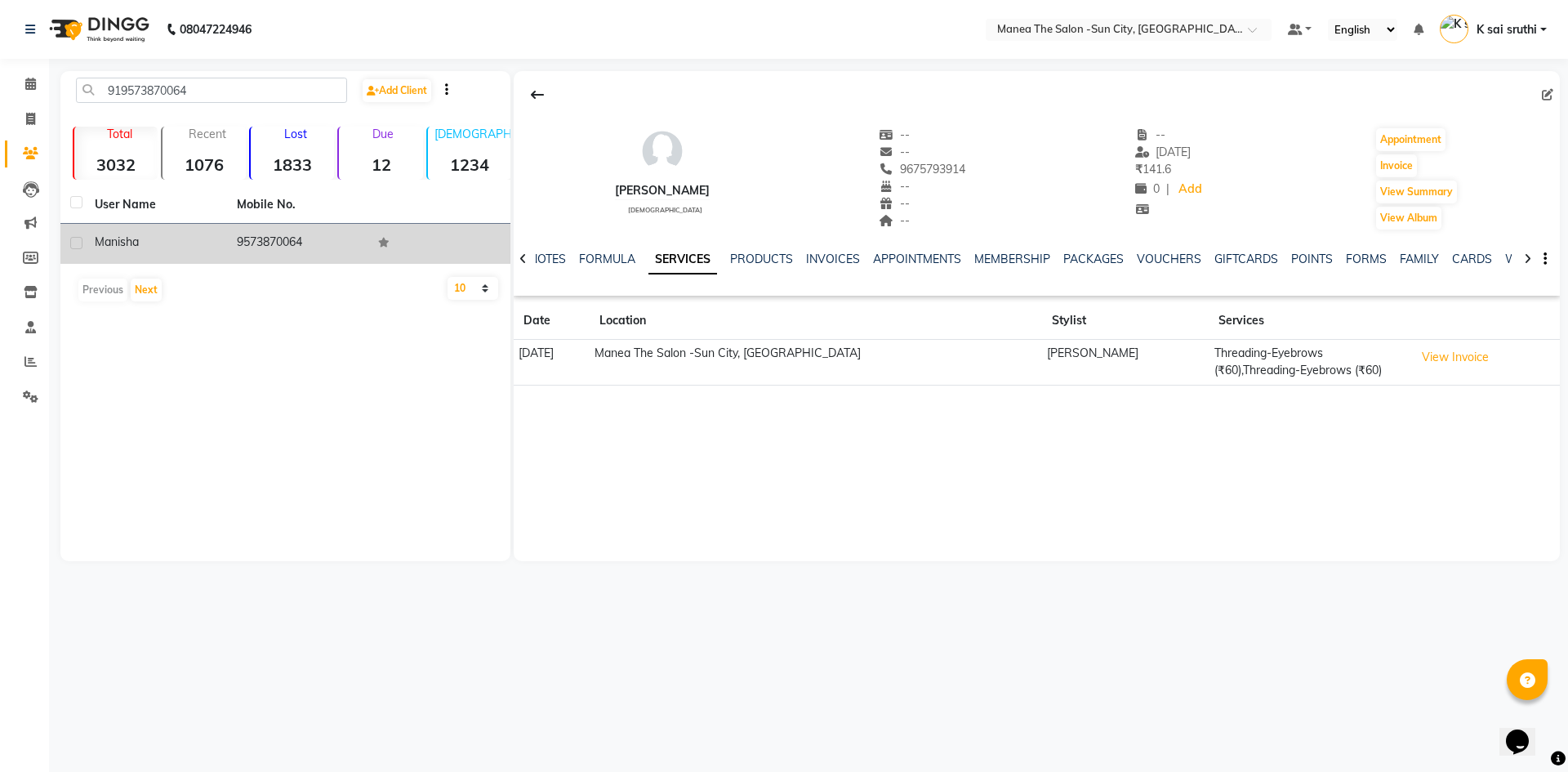
click at [285, 243] on td "9573870064" at bounding box center [298, 243] width 142 height 40
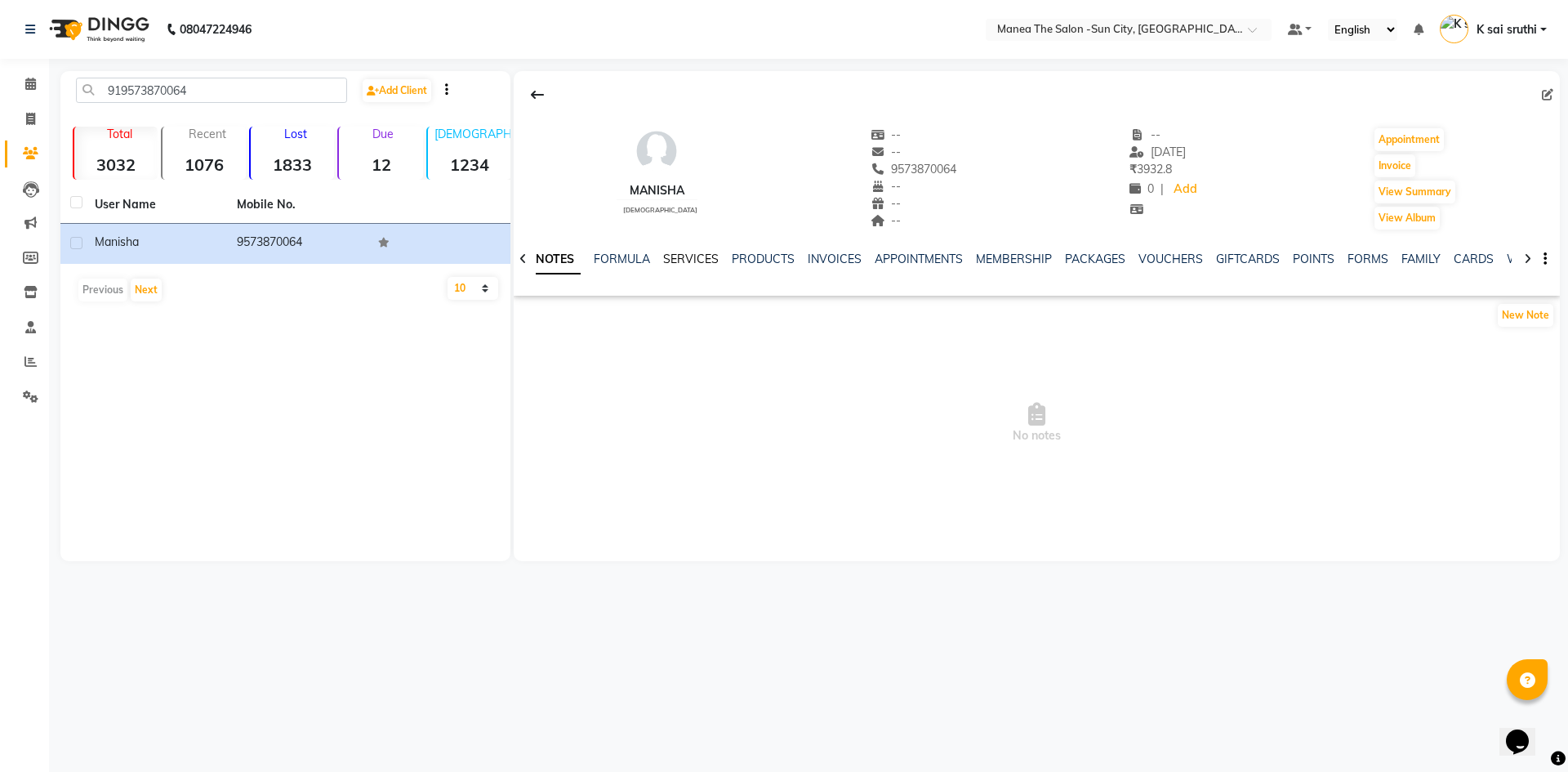
click at [687, 258] on link "SERVICES" at bounding box center [690, 259] width 56 height 15
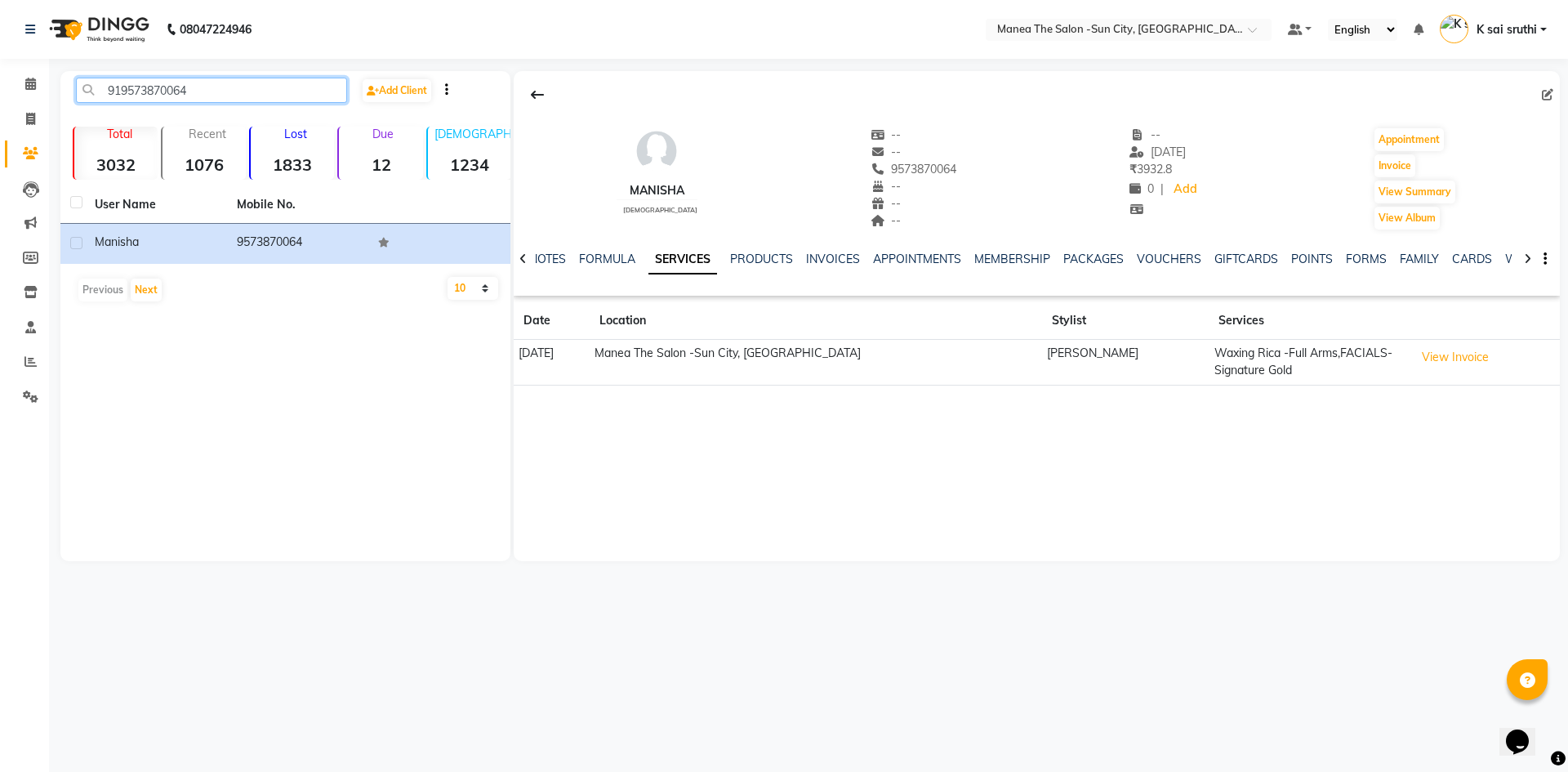
click at [230, 82] on input "919573870064" at bounding box center [211, 90] width 271 height 25
paste input "440734631"
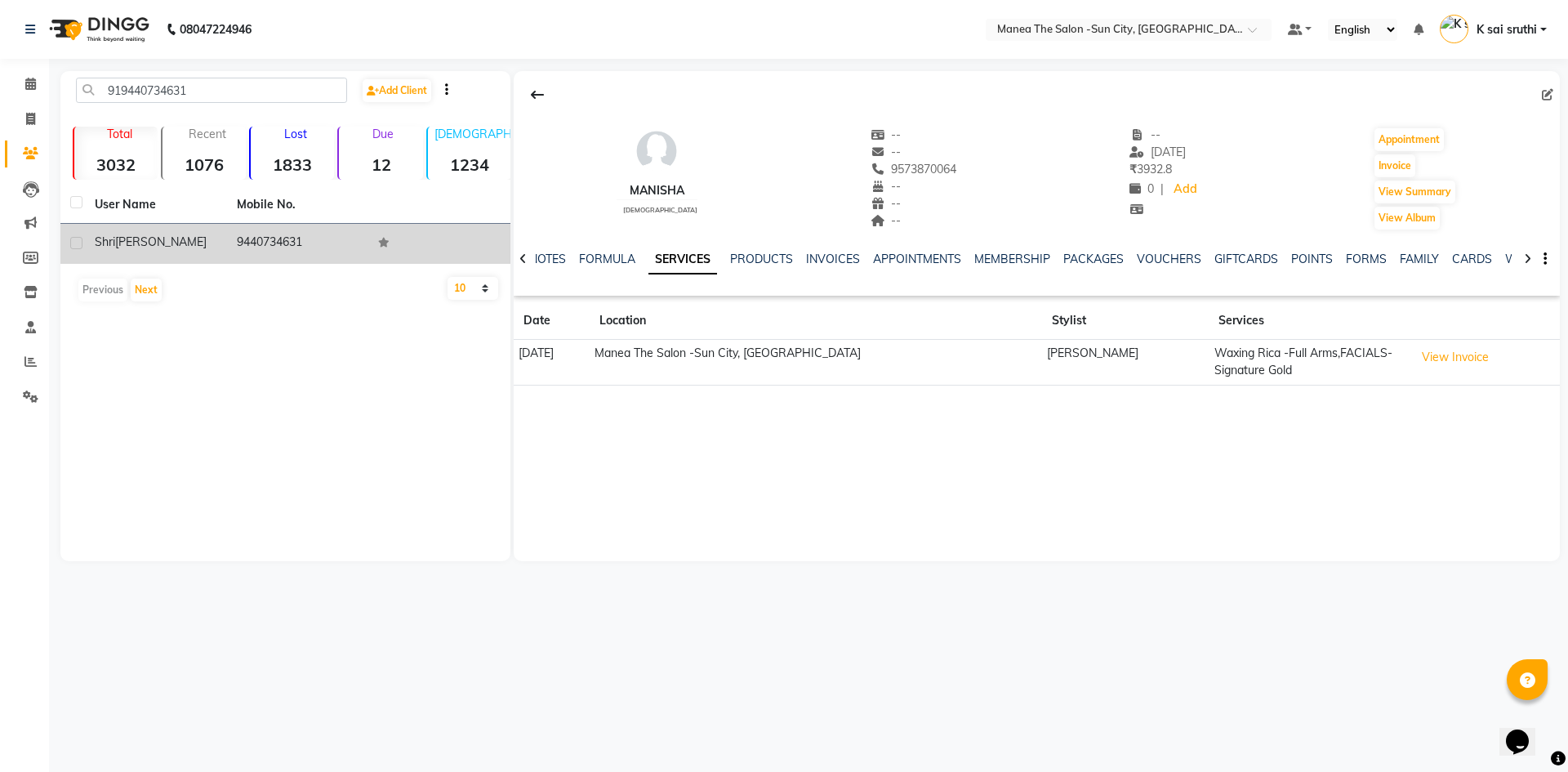
click at [277, 230] on td "9440734631" at bounding box center [298, 243] width 142 height 40
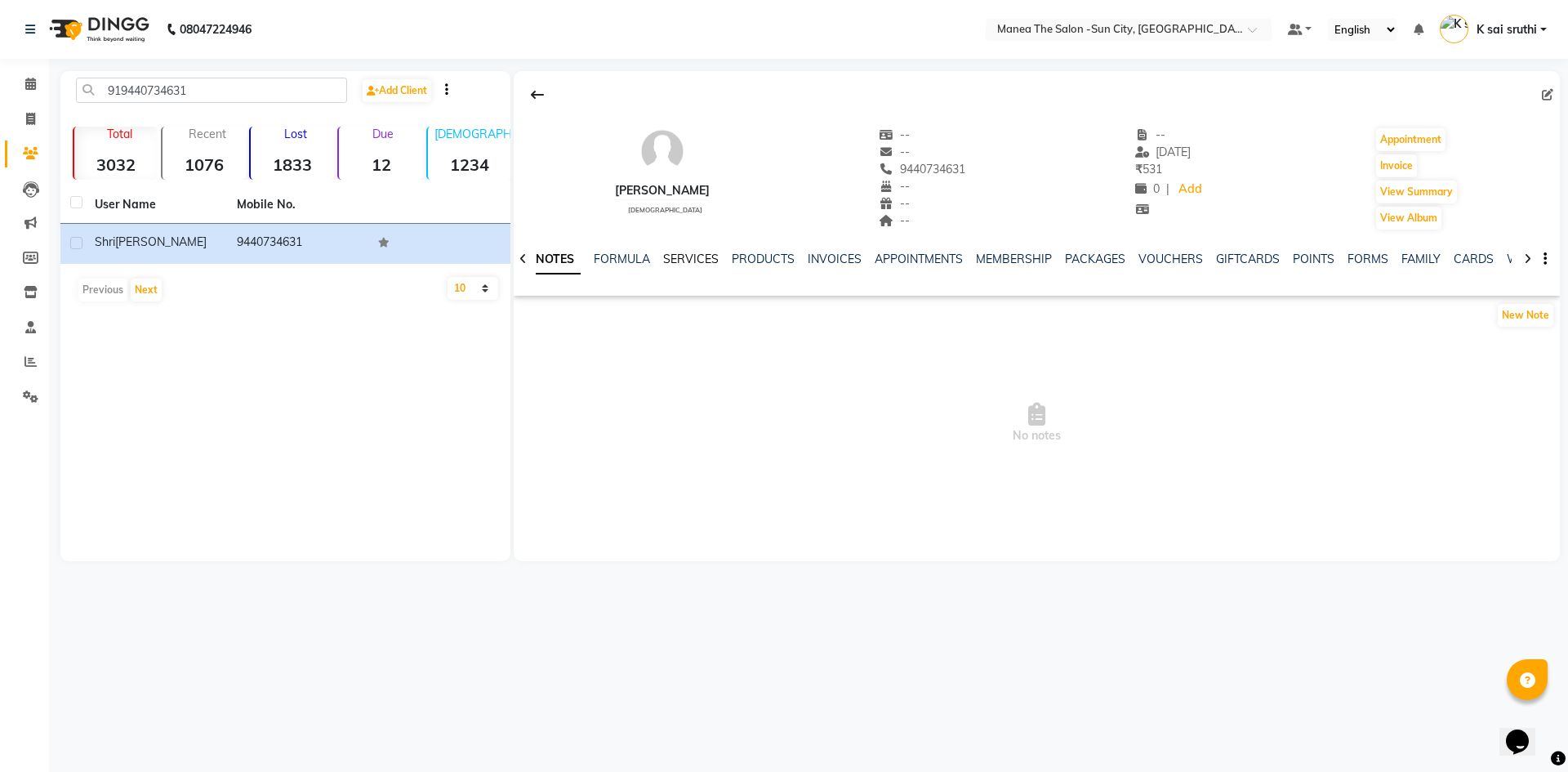
click at [672, 258] on link "SERVICES" at bounding box center [690, 259] width 56 height 15
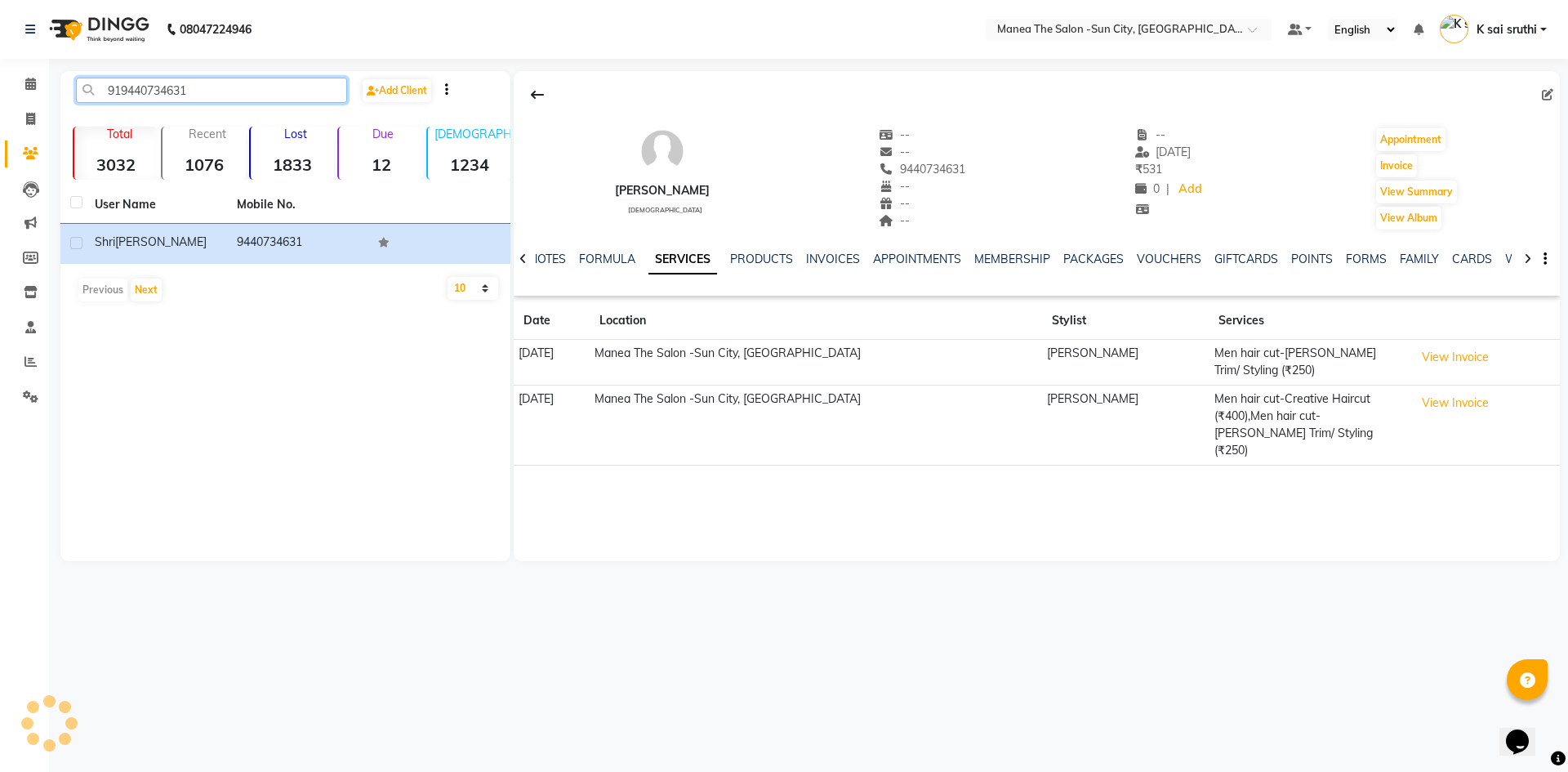
click at [219, 91] on input "919440734631" at bounding box center [211, 90] width 271 height 25
paste input "849994857"
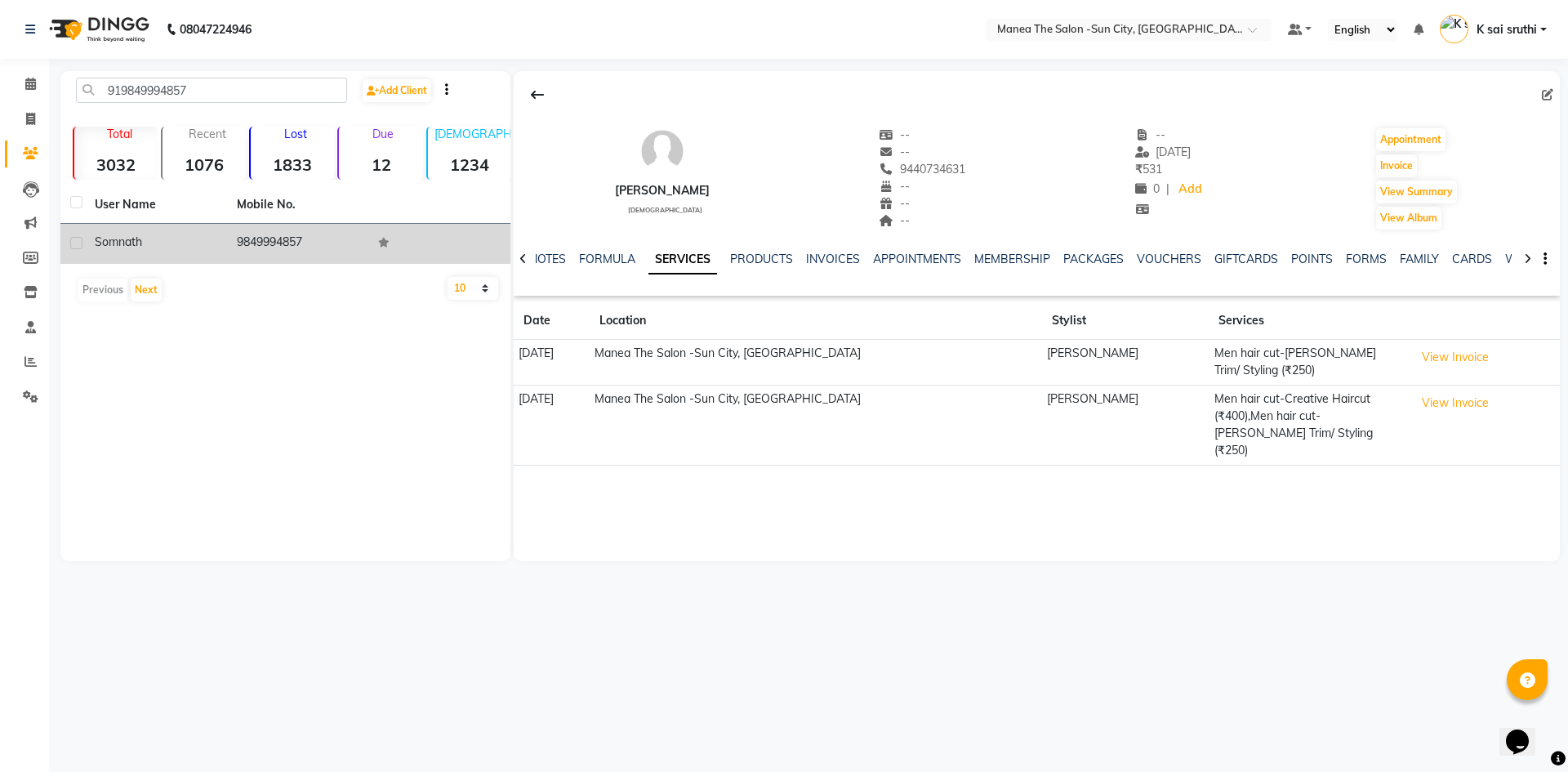
click at [275, 235] on td "9849994857" at bounding box center [298, 243] width 142 height 40
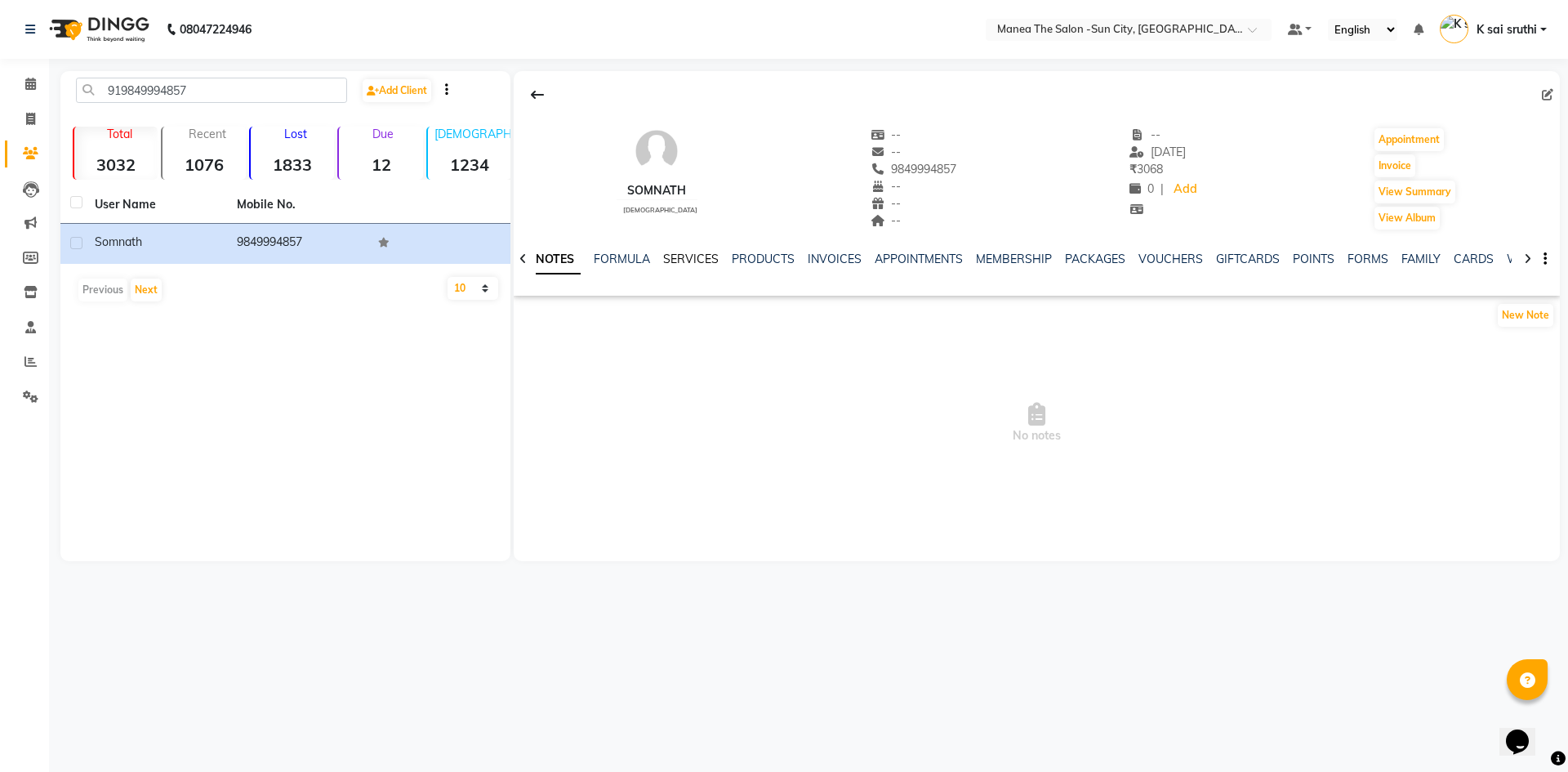
click at [691, 259] on link "SERVICES" at bounding box center [690, 259] width 56 height 15
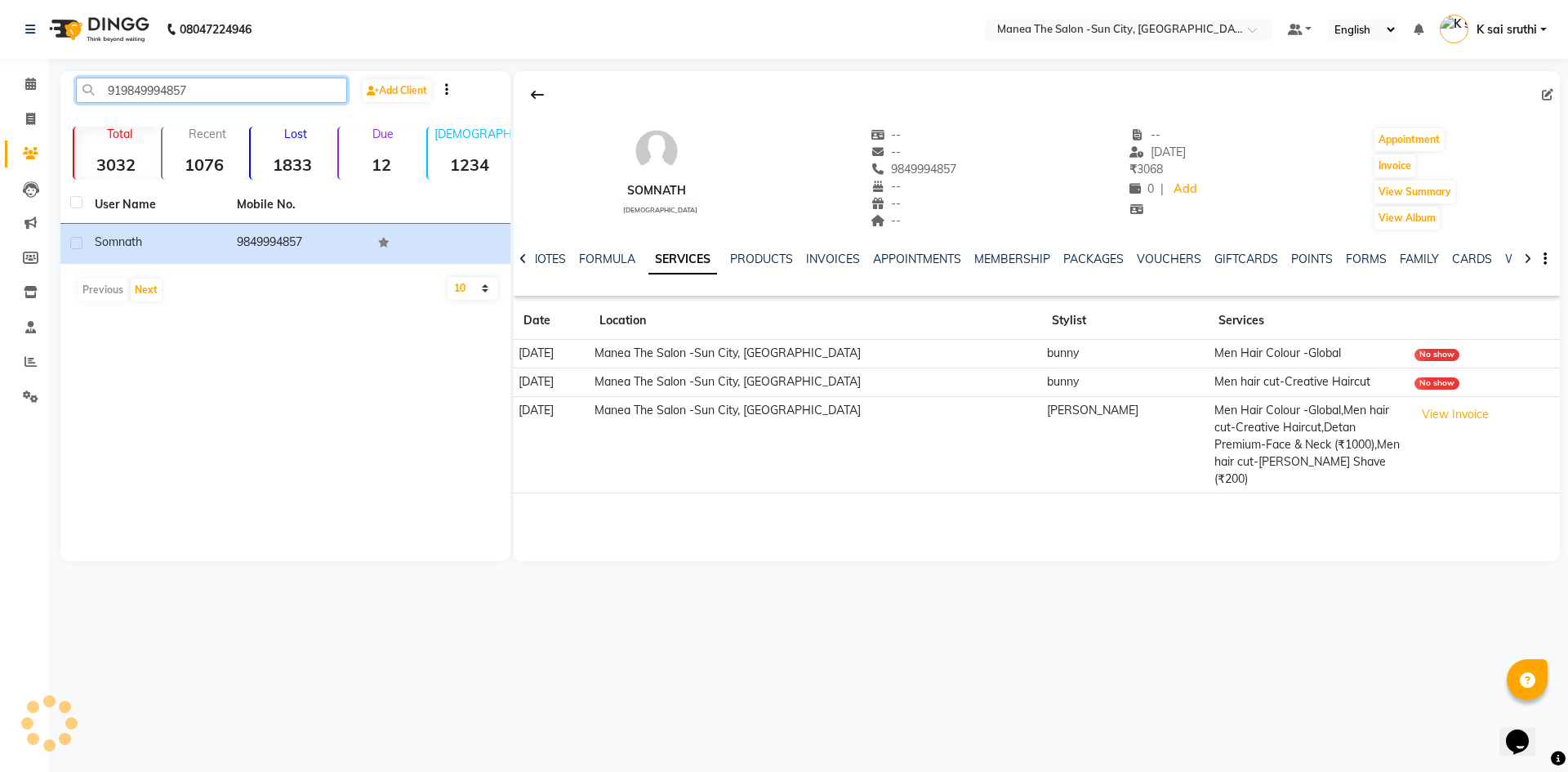
click at [196, 94] on input "919849994857" at bounding box center [211, 90] width 271 height 25
paste input "737109378"
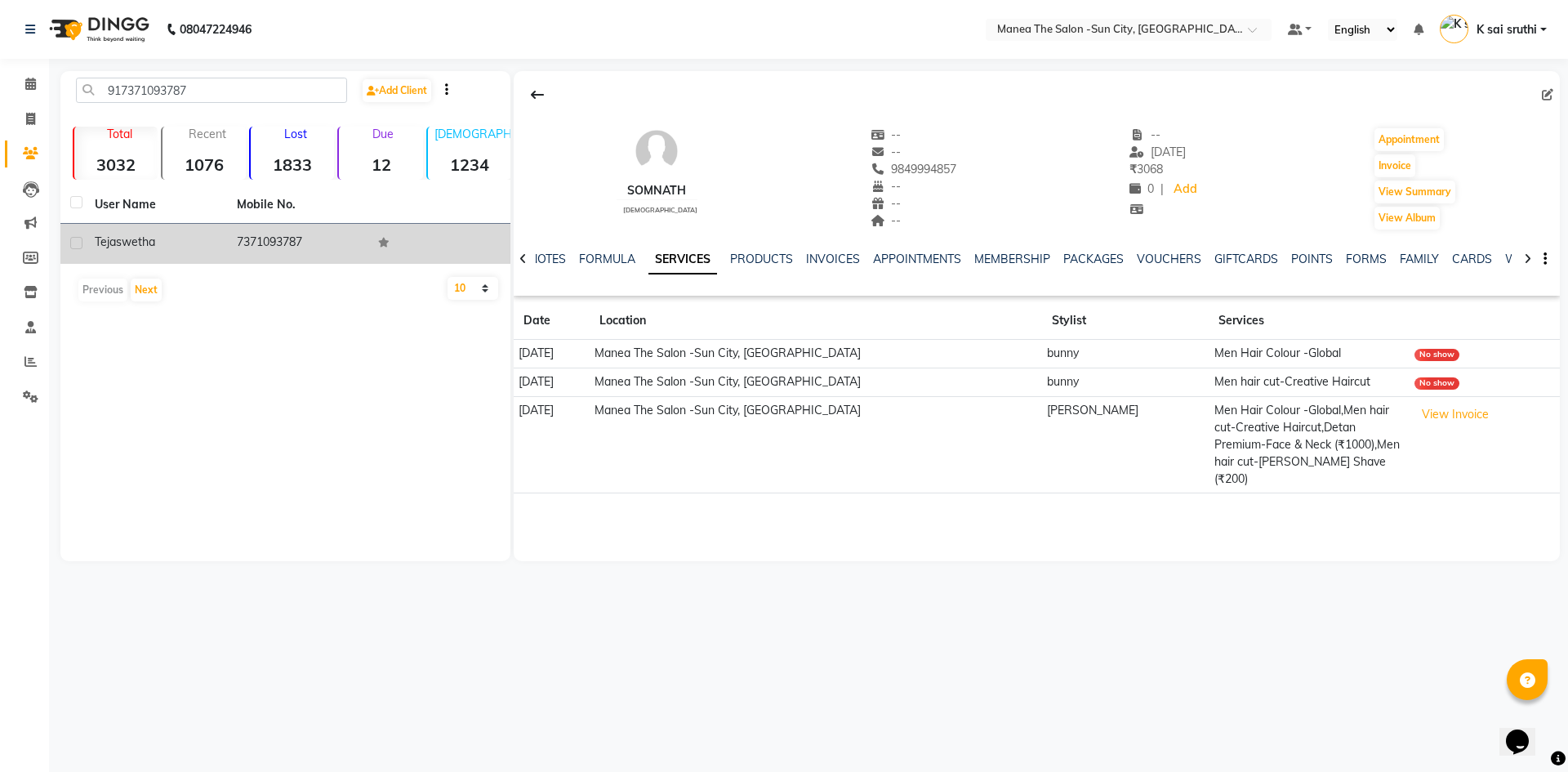
click at [275, 240] on td "7371093787" at bounding box center [298, 243] width 142 height 40
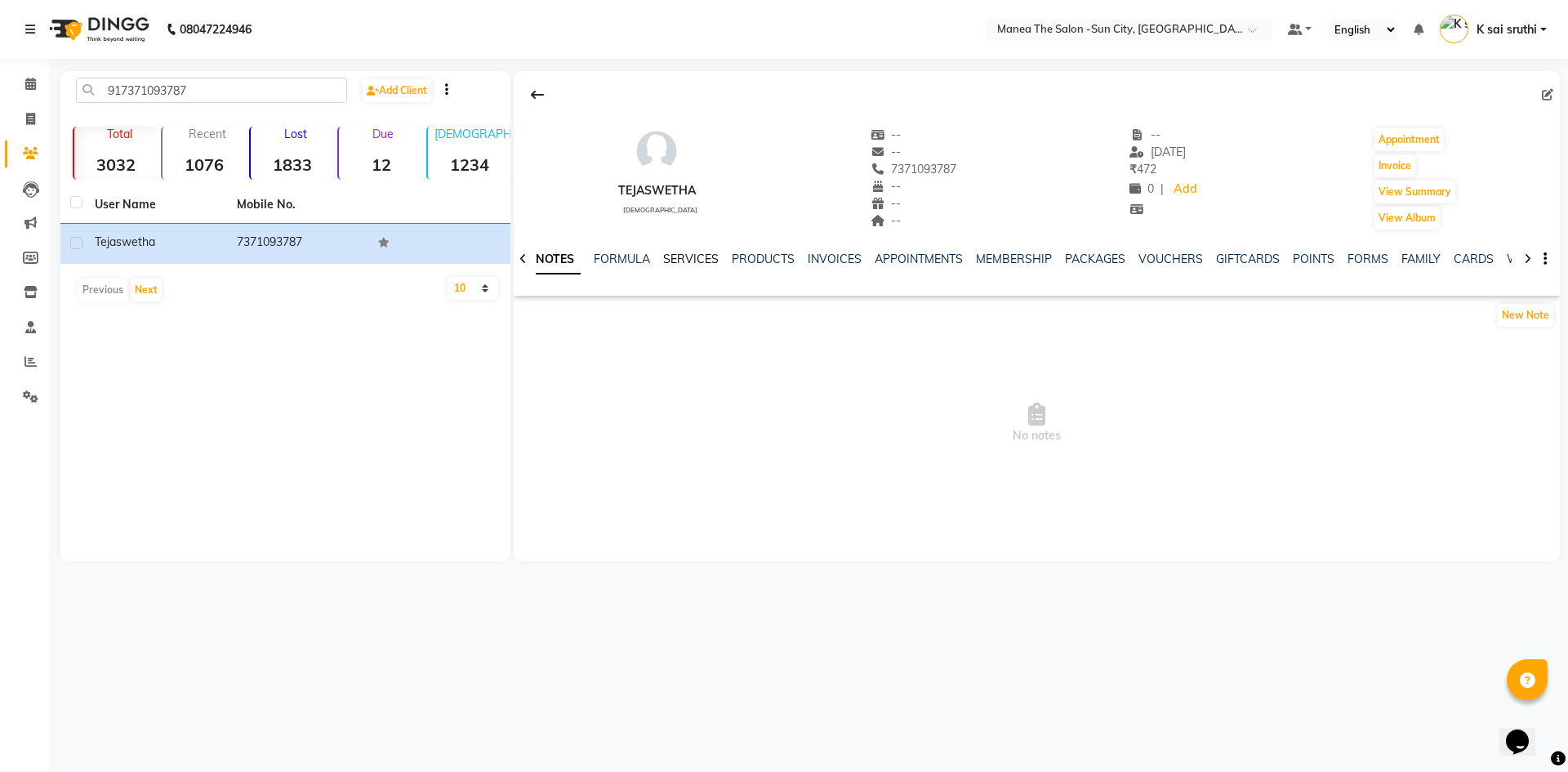
click at [684, 254] on link "SERVICES" at bounding box center [690, 259] width 56 height 15
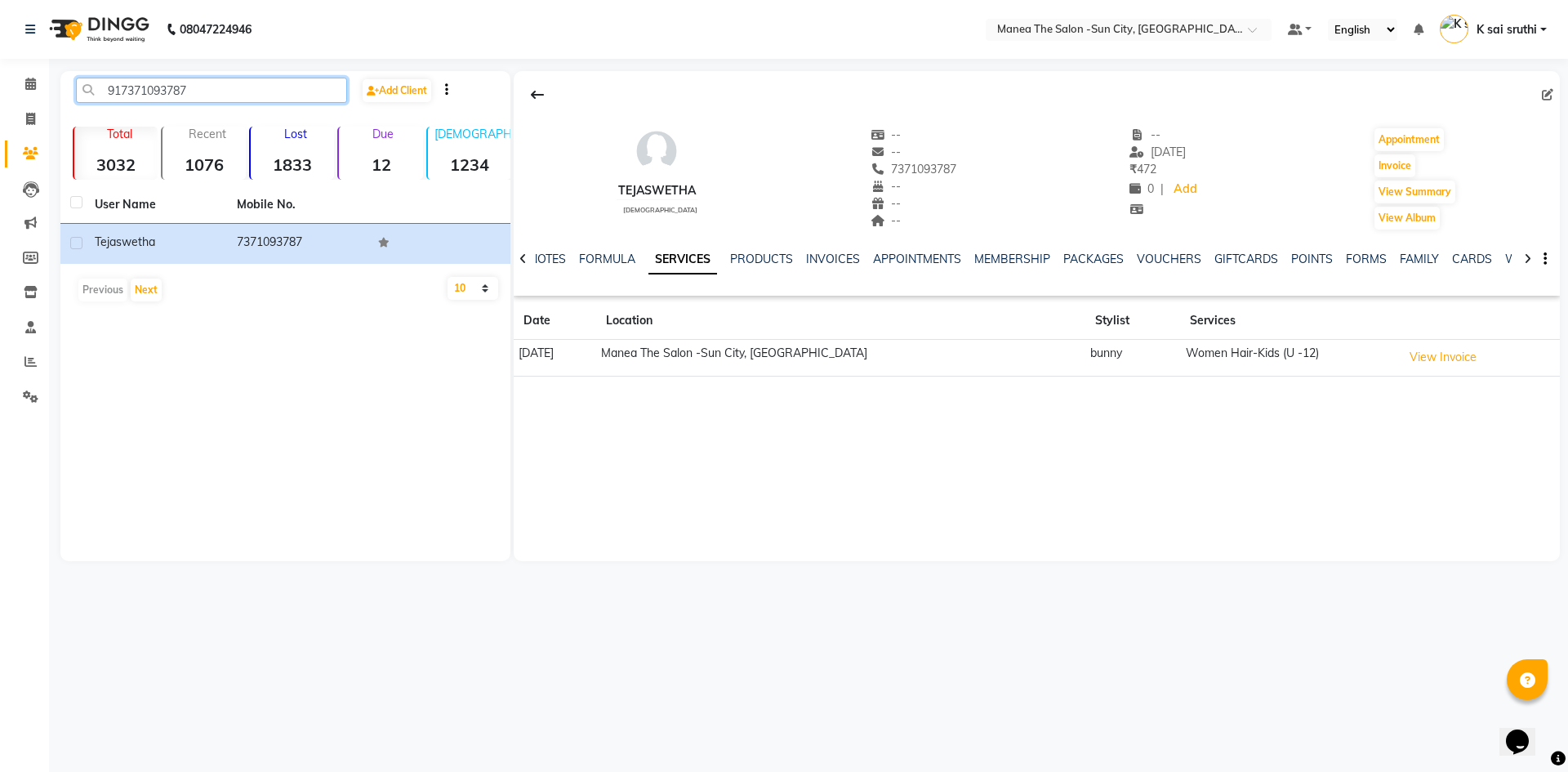
click at [227, 78] on input "917371093787" at bounding box center [211, 90] width 271 height 25
paste input "6301354189"
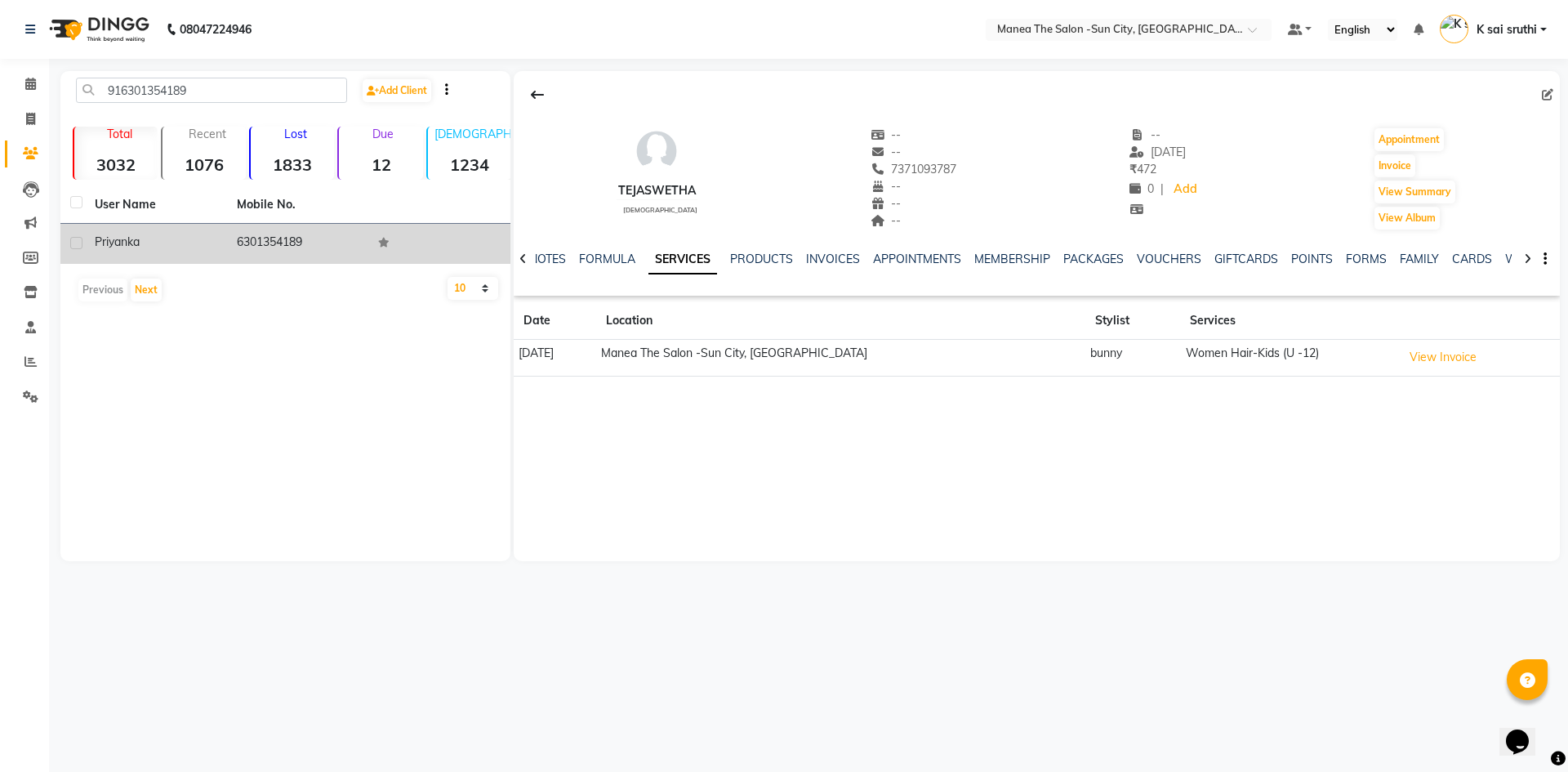
click at [283, 238] on td "6301354189" at bounding box center [298, 243] width 142 height 40
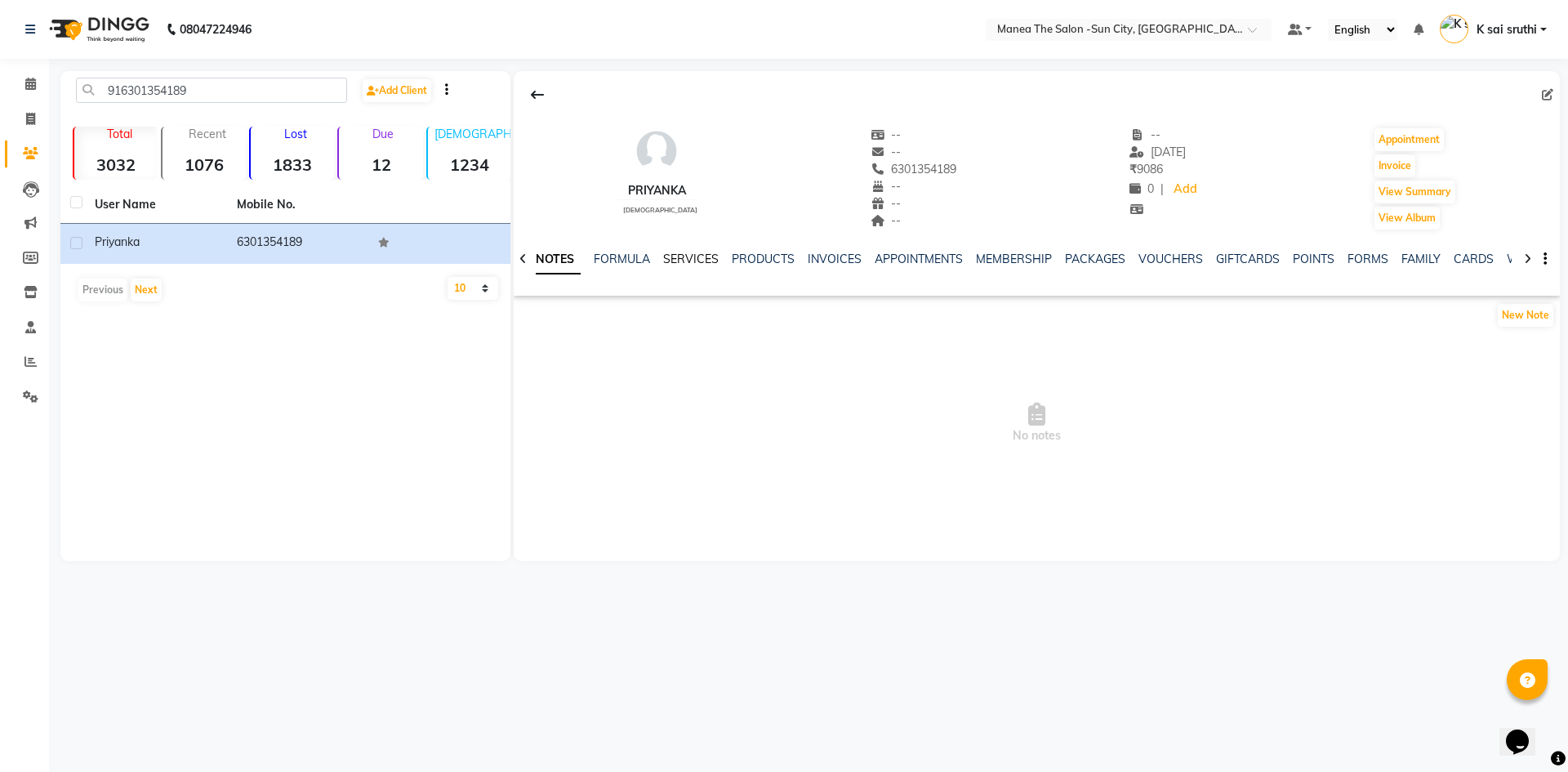
click at [681, 259] on link "SERVICES" at bounding box center [690, 259] width 56 height 15
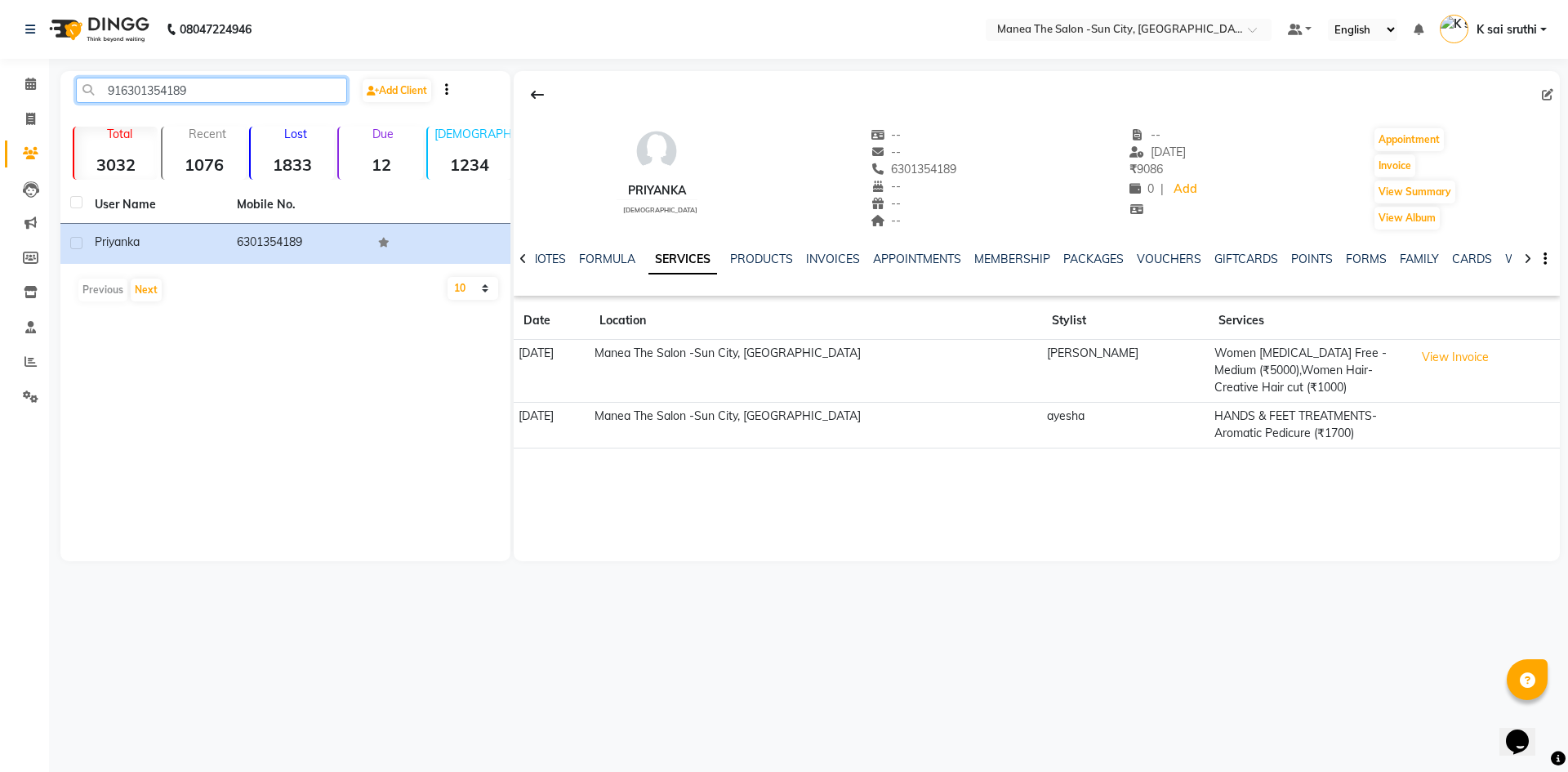
click at [227, 93] on input "916301354189" at bounding box center [211, 90] width 271 height 25
paste input "8106782013"
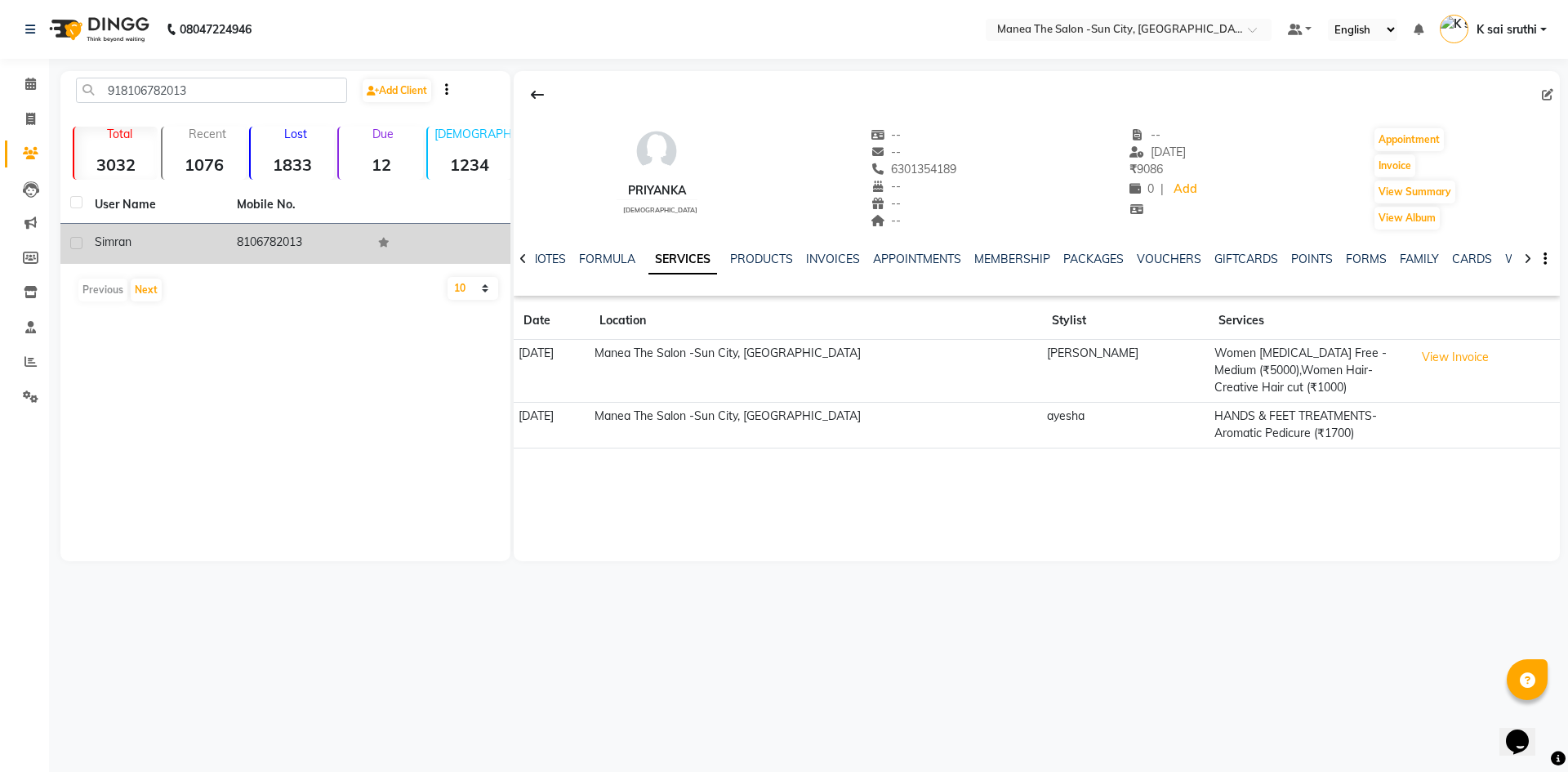
click at [277, 238] on td "8106782013" at bounding box center [298, 243] width 142 height 40
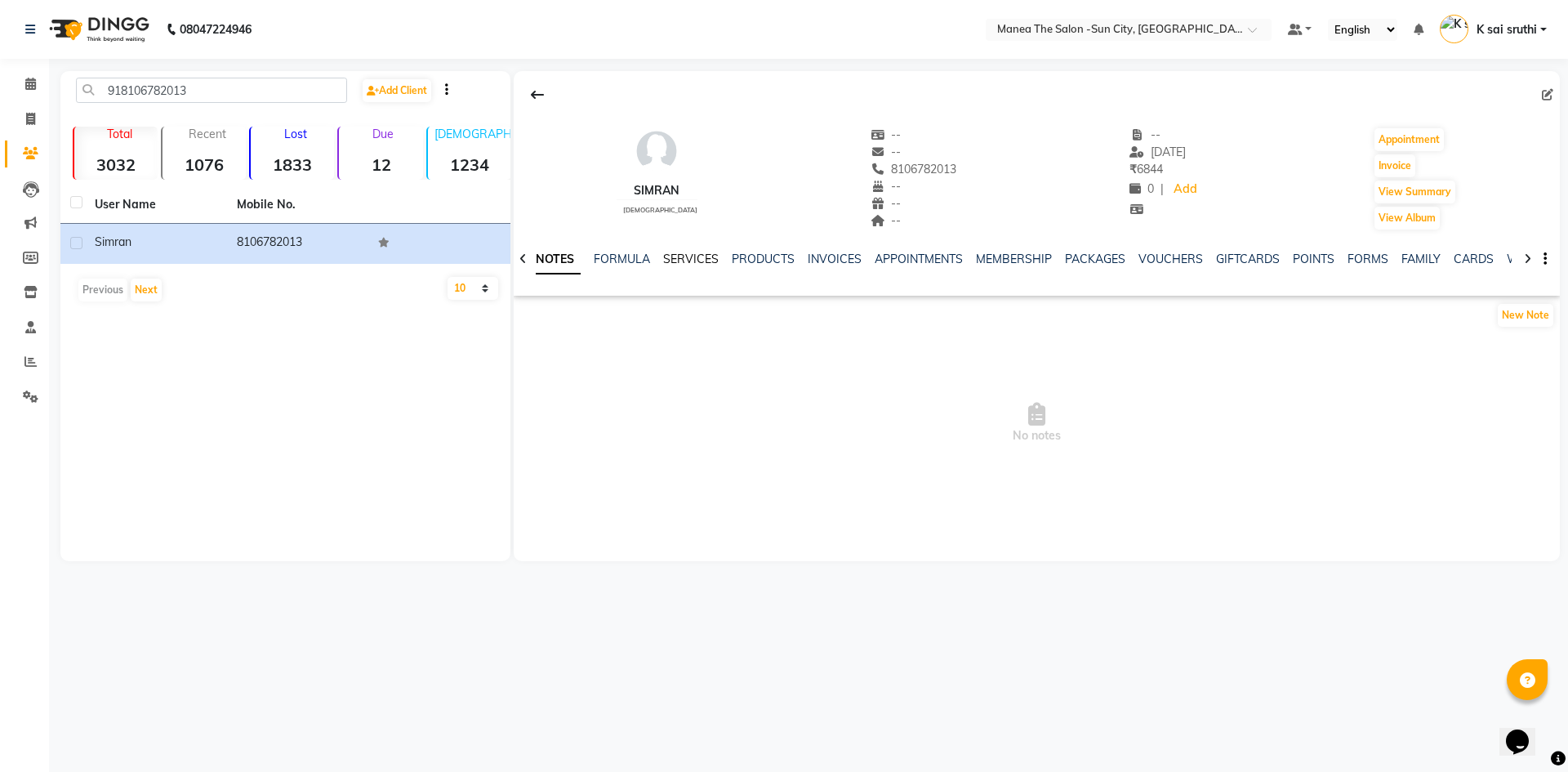
click at [686, 258] on link "SERVICES" at bounding box center [690, 259] width 56 height 15
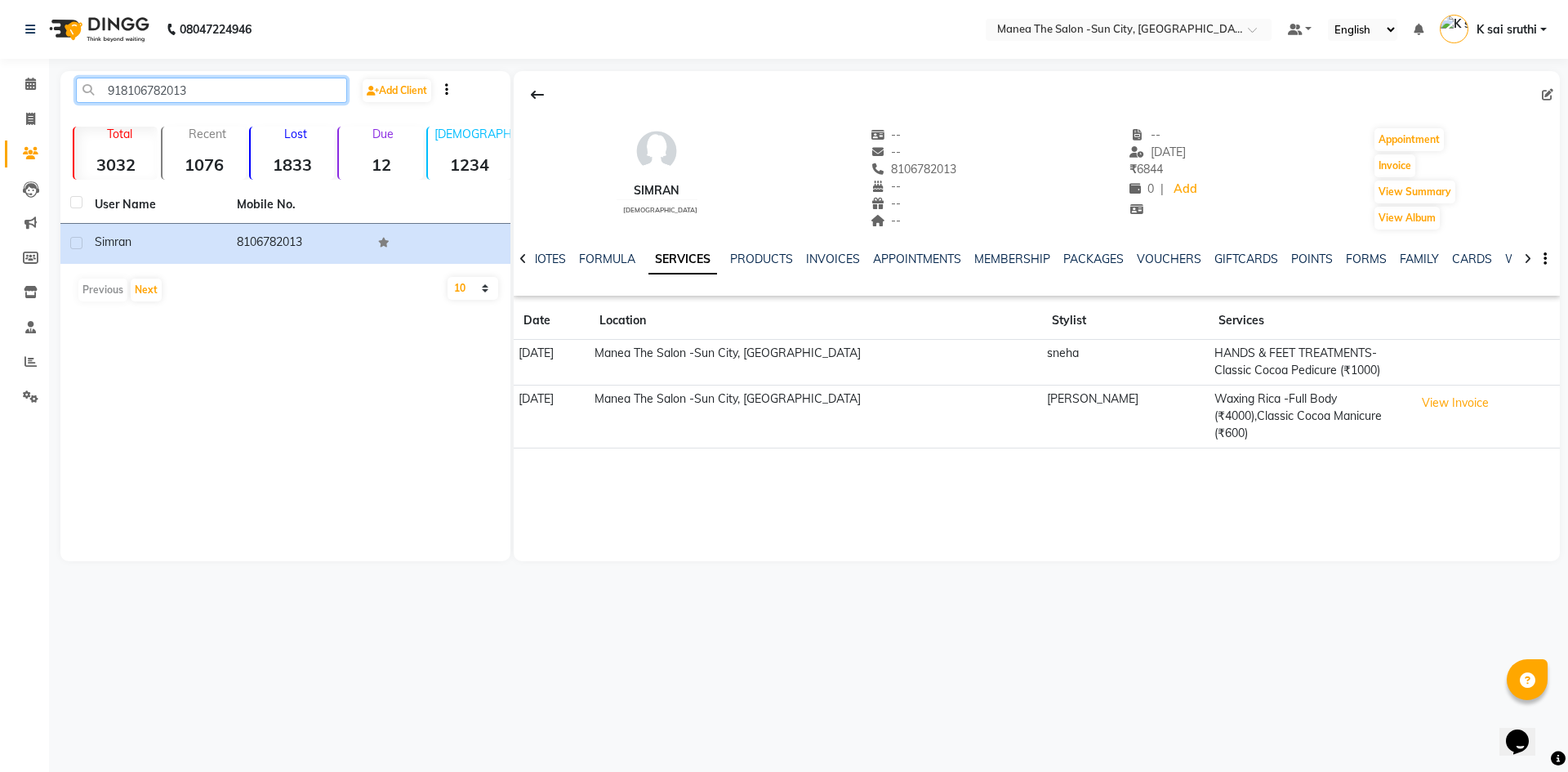
click at [208, 85] on input "918106782013" at bounding box center [211, 90] width 271 height 25
paste input "9160414594"
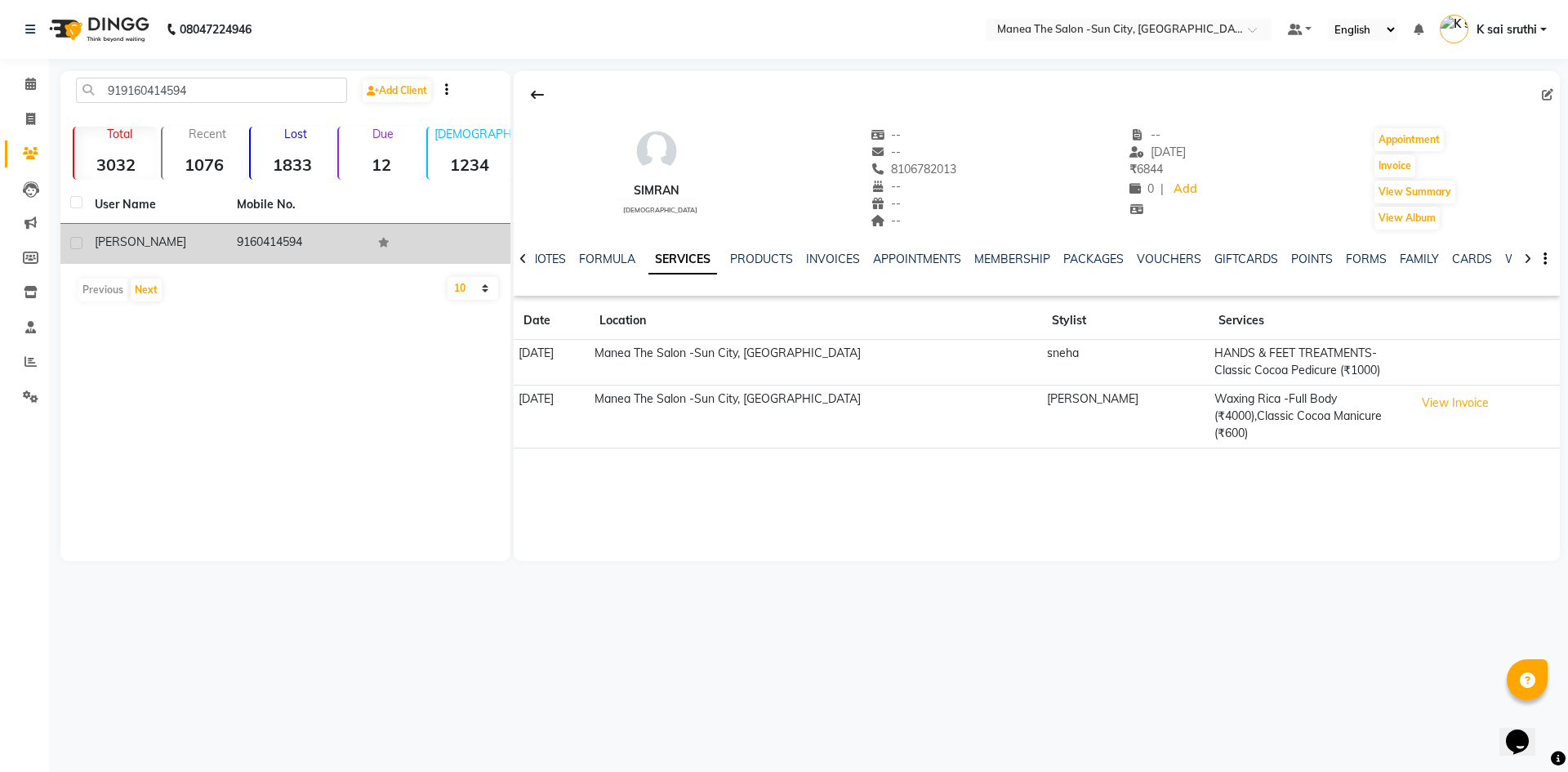
click at [259, 243] on td "9160414594" at bounding box center [298, 243] width 142 height 40
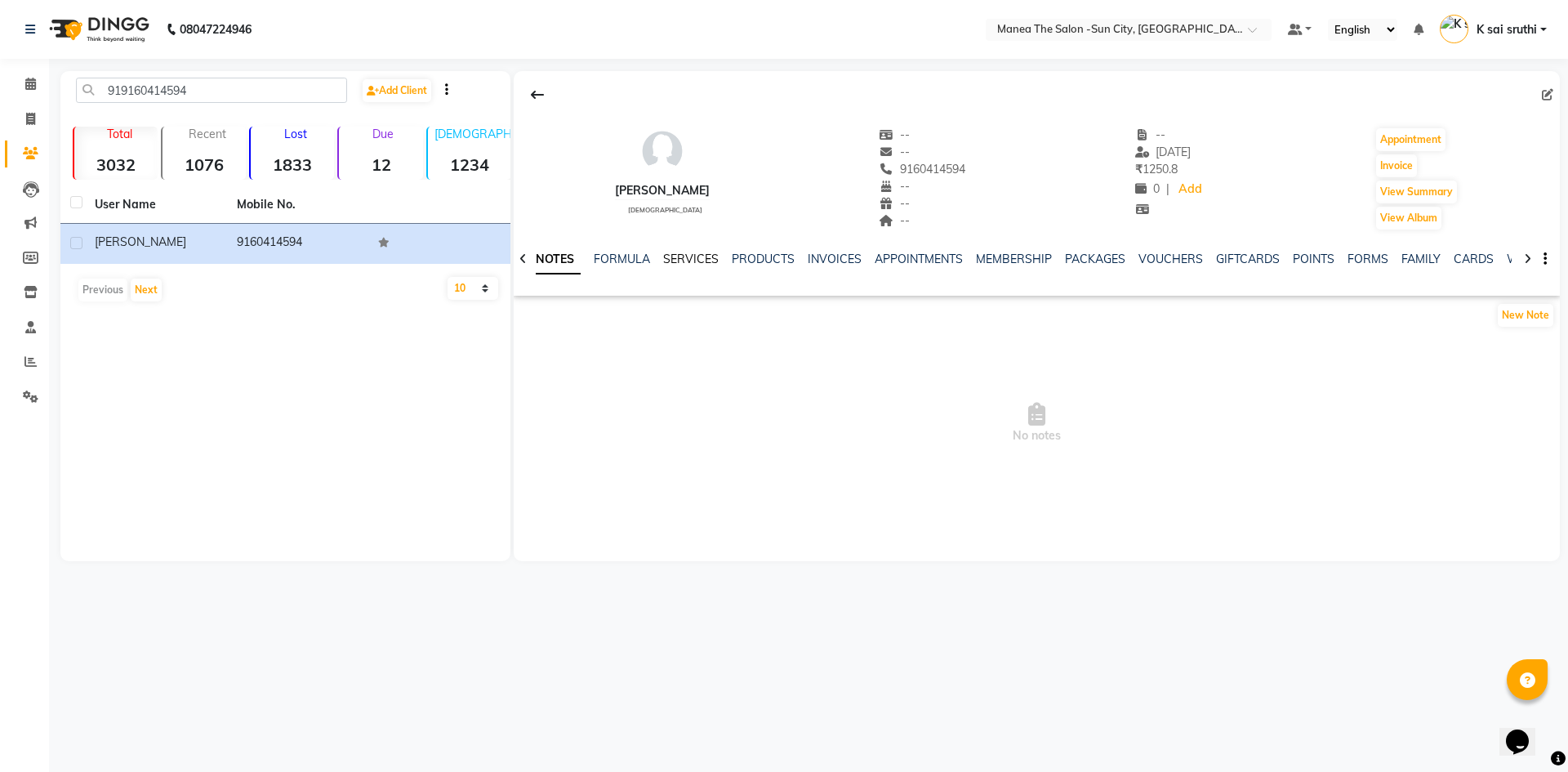
click at [688, 263] on link "SERVICES" at bounding box center [690, 259] width 56 height 15
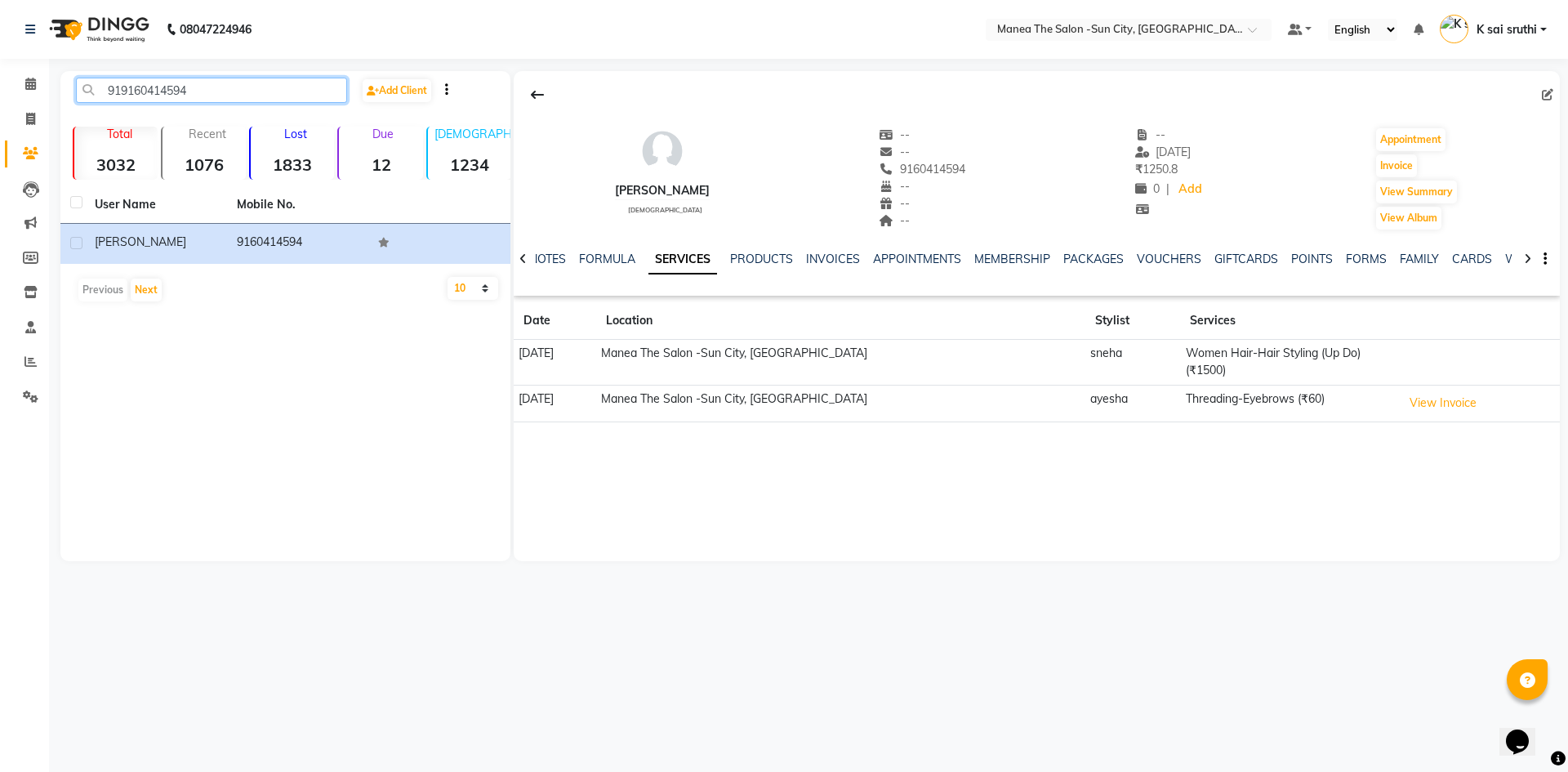
click at [232, 90] on input "919160414594" at bounding box center [211, 90] width 271 height 25
paste input "010673442"
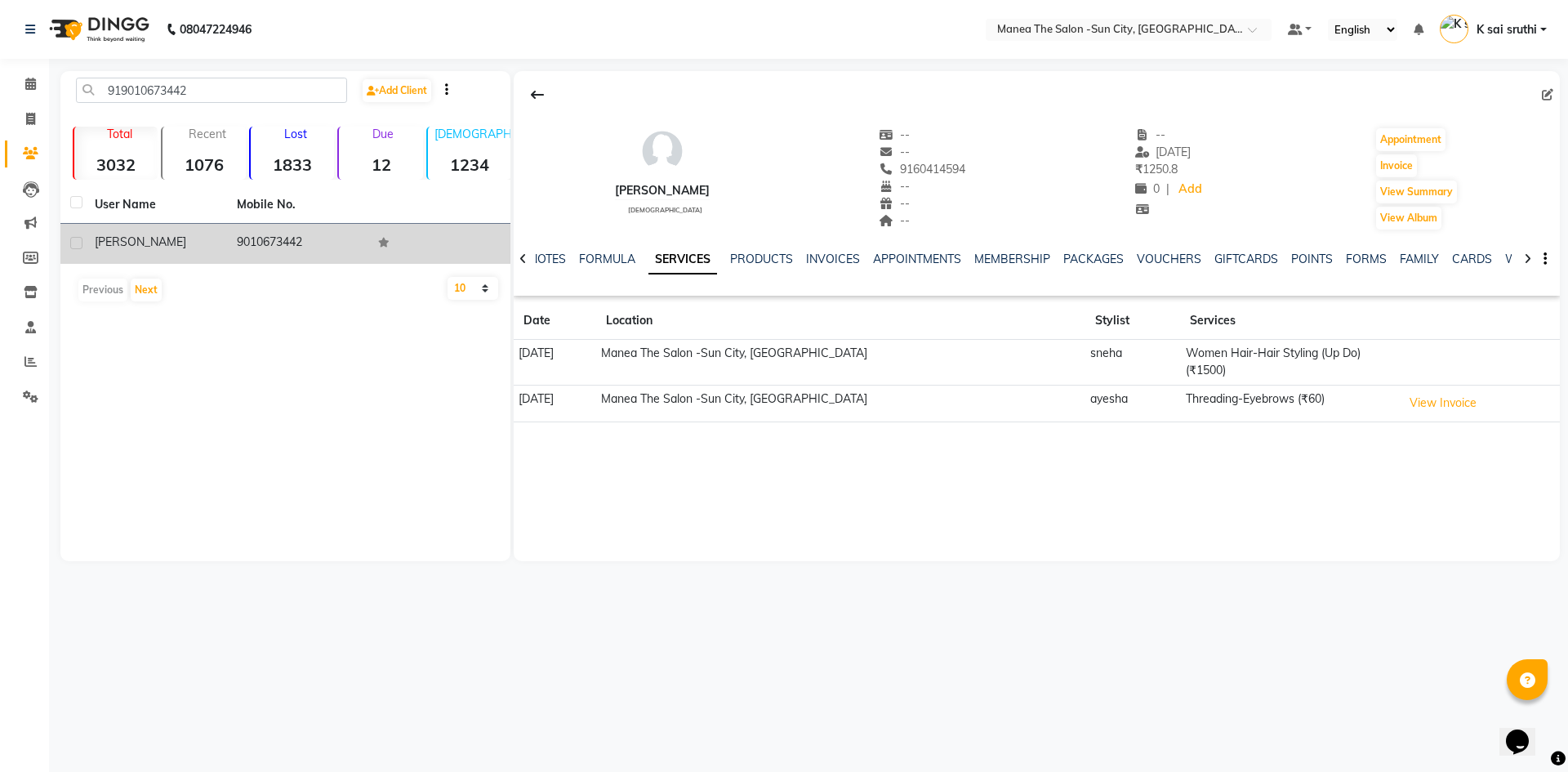
click at [264, 243] on td "9010673442" at bounding box center [298, 243] width 142 height 40
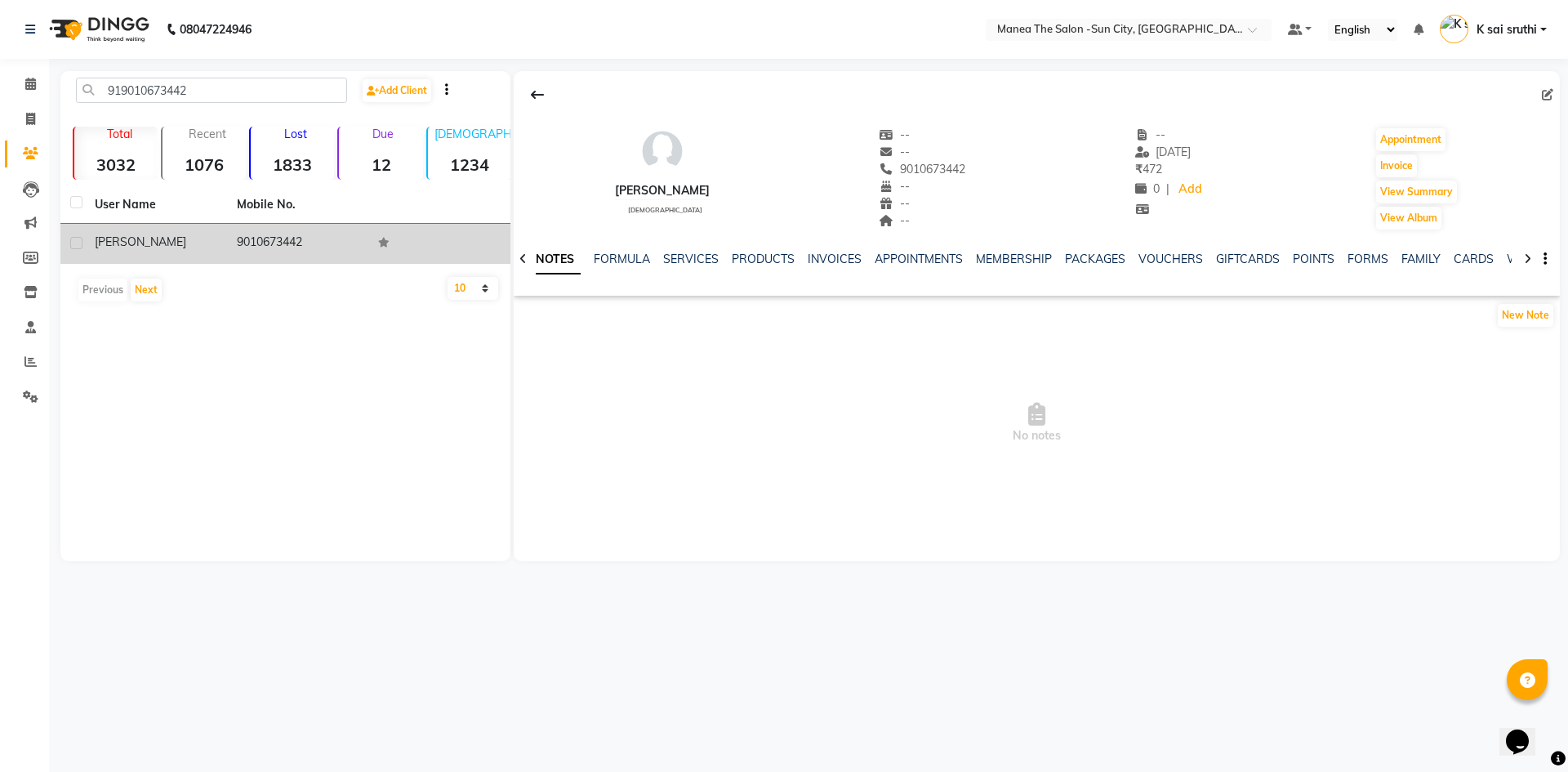
click at [275, 238] on td "9010673442" at bounding box center [298, 243] width 142 height 40
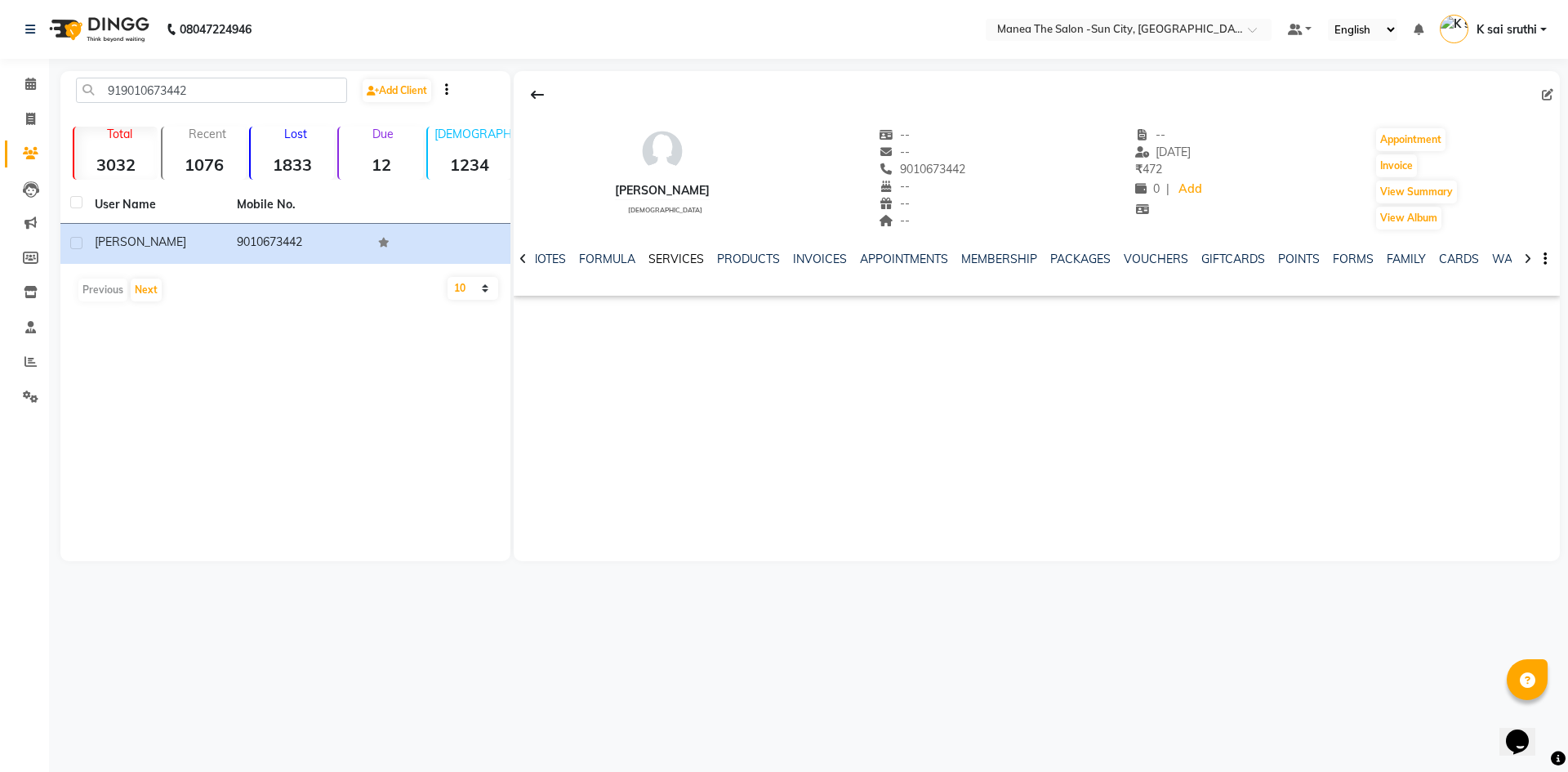
click at [662, 263] on link "SERVICES" at bounding box center [676, 259] width 56 height 15
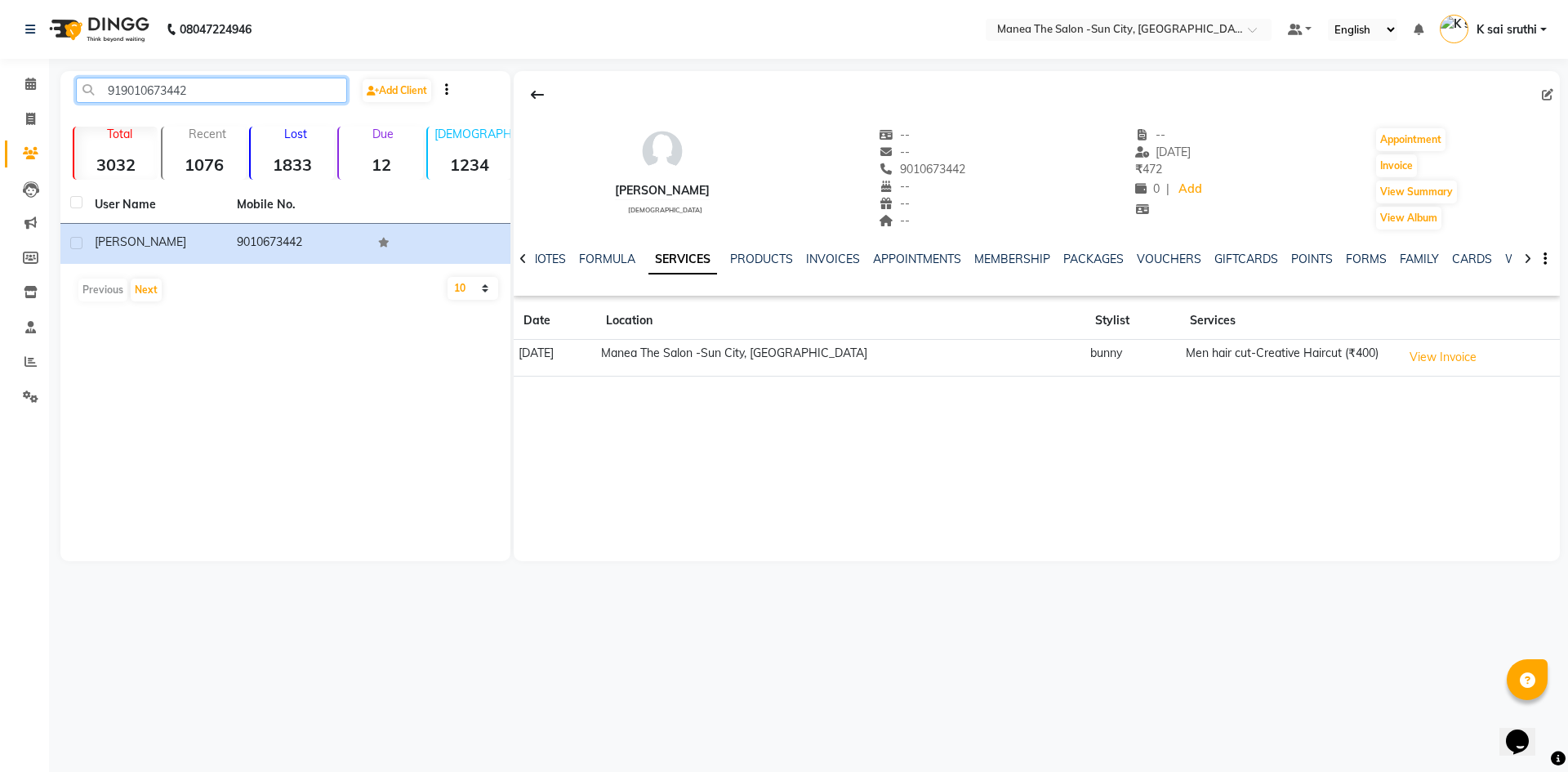
click at [228, 85] on input "919010673442" at bounding box center [211, 90] width 271 height 25
paste input "19959420"
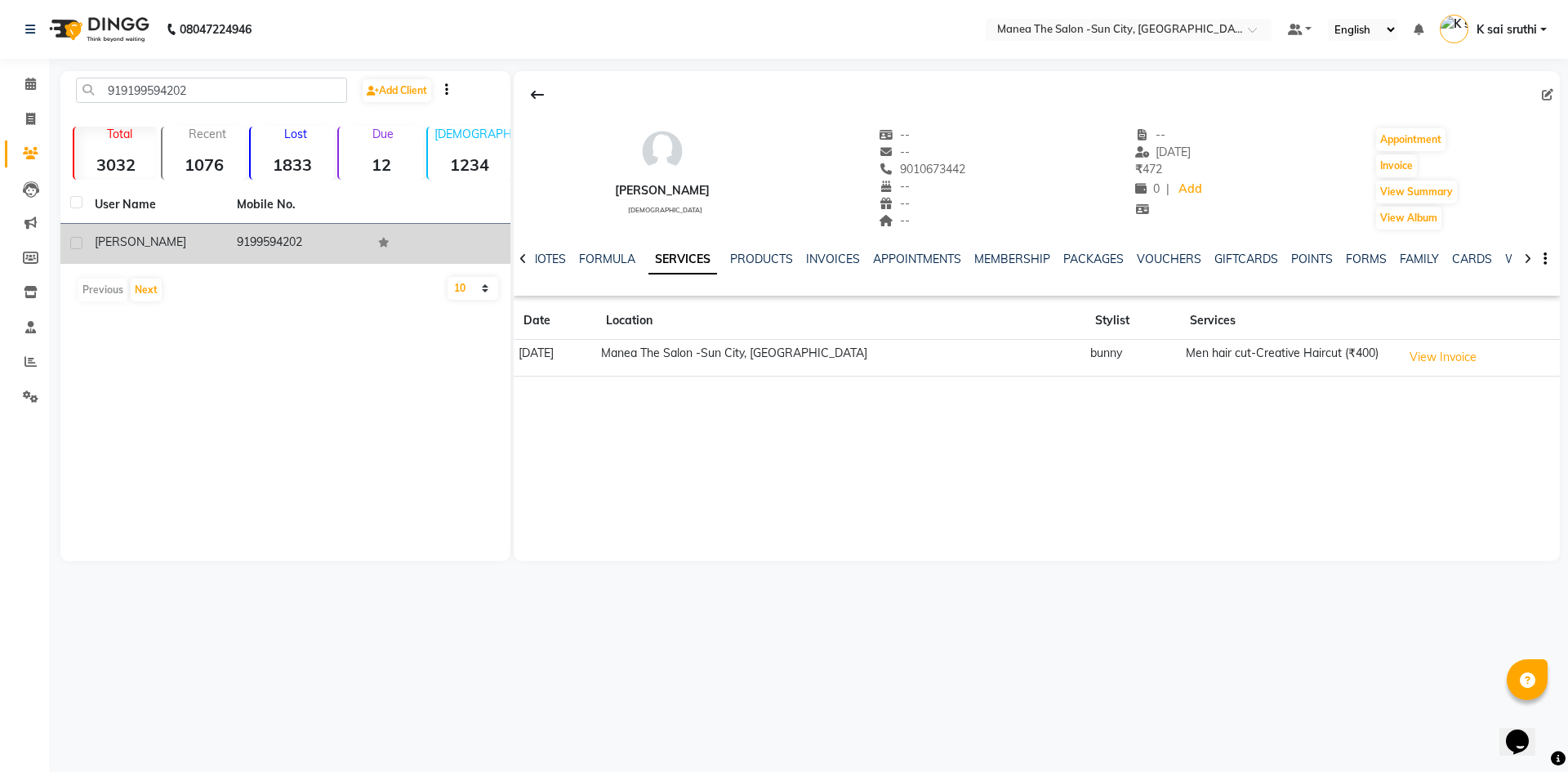
click at [300, 237] on td "9199594202" at bounding box center [298, 243] width 142 height 40
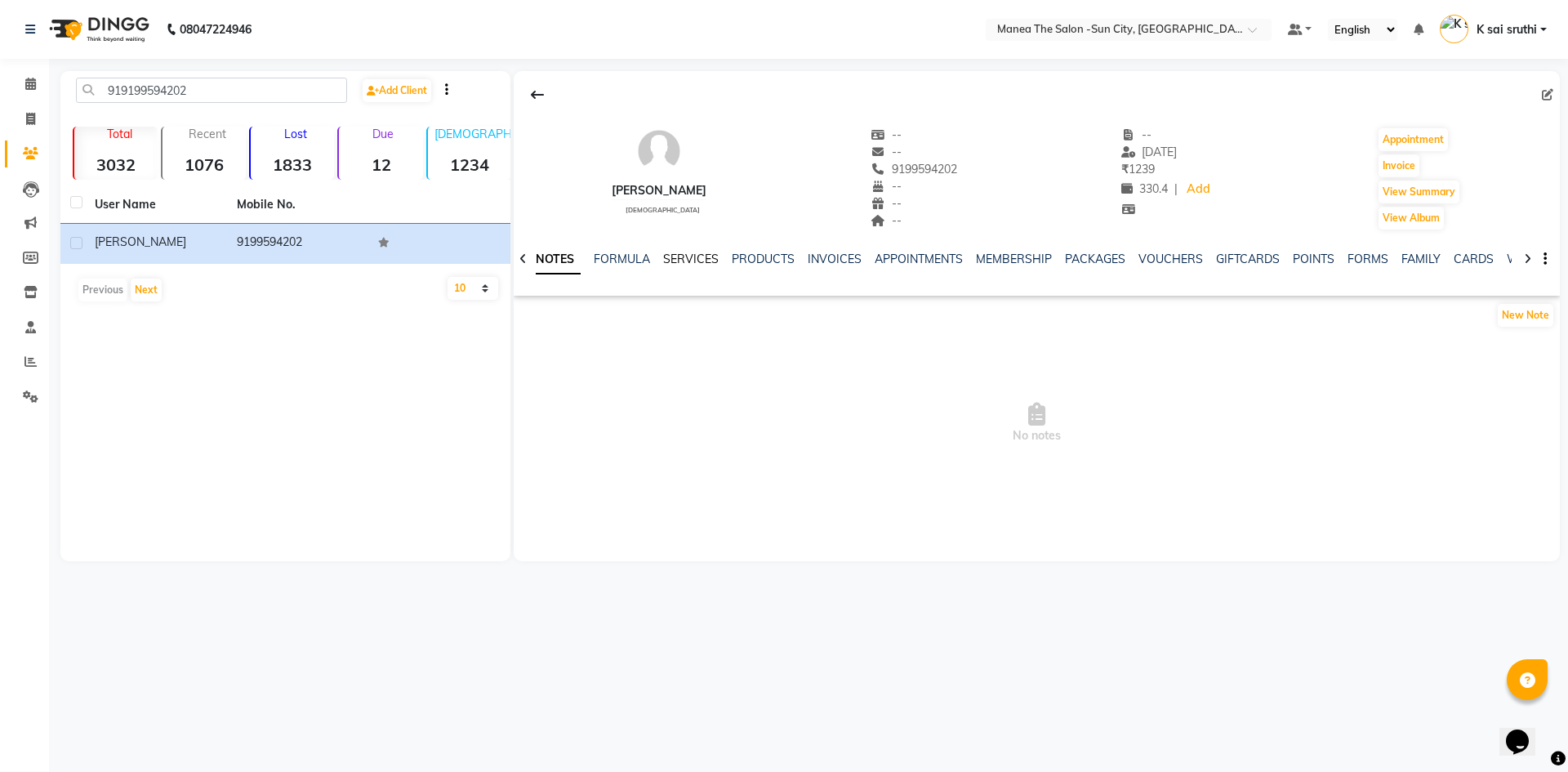
click at [681, 251] on link "SERVICES" at bounding box center [690, 259] width 56 height 15
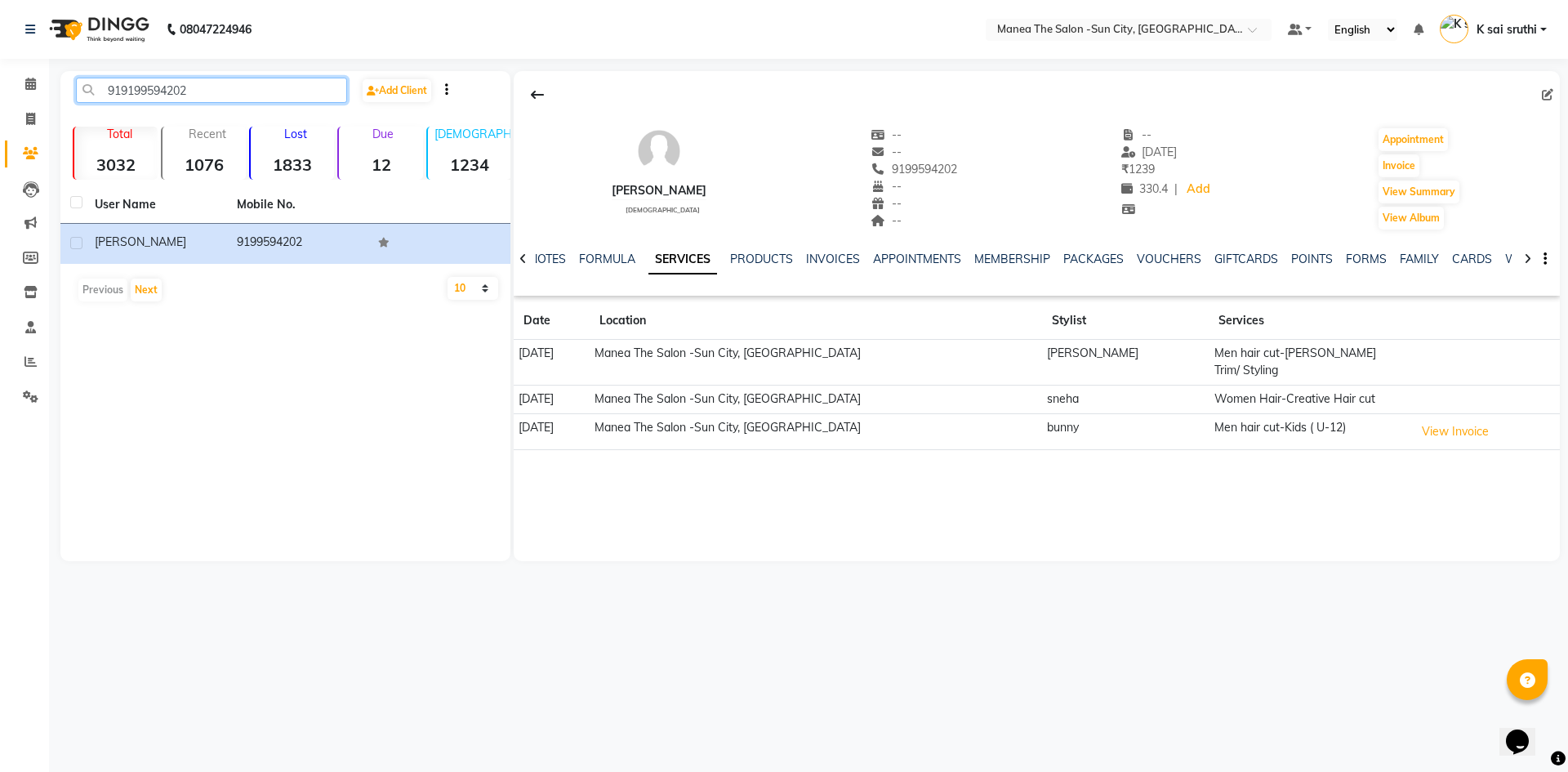
click at [246, 97] on input "919199594202" at bounding box center [211, 90] width 271 height 25
paste input "8328202724"
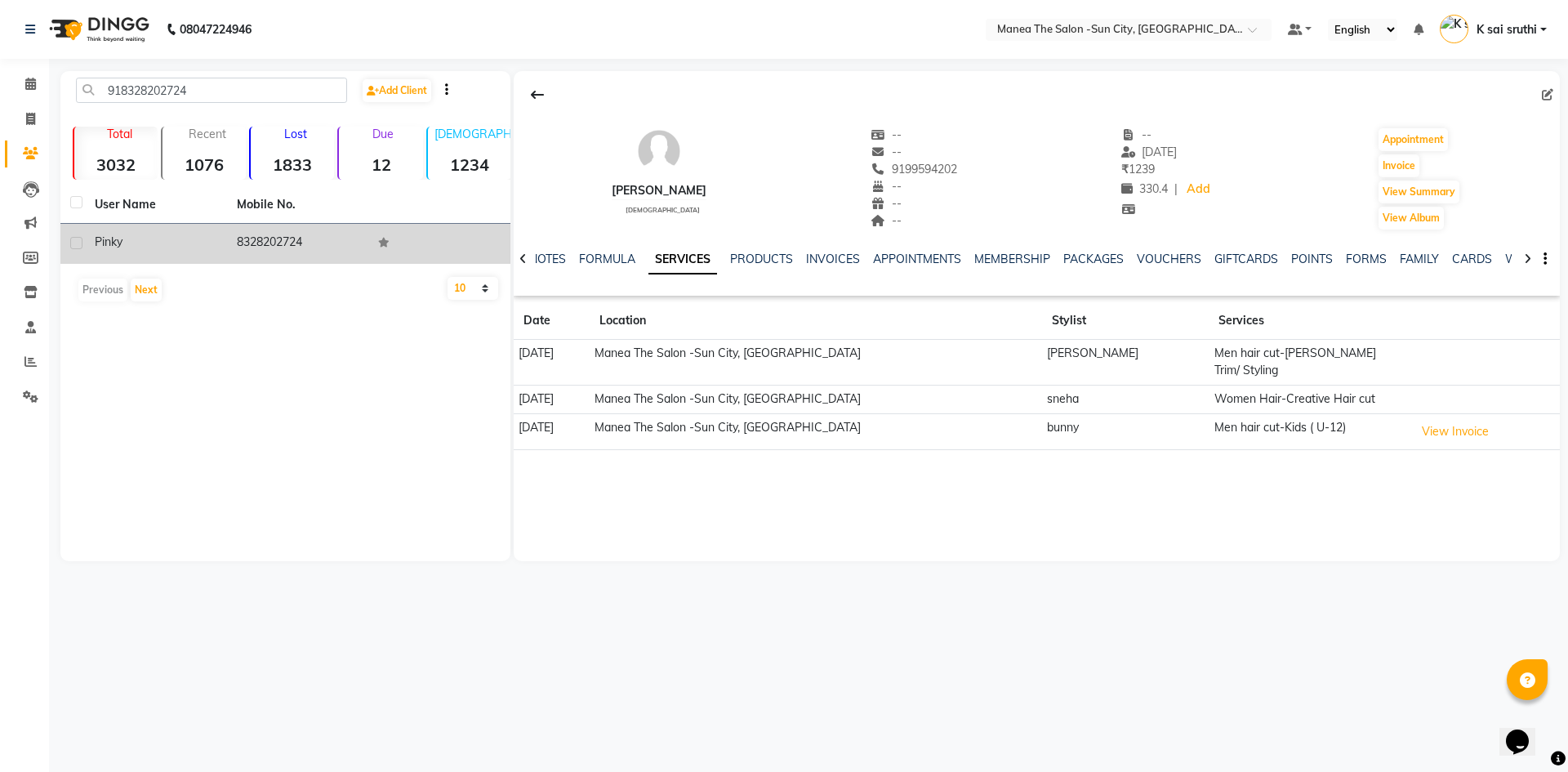
click at [294, 235] on td "8328202724" at bounding box center [298, 243] width 142 height 40
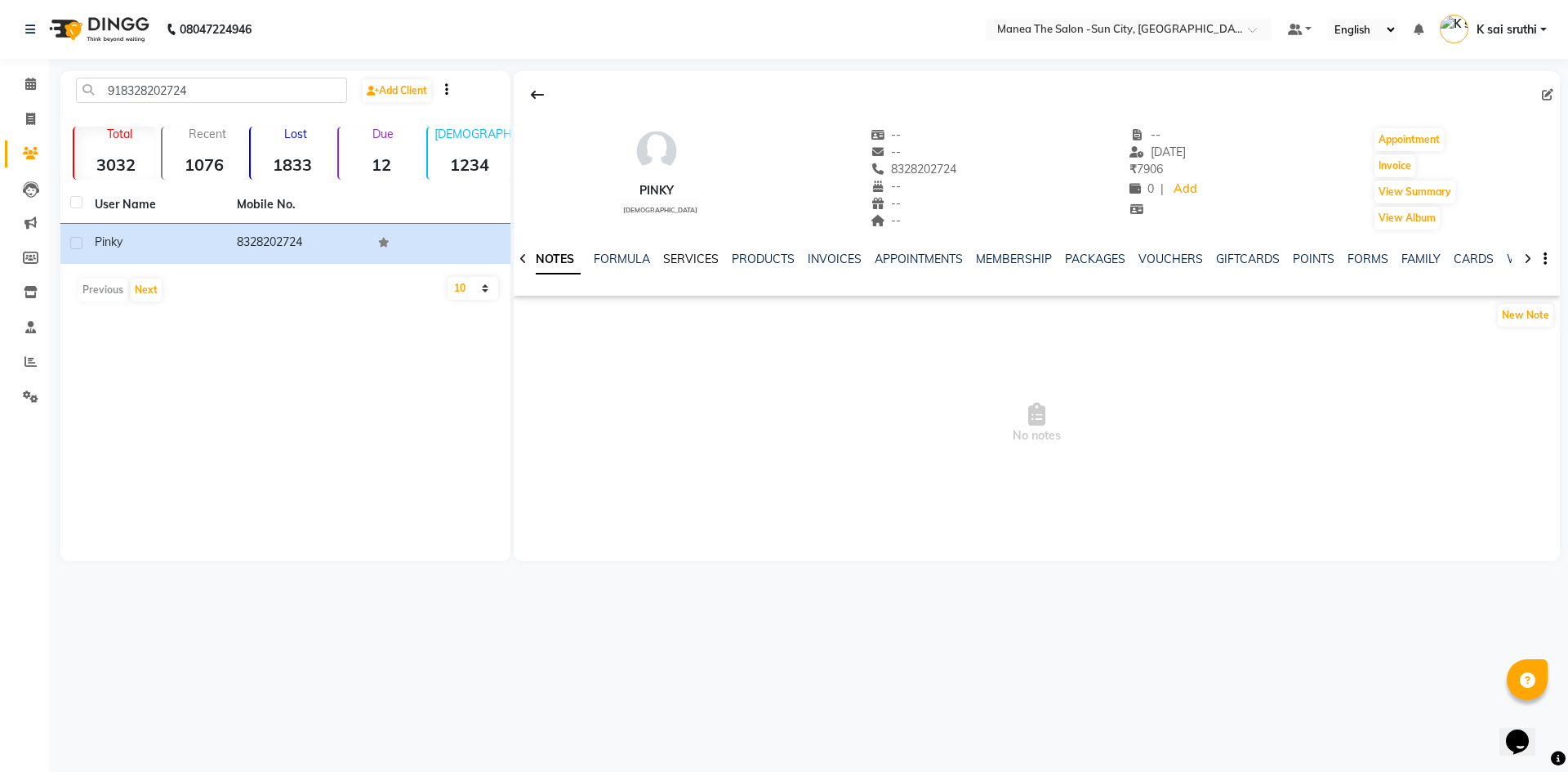
click at [671, 256] on link "SERVICES" at bounding box center [690, 259] width 56 height 15
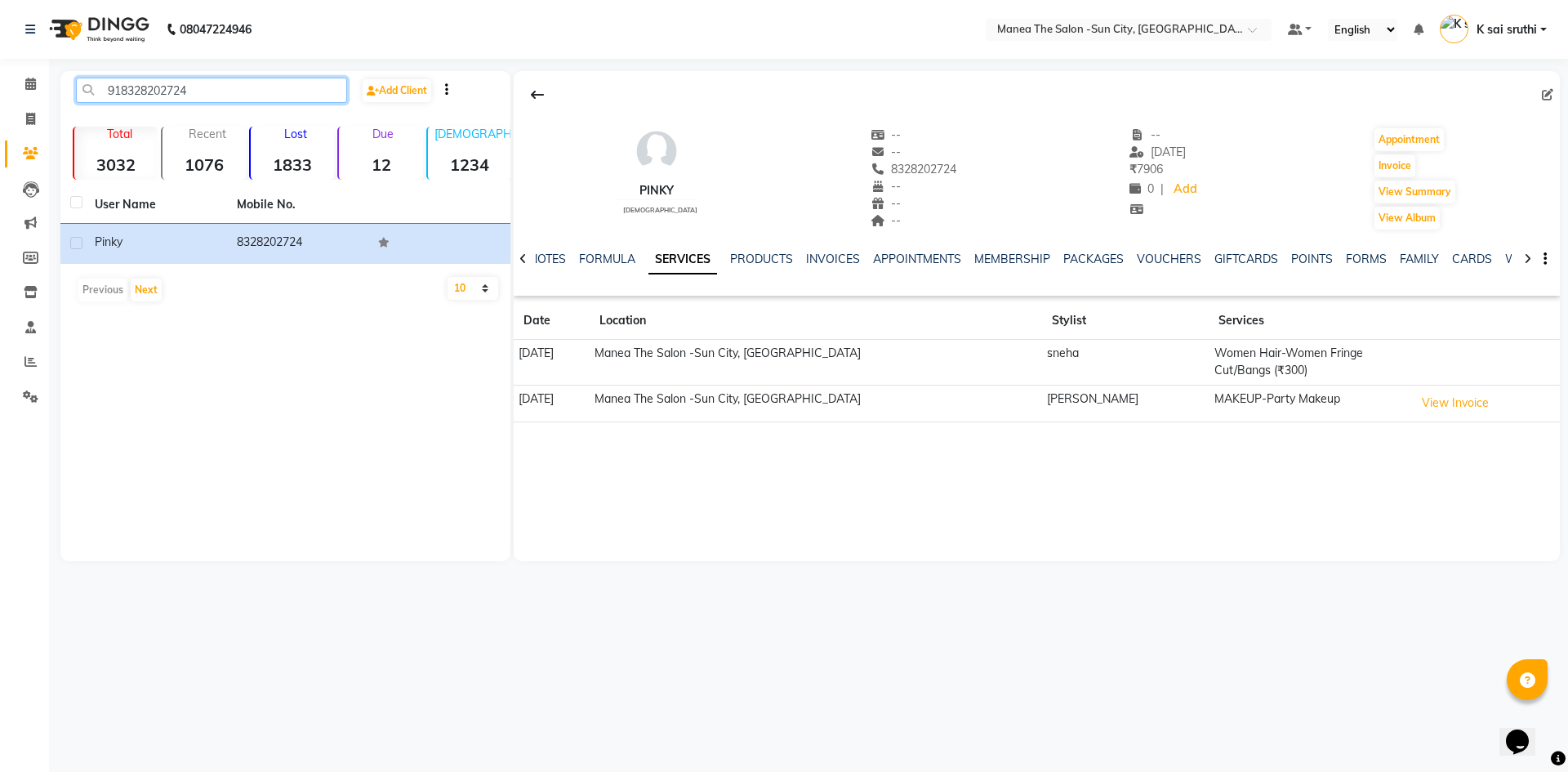
click at [195, 85] on input "918328202724" at bounding box center [211, 90] width 271 height 25
click at [202, 89] on input "918328202724" at bounding box center [211, 90] width 271 height 25
paste input "9848883172"
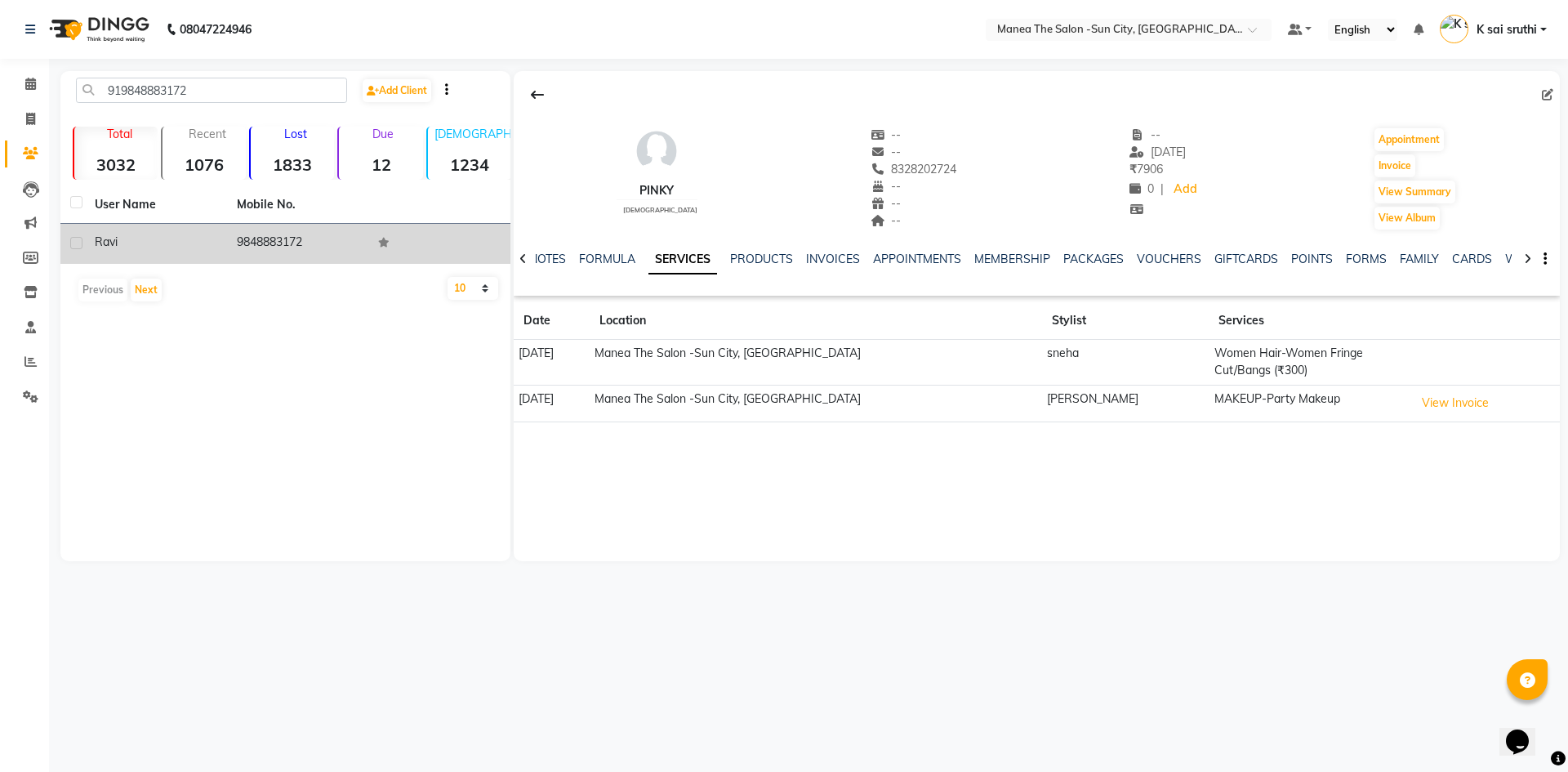
click at [275, 235] on td "9848883172" at bounding box center [298, 243] width 142 height 40
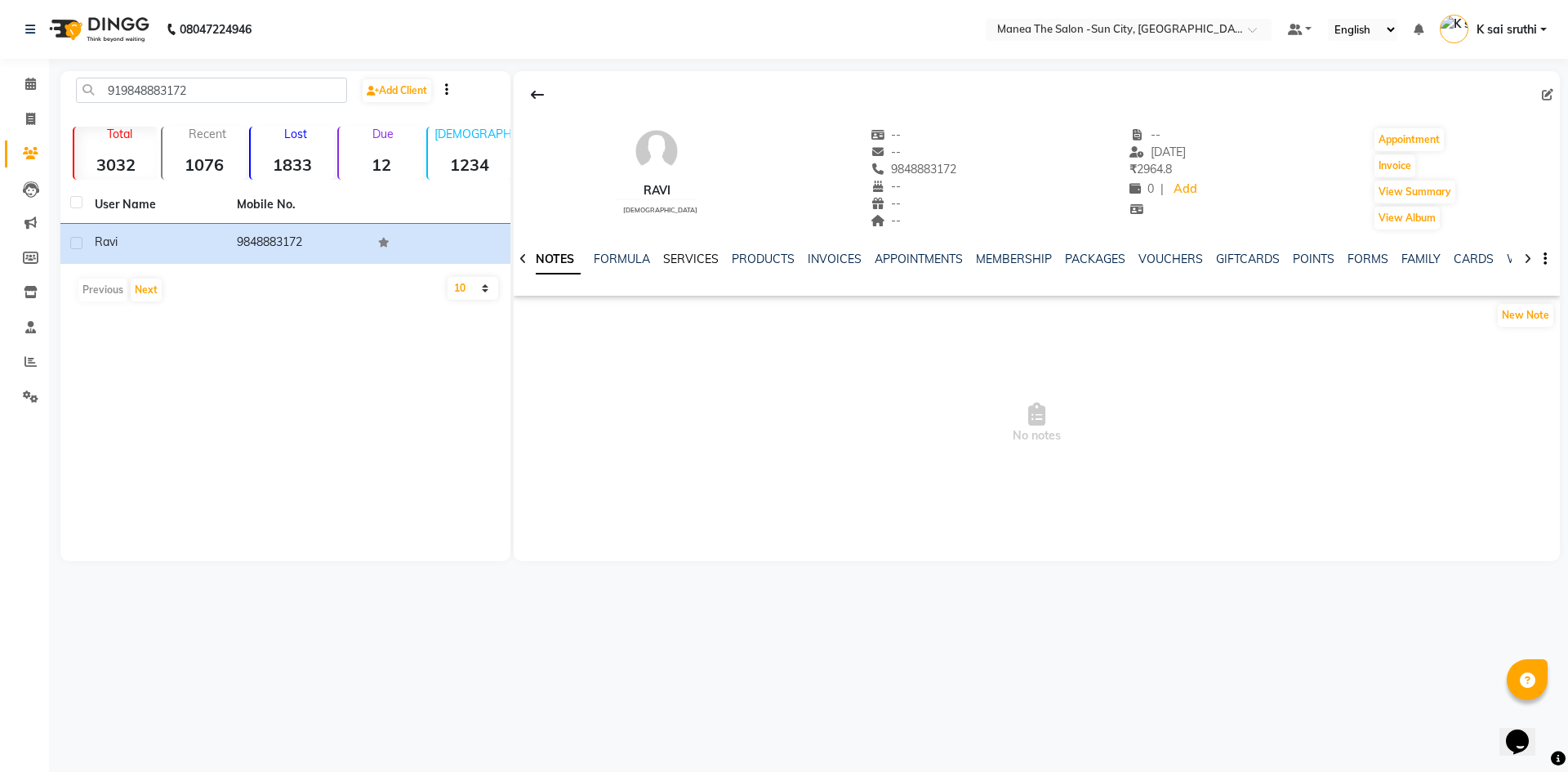
click at [689, 258] on link "SERVICES" at bounding box center [690, 259] width 56 height 15
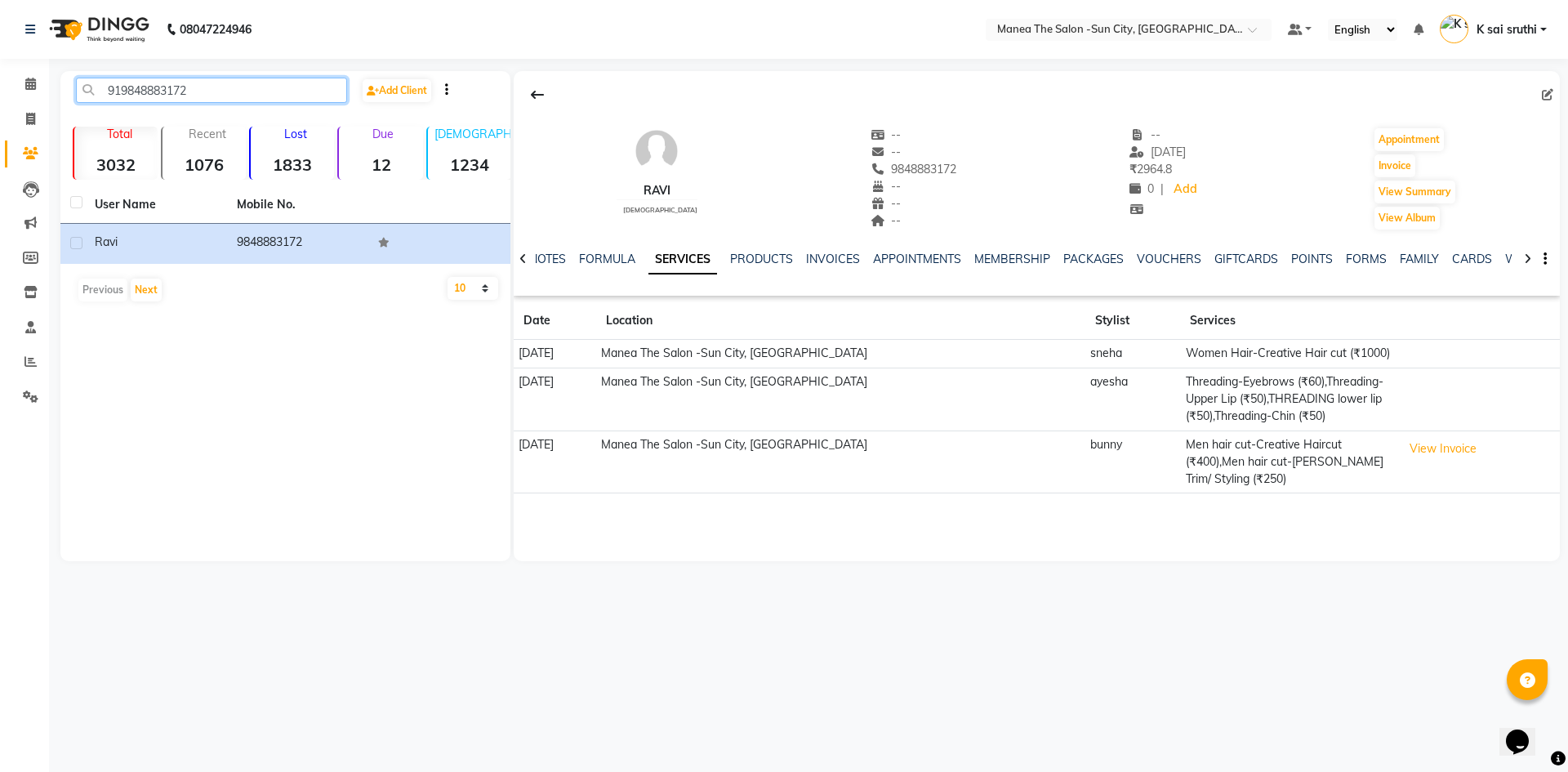
click at [253, 91] on input "919848883172" at bounding box center [211, 90] width 271 height 25
paste input "939559260"
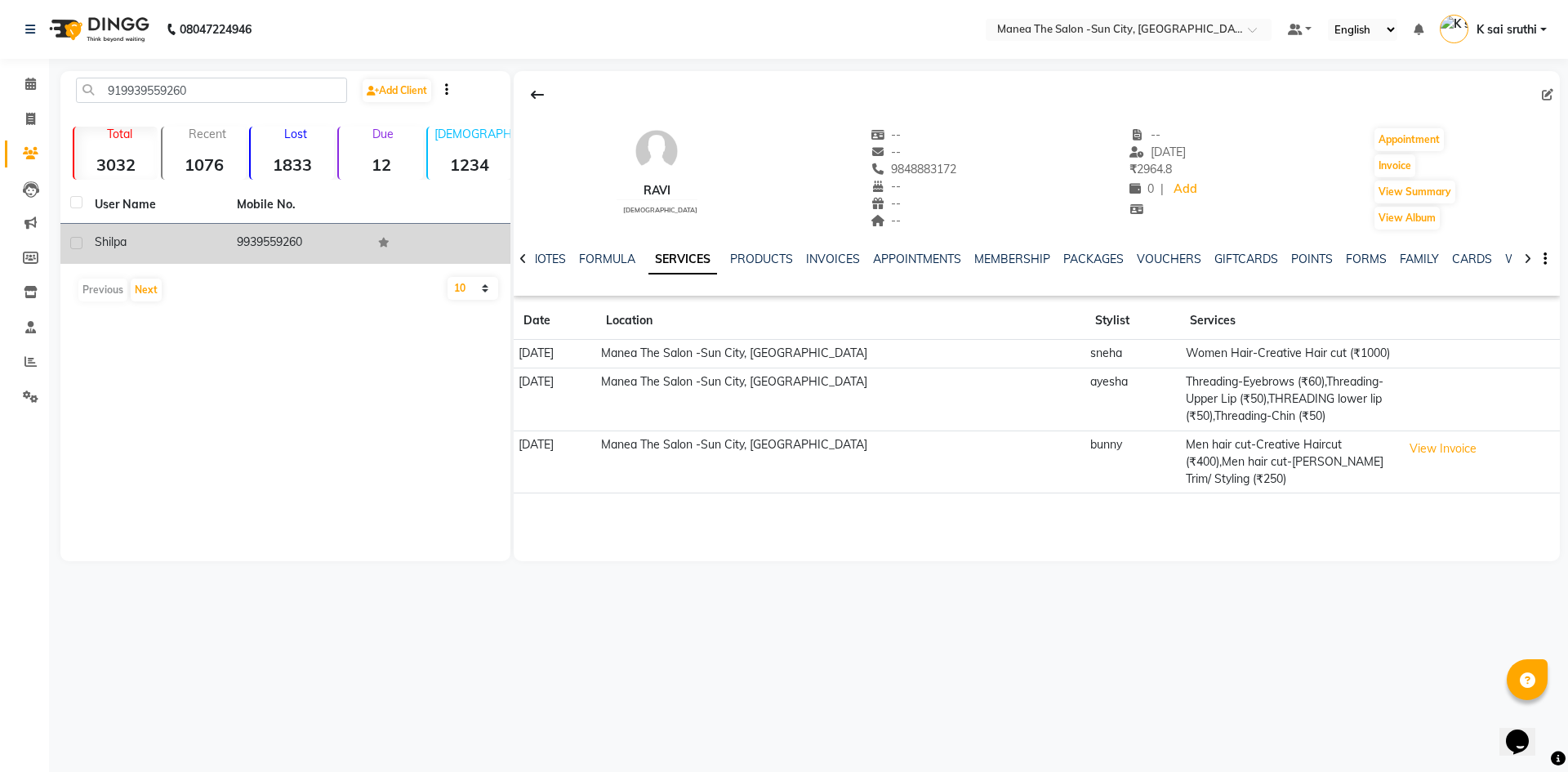
click at [287, 238] on td "9939559260" at bounding box center [298, 243] width 142 height 40
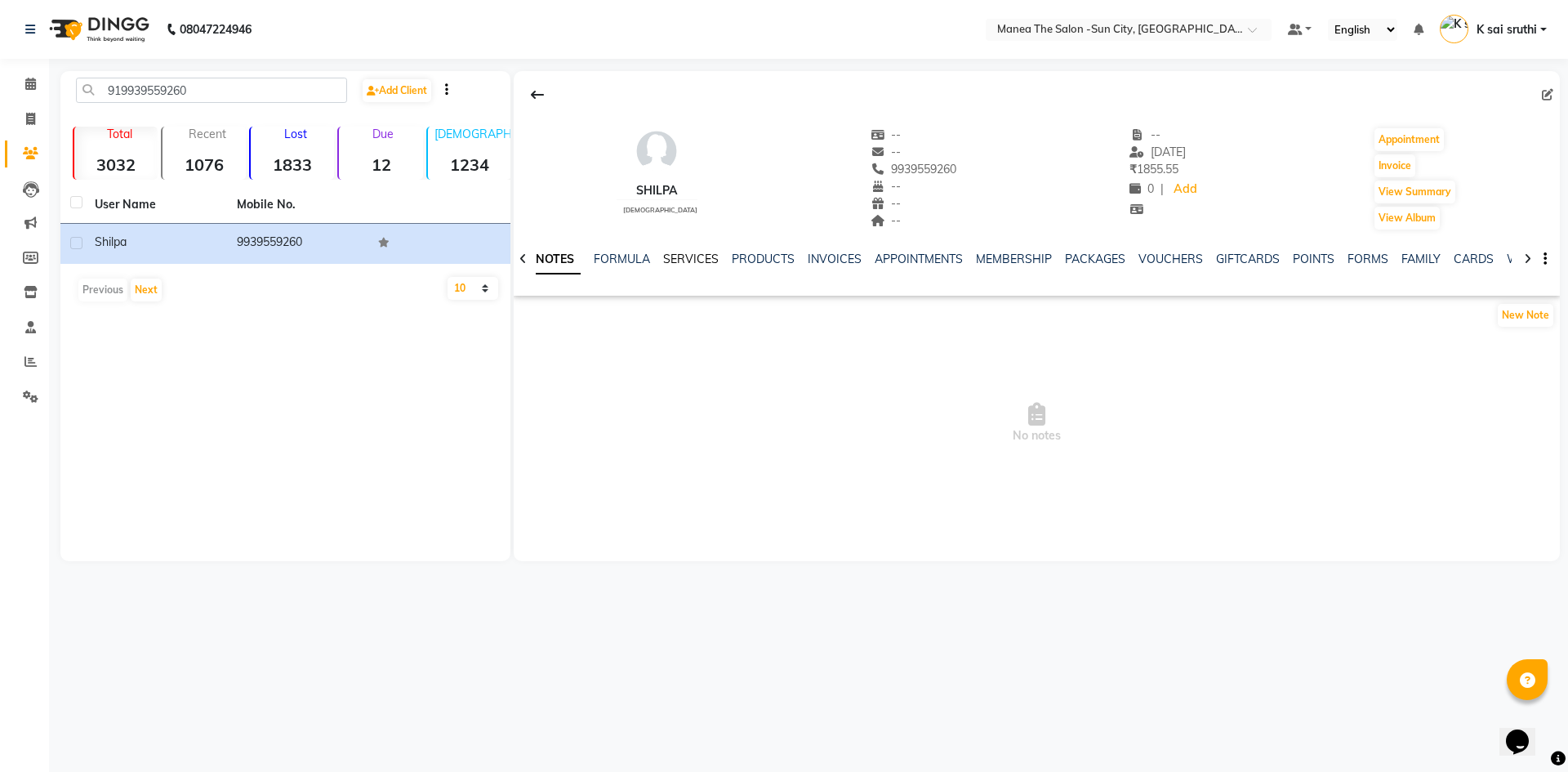
click at [693, 258] on link "SERVICES" at bounding box center [690, 259] width 56 height 15
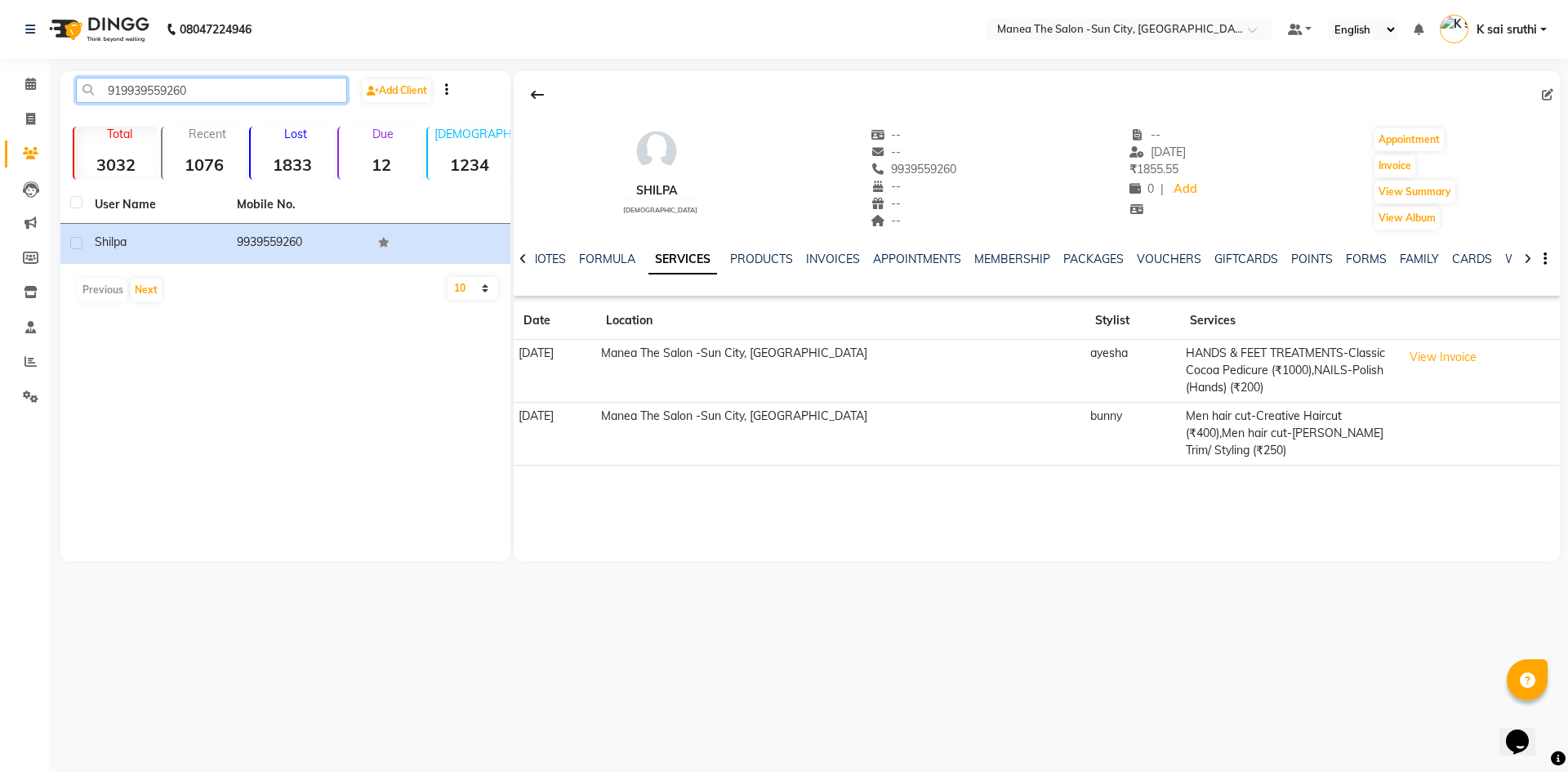
click at [205, 83] on input "919939559260" at bounding box center [211, 90] width 271 height 25
paste input "7411517893"
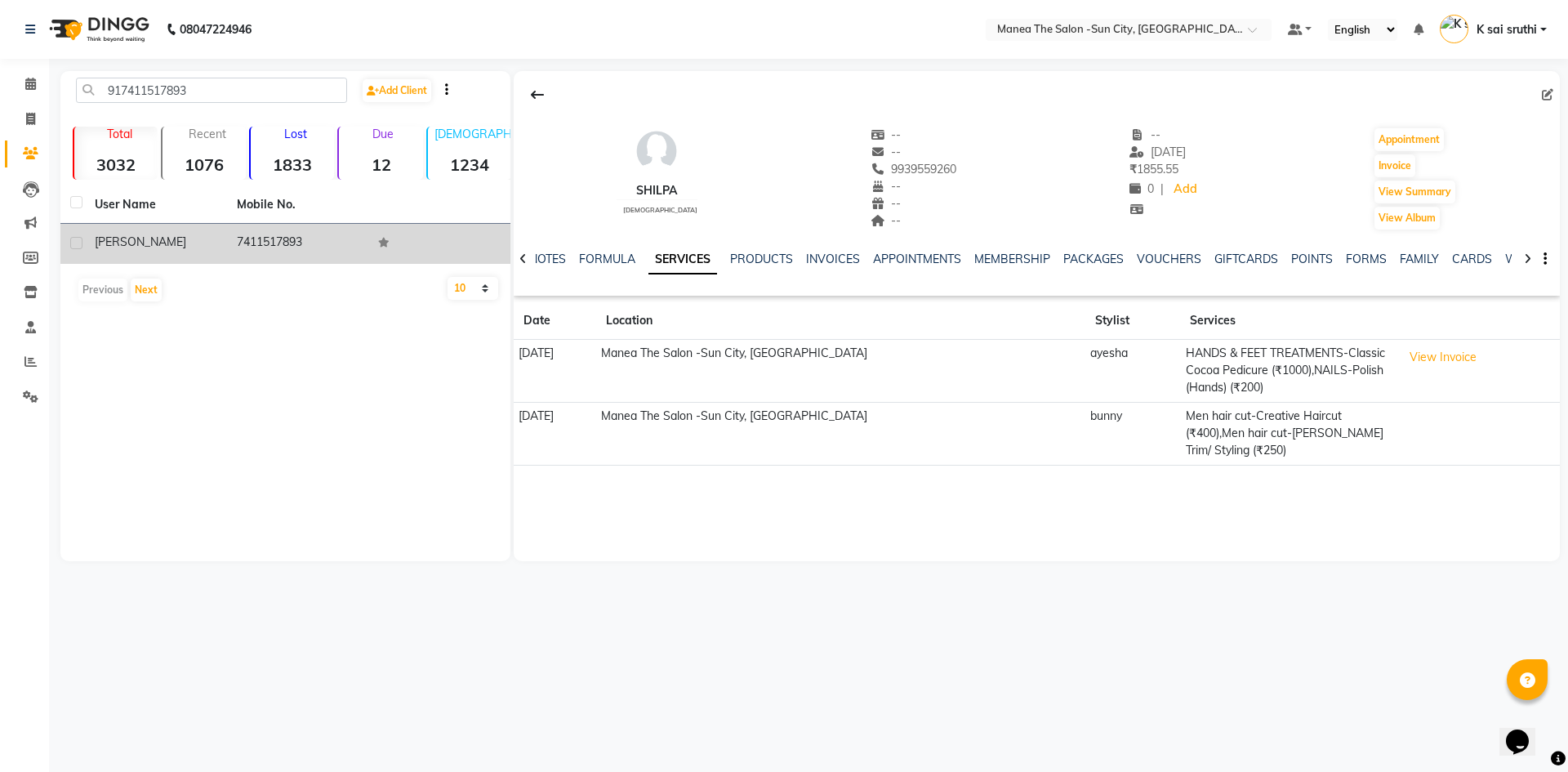
click at [295, 231] on td "7411517893" at bounding box center [298, 243] width 142 height 40
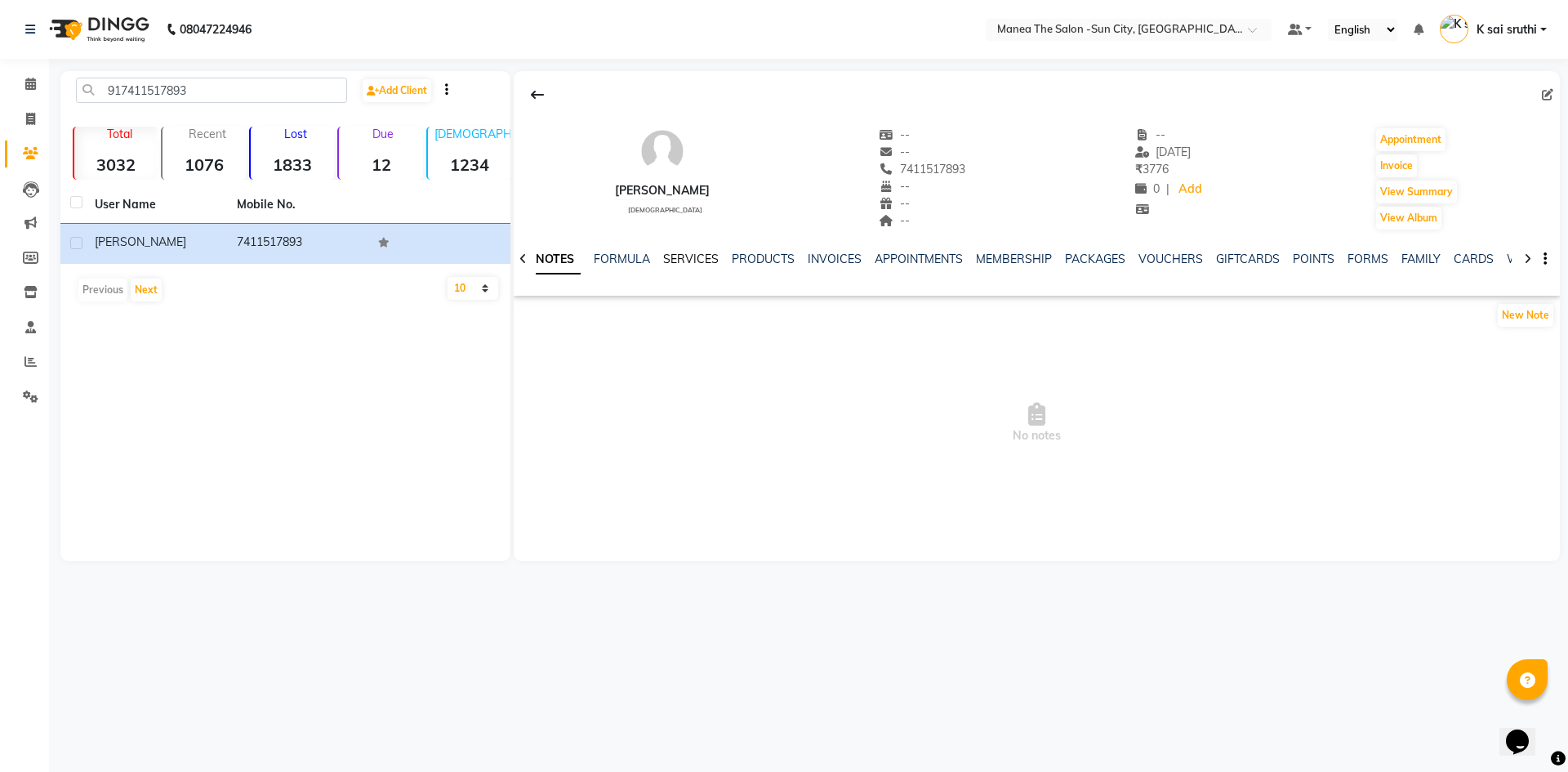
click at [691, 258] on link "SERVICES" at bounding box center [690, 259] width 56 height 15
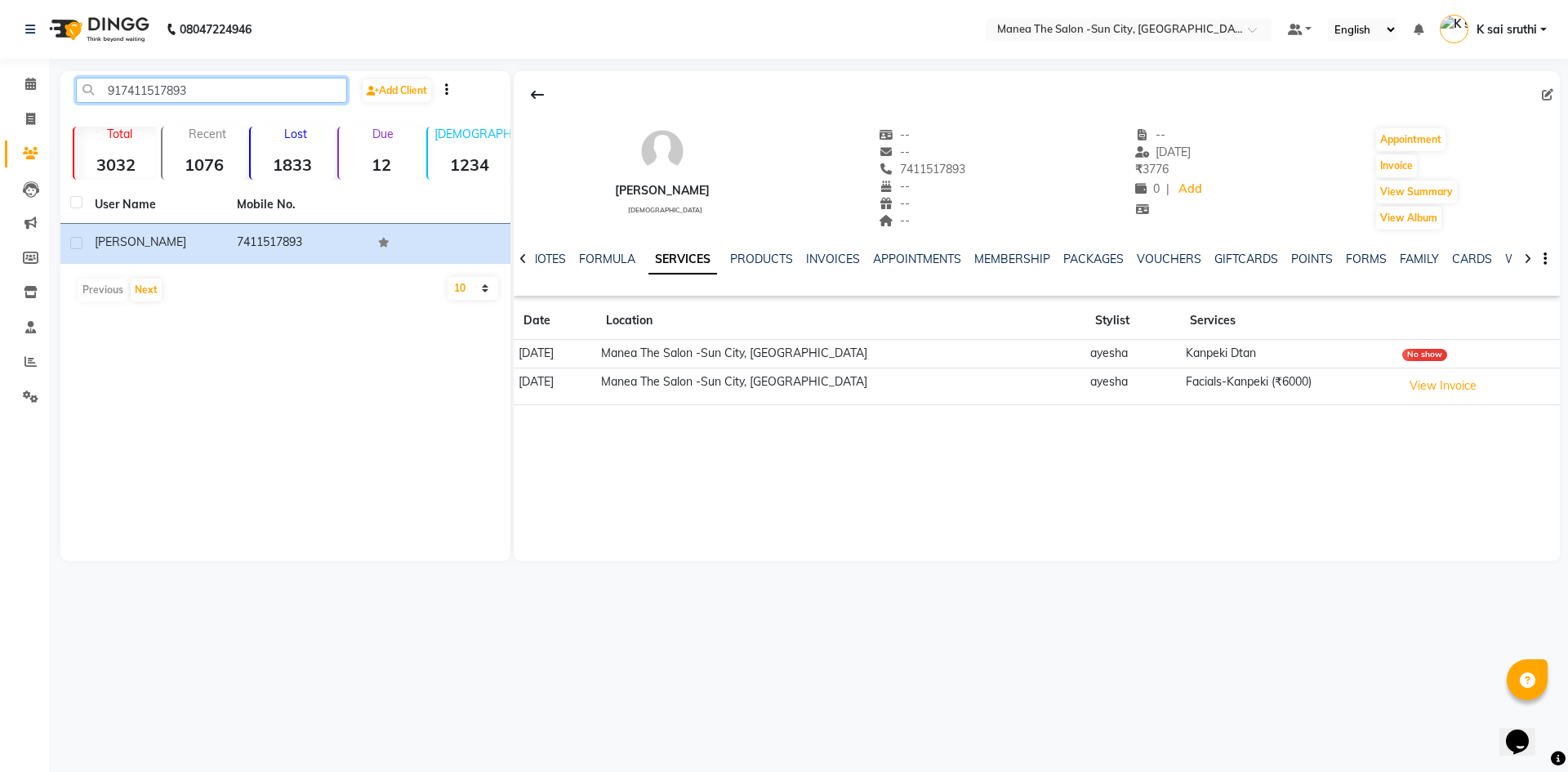
click at [227, 77] on input "917411517893" at bounding box center [211, 90] width 271 height 25
paste input "675914982"
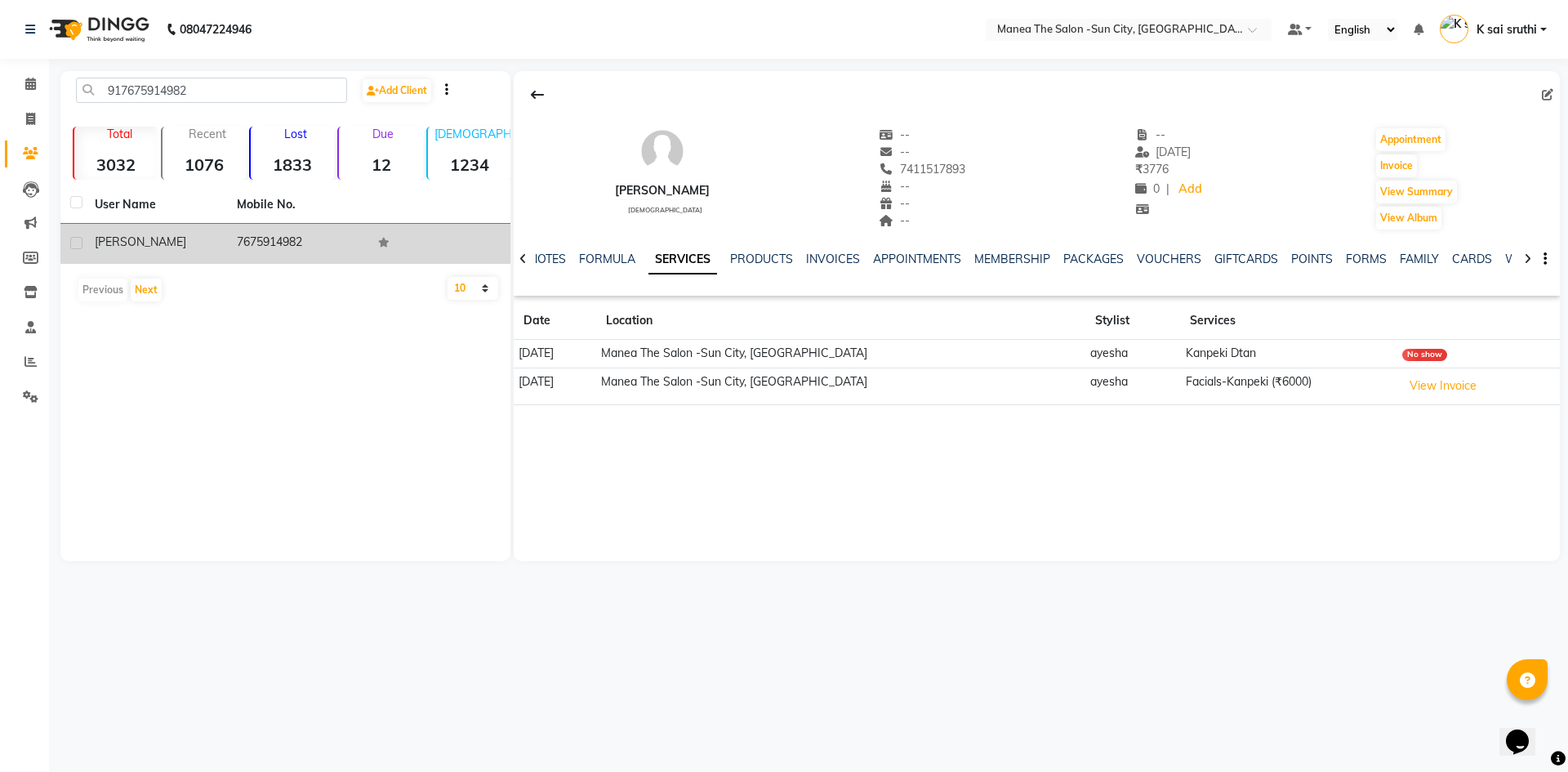
click at [279, 237] on td "7675914982" at bounding box center [298, 243] width 142 height 40
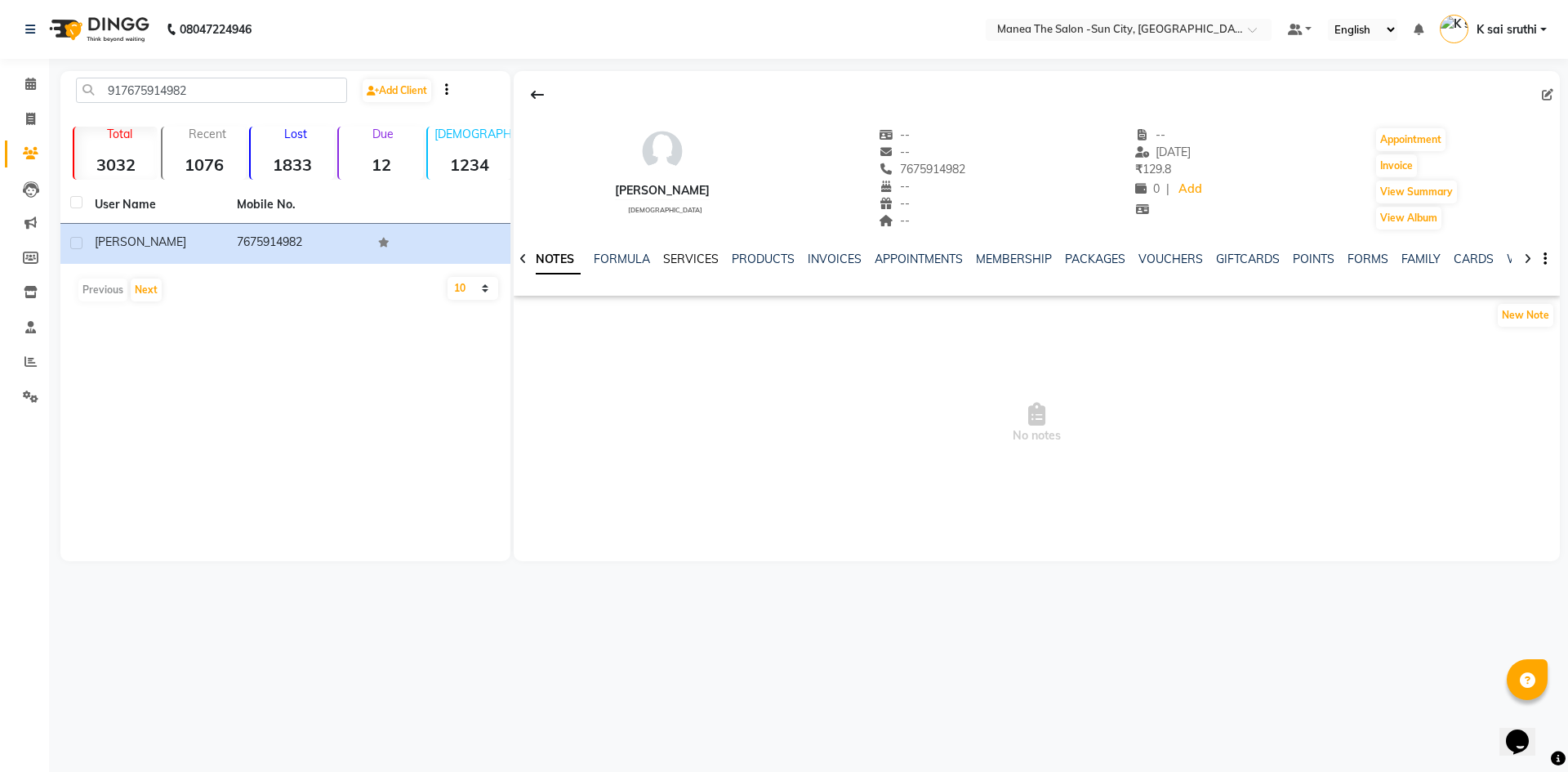
click at [697, 258] on link "SERVICES" at bounding box center [690, 259] width 56 height 15
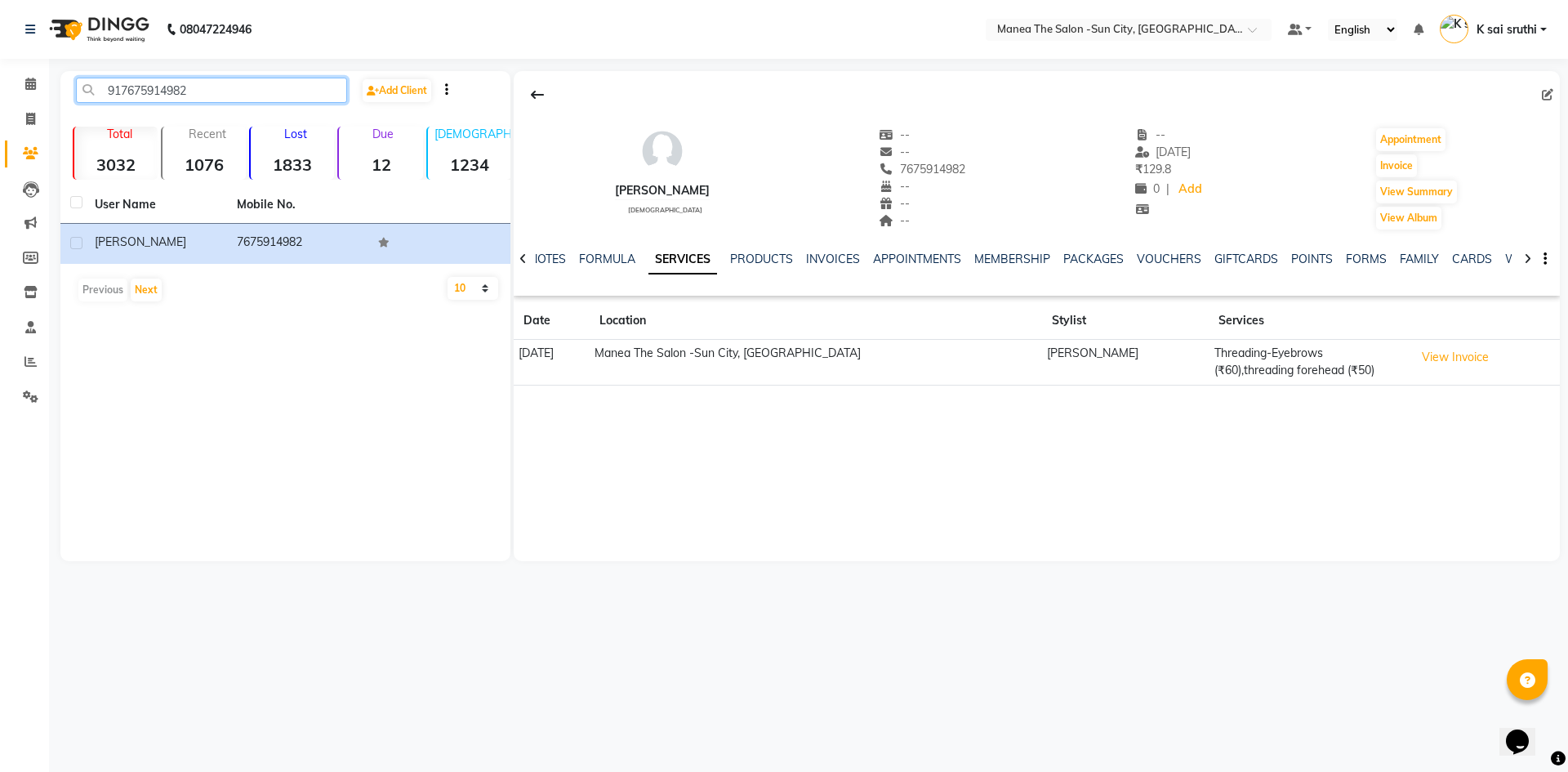
click at [232, 86] on input "917675914982" at bounding box center [211, 90] width 271 height 25
paste input "8885995821"
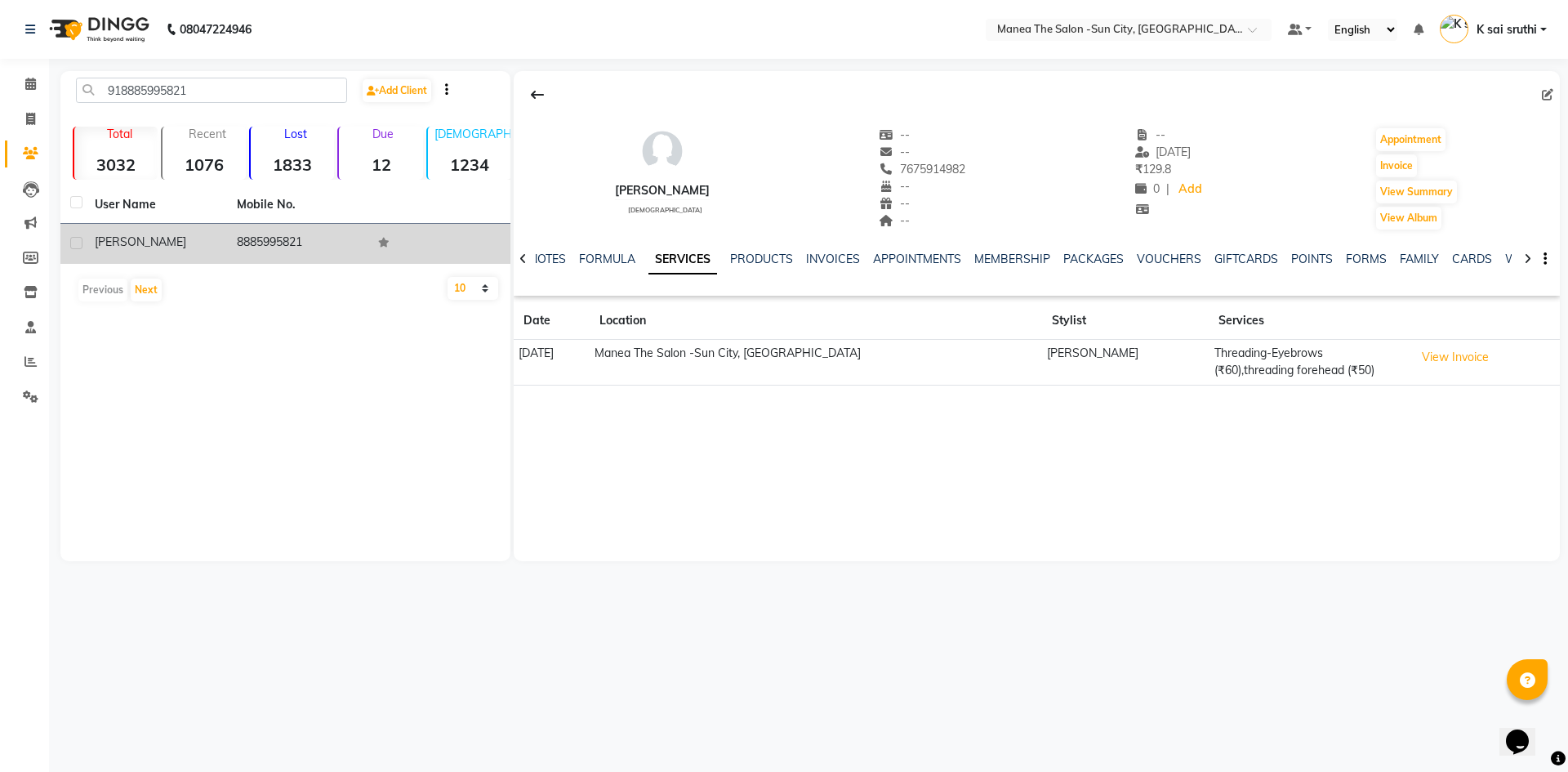
click at [308, 240] on td "8885995821" at bounding box center [298, 243] width 142 height 40
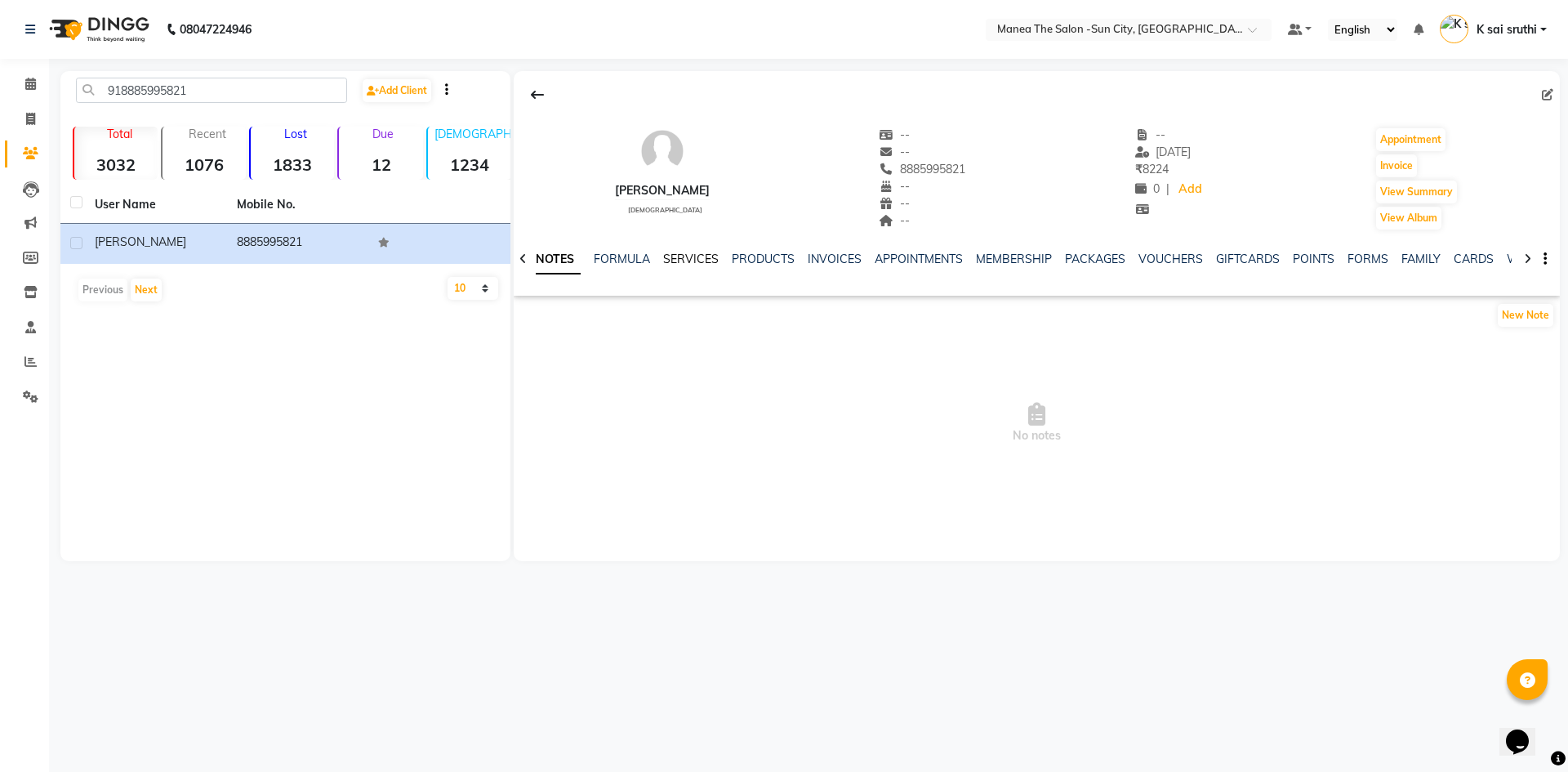
click at [687, 259] on link "SERVICES" at bounding box center [690, 259] width 56 height 15
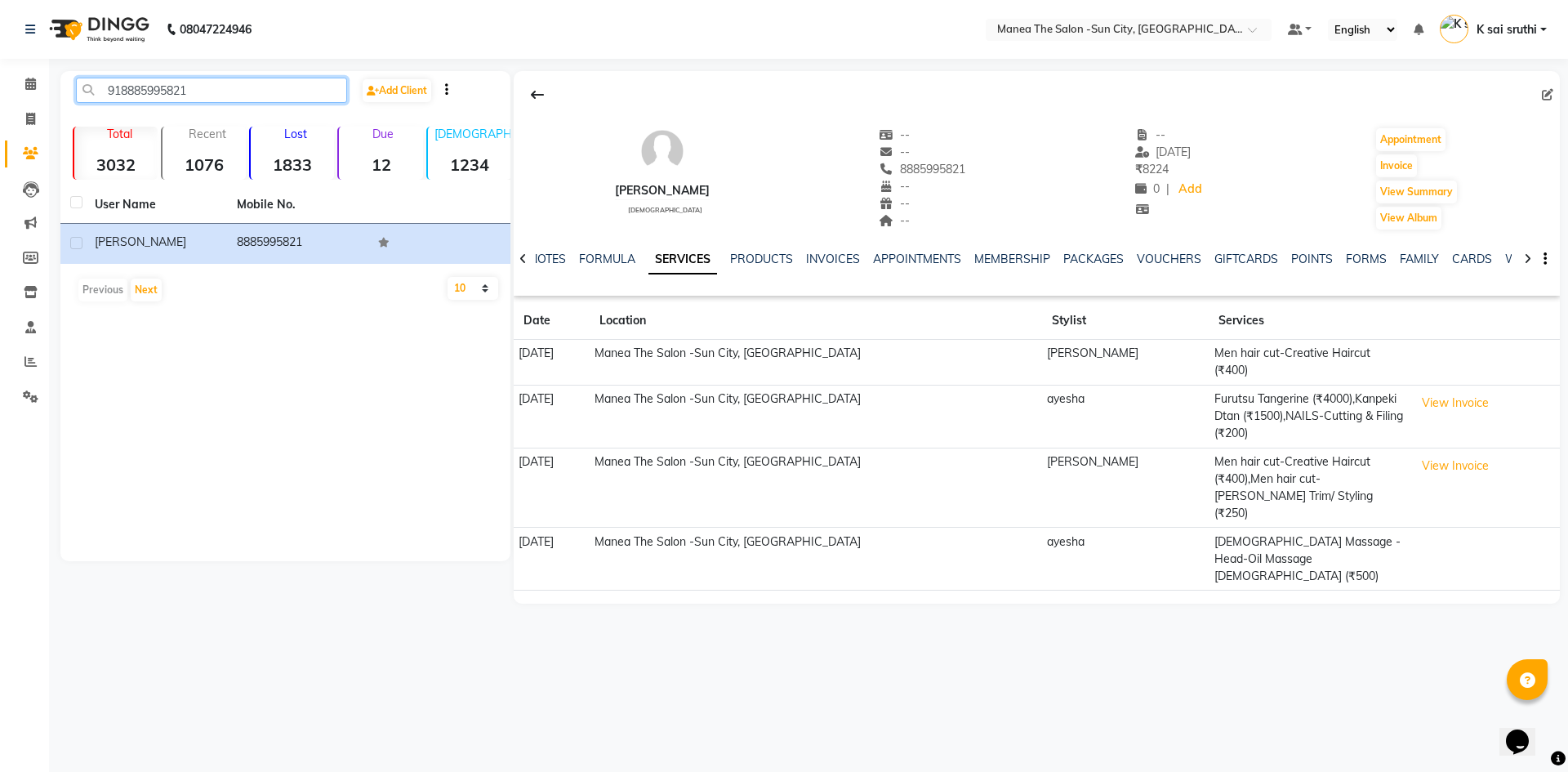
click at [235, 88] on input "918885995821" at bounding box center [211, 90] width 271 height 25
paste input "9849475682"
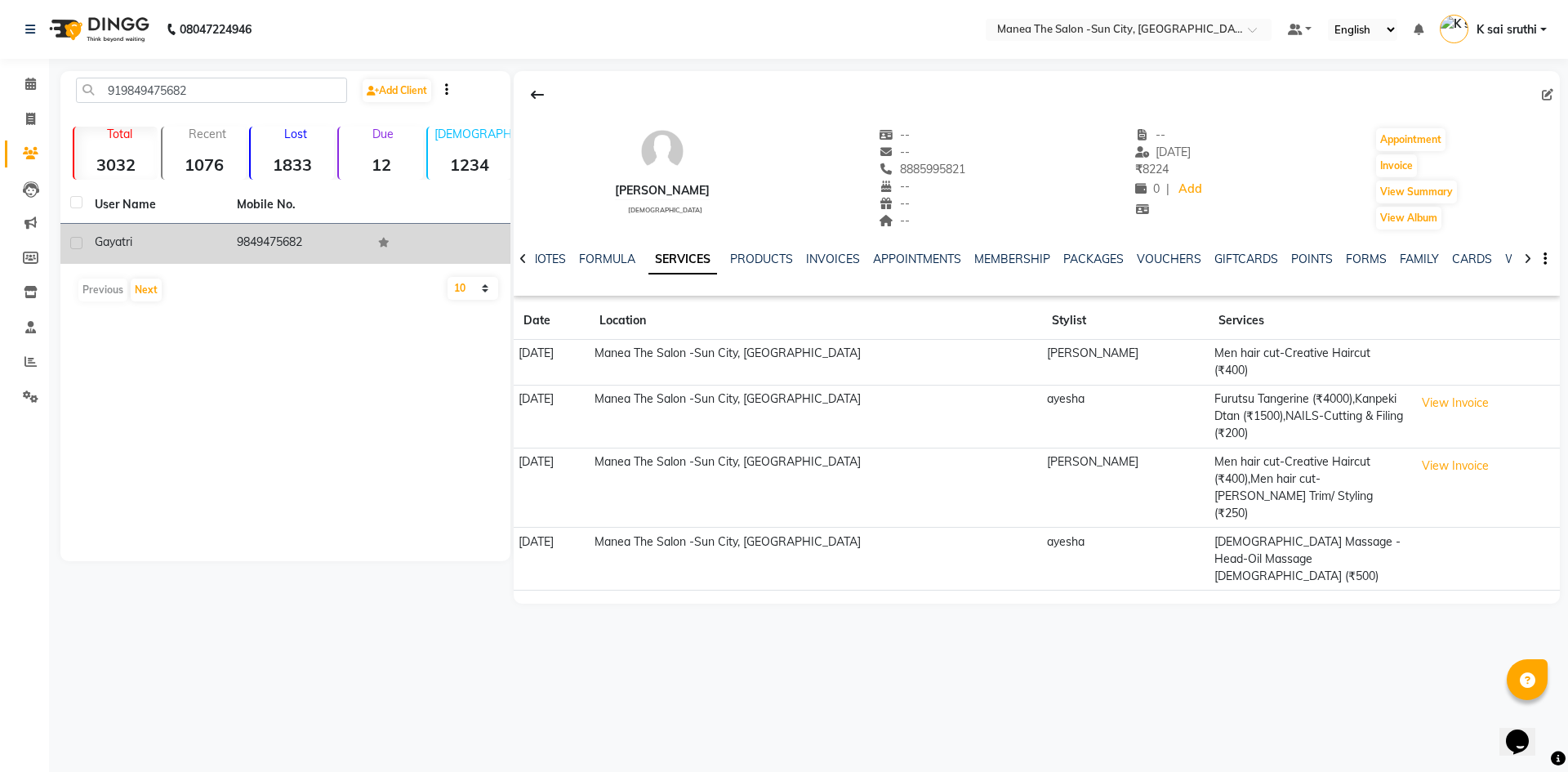
click at [251, 243] on td "9849475682" at bounding box center [298, 243] width 142 height 40
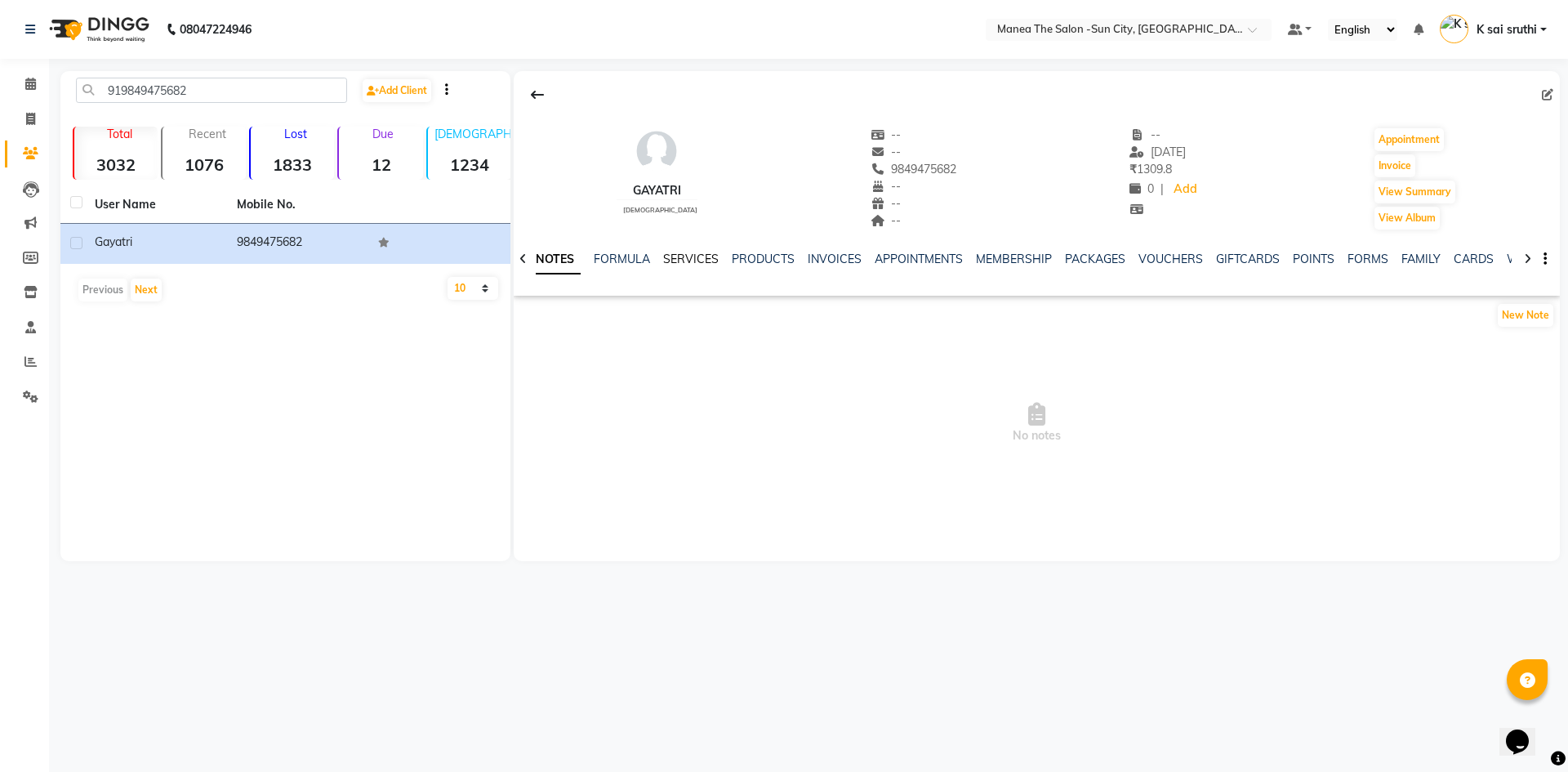
click at [667, 256] on link "SERVICES" at bounding box center [690, 259] width 56 height 15
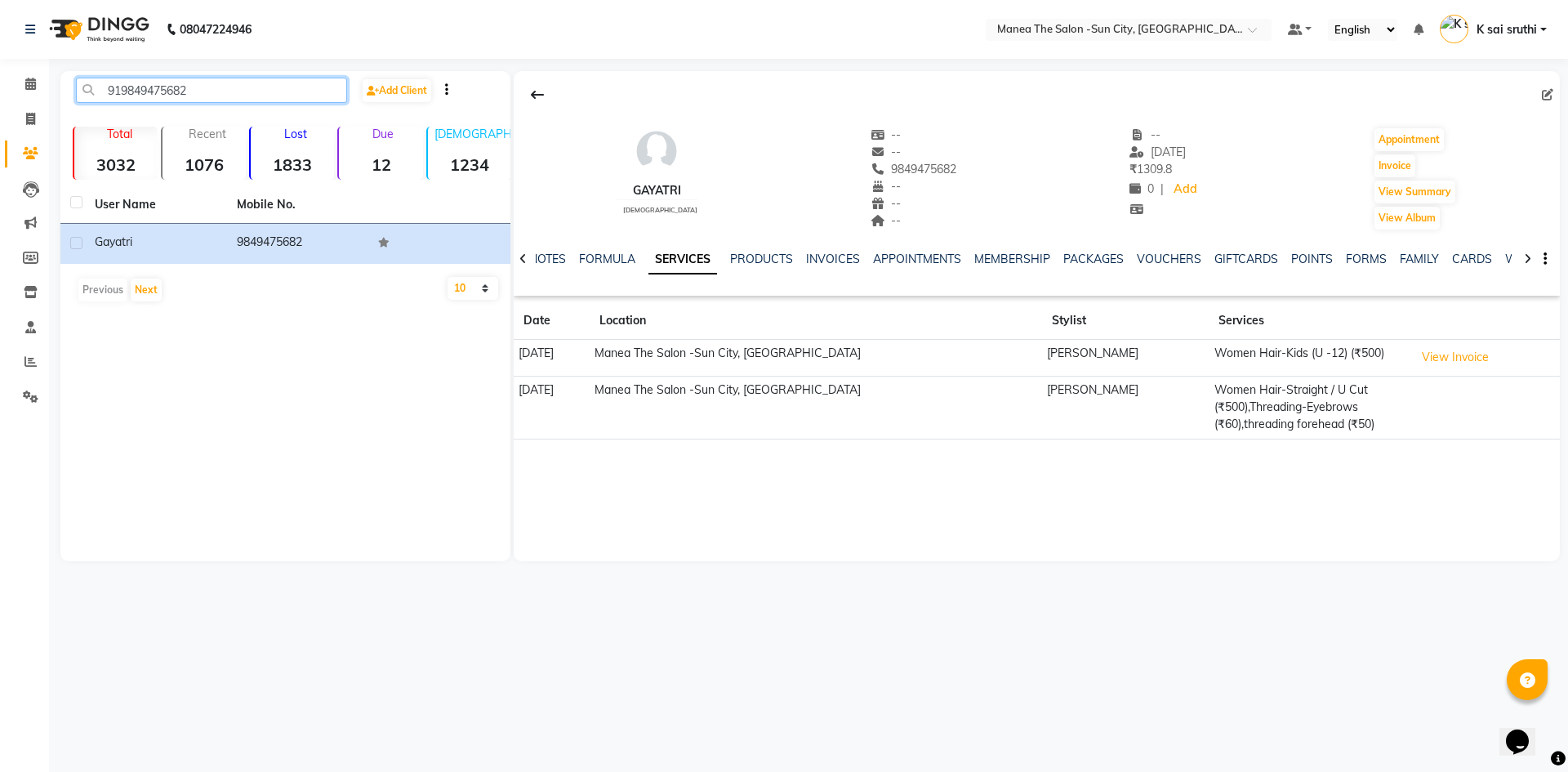
click at [199, 86] on input "919849475682" at bounding box center [211, 90] width 271 height 25
paste input "8074801599"
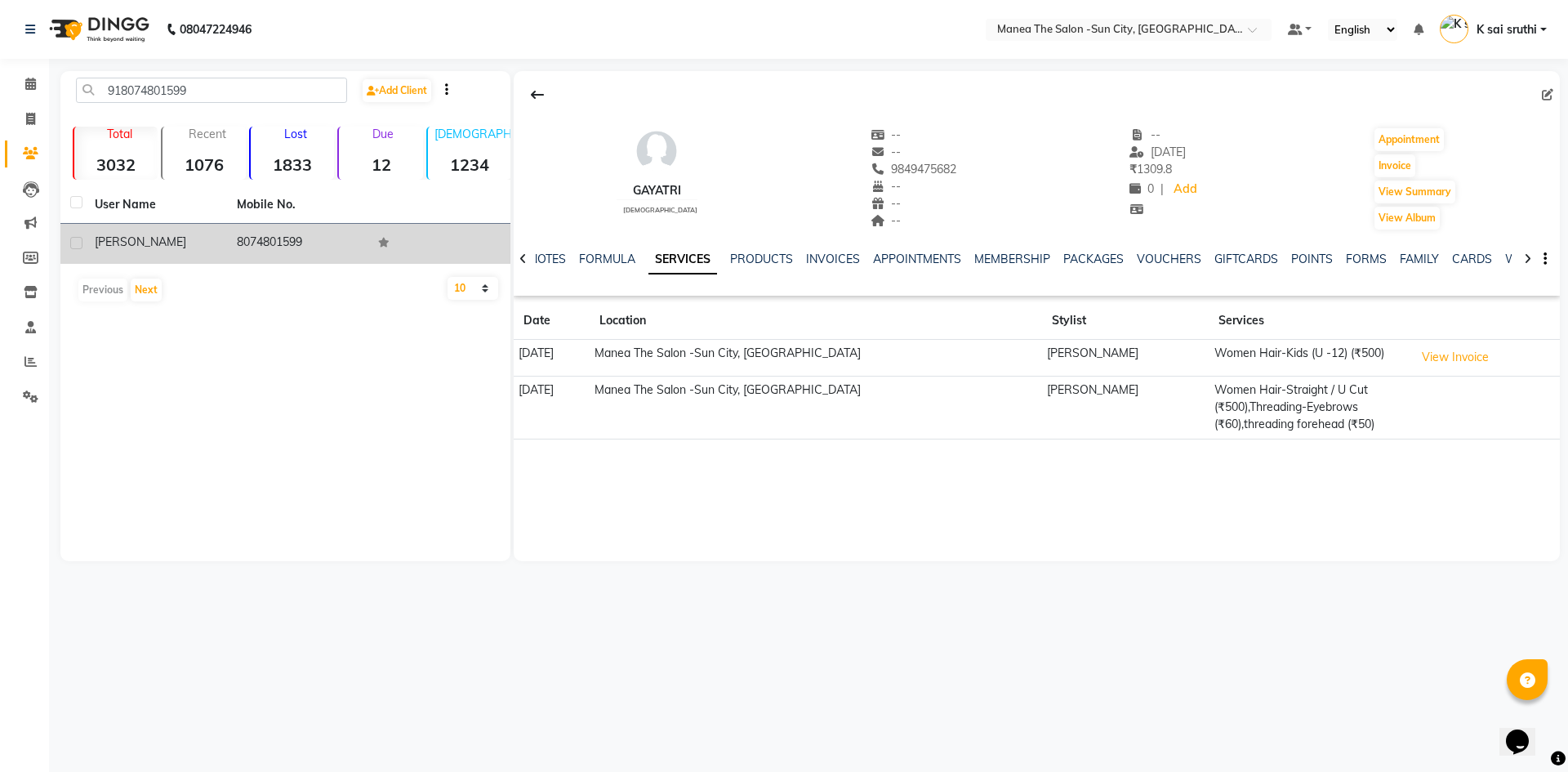
click at [292, 250] on td "8074801599" at bounding box center [298, 243] width 142 height 40
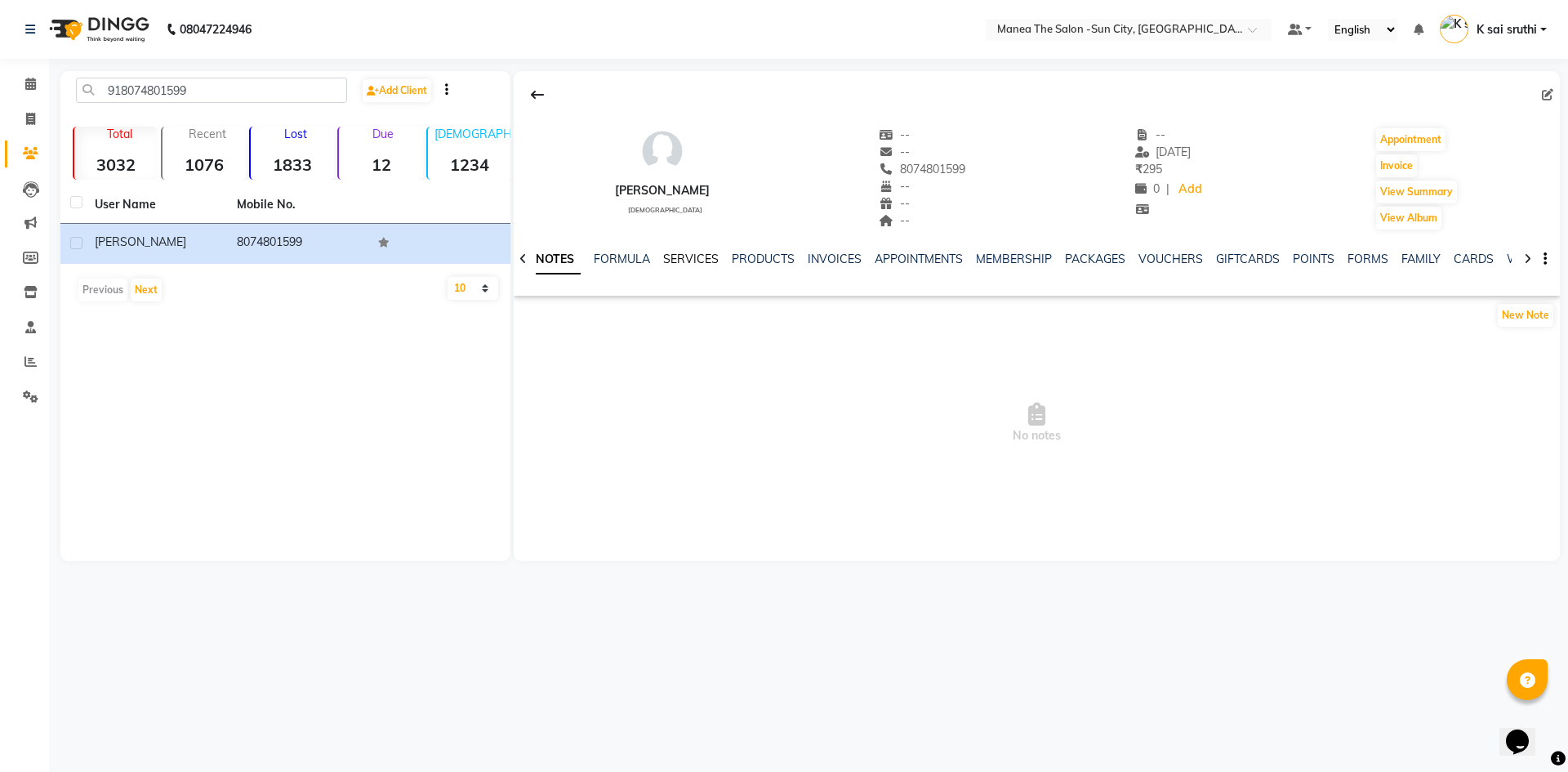
click at [702, 261] on link "SERVICES" at bounding box center [690, 259] width 56 height 15
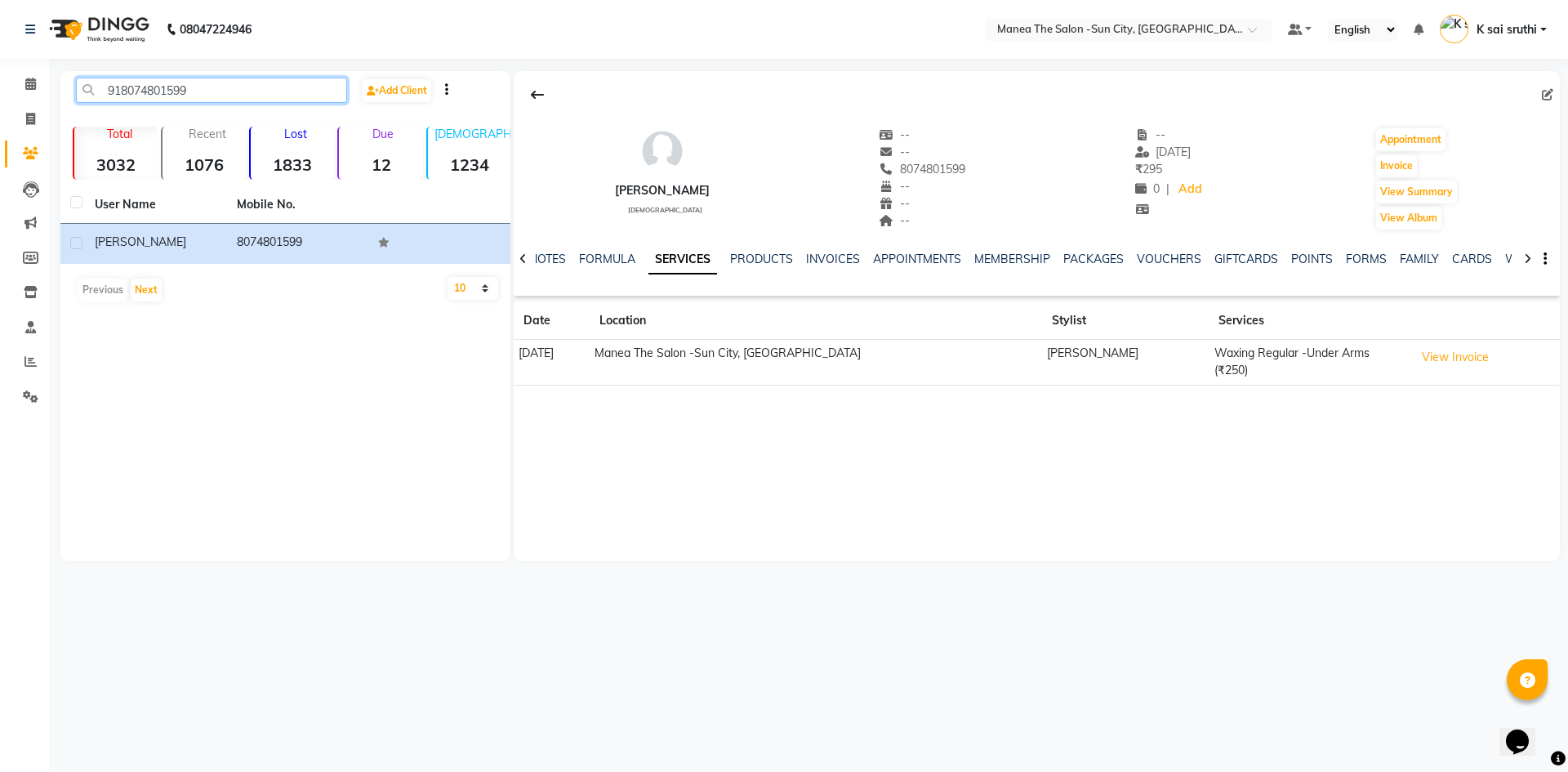
click at [224, 83] on input "918074801599" at bounding box center [211, 90] width 271 height 25
paste input "9535667667"
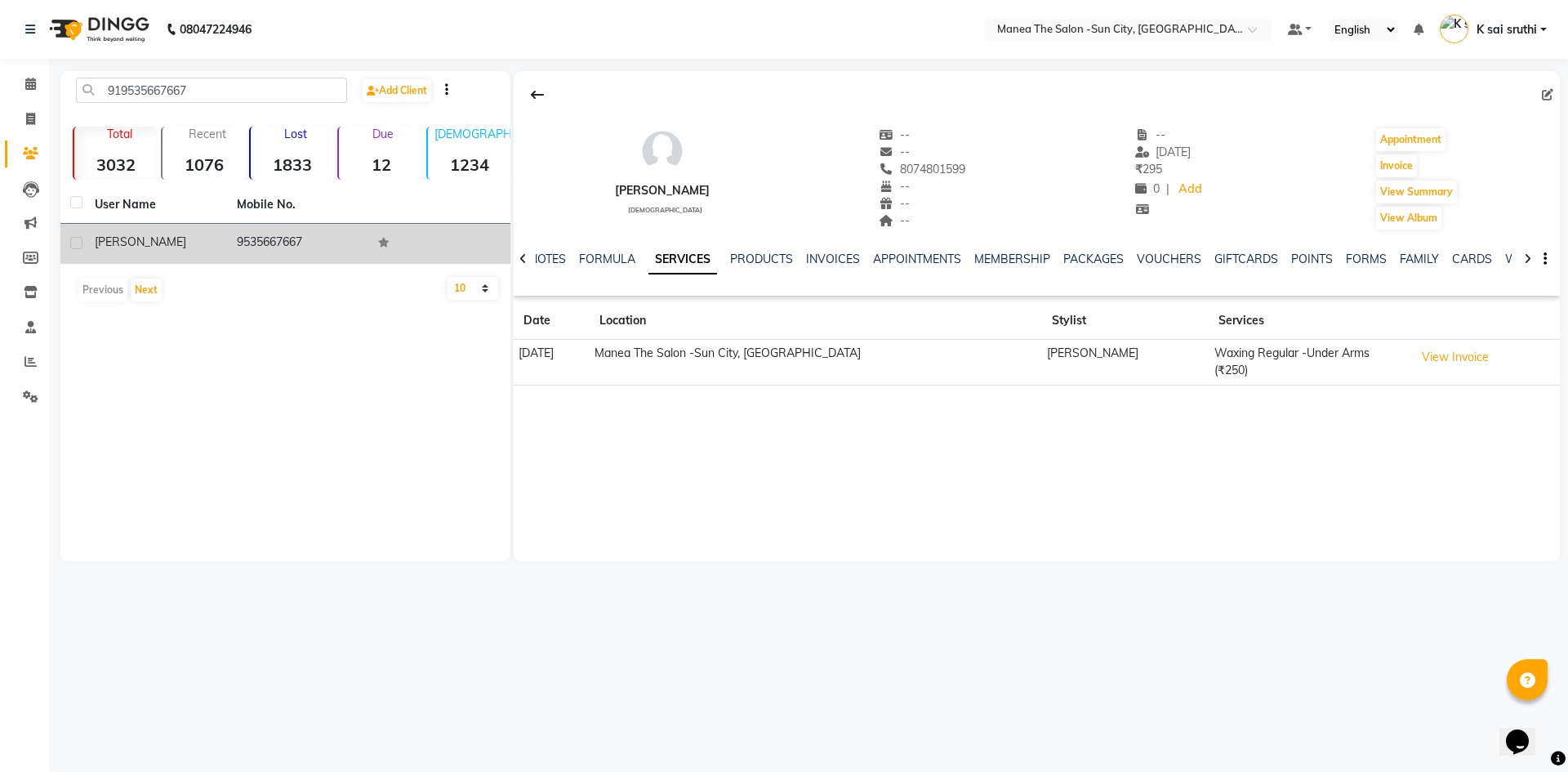
click at [275, 243] on td "9535667667" at bounding box center [298, 243] width 142 height 40
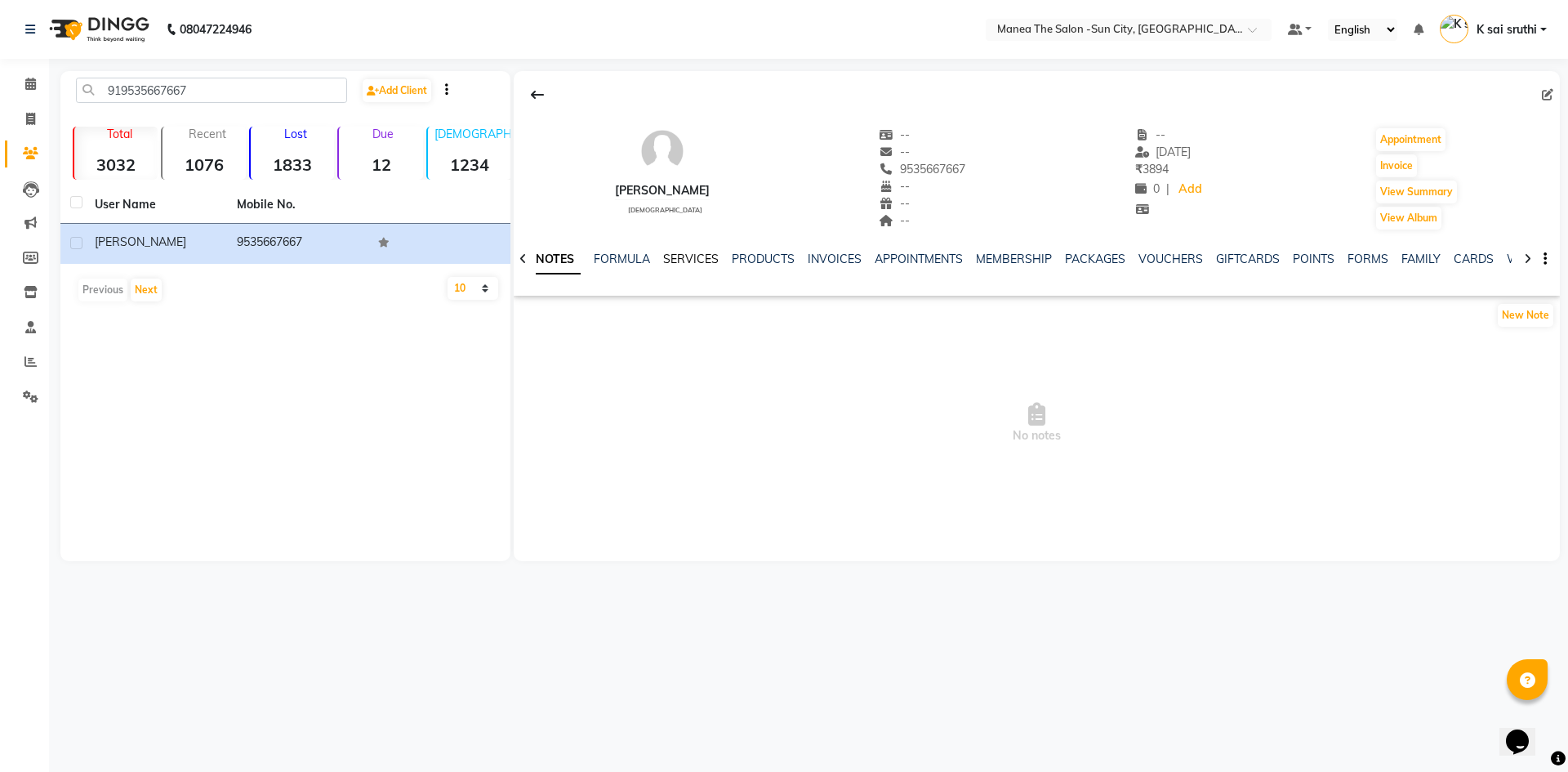
click at [681, 266] on link "SERVICES" at bounding box center [690, 259] width 56 height 15
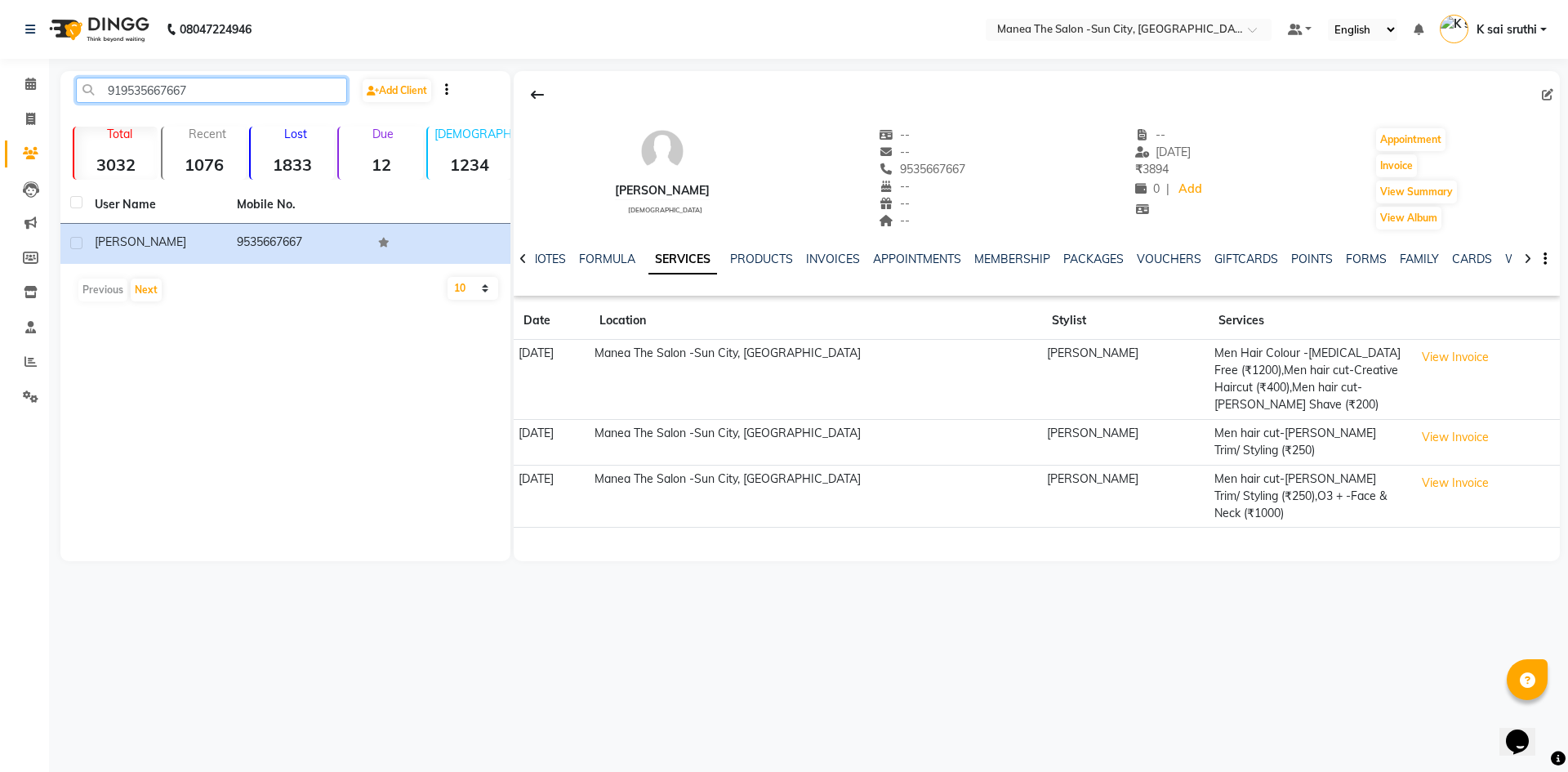
click at [211, 89] on input "919535667667" at bounding box center [211, 90] width 271 height 25
paste input "7702900758"
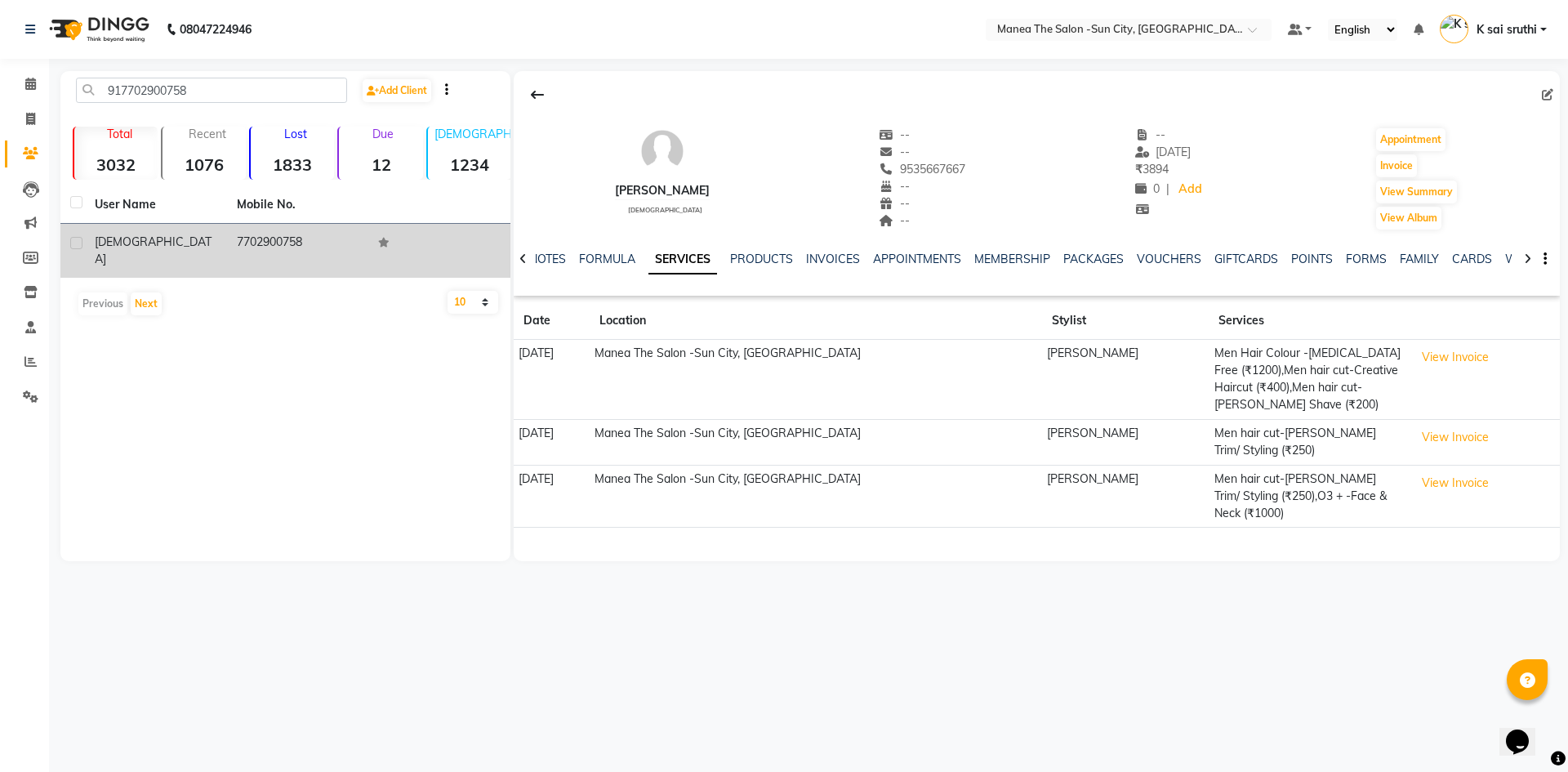
click at [250, 236] on td "7702900758" at bounding box center [298, 251] width 142 height 54
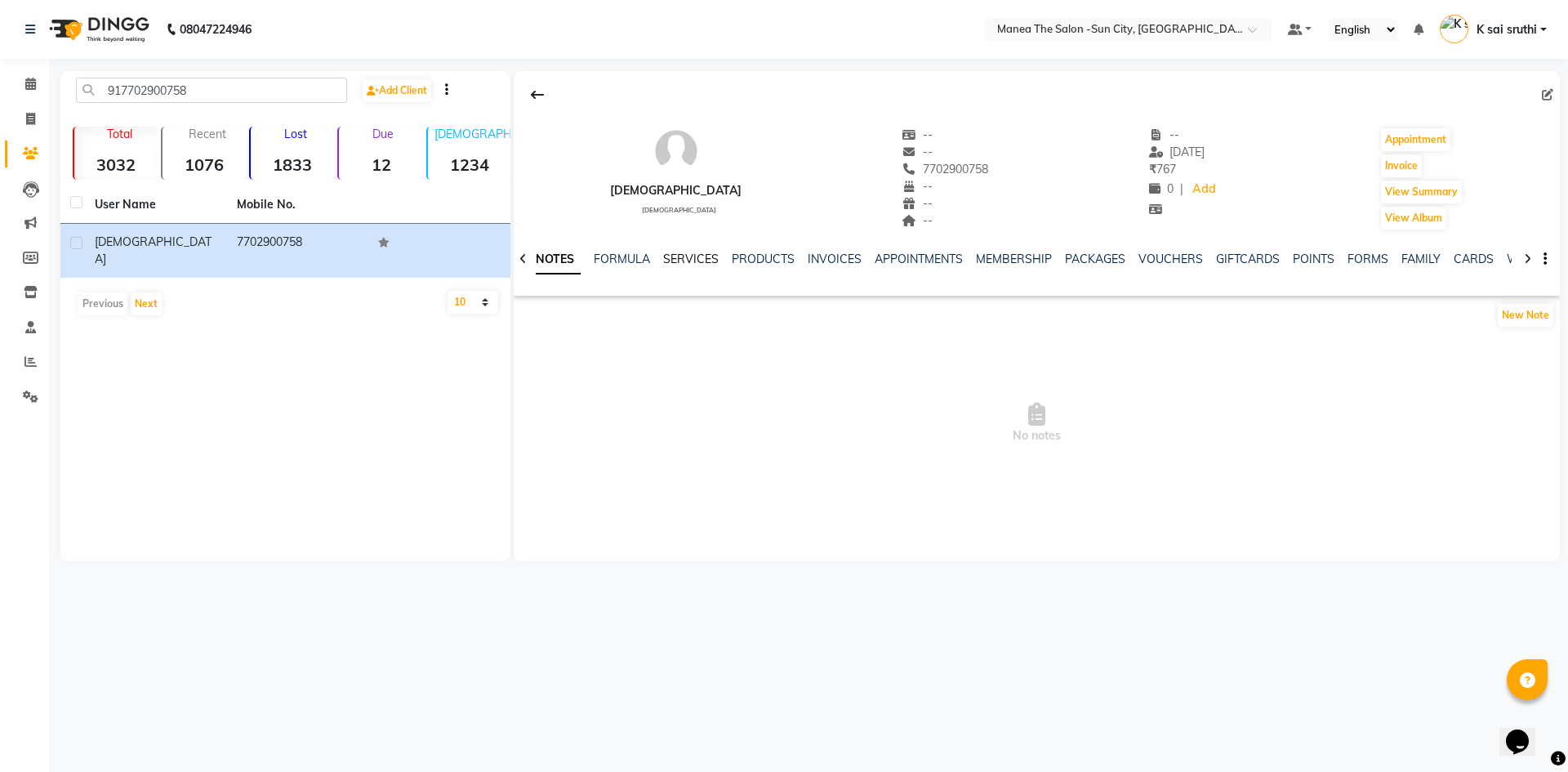
click at [689, 251] on link "SERVICES" at bounding box center [690, 259] width 56 height 15
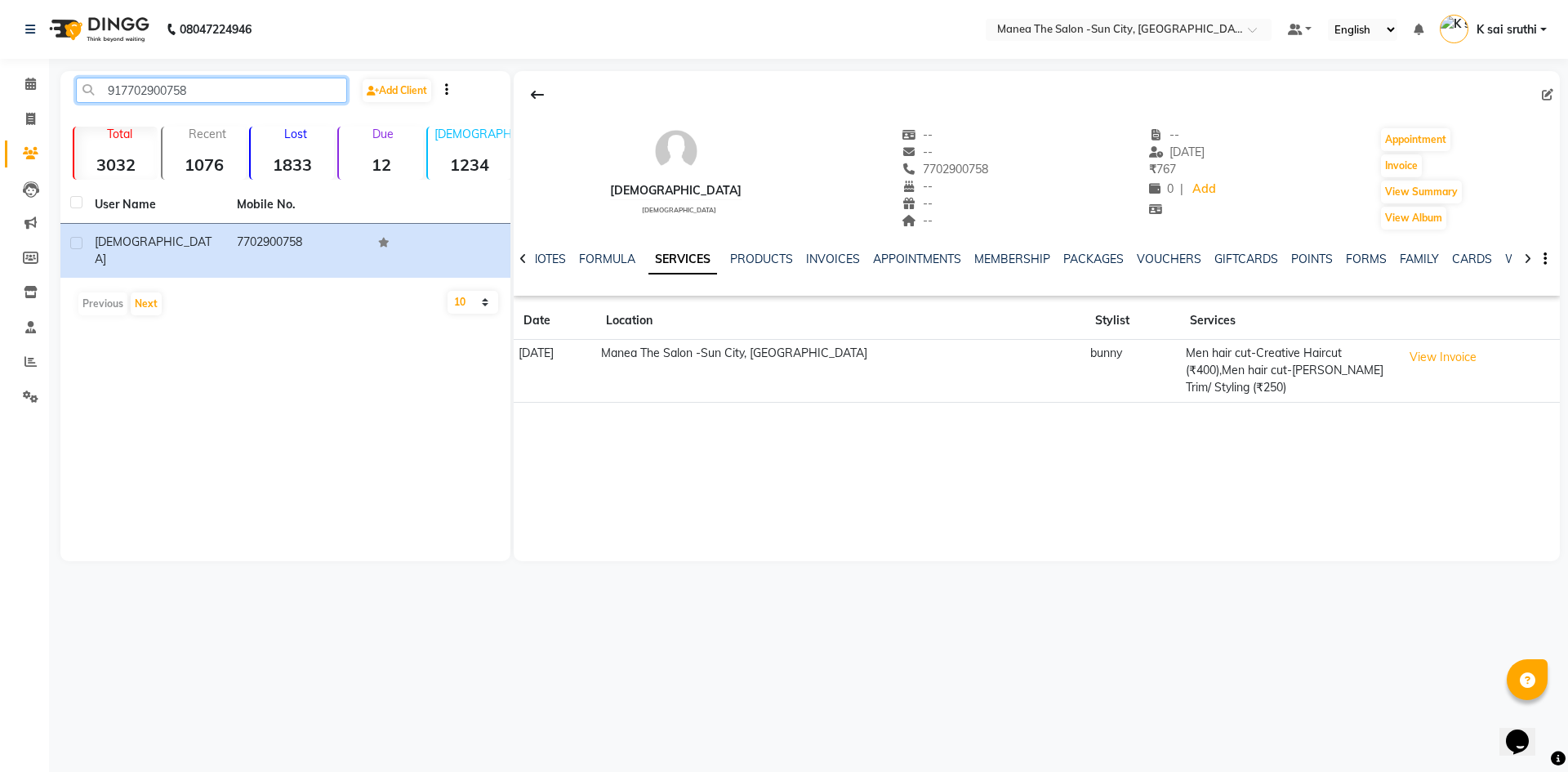
click at [254, 82] on input "917702900758" at bounding box center [211, 90] width 271 height 25
paste input "9849948492"
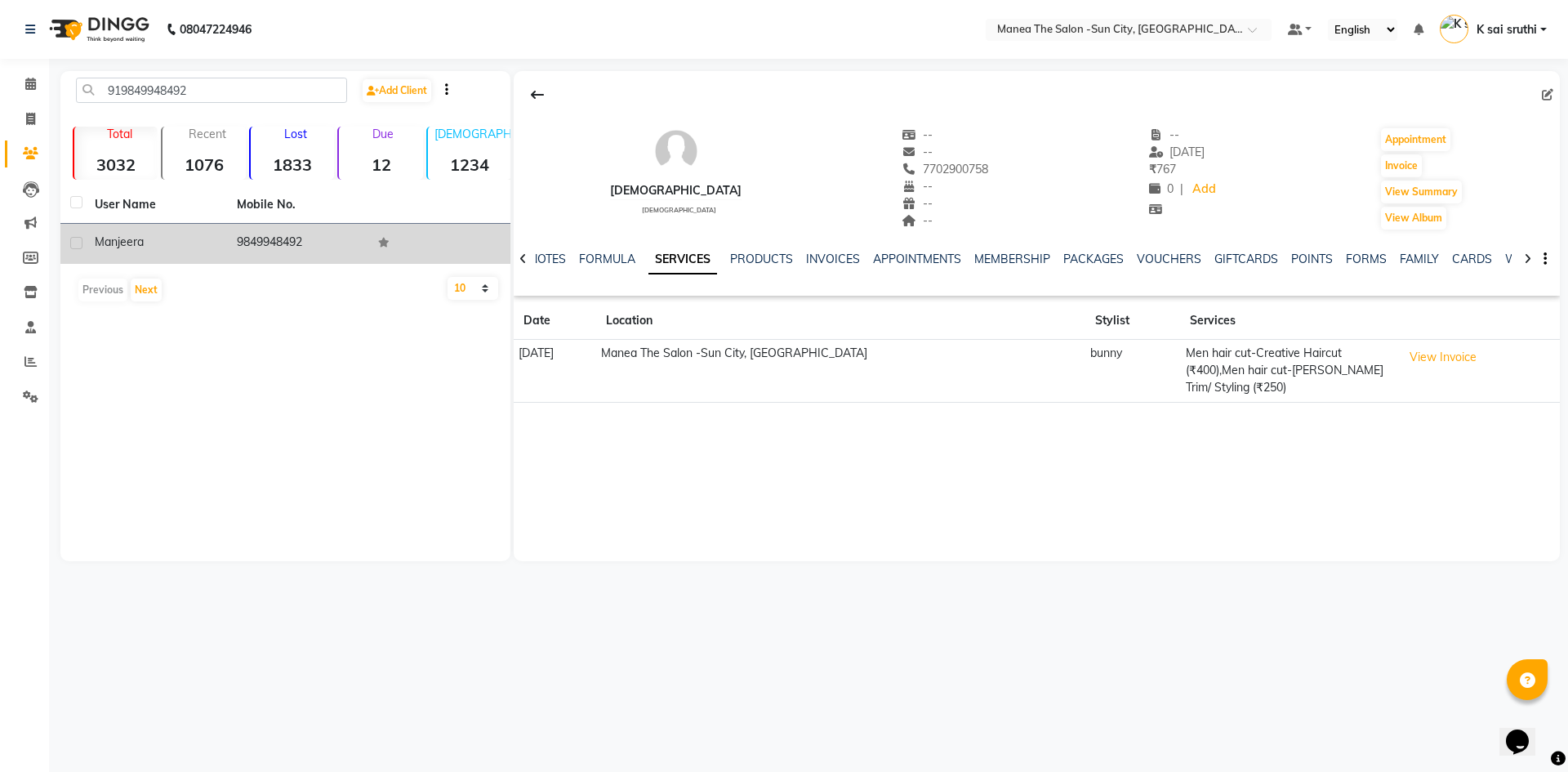
click at [273, 246] on td "9849948492" at bounding box center [298, 243] width 142 height 40
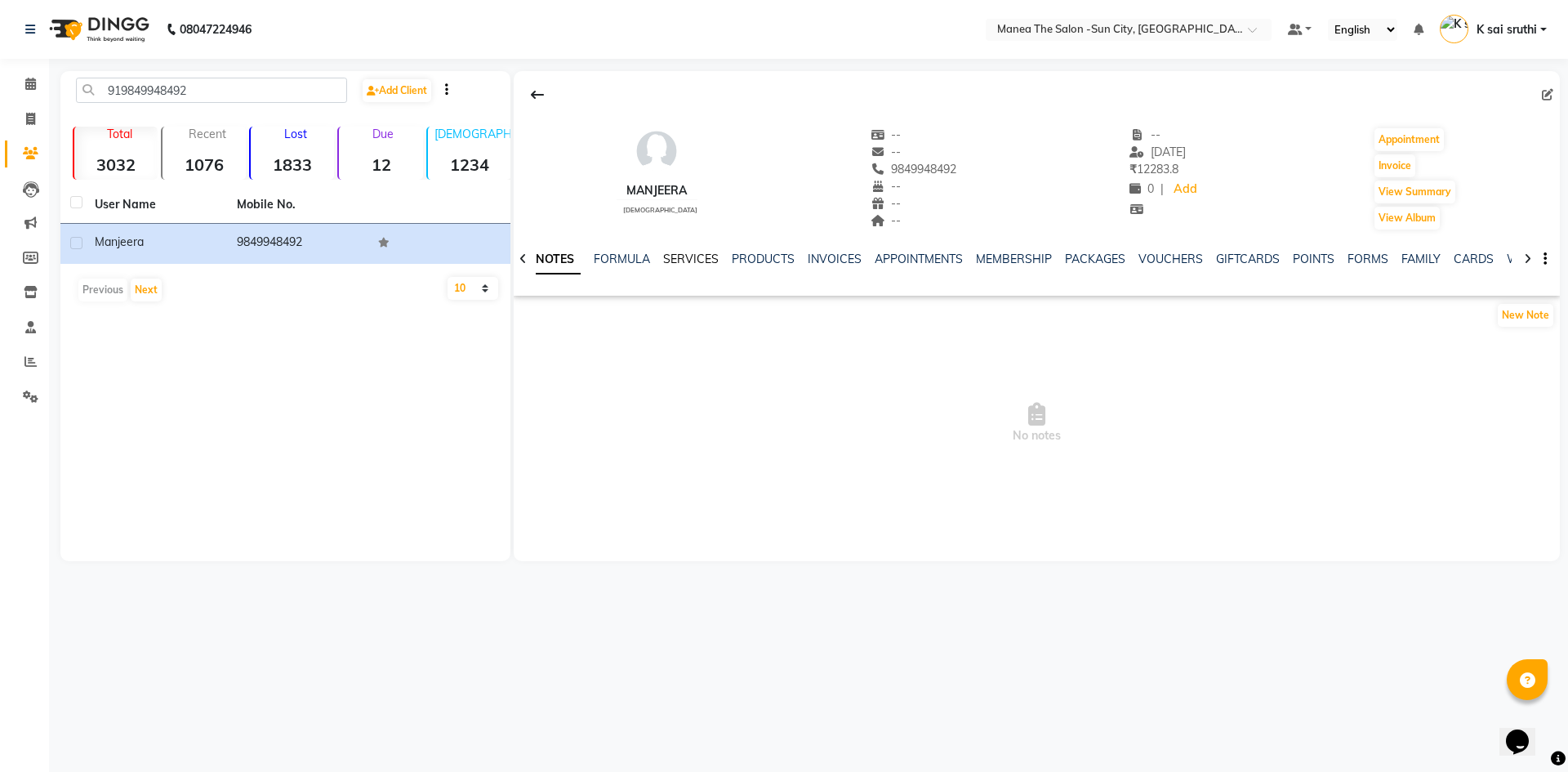
click at [691, 258] on link "SERVICES" at bounding box center [690, 259] width 56 height 15
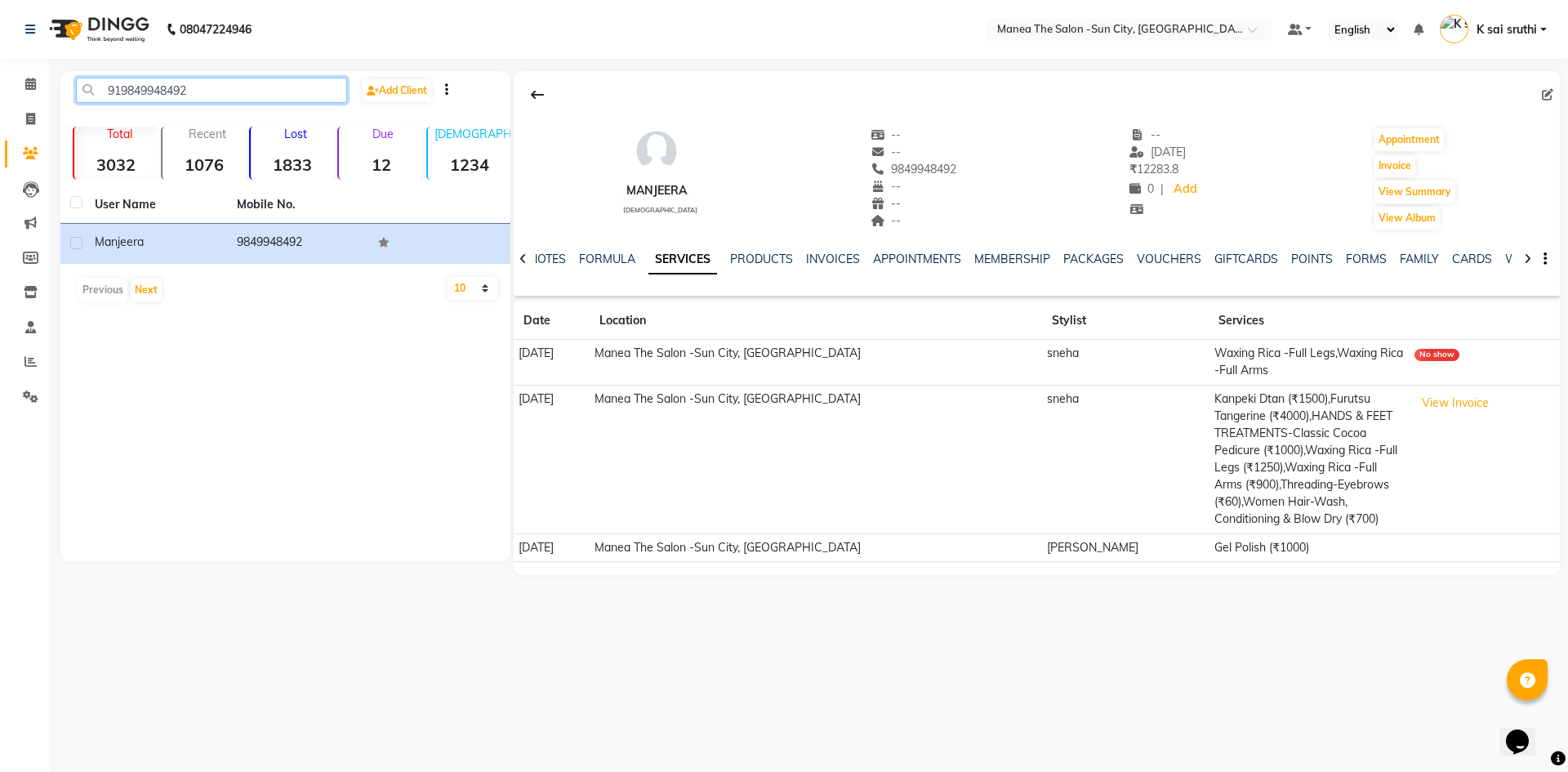
click at [207, 91] on input "919849948492" at bounding box center [211, 90] width 271 height 25
paste input "66096336"
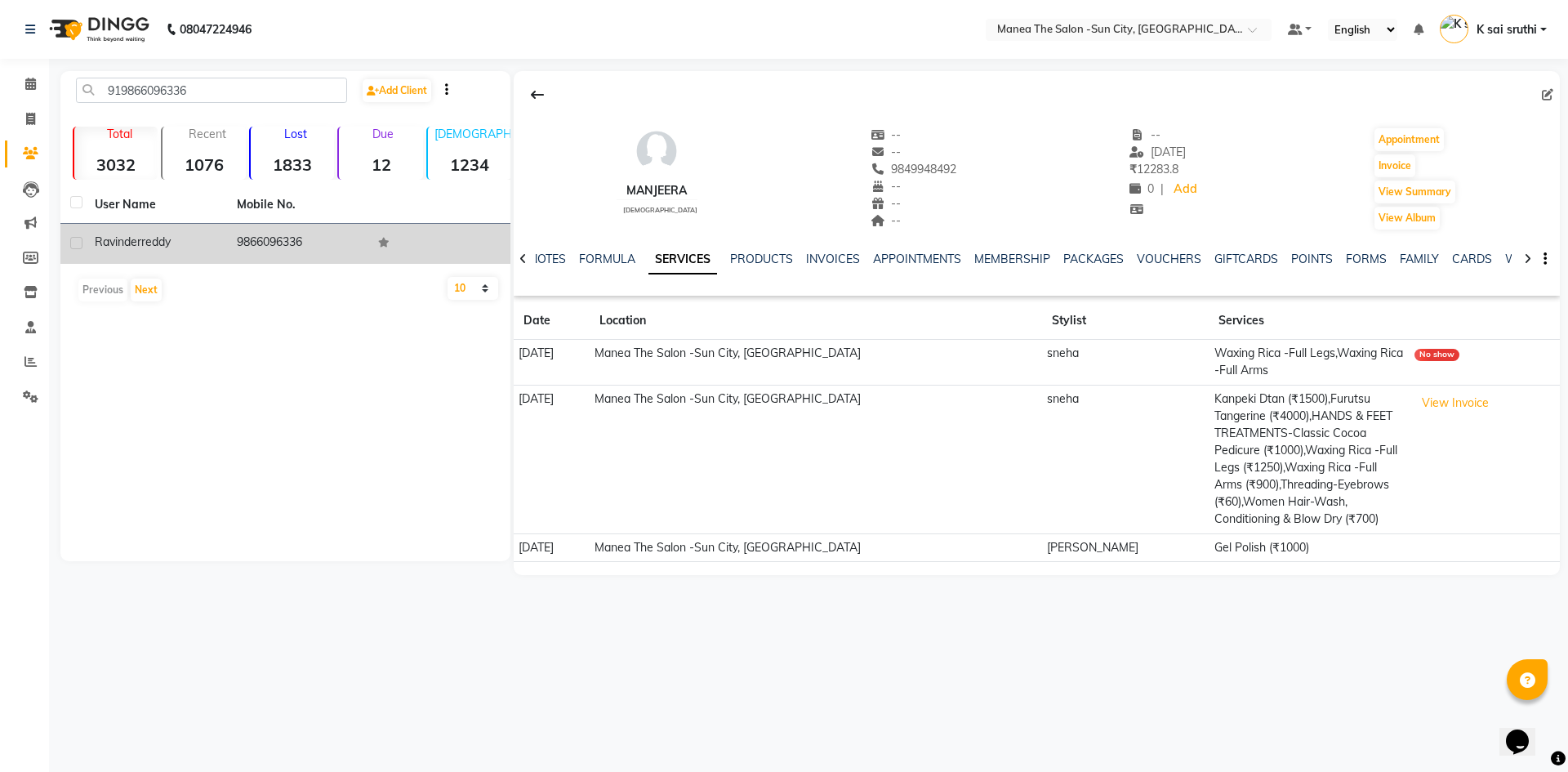
click at [279, 239] on td "9866096336" at bounding box center [298, 243] width 142 height 40
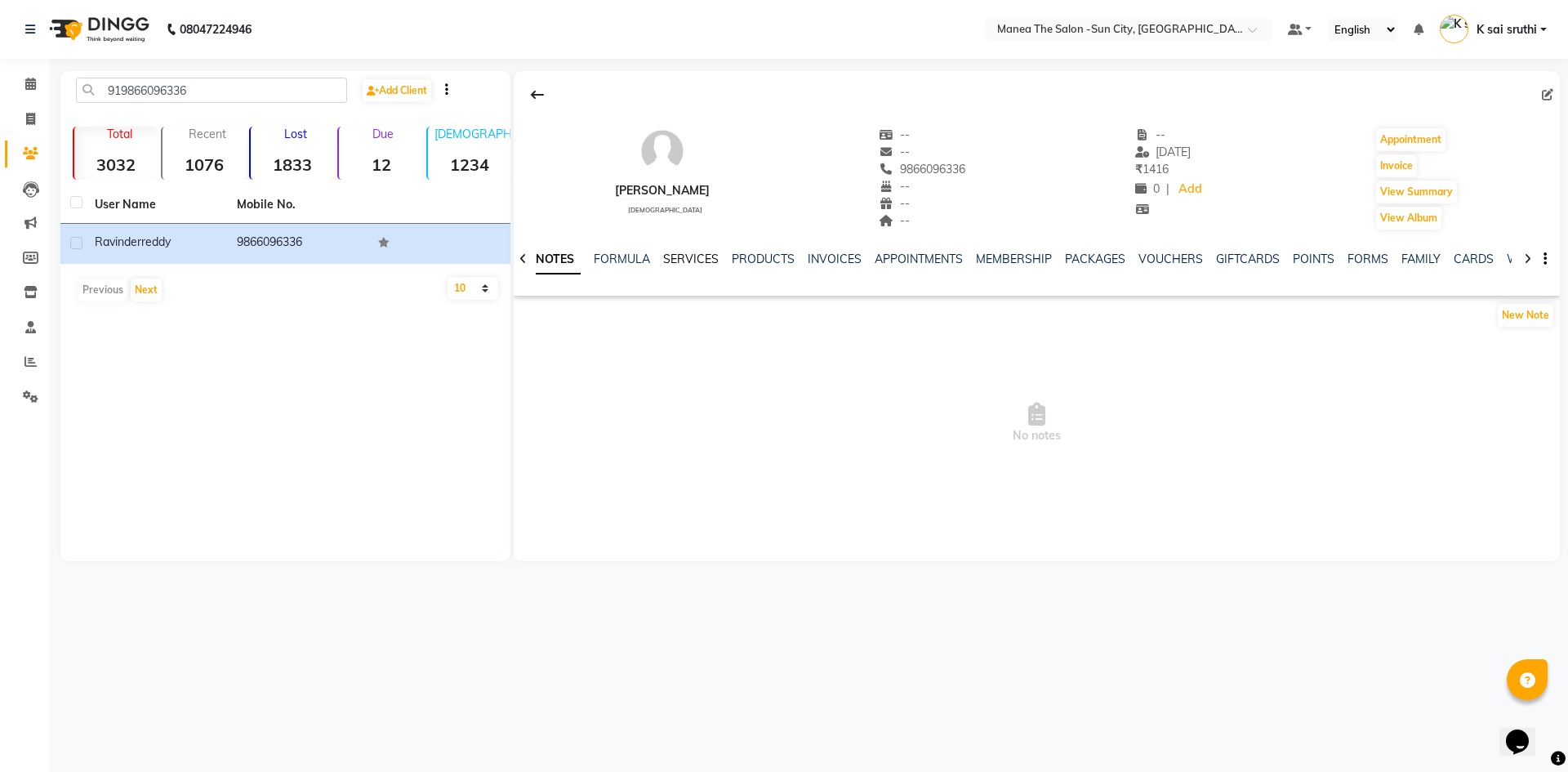
click at [688, 259] on link "SERVICES" at bounding box center [690, 259] width 56 height 15
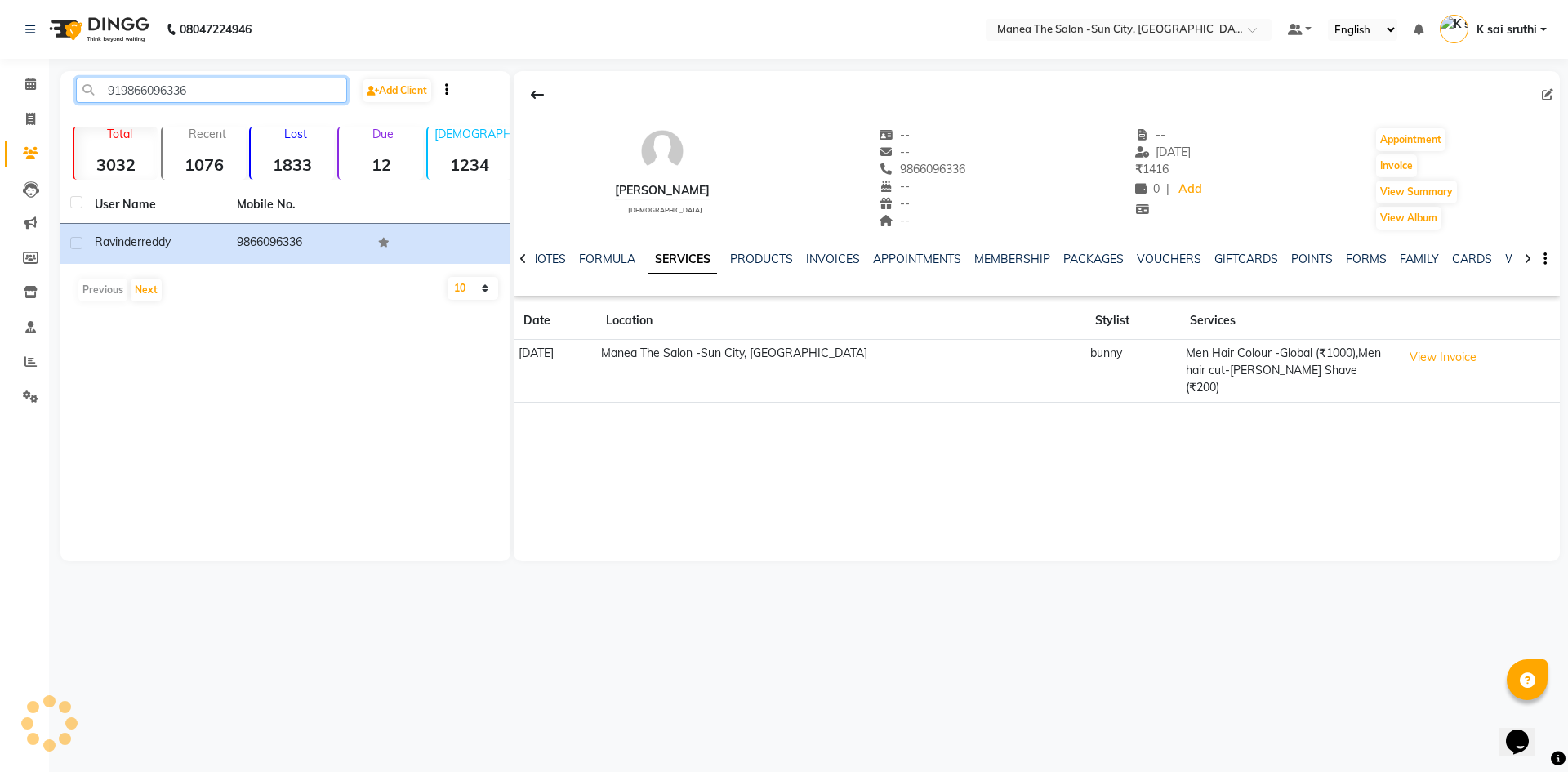
click at [235, 86] on input "919866096336" at bounding box center [211, 90] width 271 height 25
paste input "010202901"
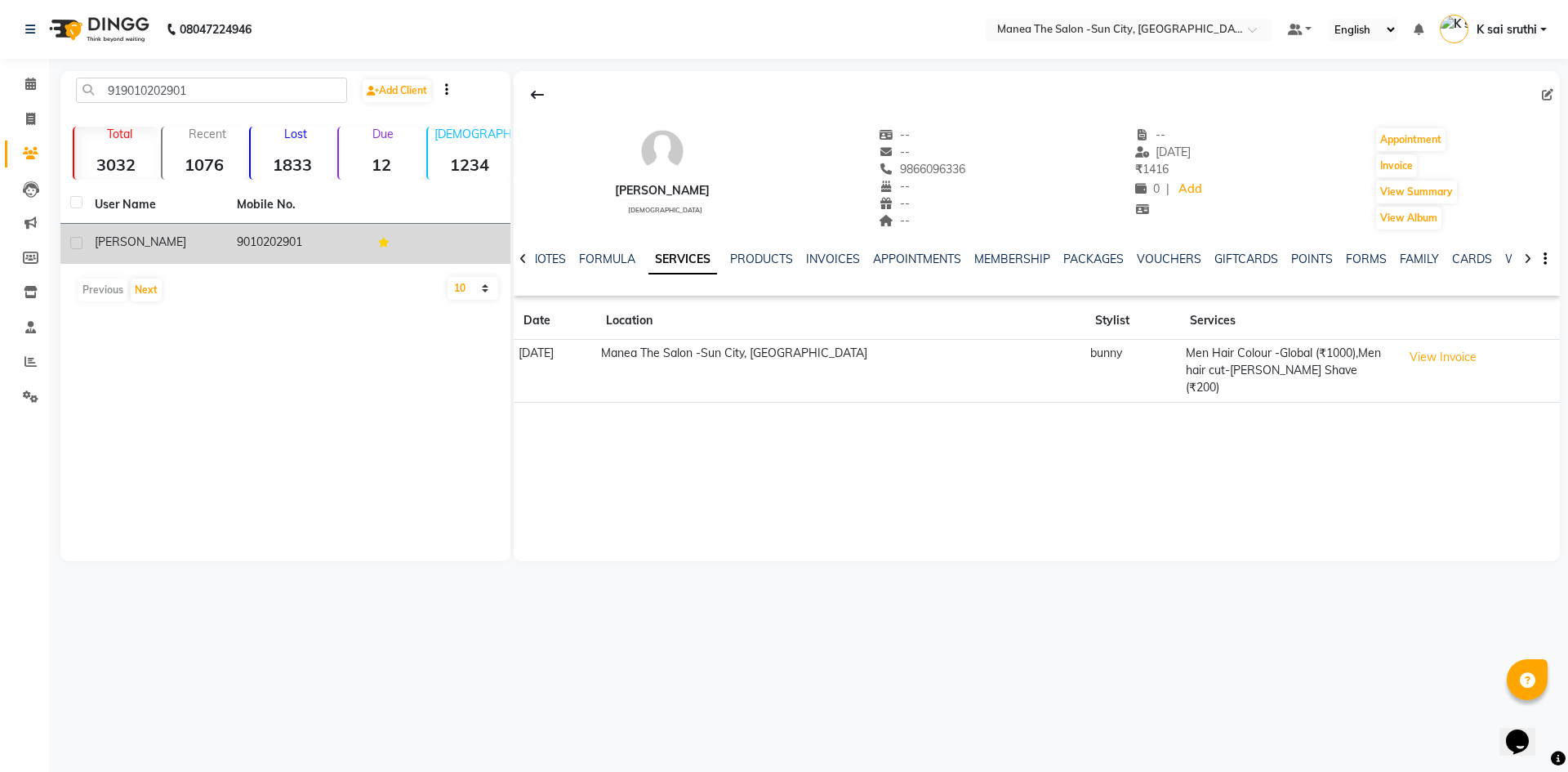
click at [265, 232] on td "9010202901" at bounding box center [298, 243] width 142 height 40
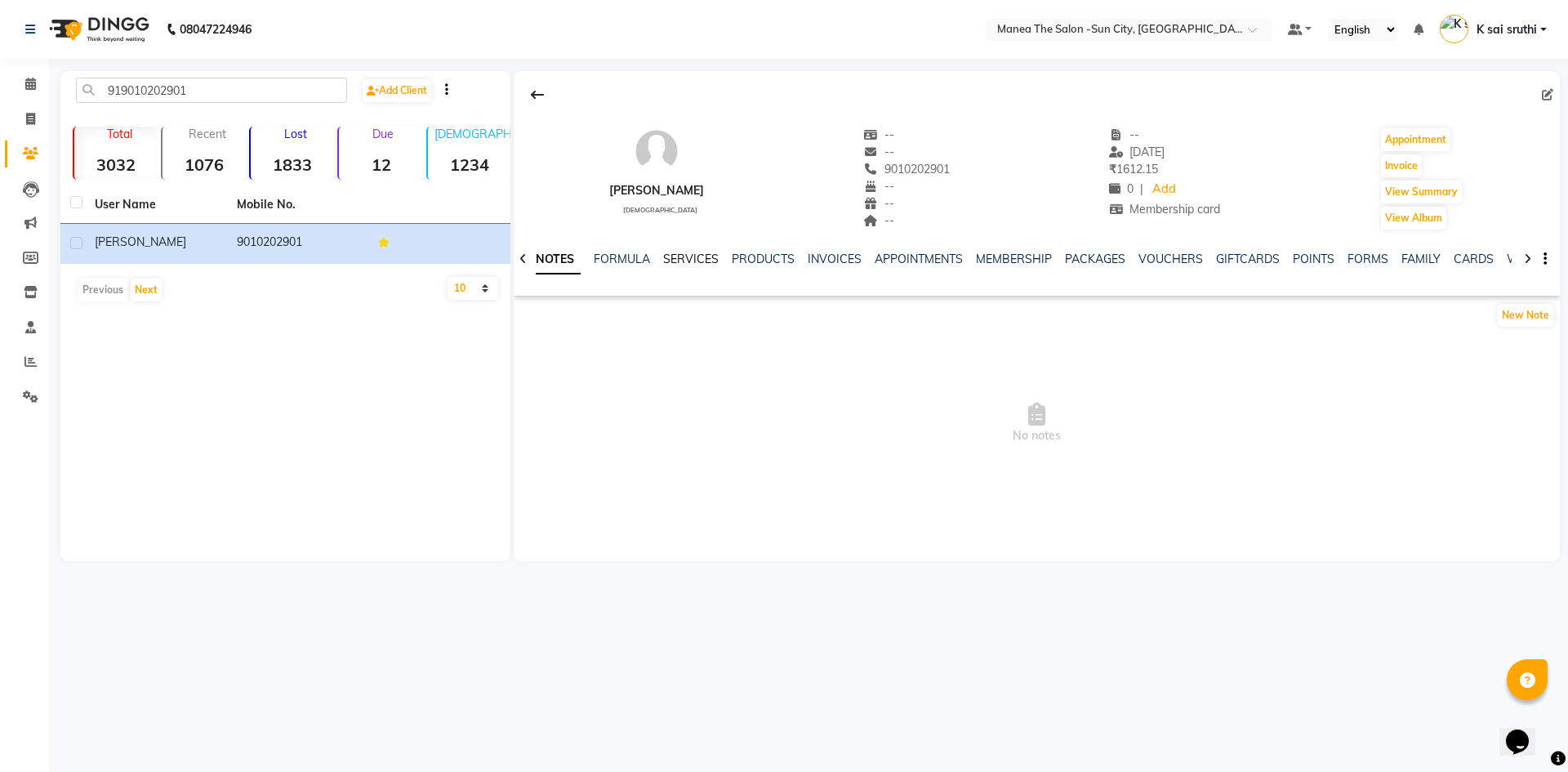
click at [698, 255] on link "SERVICES" at bounding box center [690, 259] width 56 height 15
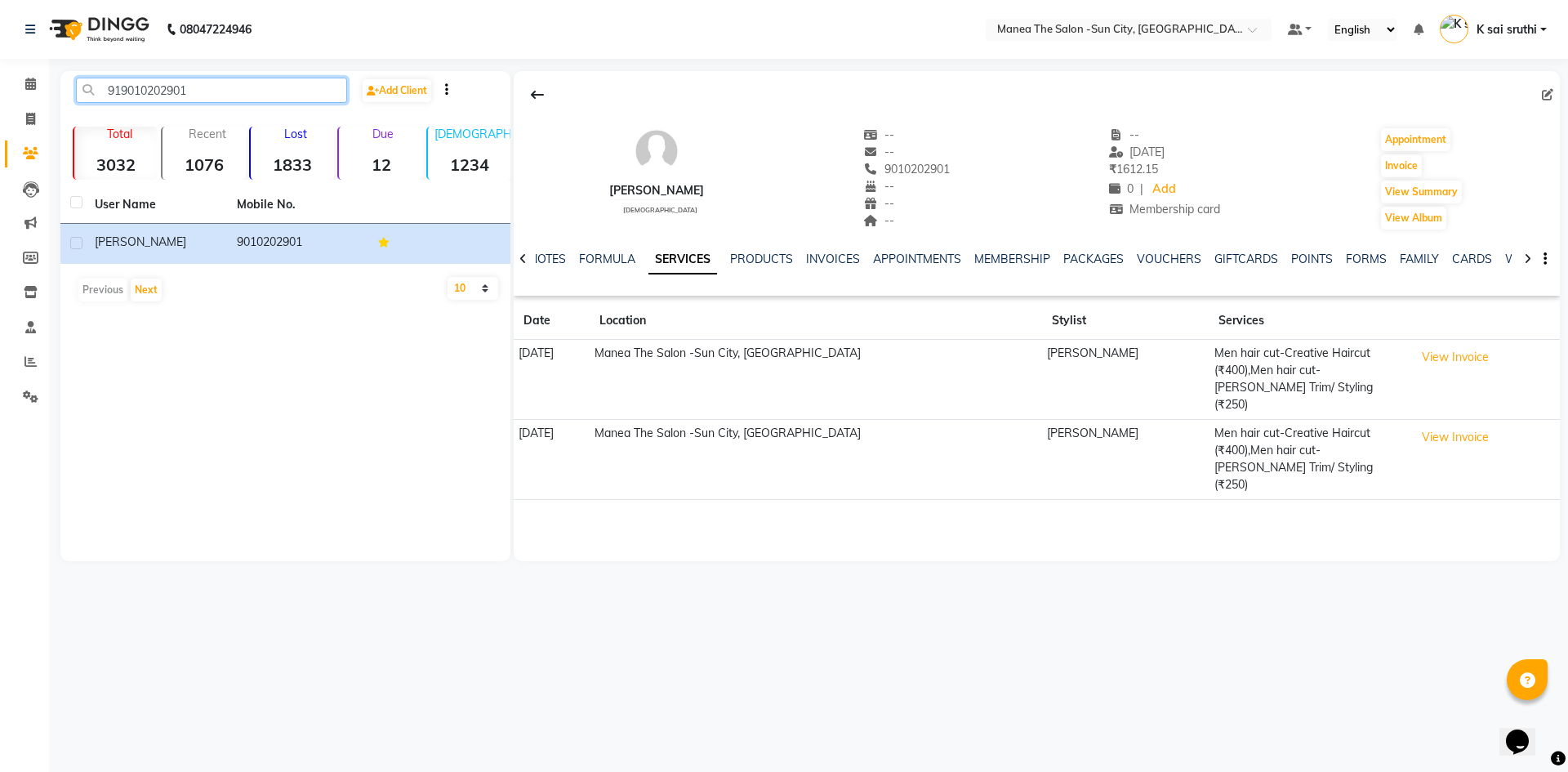
click at [242, 82] on input "919010202901" at bounding box center [211, 90] width 271 height 25
paste input "8790393006"
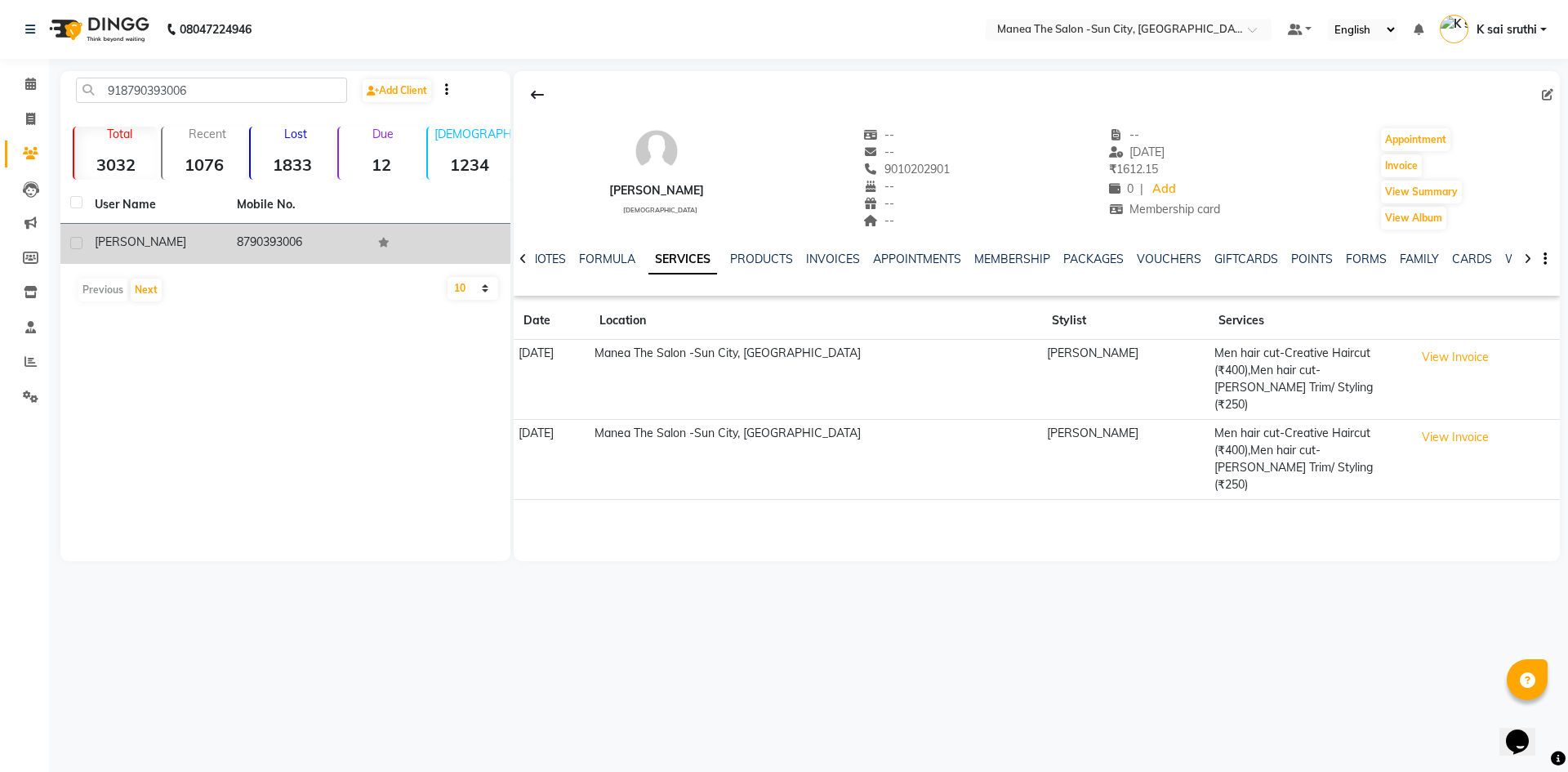
click at [248, 246] on td "8790393006" at bounding box center [298, 243] width 142 height 40
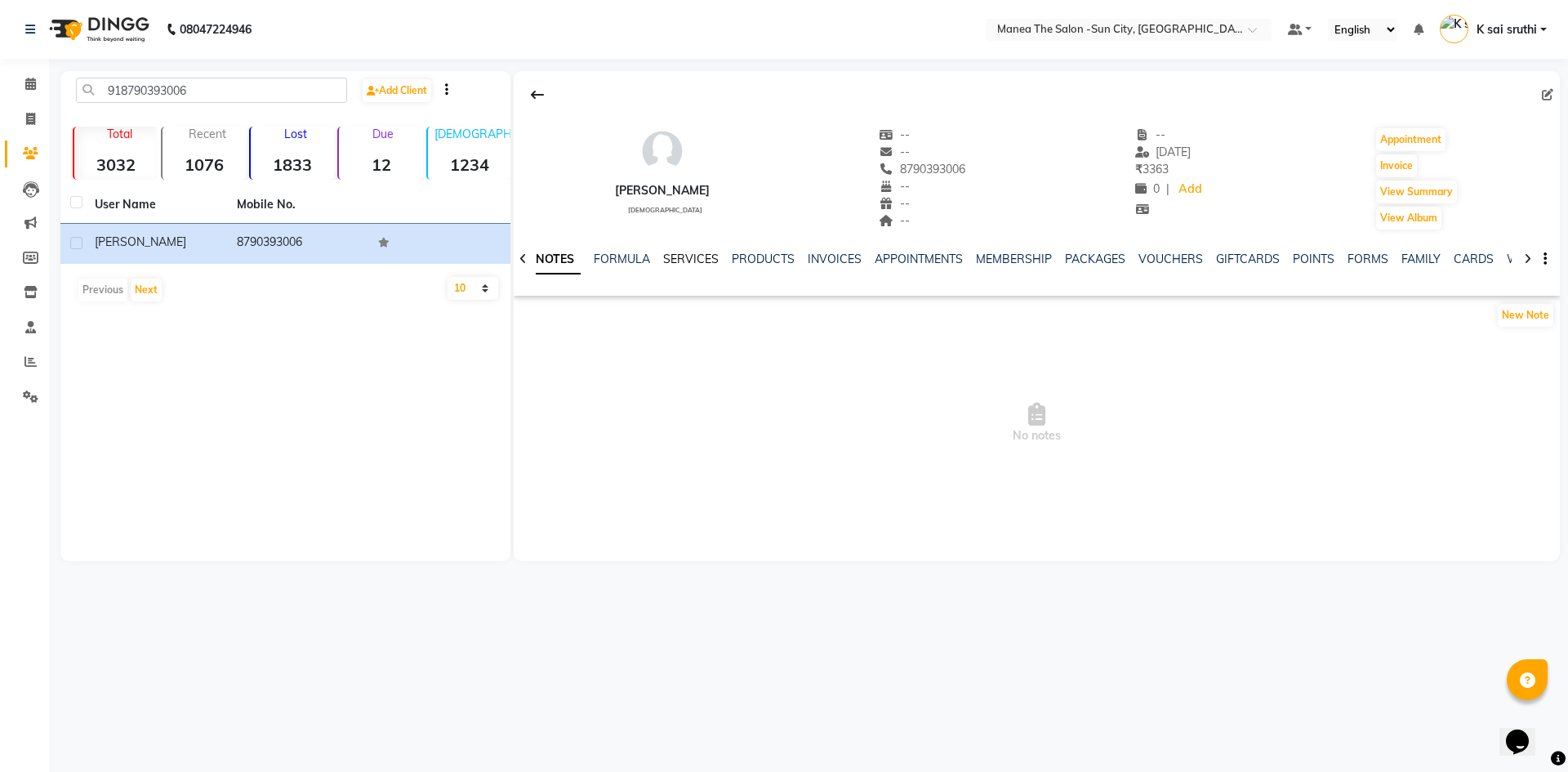
click at [690, 256] on link "SERVICES" at bounding box center [690, 259] width 56 height 15
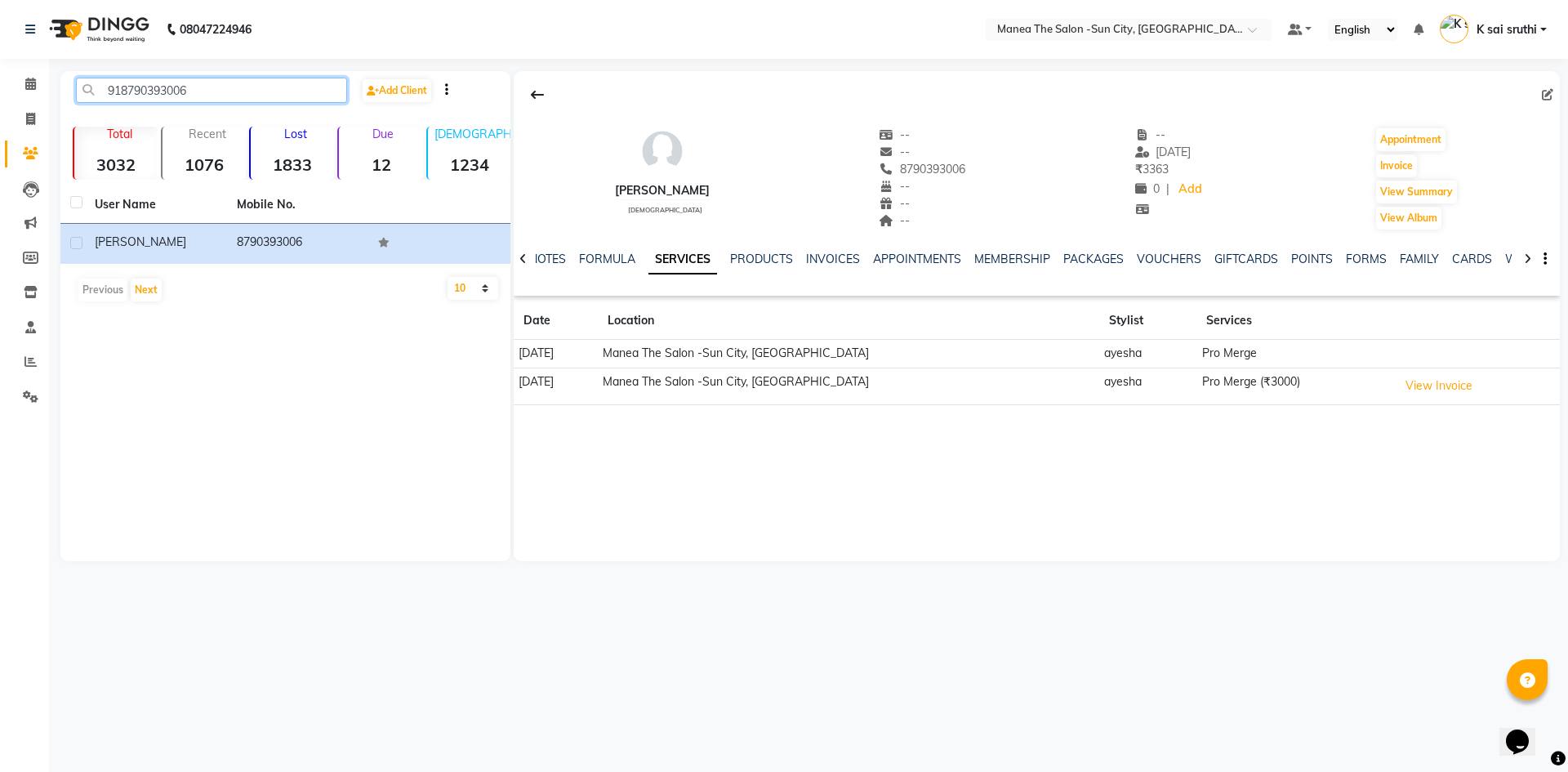
click at [217, 93] on input "918790393006" at bounding box center [211, 90] width 271 height 25
paste input "7780134959"
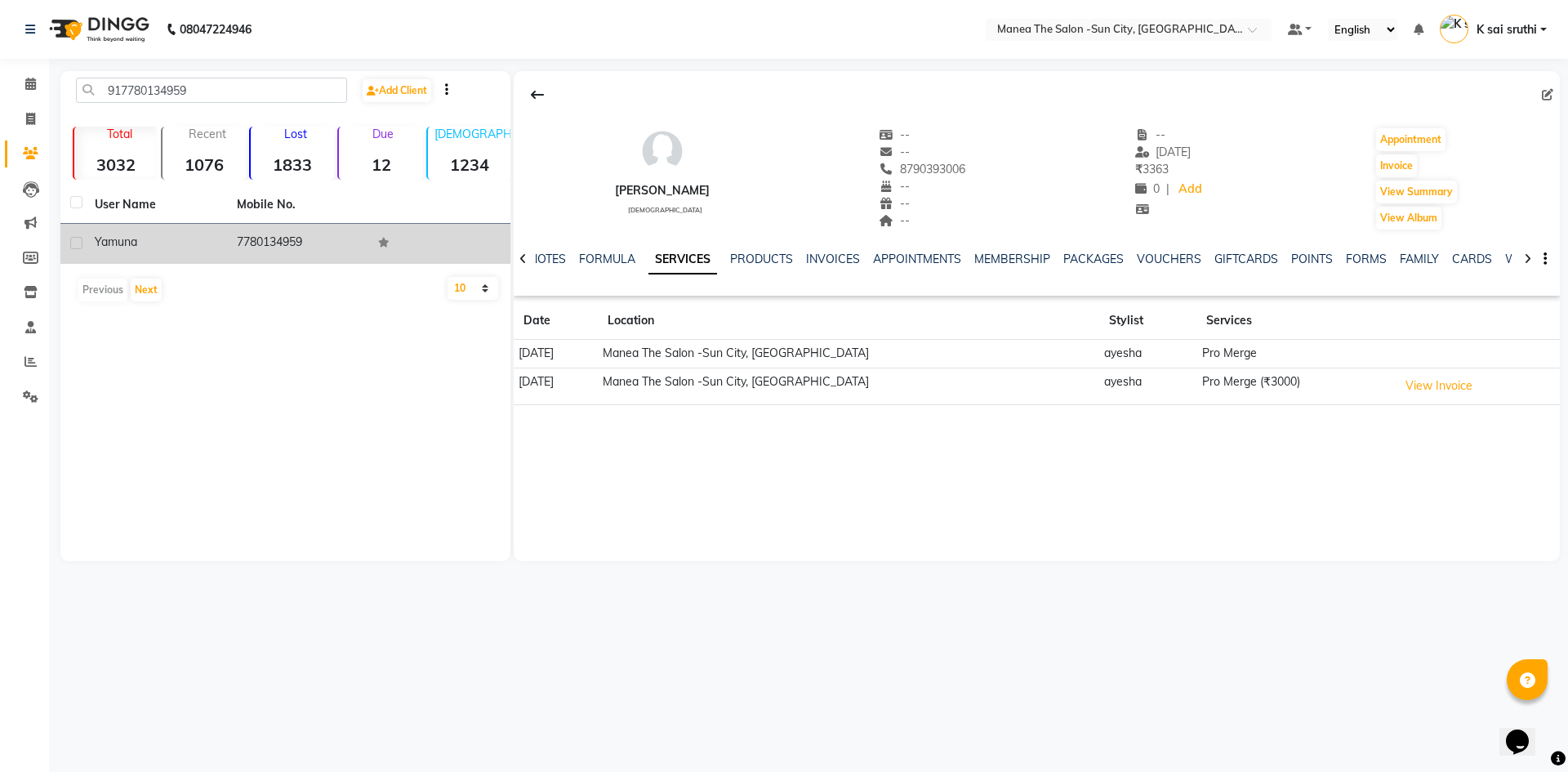
click at [268, 234] on td "7780134959" at bounding box center [298, 243] width 142 height 40
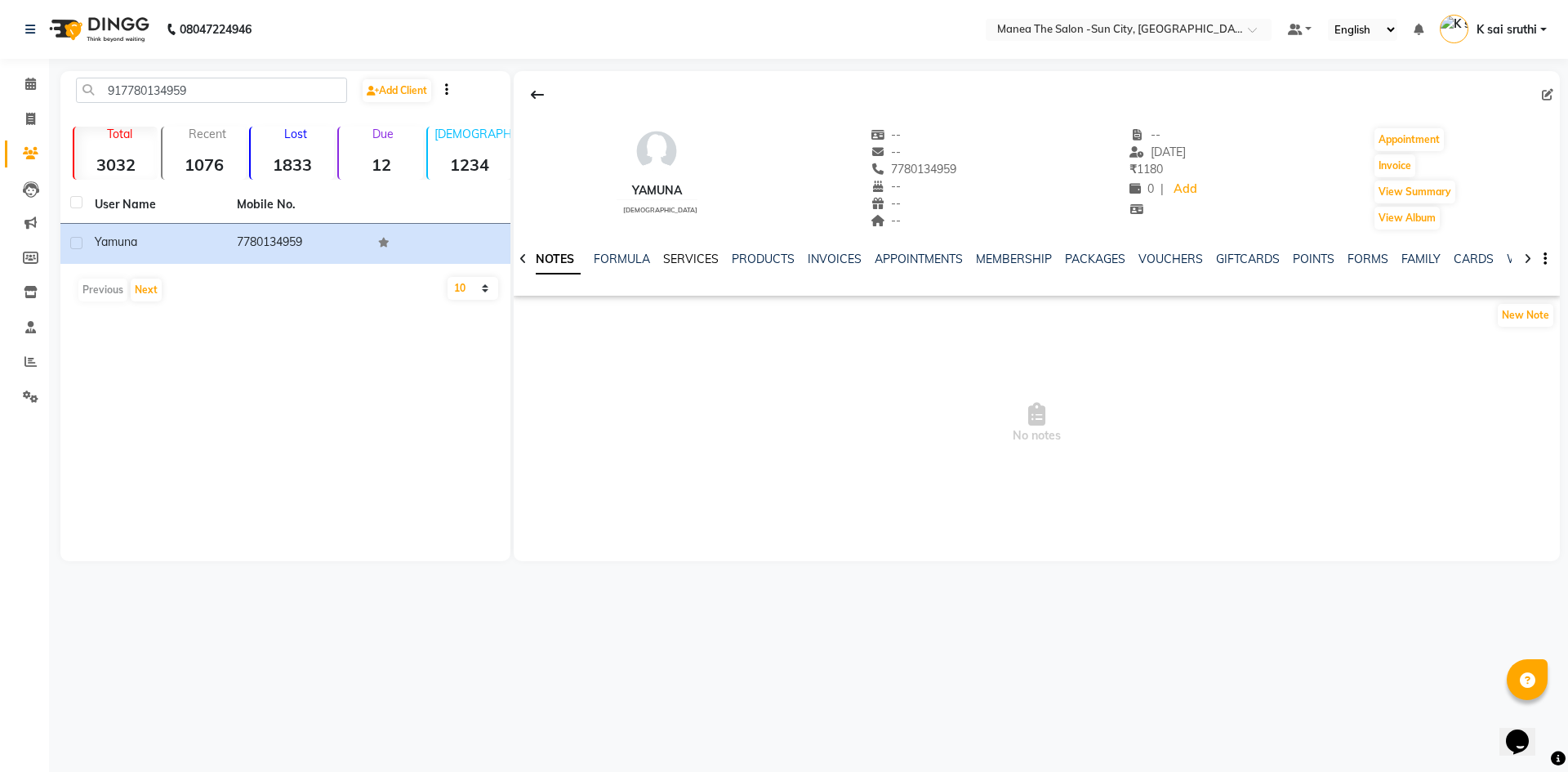
click at [684, 256] on link "SERVICES" at bounding box center [690, 259] width 56 height 15
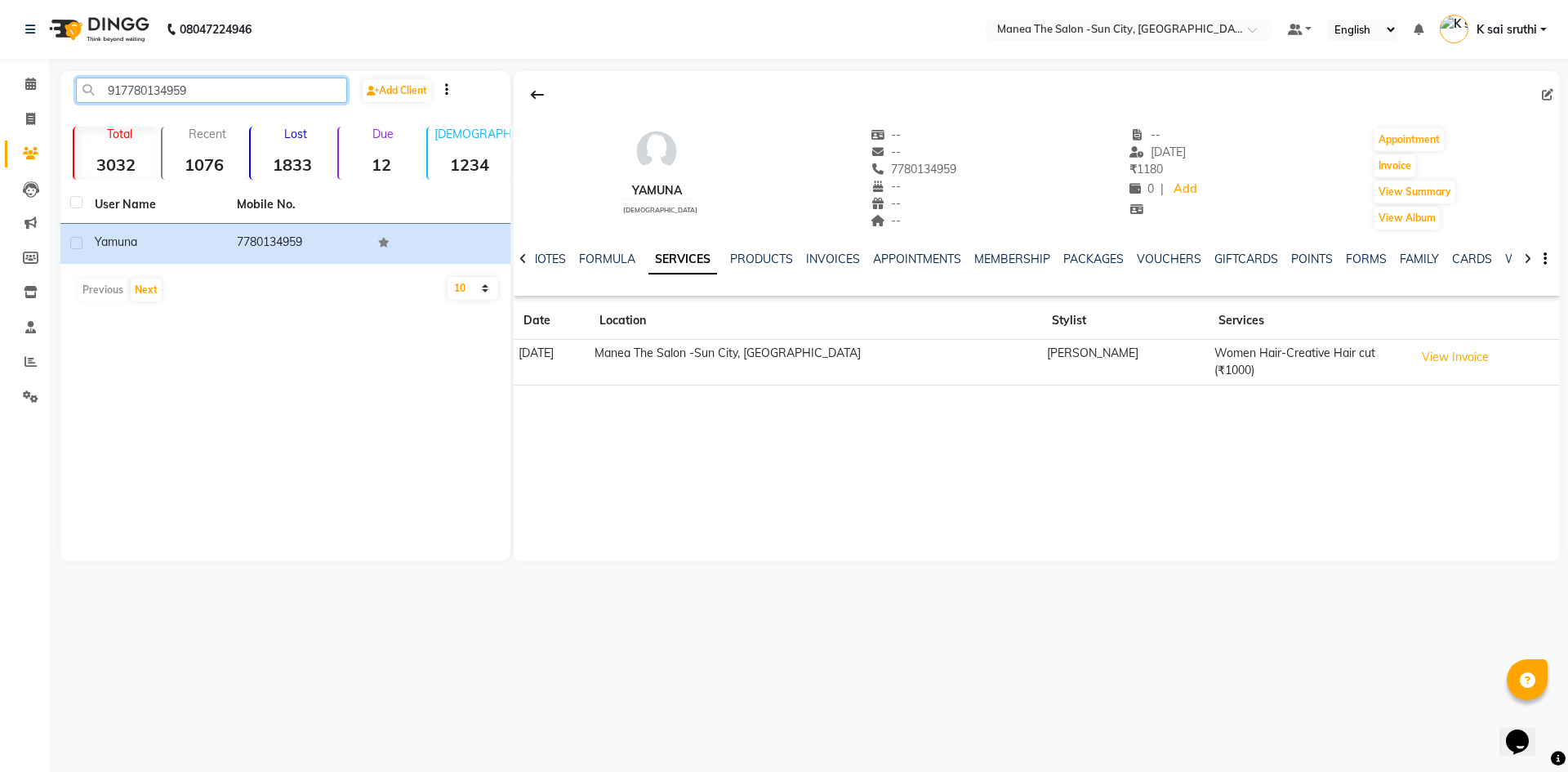
click at [274, 80] on input "917780134959" at bounding box center [211, 90] width 271 height 25
paste input "800842228"
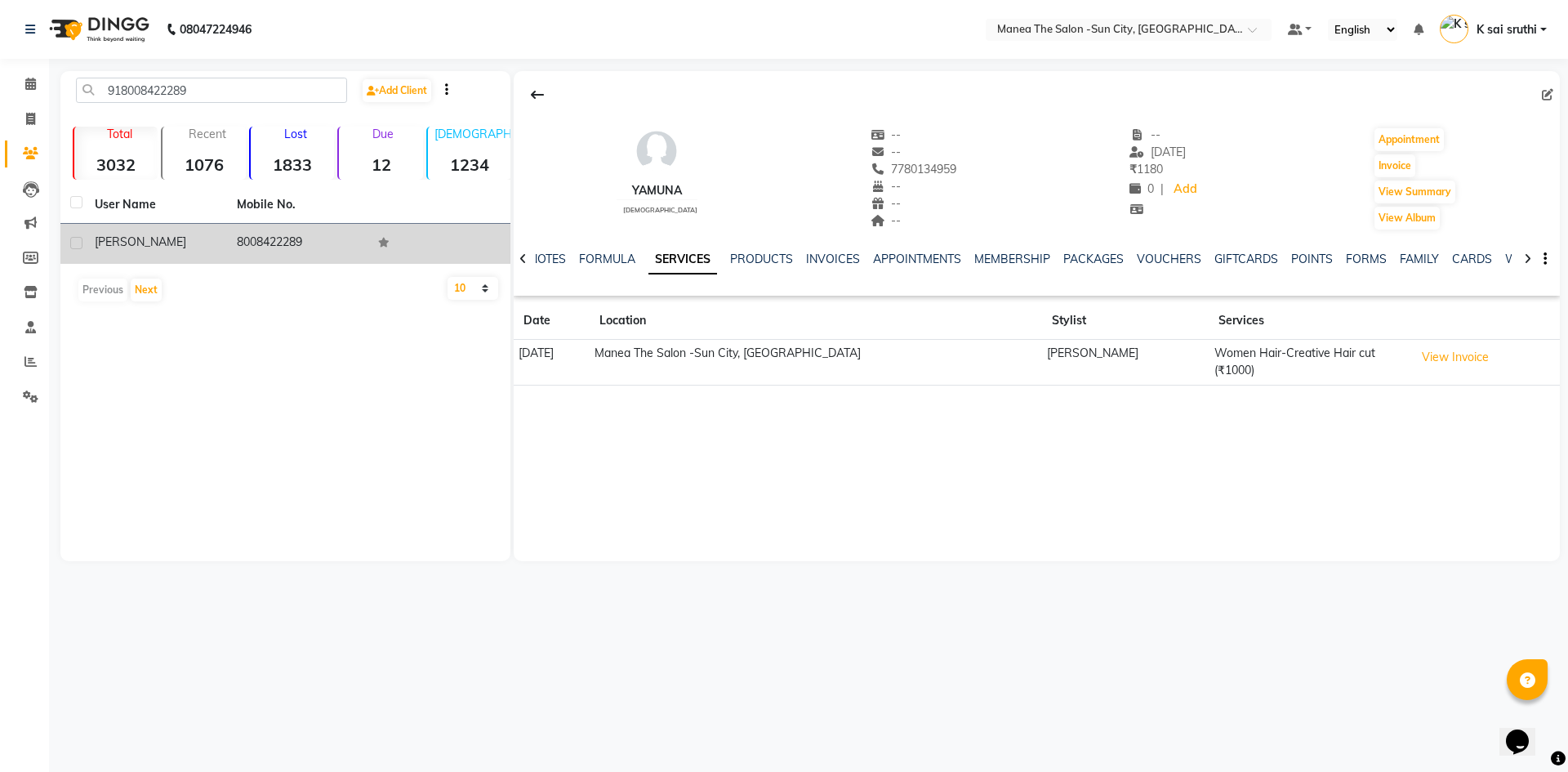
click at [306, 249] on td "8008422289" at bounding box center [298, 243] width 142 height 40
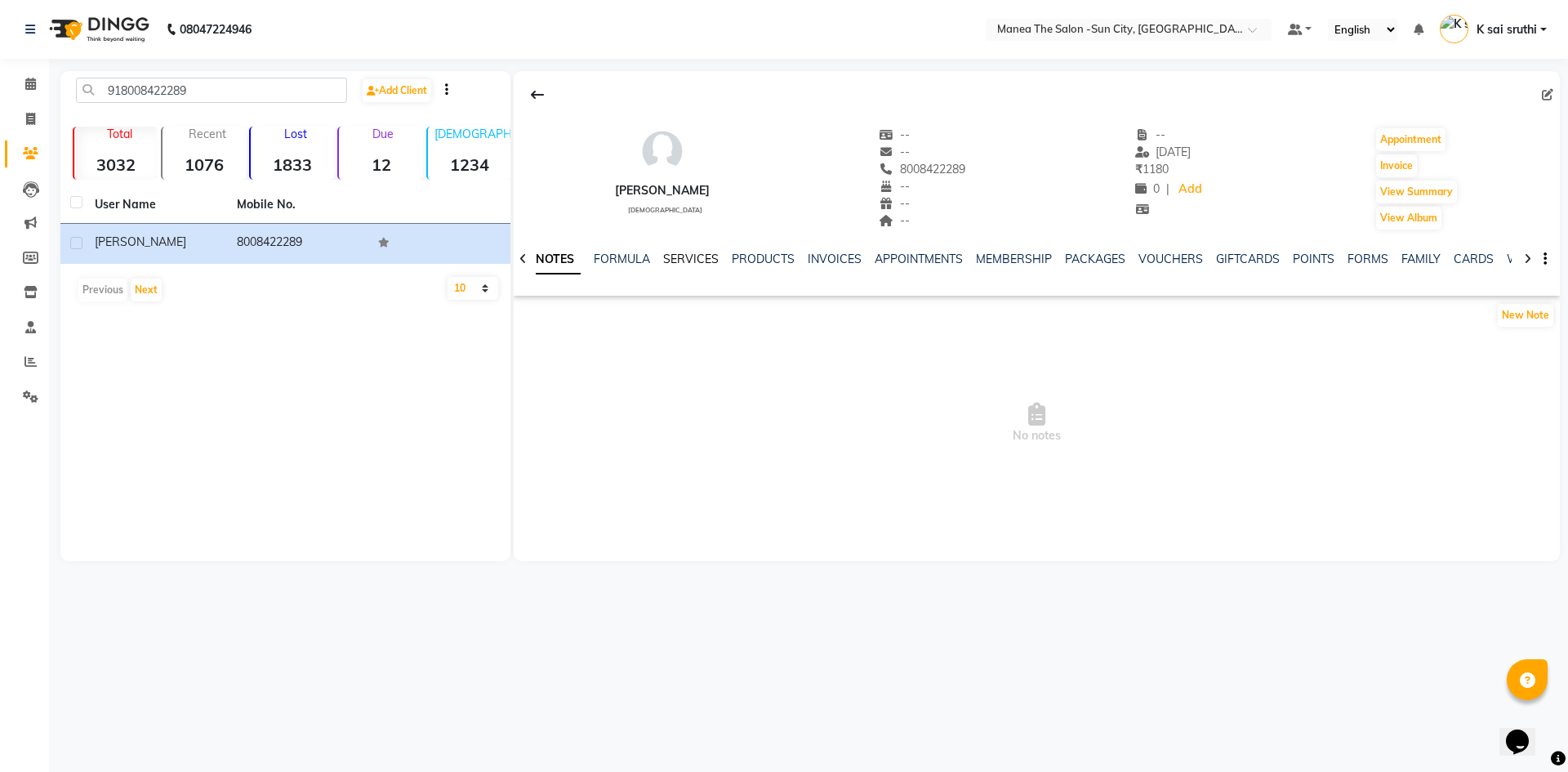
click at [685, 257] on link "SERVICES" at bounding box center [690, 259] width 56 height 15
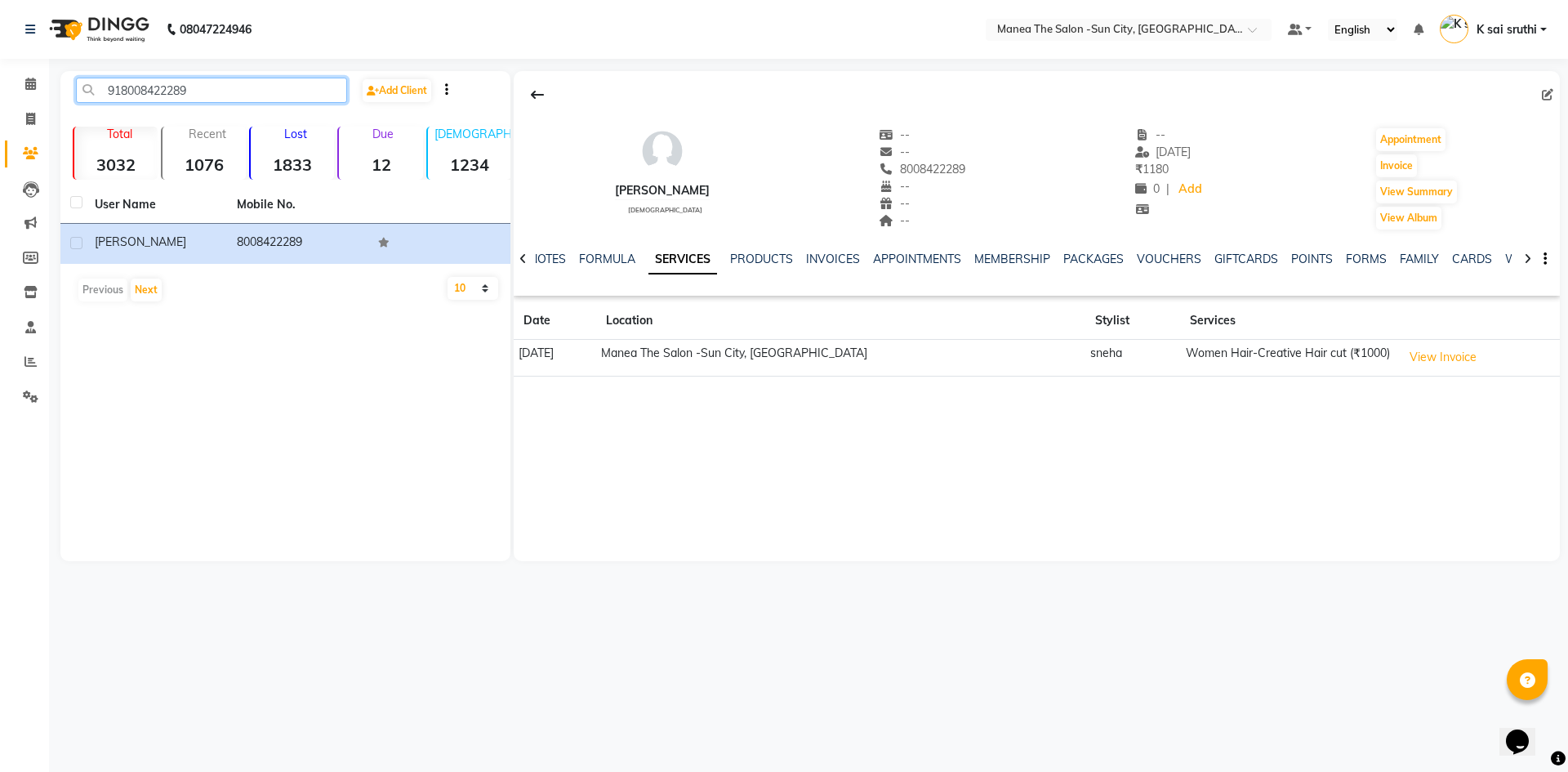
click at [246, 84] on input "918008422289" at bounding box center [211, 90] width 271 height 25
paste input "9951339693"
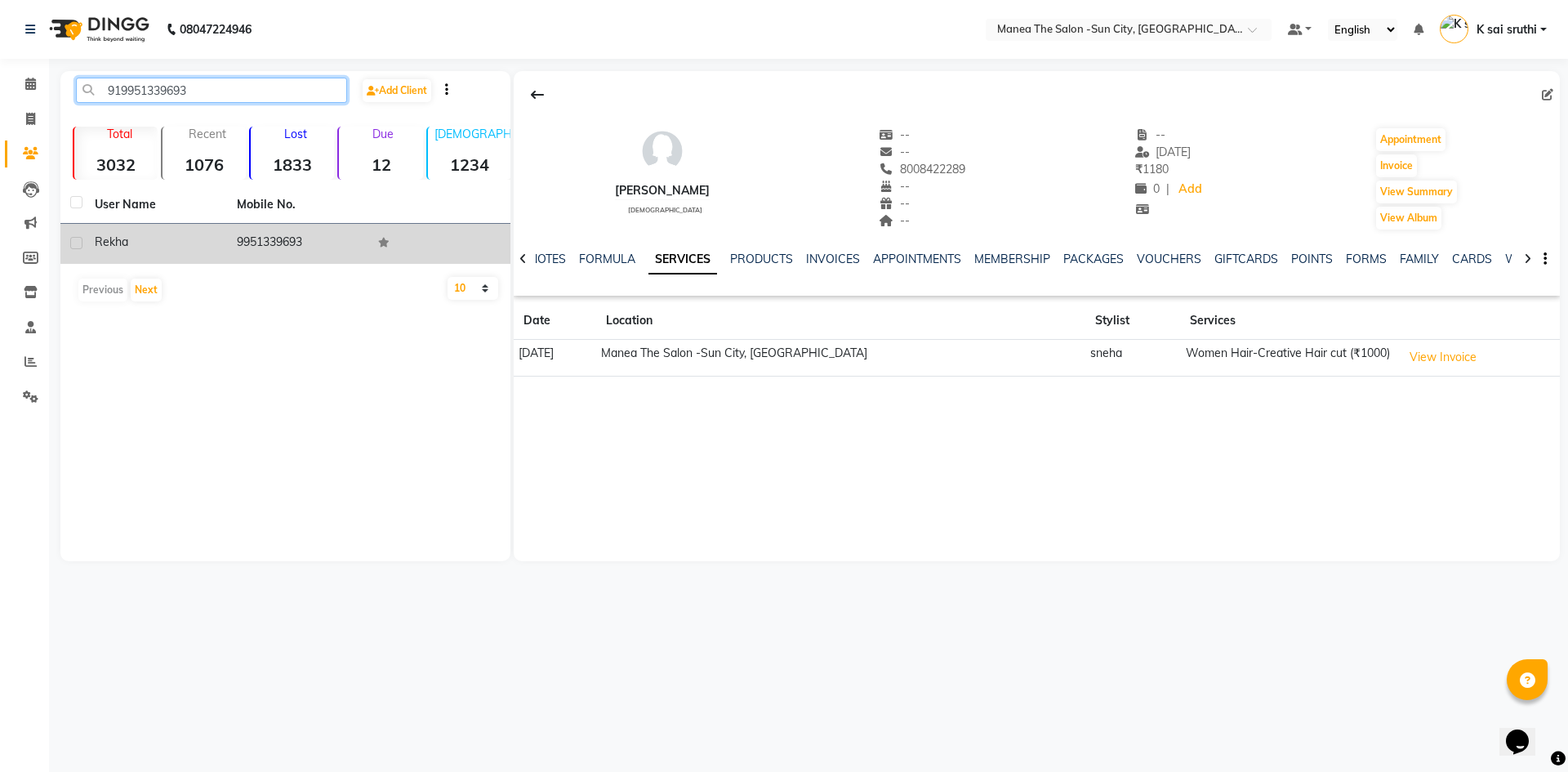
type input "919951339693"
click at [287, 239] on td "9951339693" at bounding box center [298, 243] width 142 height 40
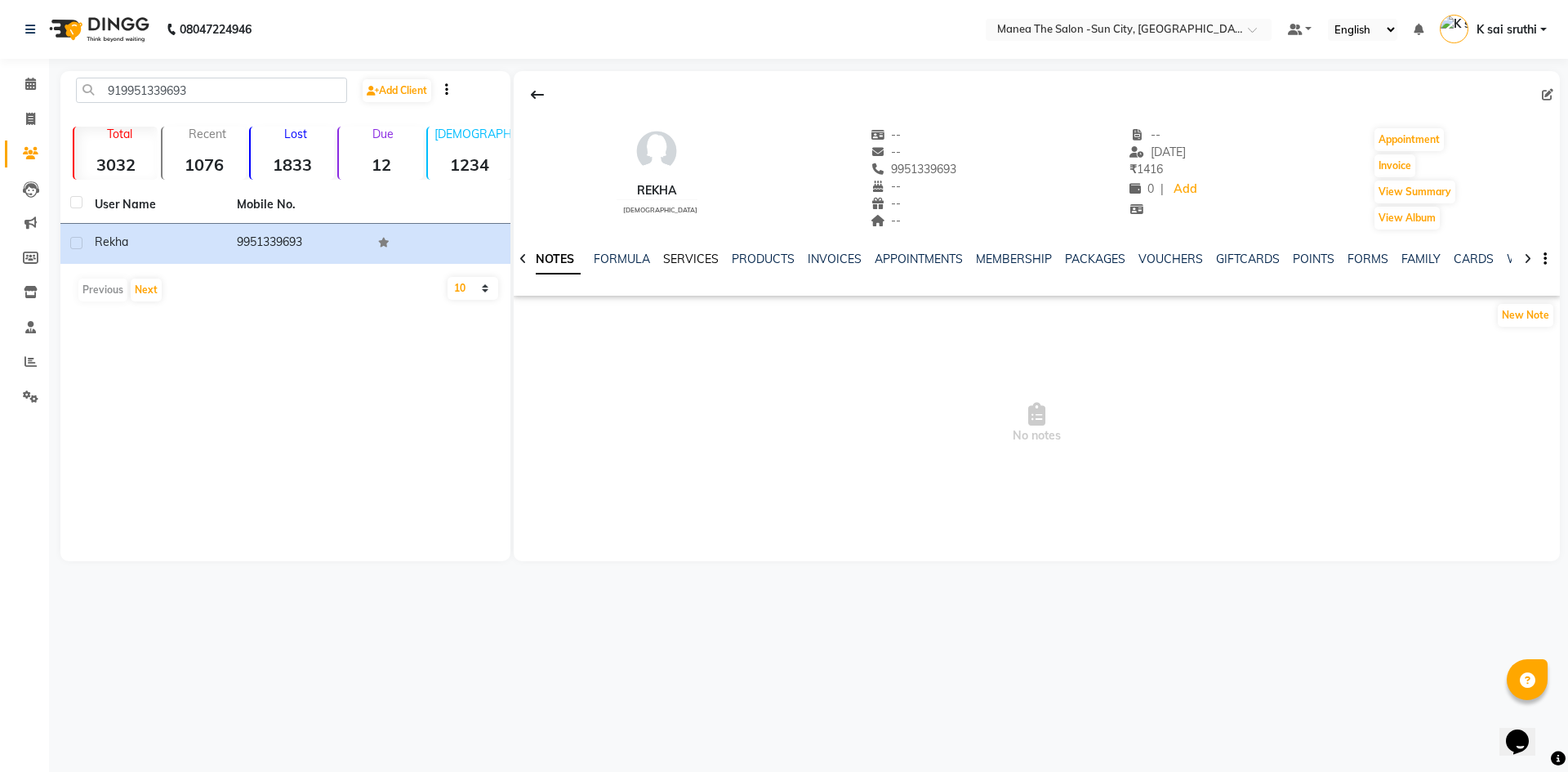
click at [679, 258] on link "SERVICES" at bounding box center [690, 259] width 56 height 15
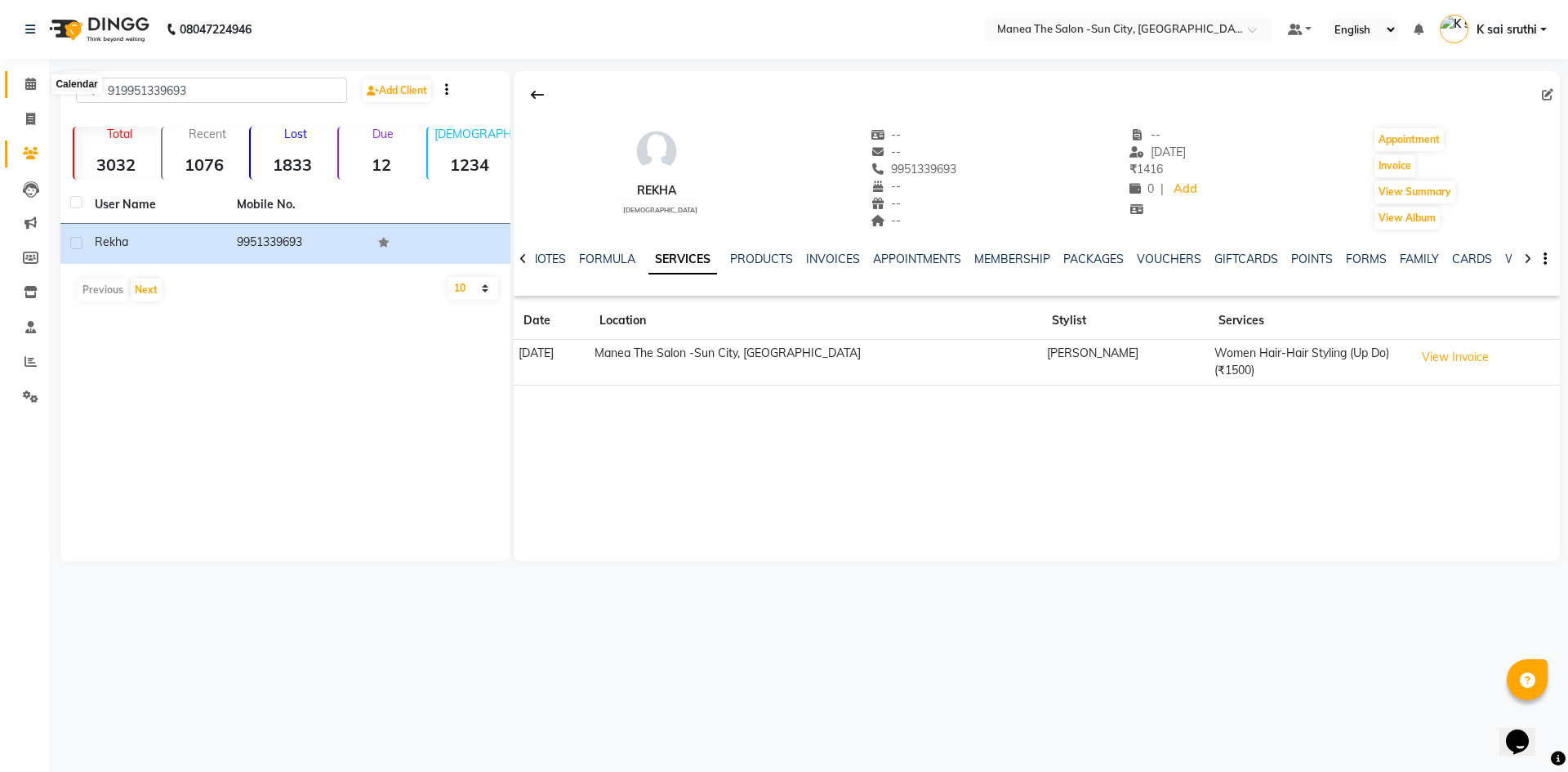
click at [29, 80] on icon at bounding box center [30, 84] width 11 height 12
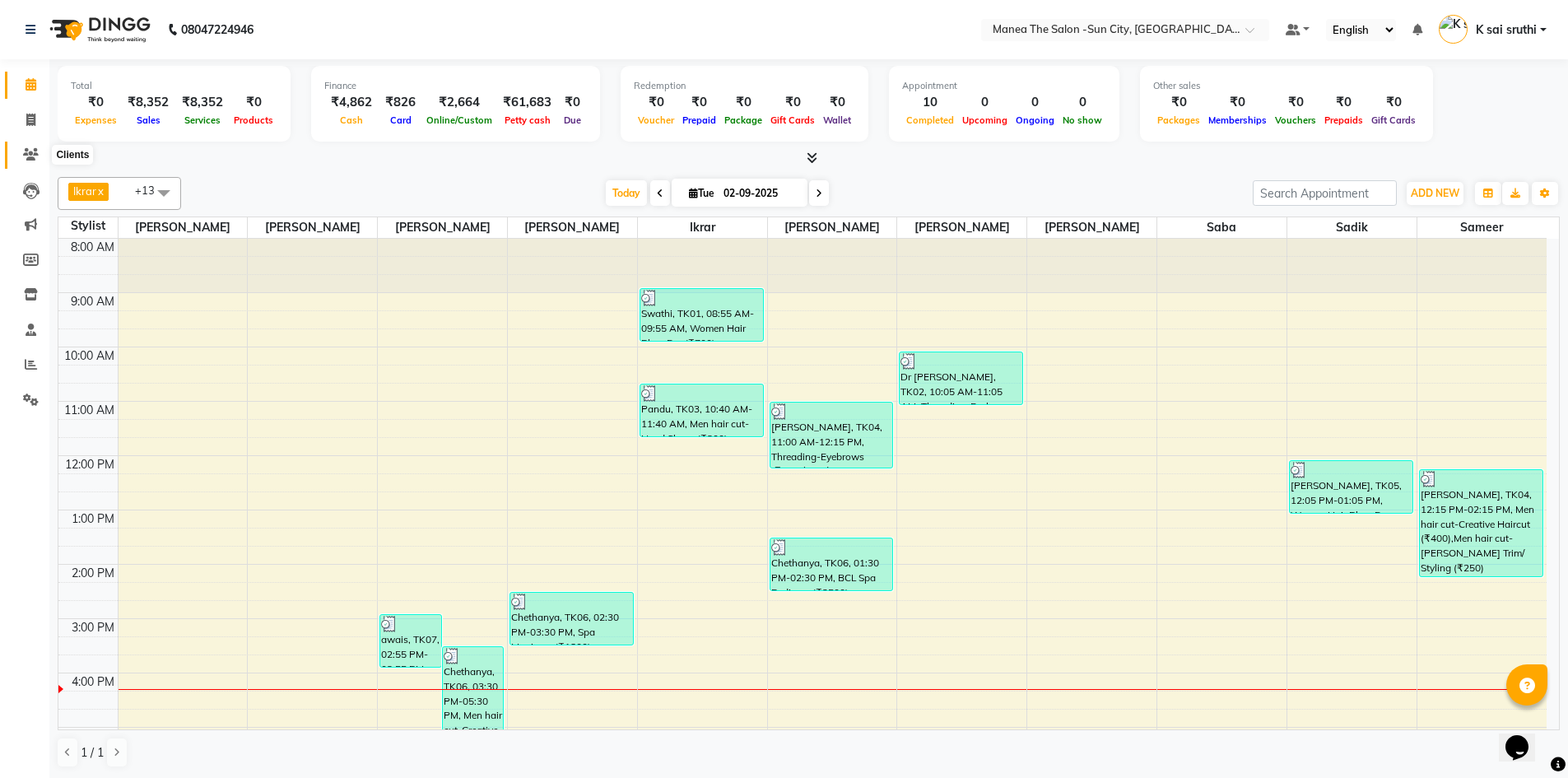
click at [36, 152] on icon at bounding box center [30, 154] width 15 height 13
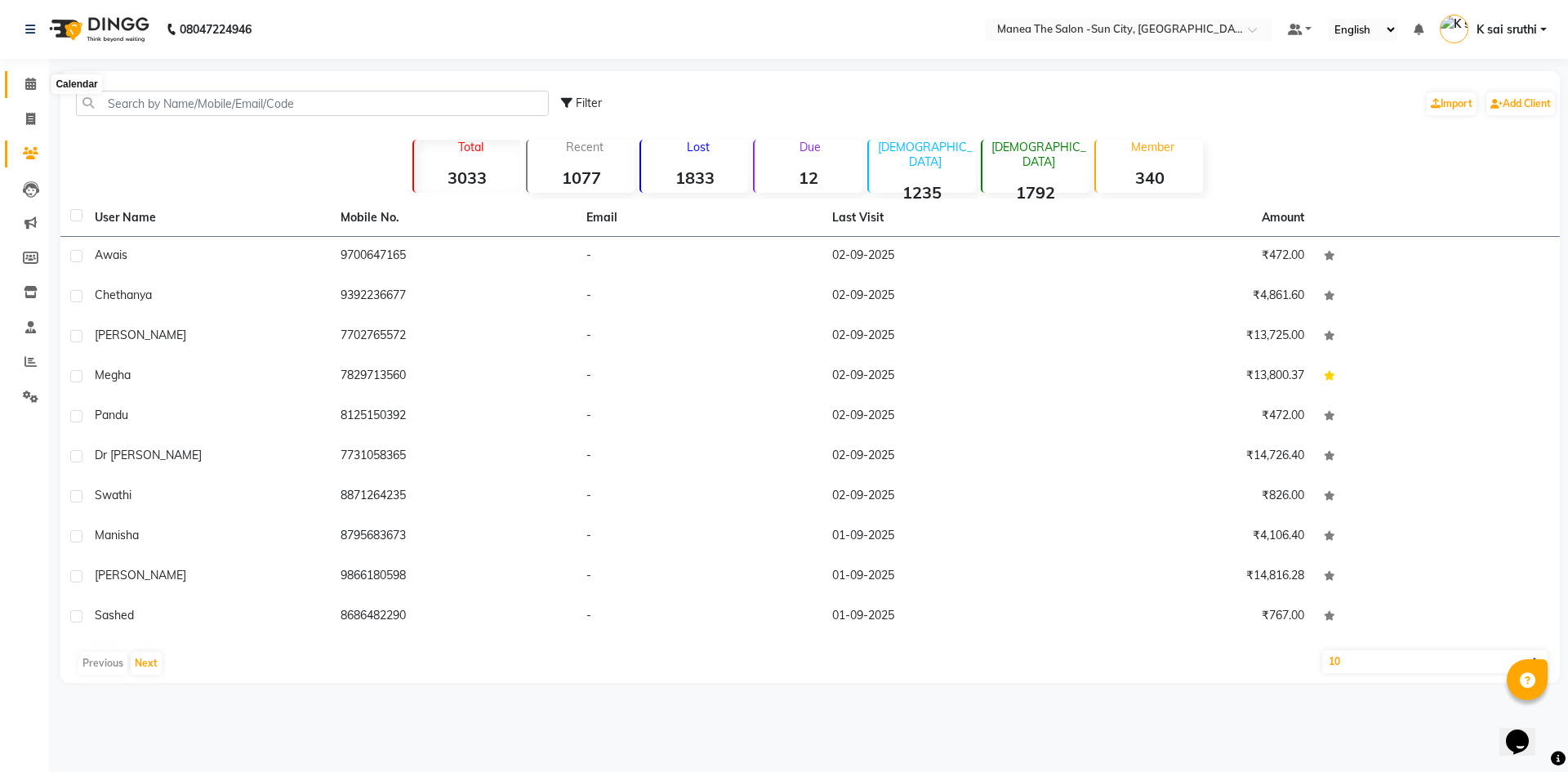
click at [37, 81] on span at bounding box center [30, 84] width 28 height 19
